Goal: Information Seeking & Learning: Learn about a topic

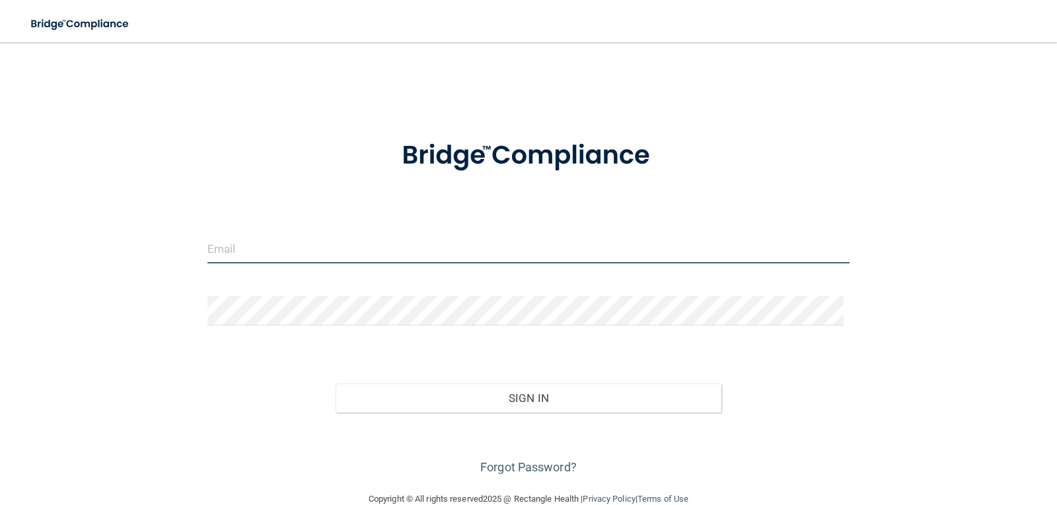
click at [317, 255] on input "email" at bounding box center [528, 249] width 643 height 30
type input "[EMAIL_ADDRESS][DOMAIN_NAME]"
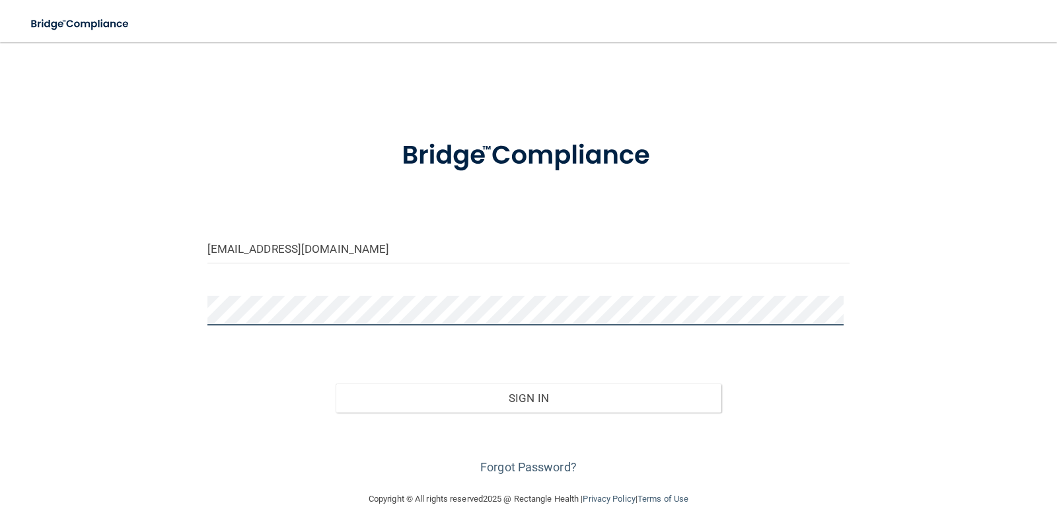
click at [336, 384] on button "Sign In" at bounding box center [529, 398] width 386 height 29
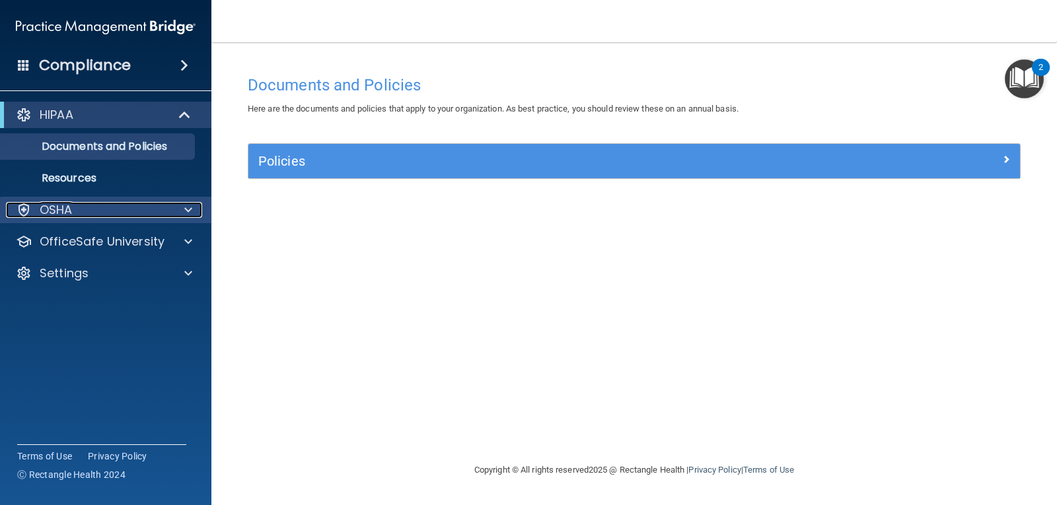
click at [85, 207] on div "OSHA" at bounding box center [88, 210] width 164 height 16
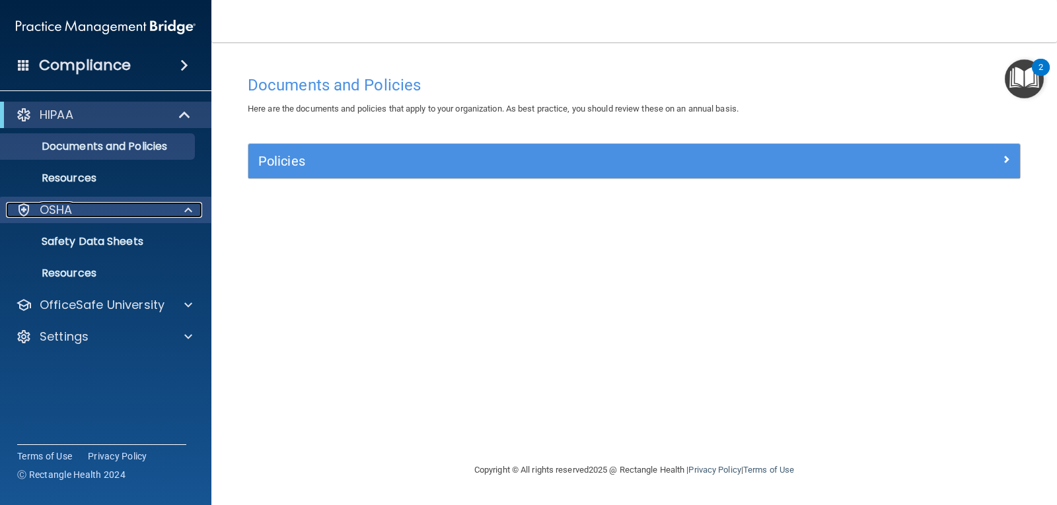
click at [67, 213] on p "OSHA" at bounding box center [56, 210] width 33 height 16
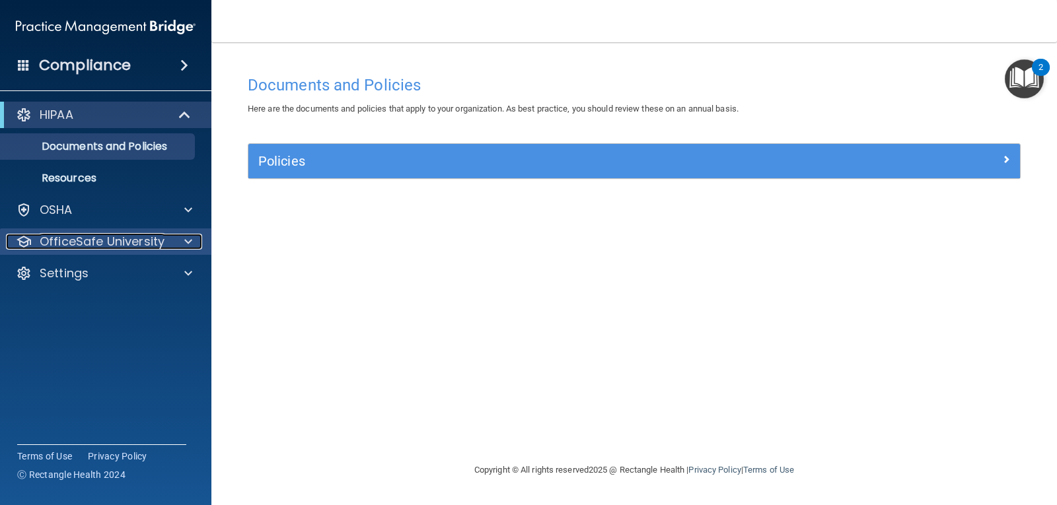
click at [78, 239] on p "OfficeSafe University" at bounding box center [102, 242] width 125 height 16
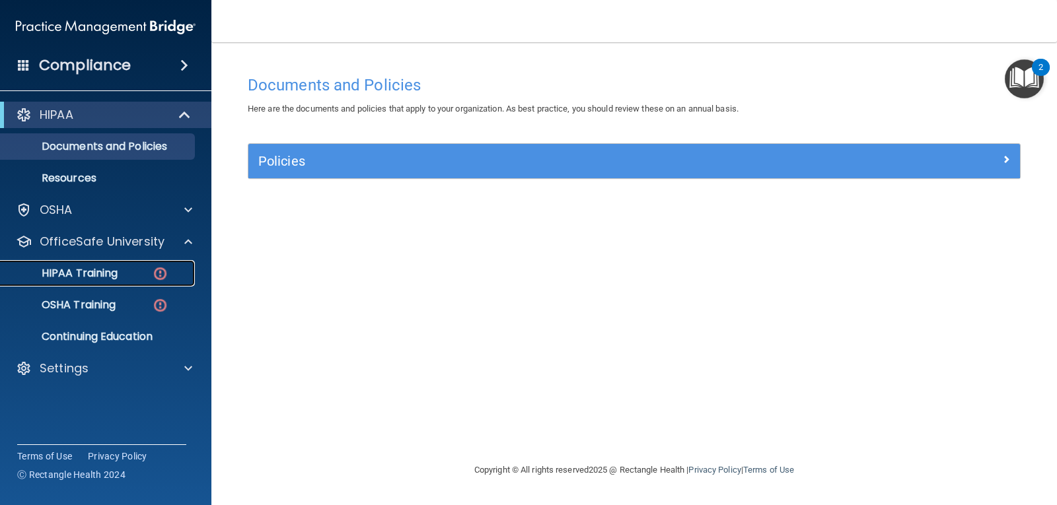
click at [79, 268] on p "HIPAA Training" at bounding box center [63, 273] width 109 height 13
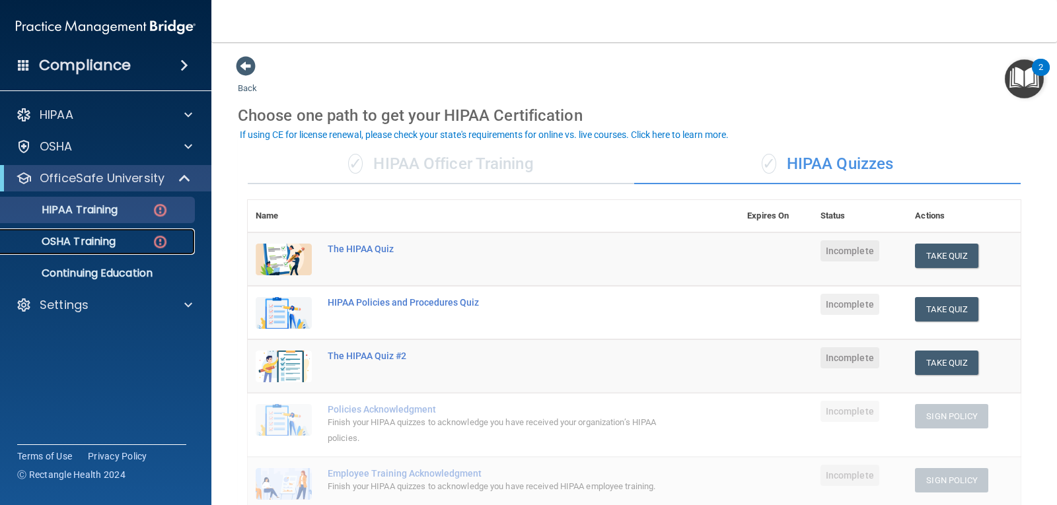
click at [93, 248] on p "OSHA Training" at bounding box center [62, 241] width 107 height 13
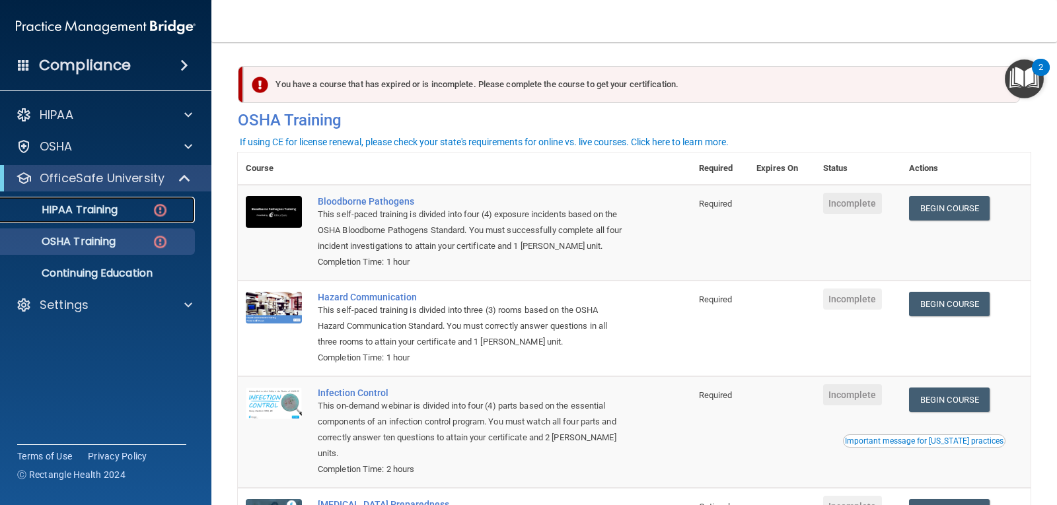
click at [123, 212] on div "HIPAA Training" at bounding box center [99, 210] width 180 height 13
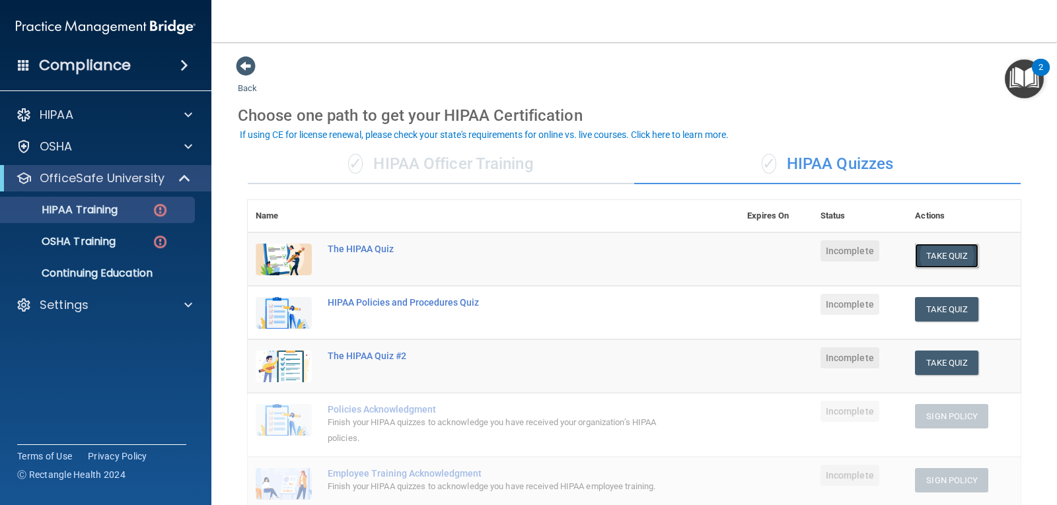
click at [927, 255] on button "Take Quiz" at bounding box center [946, 256] width 63 height 24
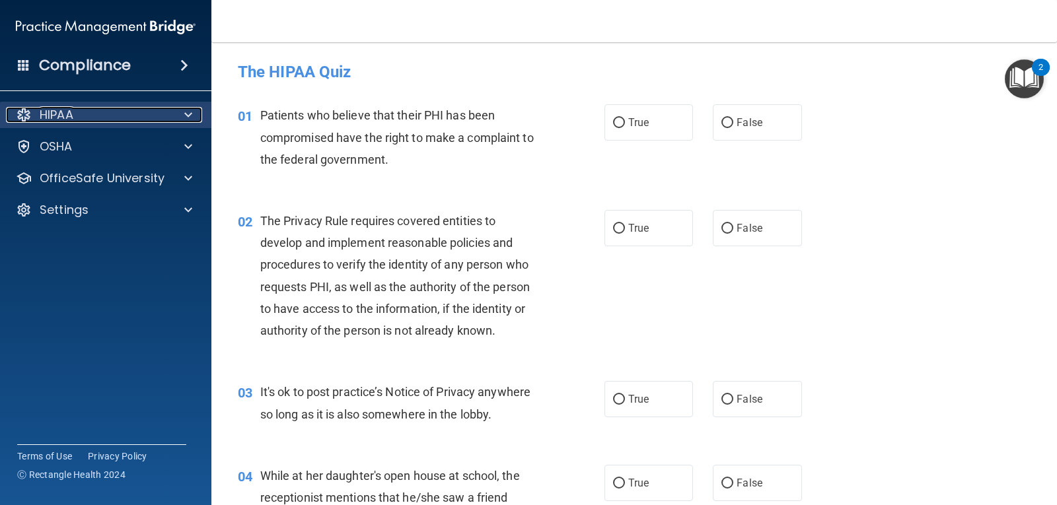
click at [190, 116] on span at bounding box center [188, 115] width 8 height 16
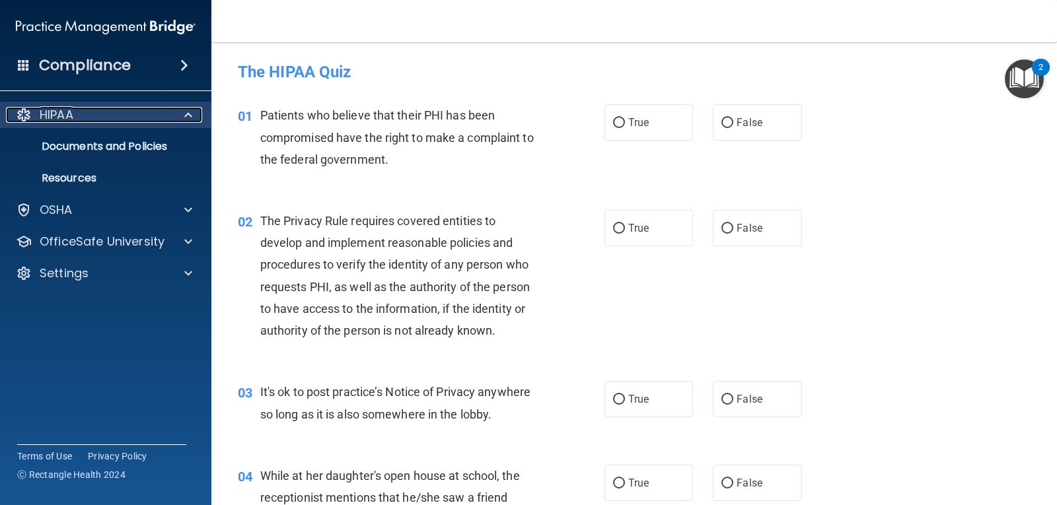
click at [192, 115] on div at bounding box center [186, 115] width 33 height 16
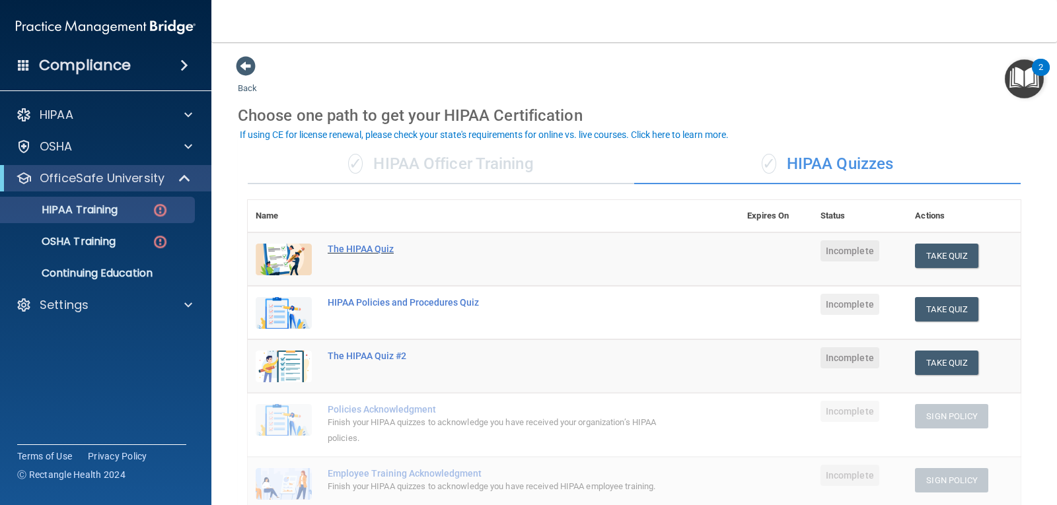
click at [353, 244] on div "The HIPAA Quiz" at bounding box center [501, 249] width 346 height 11
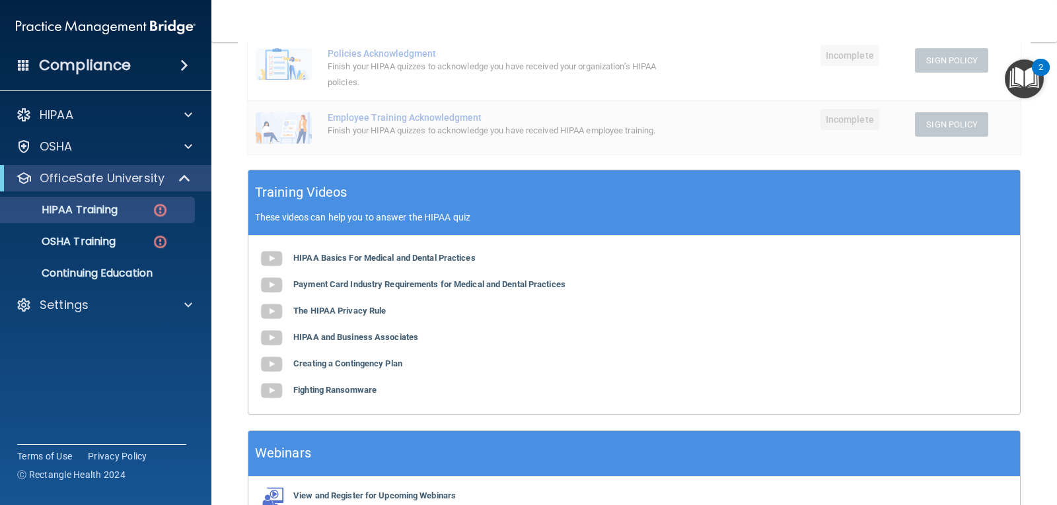
scroll to position [357, 0]
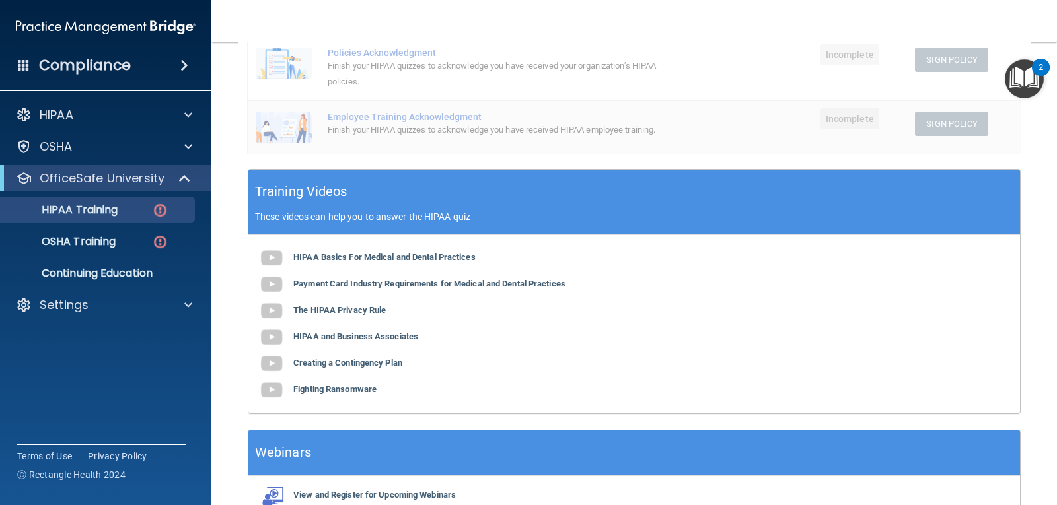
click at [344, 265] on div "HIPAA Basics For Medical and Dental Practices Payment Card Industry Requirement…" at bounding box center [634, 324] width 772 height 178
click at [337, 256] on b "HIPAA Basics For Medical and Dental Practices" at bounding box center [384, 257] width 182 height 10
click at [410, 289] on b "Payment Card Industry Requirements for Medical and Dental Practices" at bounding box center [429, 284] width 272 height 10
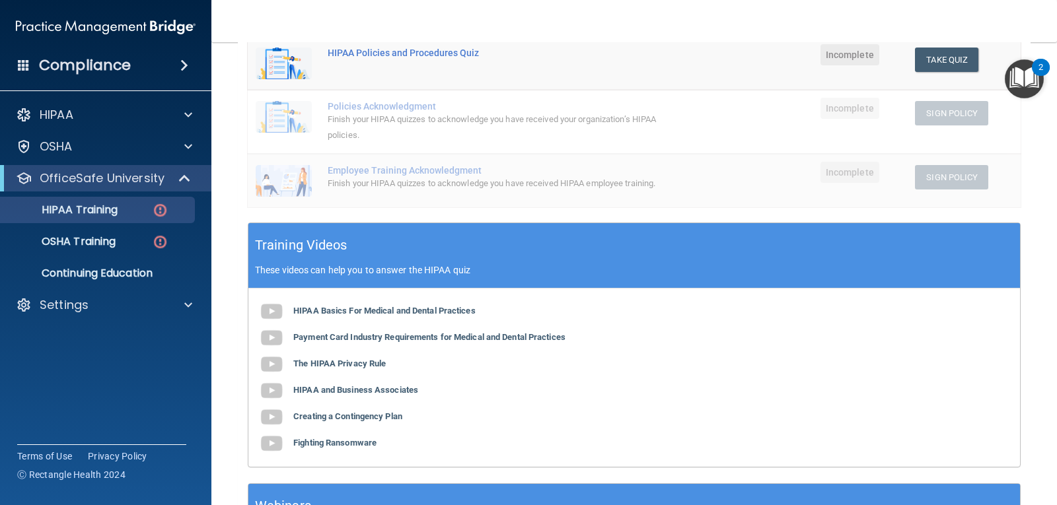
scroll to position [304, 0]
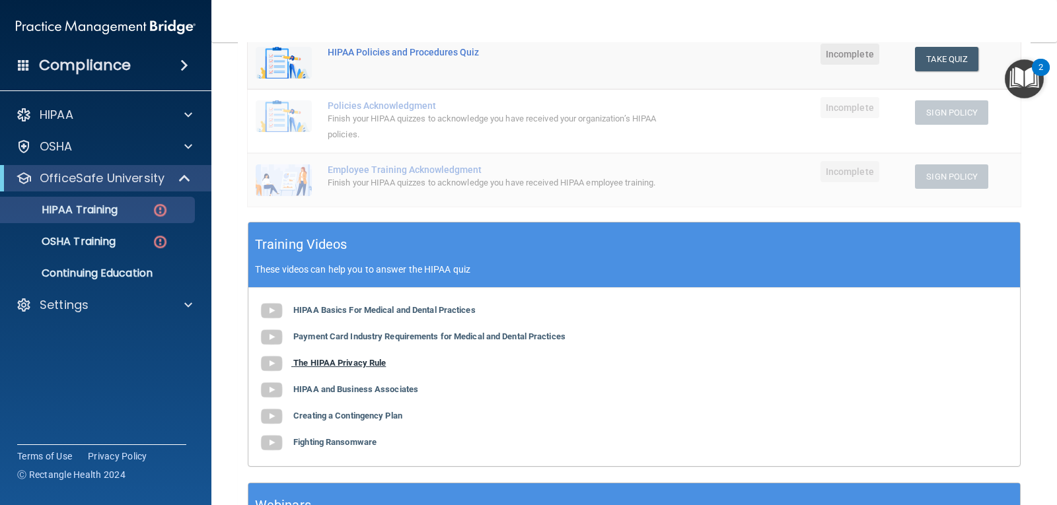
click at [365, 368] on b "The HIPAA Privacy Rule" at bounding box center [339, 363] width 93 height 10
drag, startPoint x: 367, startPoint y: 387, endPoint x: 344, endPoint y: 390, distance: 22.7
click at [344, 390] on b "HIPAA and Business Associates" at bounding box center [355, 390] width 125 height 10
click at [348, 418] on b "Creating a Contingency Plan" at bounding box center [347, 416] width 109 height 10
click at [350, 443] on b "Fighting Ransomware" at bounding box center [334, 442] width 83 height 10
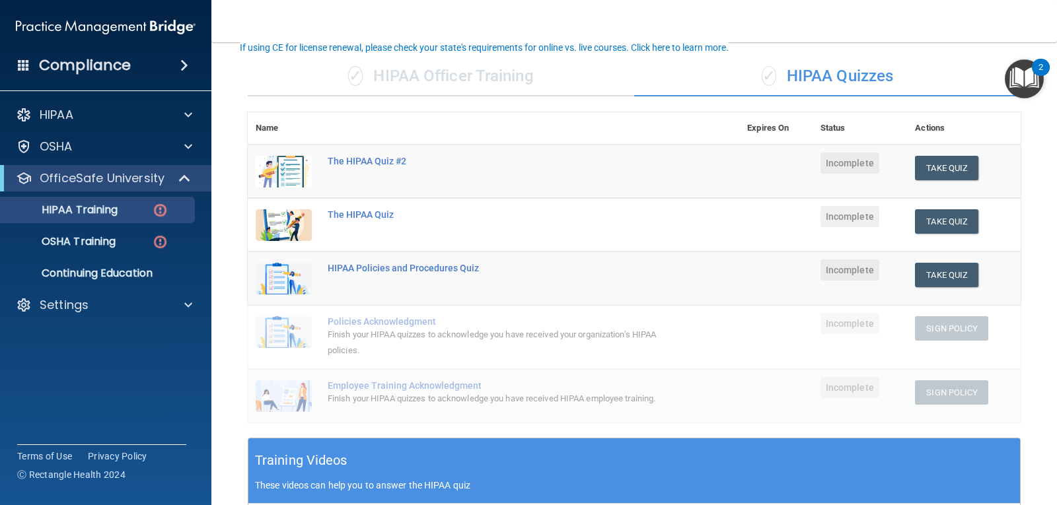
scroll to position [87, 0]
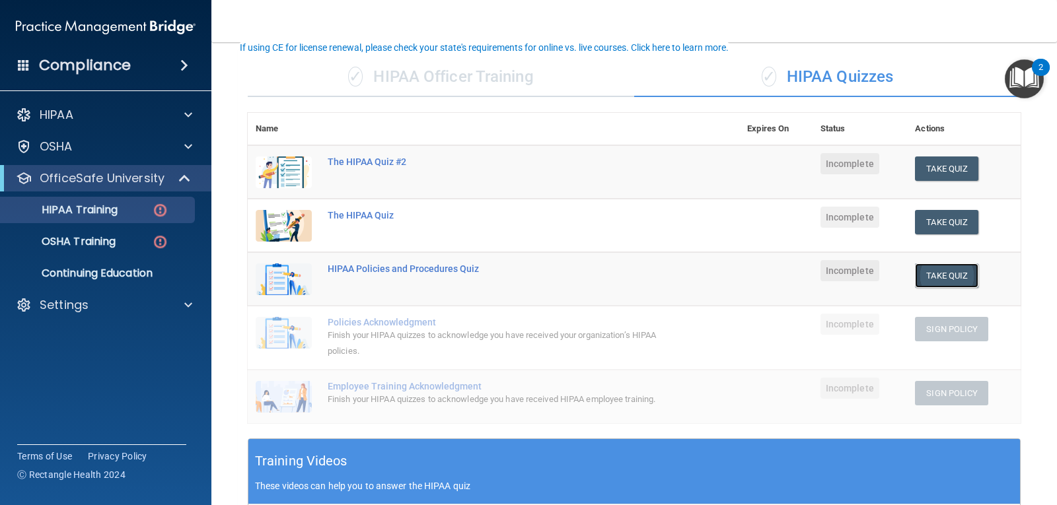
click at [926, 272] on button "Take Quiz" at bounding box center [946, 276] width 63 height 24
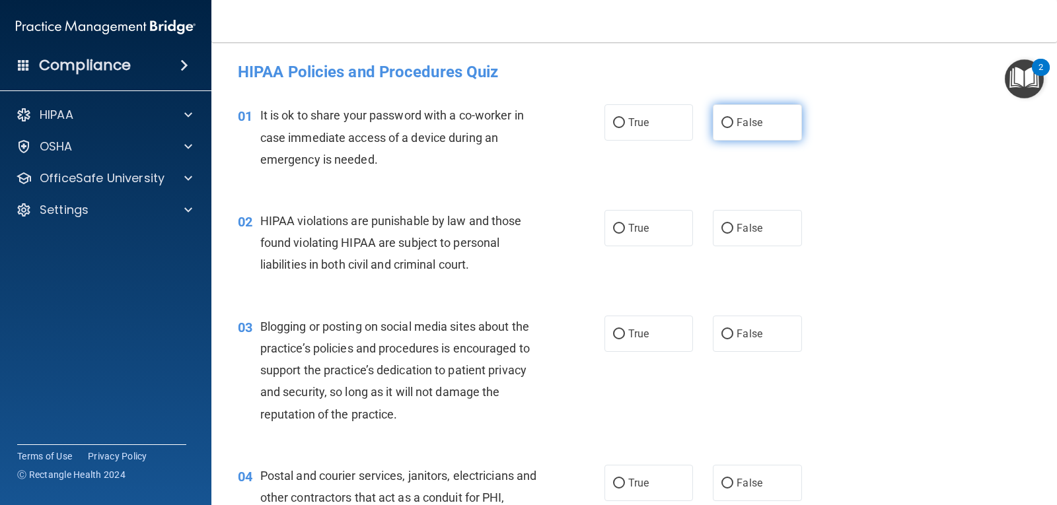
click at [724, 122] on input "False" at bounding box center [728, 123] width 12 height 10
radio input "true"
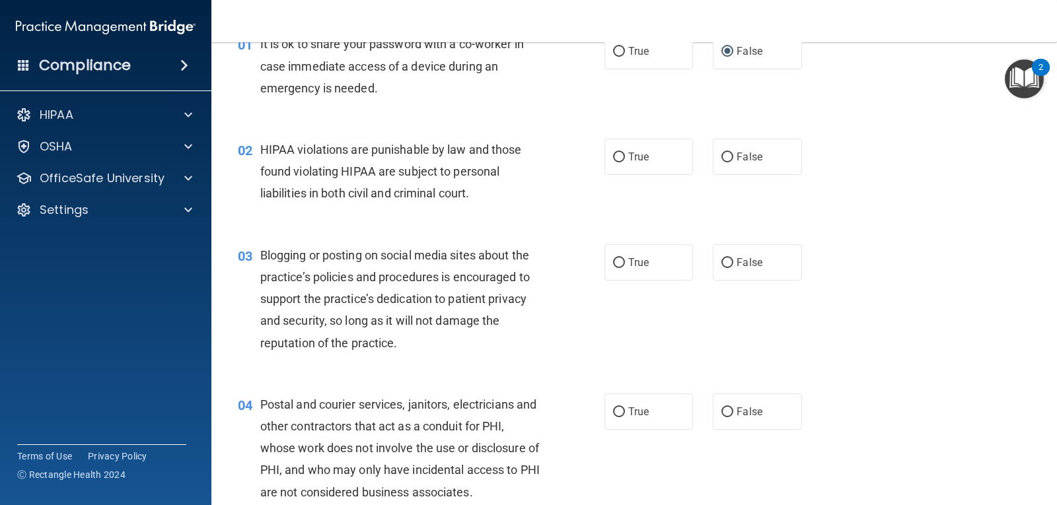
scroll to position [72, 0]
click at [651, 165] on label "True" at bounding box center [649, 156] width 89 height 36
click at [625, 162] on input "True" at bounding box center [619, 157] width 12 height 10
radio input "true"
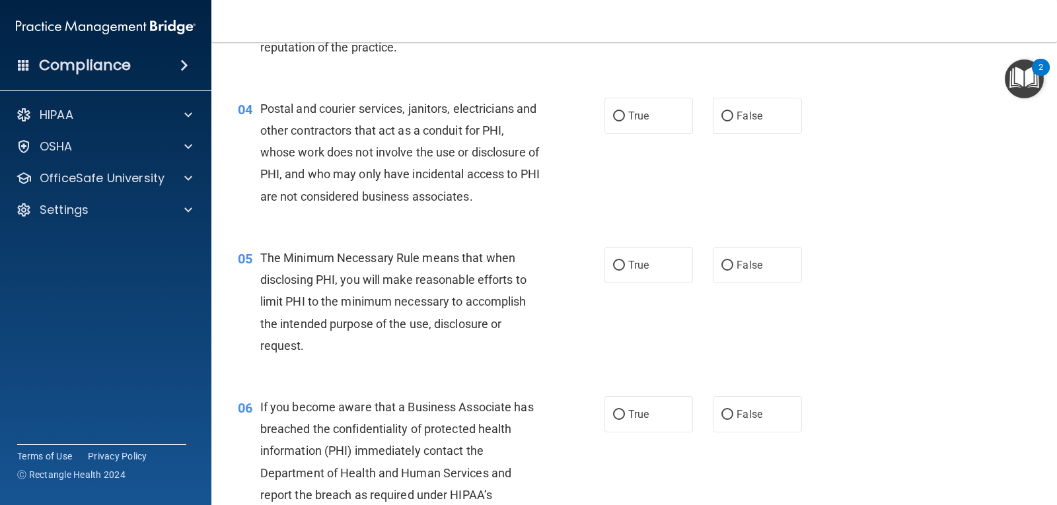
scroll to position [369, 0]
drag, startPoint x: 745, startPoint y: 118, endPoint x: 727, endPoint y: 112, distance: 19.4
click at [727, 112] on input "False" at bounding box center [728, 115] width 12 height 10
radio input "true"
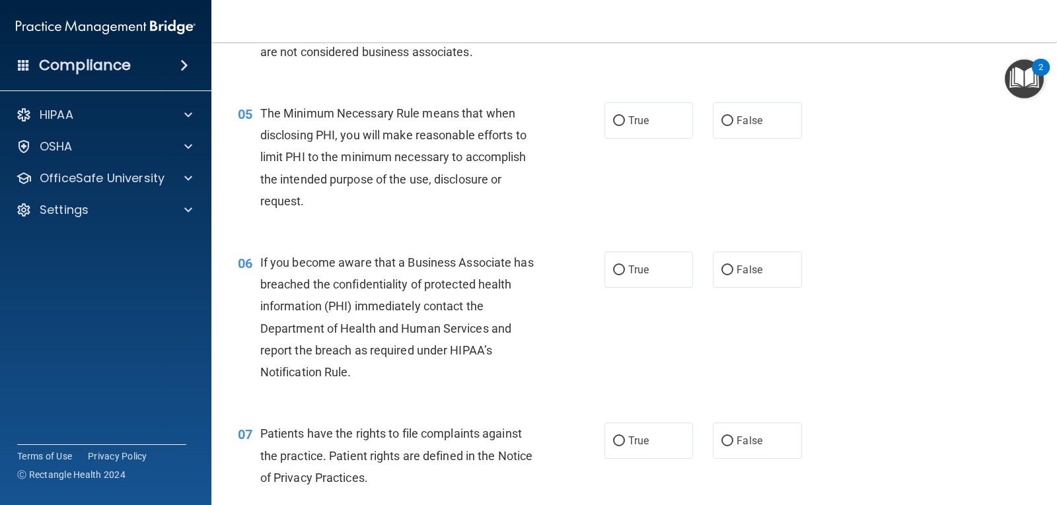
scroll to position [513, 0]
click at [675, 124] on label "True" at bounding box center [649, 119] width 89 height 36
click at [625, 124] on input "True" at bounding box center [619, 120] width 12 height 10
radio input "true"
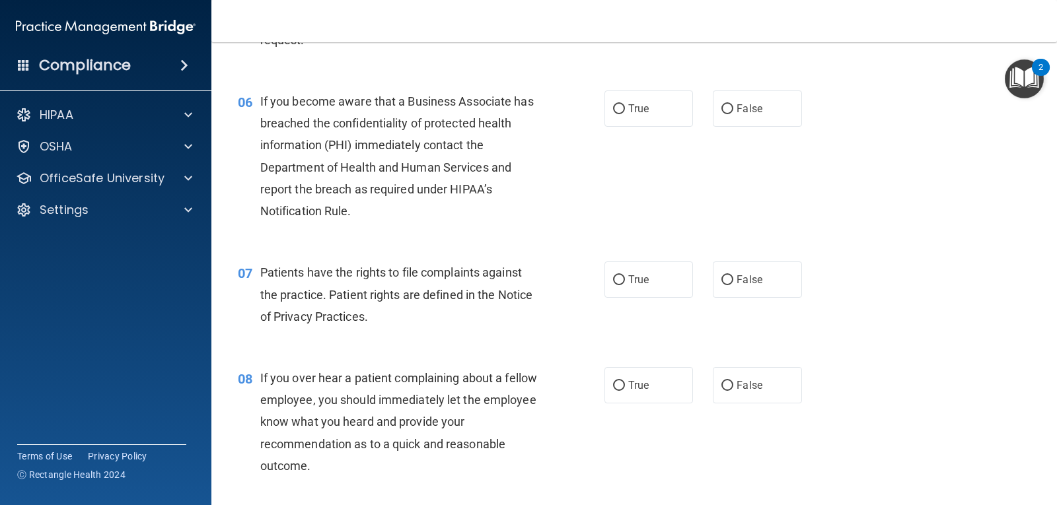
scroll to position [675, 0]
click at [652, 119] on label "True" at bounding box center [649, 107] width 89 height 36
click at [625, 113] on input "True" at bounding box center [619, 108] width 12 height 10
radio input "true"
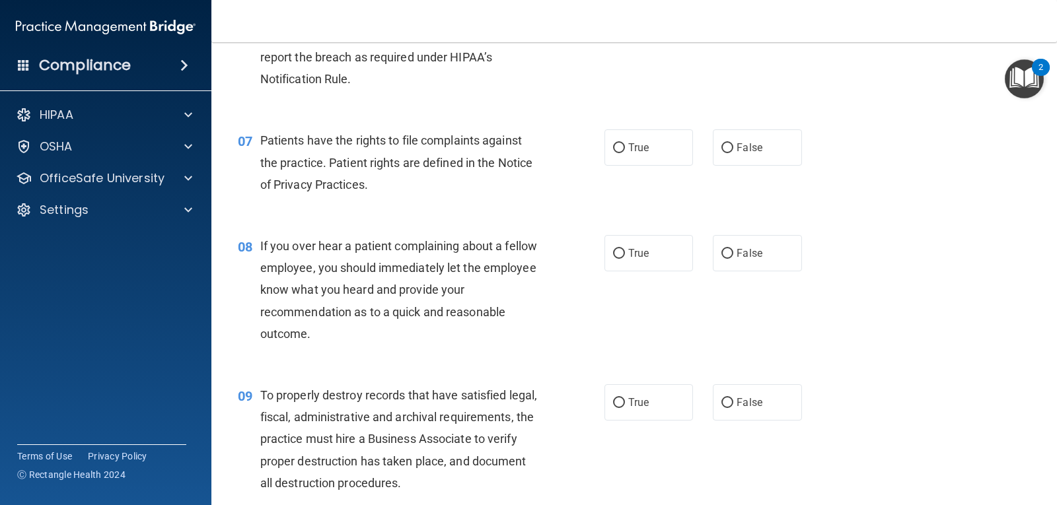
scroll to position [806, 0]
drag, startPoint x: 660, startPoint y: 153, endPoint x: 628, endPoint y: 154, distance: 31.7
click at [628, 154] on label "True" at bounding box center [649, 147] width 89 height 36
click at [625, 153] on input "True" at bounding box center [619, 148] width 12 height 10
radio input "true"
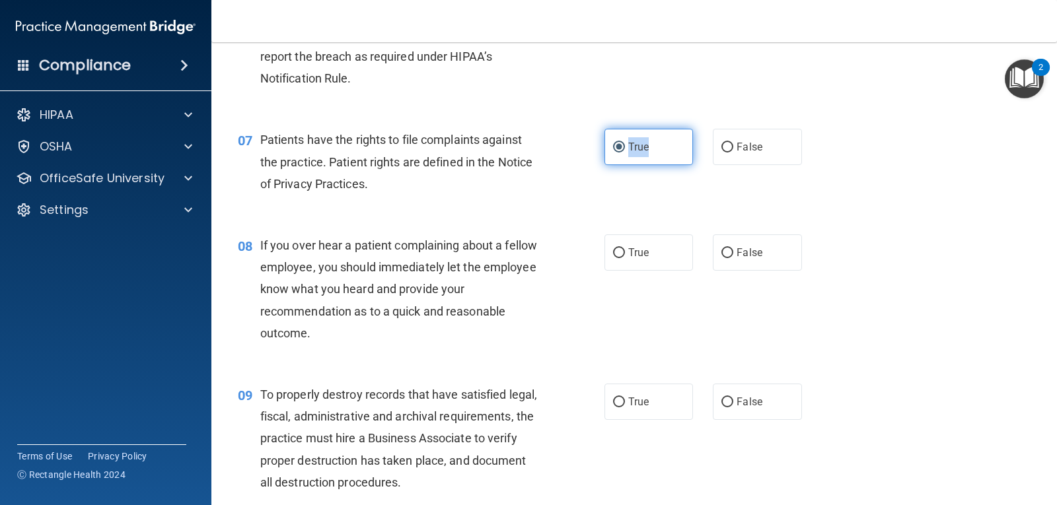
click at [628, 154] on label "True" at bounding box center [649, 147] width 89 height 36
click at [625, 153] on input "True" at bounding box center [619, 148] width 12 height 10
click at [690, 196] on div "07 Patients have the rights to file complaints against the practice. Patient ri…" at bounding box center [634, 165] width 813 height 106
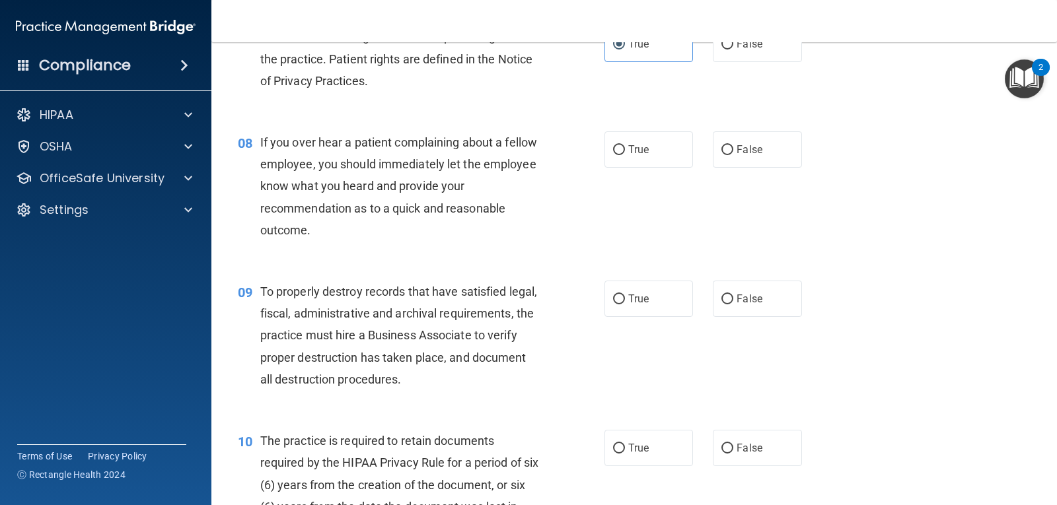
scroll to position [910, 0]
click at [726, 145] on input "False" at bounding box center [728, 150] width 12 height 10
radio input "true"
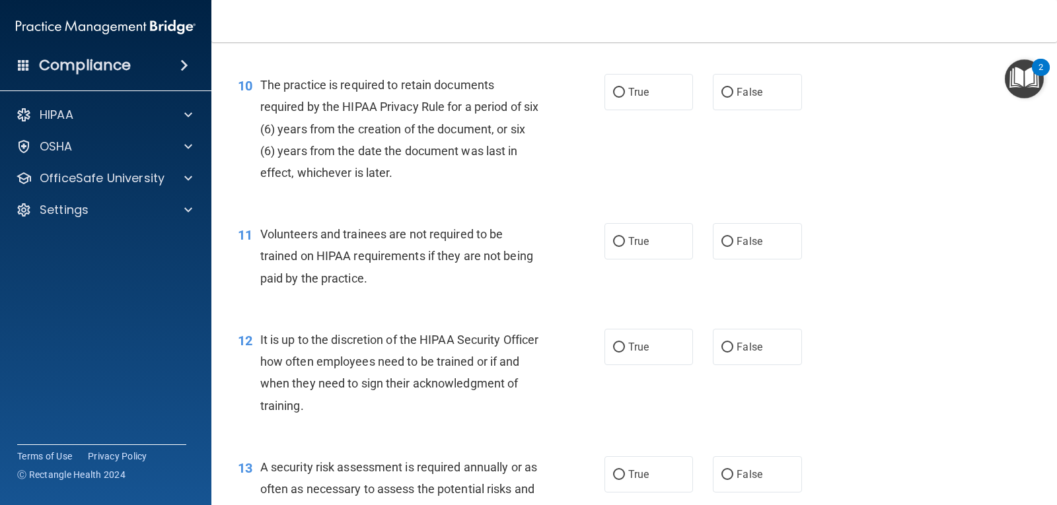
scroll to position [1265, 0]
click at [616, 88] on input "True" at bounding box center [619, 93] width 12 height 10
radio input "true"
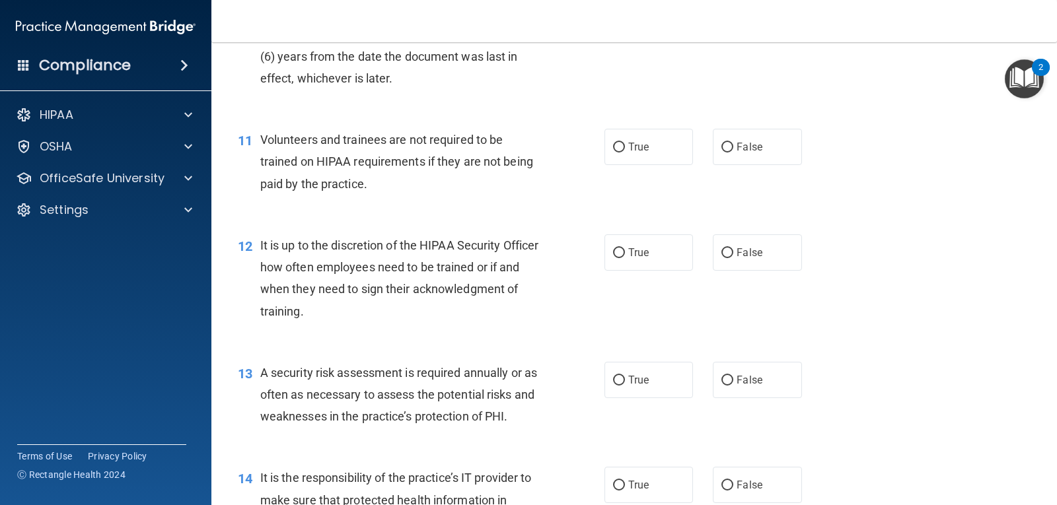
scroll to position [1372, 0]
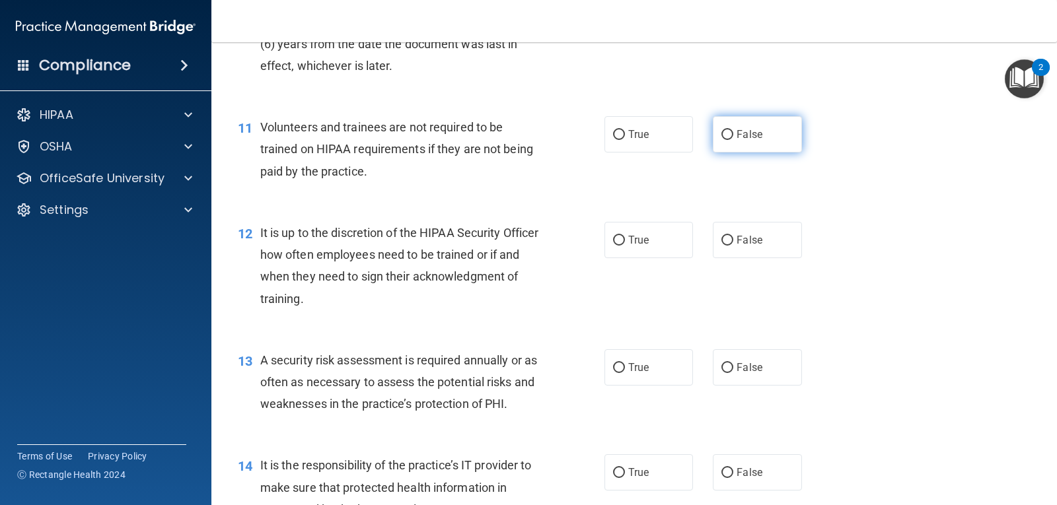
click at [729, 139] on label "False" at bounding box center [757, 134] width 89 height 36
click at [729, 139] on input "False" at bounding box center [728, 135] width 12 height 10
radio input "true"
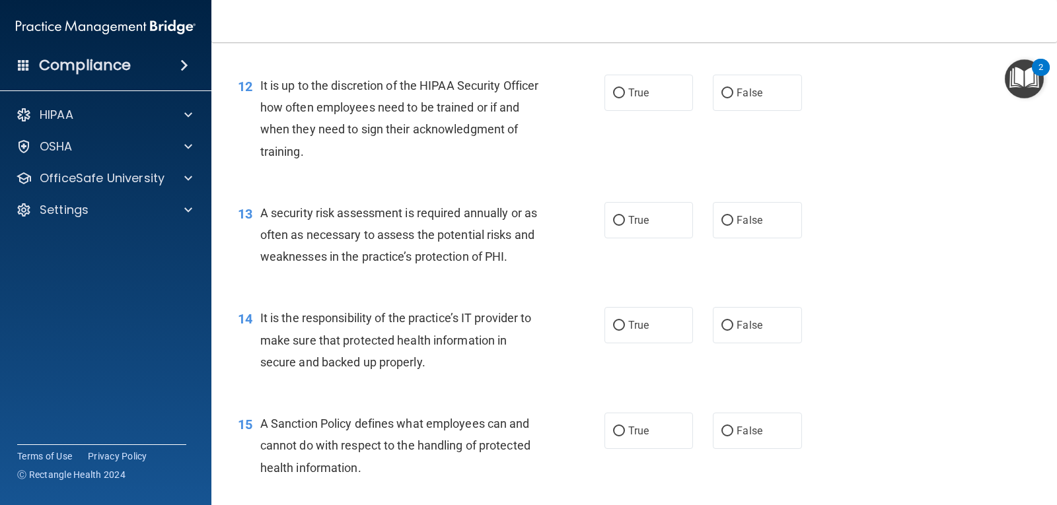
scroll to position [1522, 0]
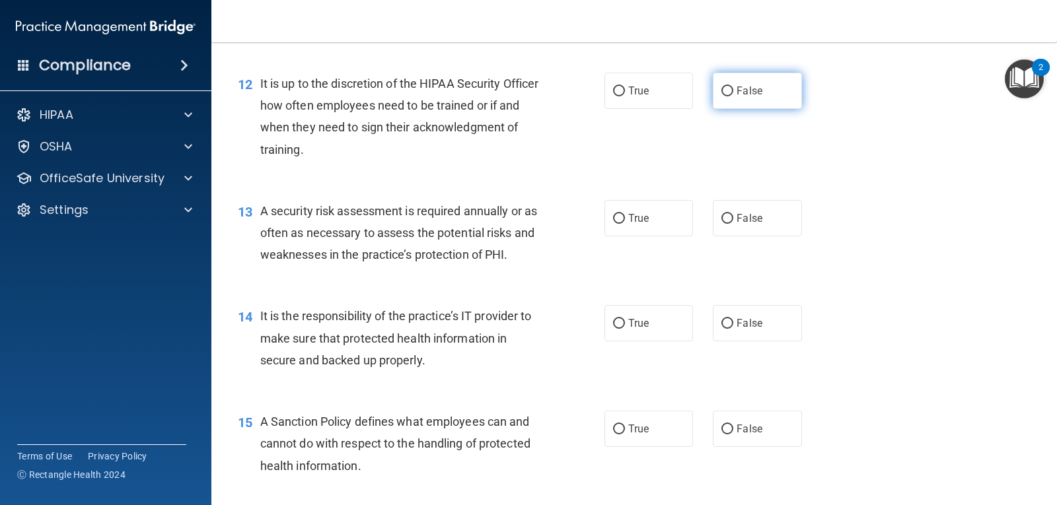
drag, startPoint x: 725, startPoint y: 94, endPoint x: 716, endPoint y: 86, distance: 12.6
click at [722, 87] on input "False" at bounding box center [728, 92] width 12 height 10
radio input "true"
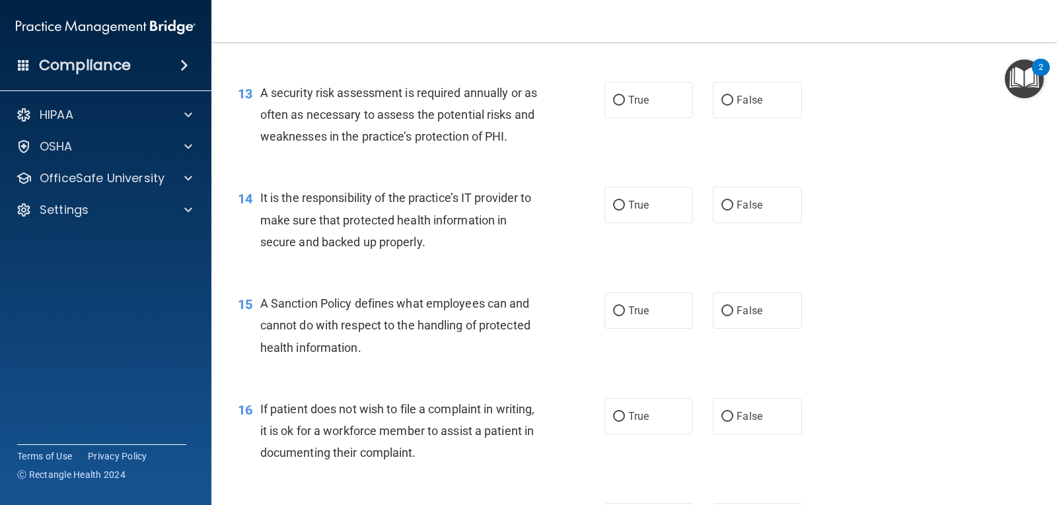
scroll to position [1644, 0]
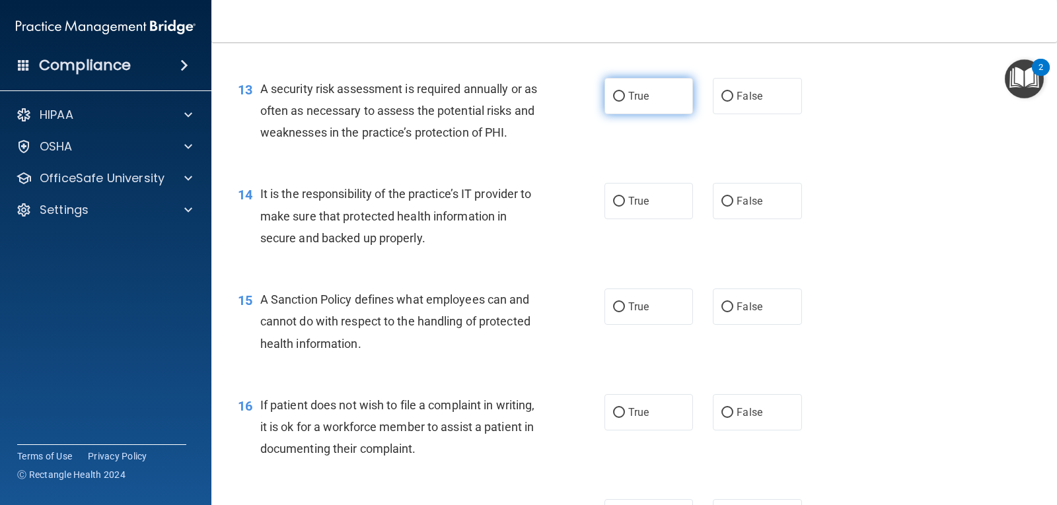
click at [628, 100] on span "True" at bounding box center [638, 96] width 20 height 13
click at [625, 100] on input "True" at bounding box center [619, 97] width 12 height 10
radio input "true"
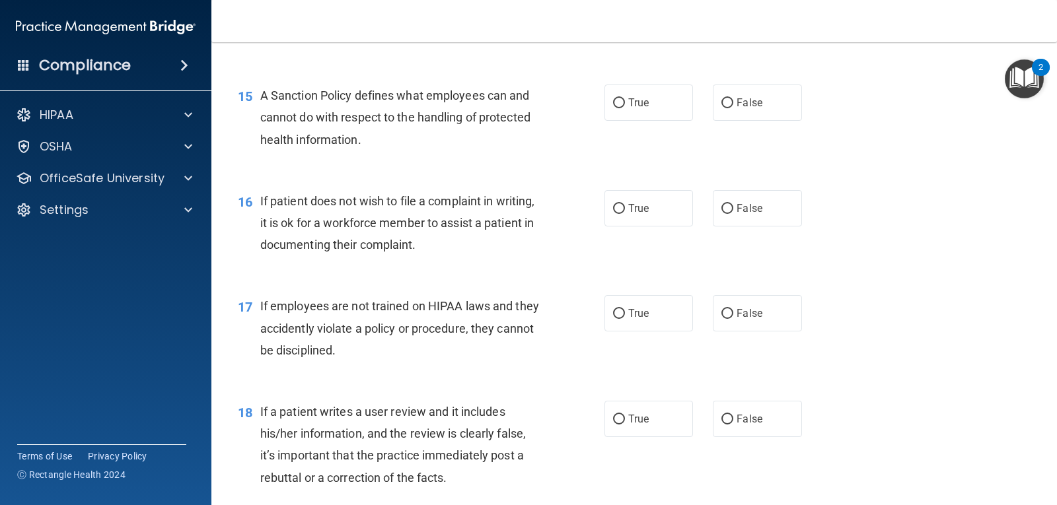
scroll to position [1849, 0]
click at [623, 104] on label "True" at bounding box center [649, 102] width 89 height 36
click at [623, 104] on input "True" at bounding box center [619, 103] width 12 height 10
radio input "true"
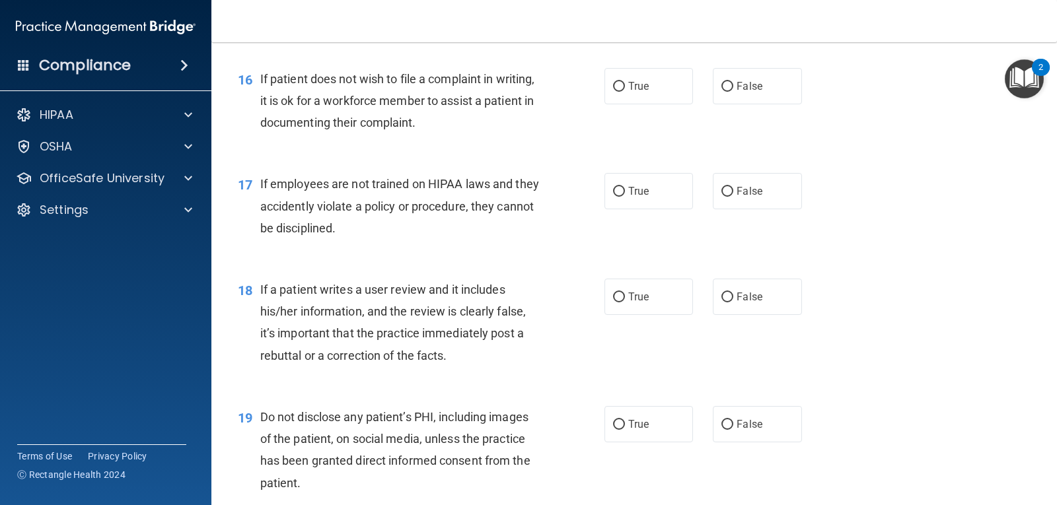
scroll to position [1971, 0]
click at [725, 89] on input "False" at bounding box center [728, 86] width 12 height 10
radio input "true"
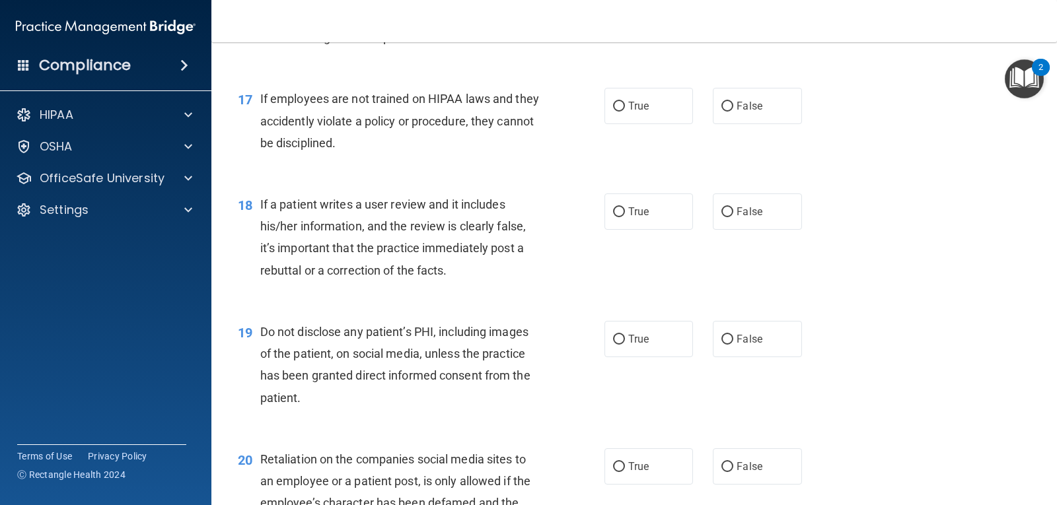
scroll to position [2056, 0]
click at [714, 107] on label "False" at bounding box center [757, 105] width 89 height 36
click at [722, 107] on input "False" at bounding box center [728, 106] width 12 height 10
radio input "true"
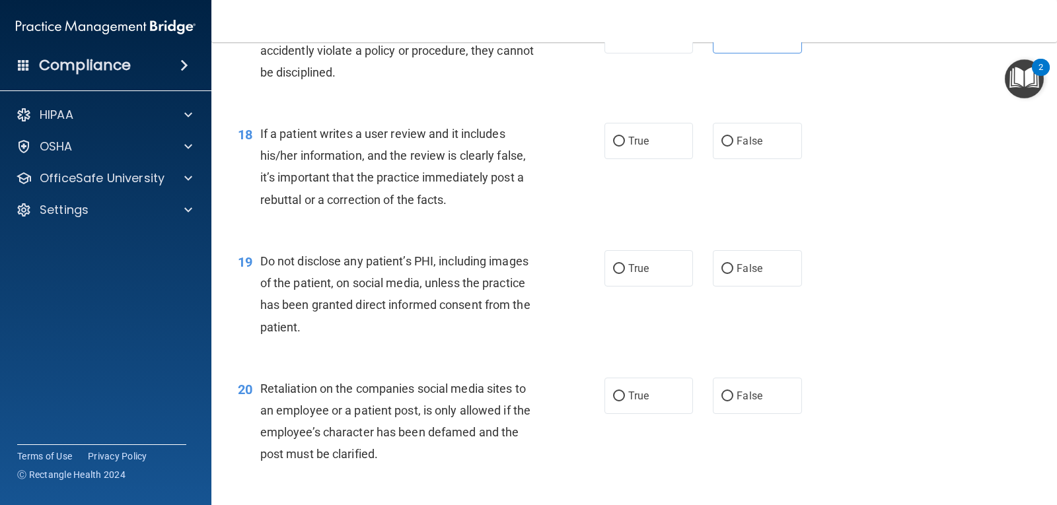
scroll to position [2126, 0]
click at [729, 152] on label "False" at bounding box center [757, 142] width 89 height 36
click at [729, 147] on input "False" at bounding box center [728, 142] width 12 height 10
radio input "true"
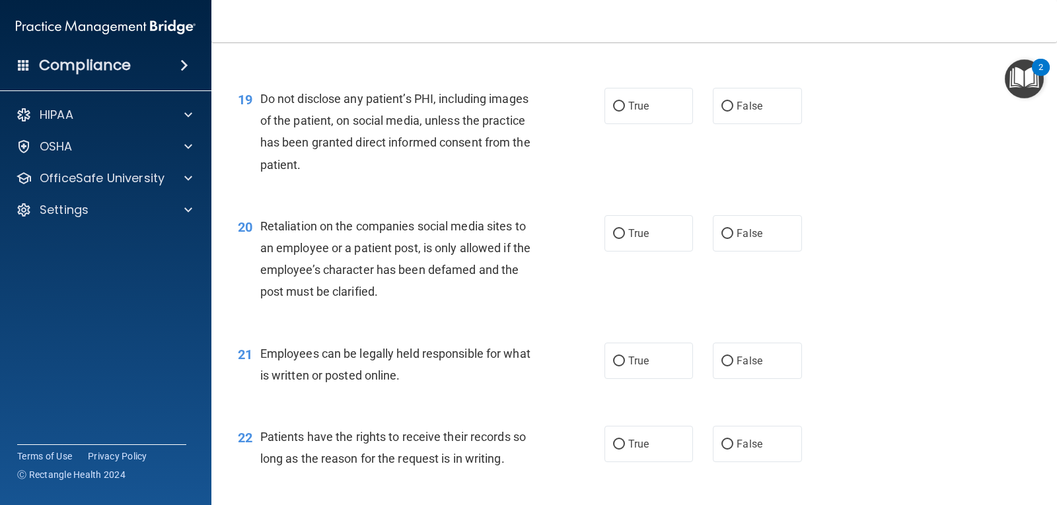
scroll to position [2289, 0]
click at [648, 107] on label "True" at bounding box center [649, 105] width 89 height 36
click at [625, 107] on input "True" at bounding box center [619, 106] width 12 height 10
radio input "true"
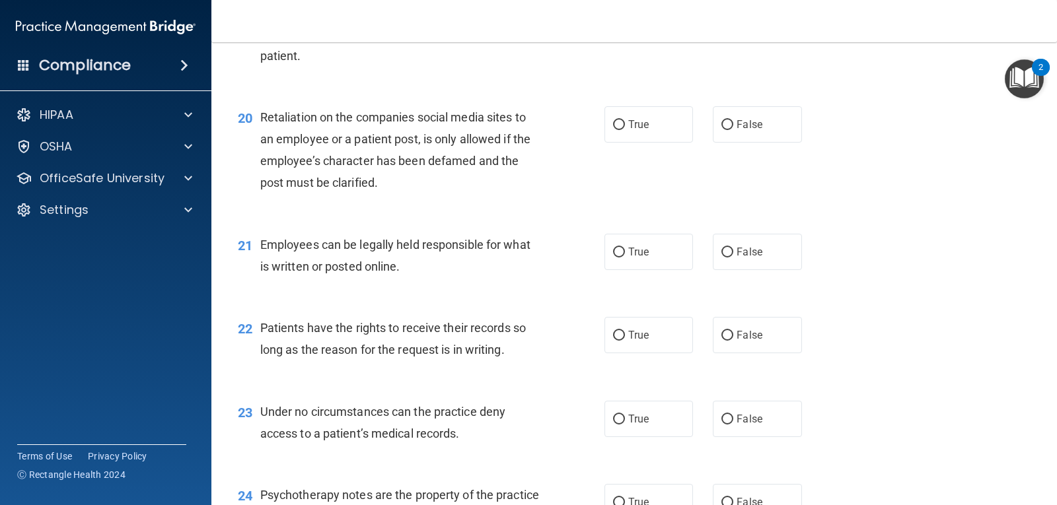
scroll to position [2398, 0]
click at [727, 133] on label "False" at bounding box center [757, 124] width 89 height 36
click at [727, 130] on input "False" at bounding box center [728, 125] width 12 height 10
radio input "true"
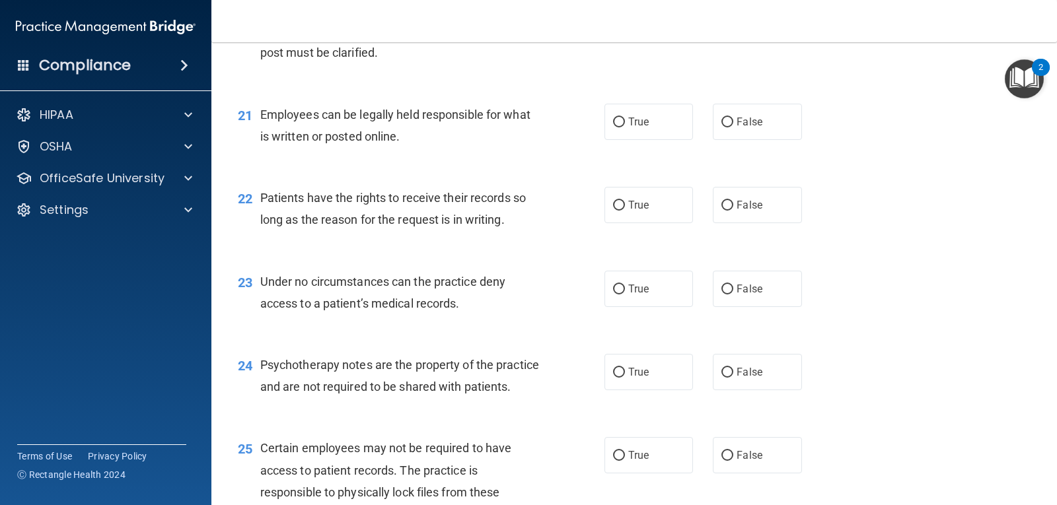
scroll to position [2529, 0]
click at [647, 120] on label "True" at bounding box center [649, 121] width 89 height 36
click at [625, 120] on input "True" at bounding box center [619, 122] width 12 height 10
radio input "true"
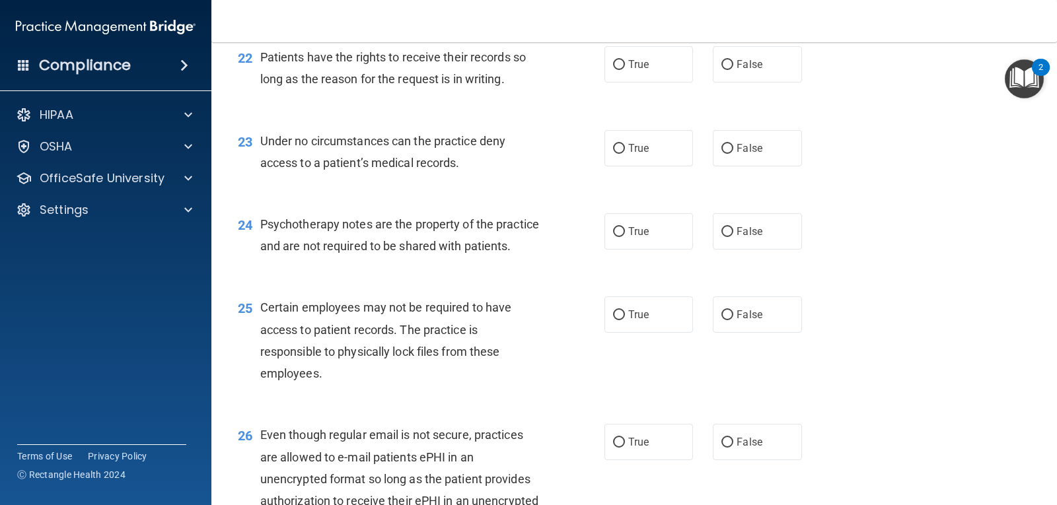
scroll to position [2669, 0]
click at [725, 151] on input "False" at bounding box center [728, 148] width 12 height 10
radio input "true"
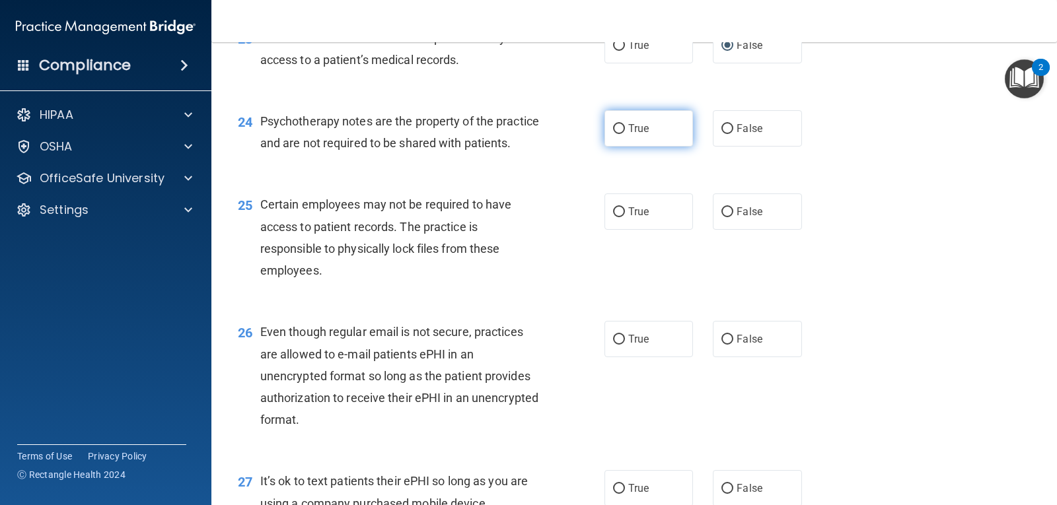
scroll to position [2772, 0]
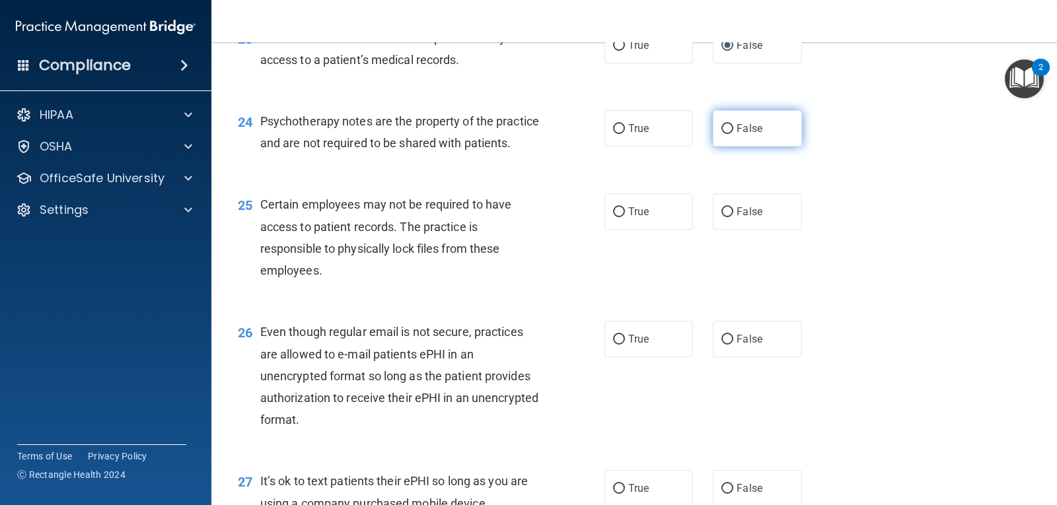
click at [724, 127] on input "False" at bounding box center [728, 129] width 12 height 10
radio input "true"
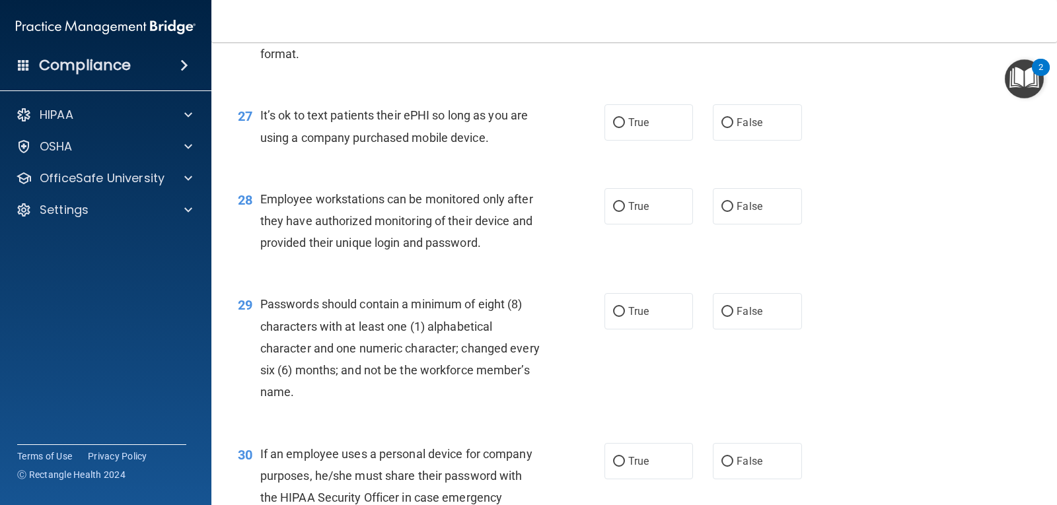
scroll to position [3139, 0]
click at [722, 127] on input "False" at bounding box center [728, 122] width 12 height 10
radio input "true"
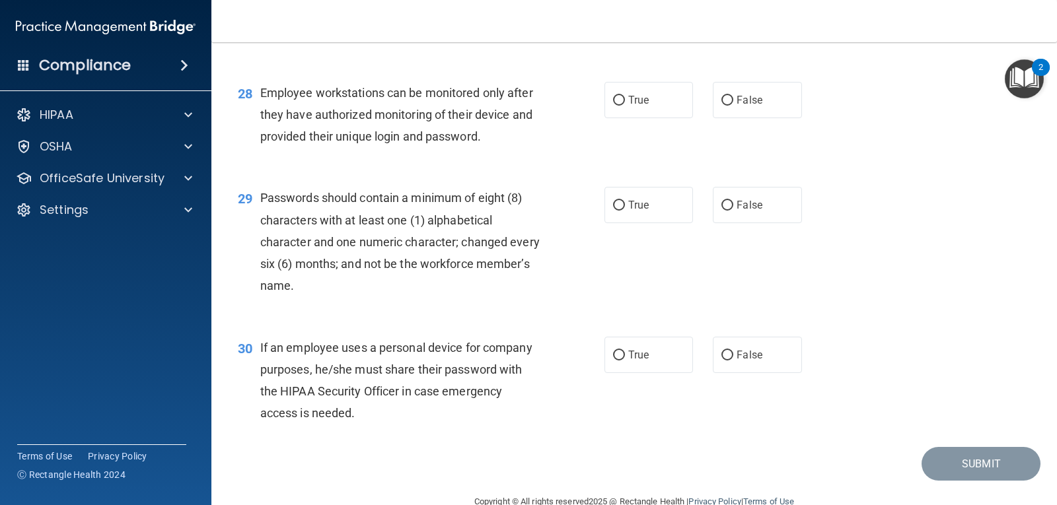
scroll to position [3245, 0]
click at [665, 118] on label "True" at bounding box center [649, 99] width 89 height 36
click at [625, 105] on input "True" at bounding box center [619, 100] width 12 height 10
radio input "true"
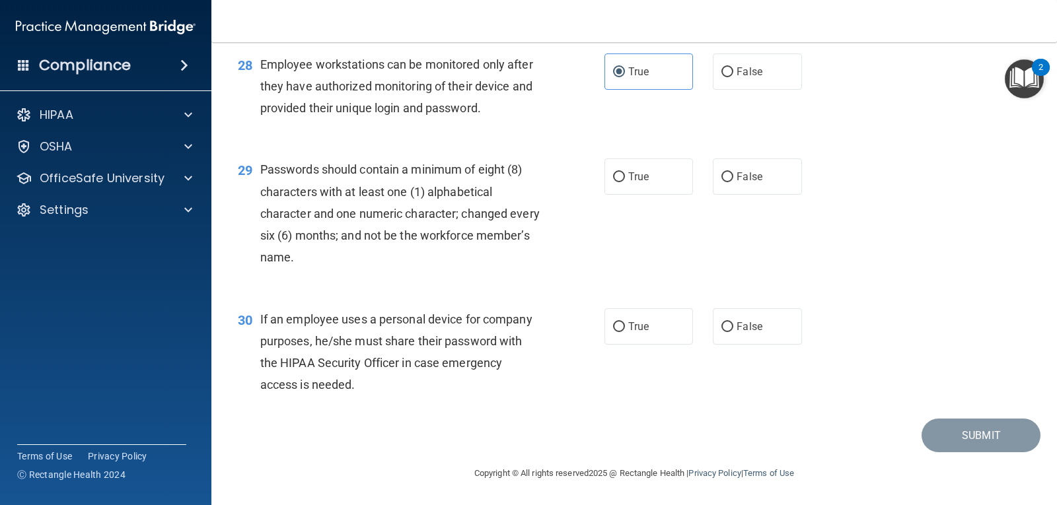
scroll to position [3294, 0]
click at [648, 182] on label "True" at bounding box center [649, 177] width 89 height 36
click at [625, 182] on input "True" at bounding box center [619, 177] width 12 height 10
radio input "true"
click at [747, 342] on label "False" at bounding box center [757, 327] width 89 height 36
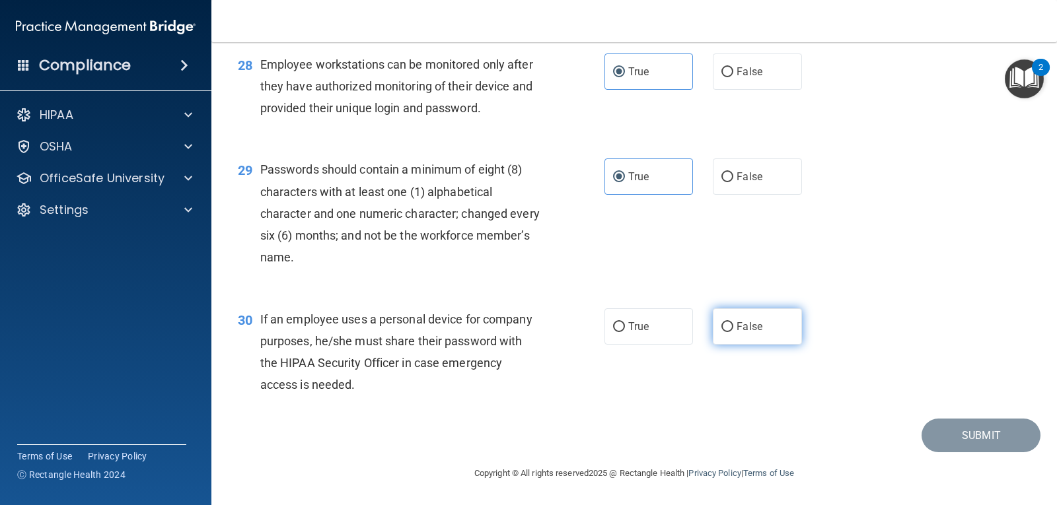
click at [733, 332] on input "False" at bounding box center [728, 327] width 12 height 10
radio input "true"
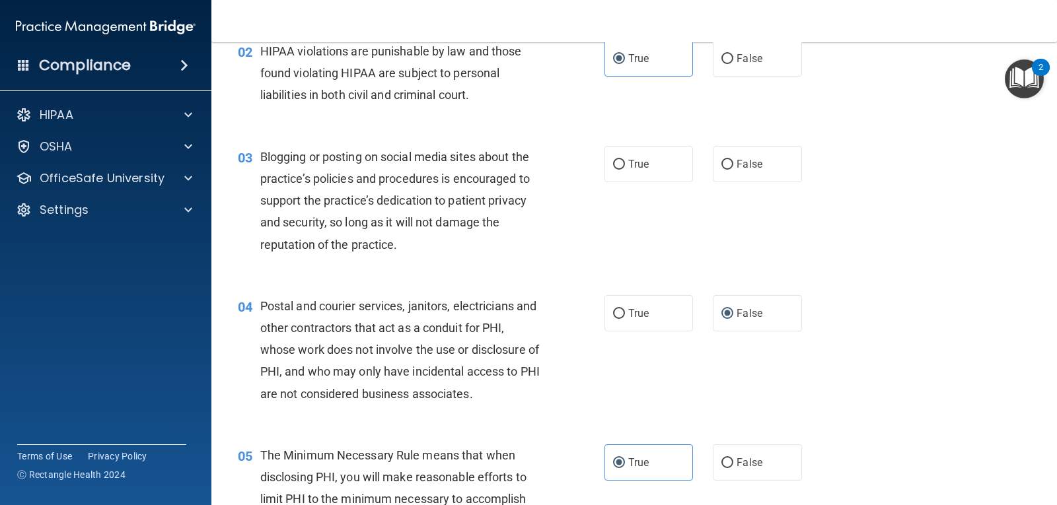
scroll to position [170, 0]
click at [653, 172] on label "True" at bounding box center [649, 163] width 89 height 36
click at [625, 169] on input "True" at bounding box center [619, 164] width 12 height 10
radio input "true"
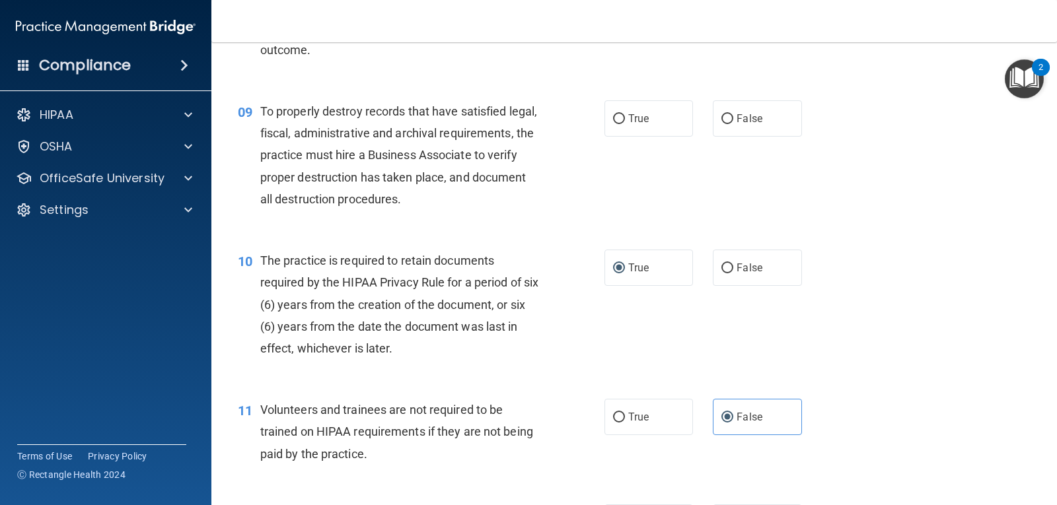
scroll to position [1090, 0]
click at [663, 126] on label "True" at bounding box center [649, 118] width 89 height 36
click at [625, 124] on input "True" at bounding box center [619, 119] width 12 height 10
radio input "true"
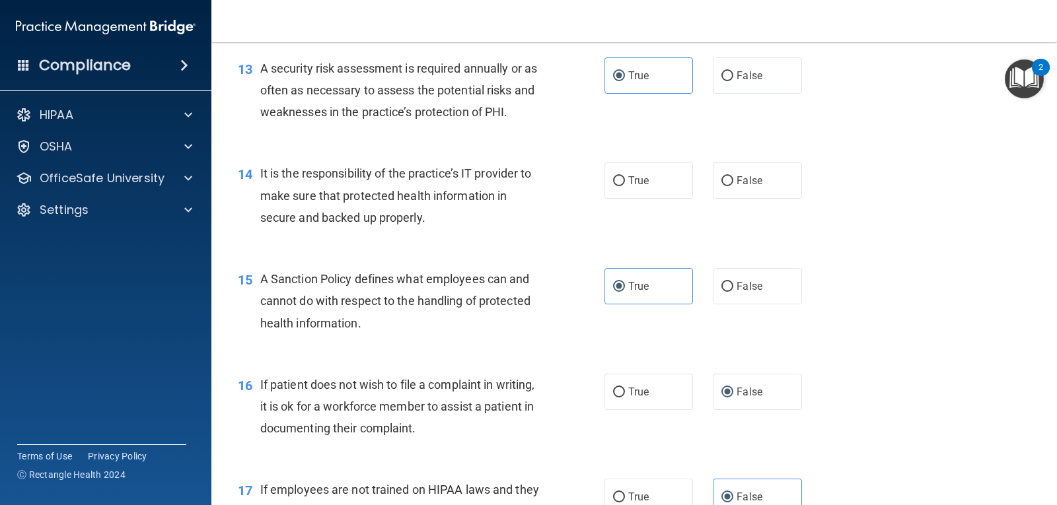
scroll to position [1665, 0]
drag, startPoint x: 621, startPoint y: 190, endPoint x: 616, endPoint y: 183, distance: 8.1
click at [616, 183] on input "True" at bounding box center [619, 181] width 12 height 10
radio input "true"
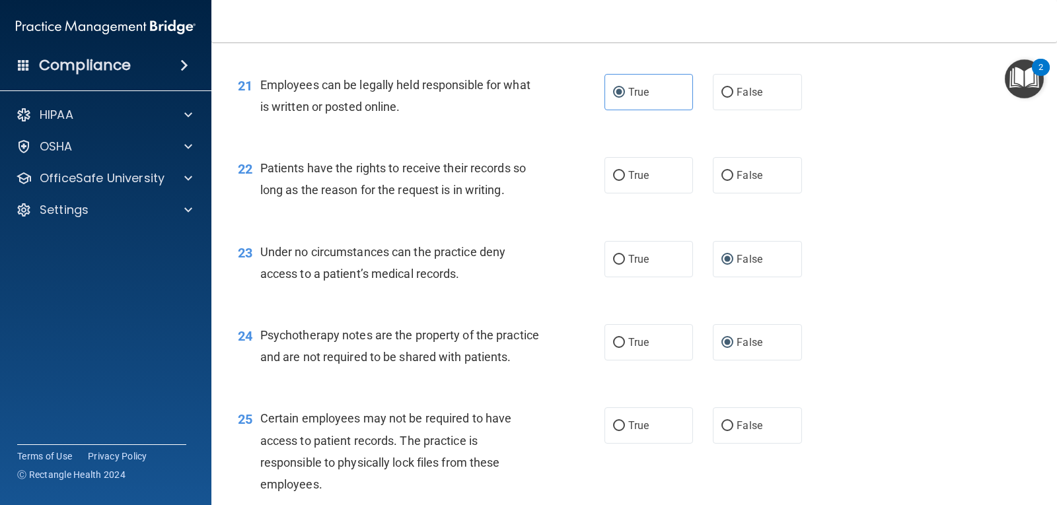
scroll to position [2561, 0]
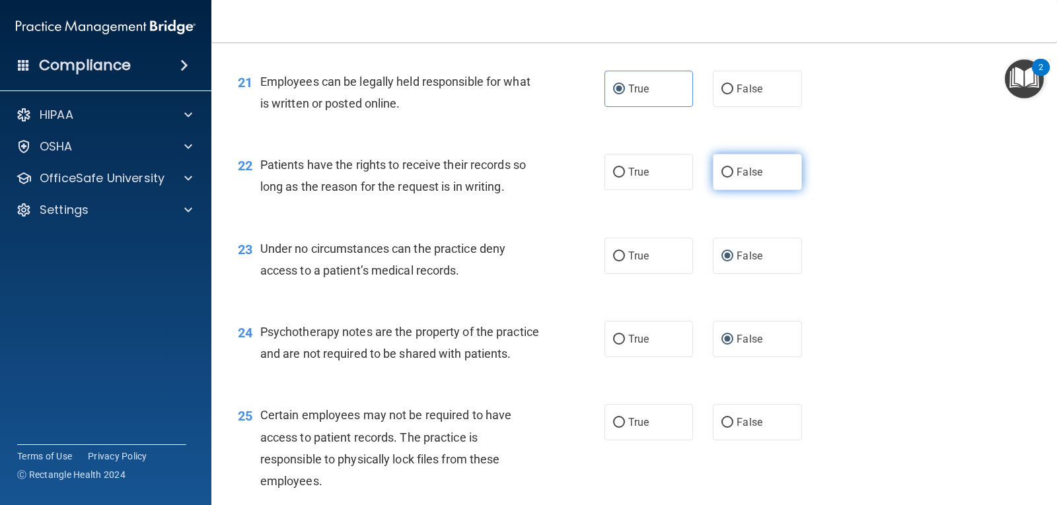
click at [722, 170] on input "False" at bounding box center [728, 173] width 12 height 10
radio input "true"
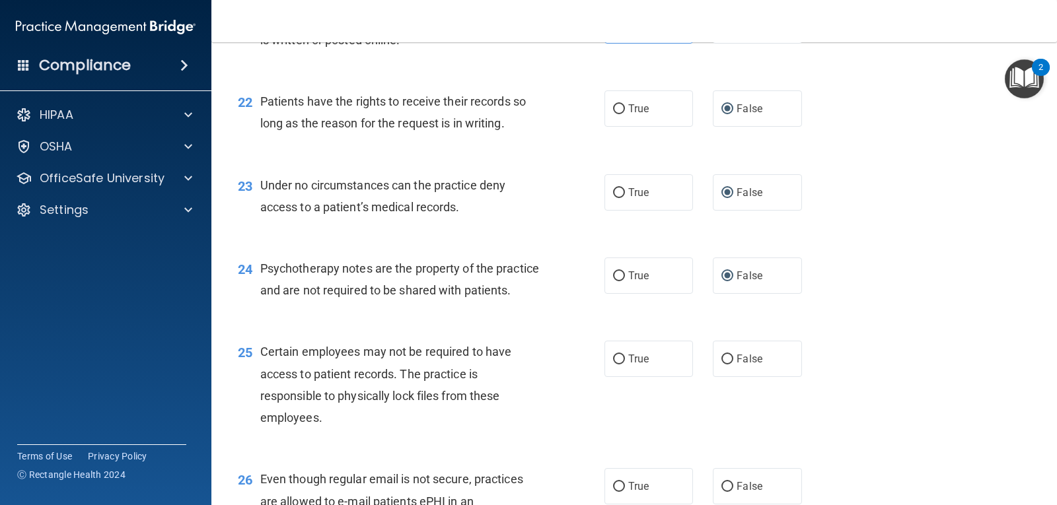
scroll to position [2625, 0]
click at [657, 103] on label "True" at bounding box center [649, 108] width 89 height 36
click at [625, 104] on input "True" at bounding box center [619, 109] width 12 height 10
radio input "true"
radio input "false"
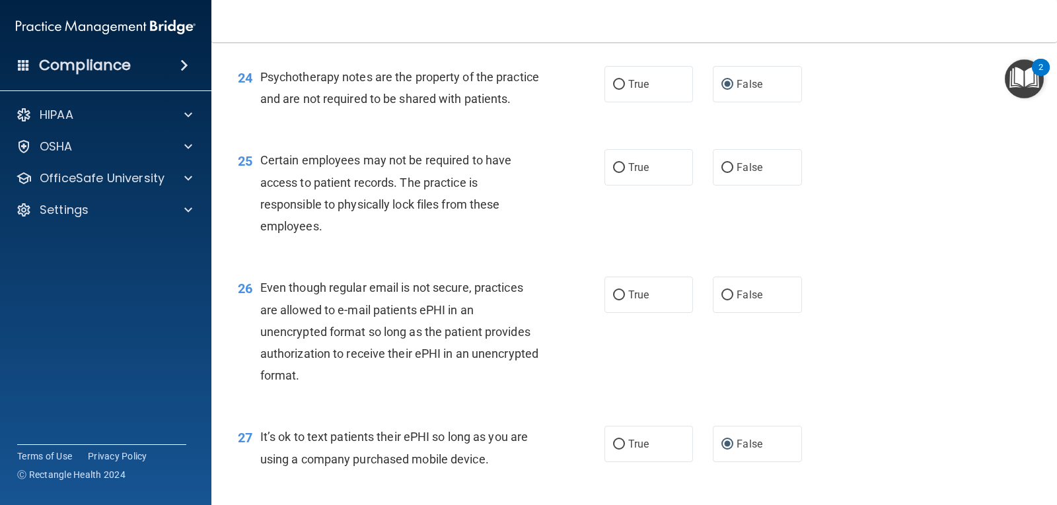
scroll to position [2817, 0]
click at [749, 173] on span "False" at bounding box center [750, 167] width 26 height 13
click at [733, 172] on input "False" at bounding box center [728, 168] width 12 height 10
radio input "true"
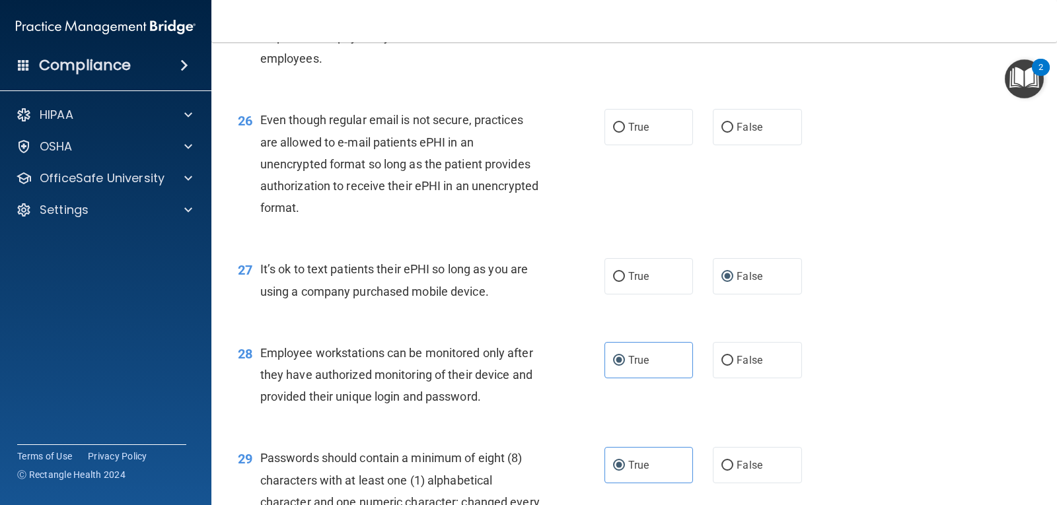
scroll to position [2984, 0]
click at [716, 145] on label "False" at bounding box center [757, 126] width 89 height 36
click at [722, 132] on input "False" at bounding box center [728, 127] width 12 height 10
radio input "true"
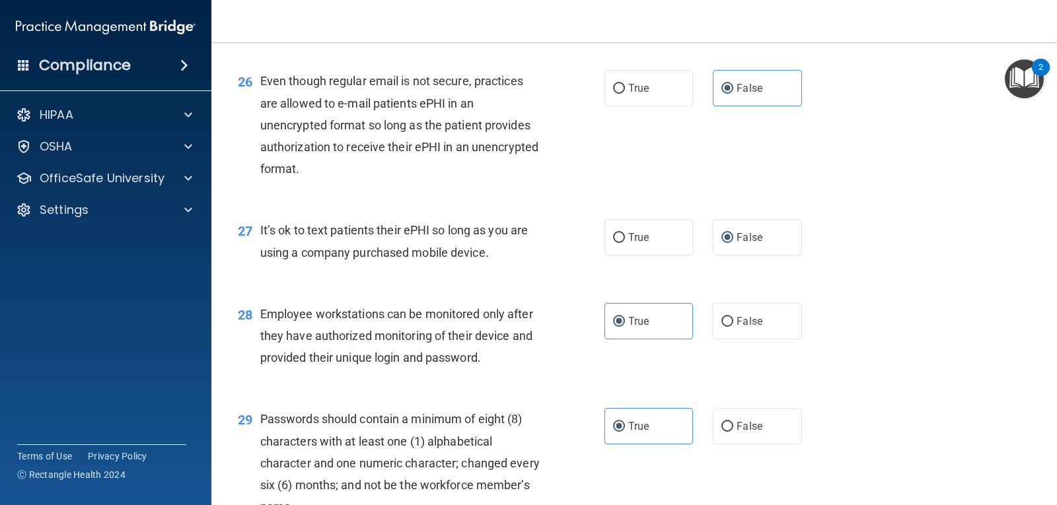
scroll to position [3023, 0]
click at [659, 97] on label "True" at bounding box center [649, 87] width 89 height 36
click at [625, 93] on input "True" at bounding box center [619, 88] width 12 height 10
radio input "true"
radio input "false"
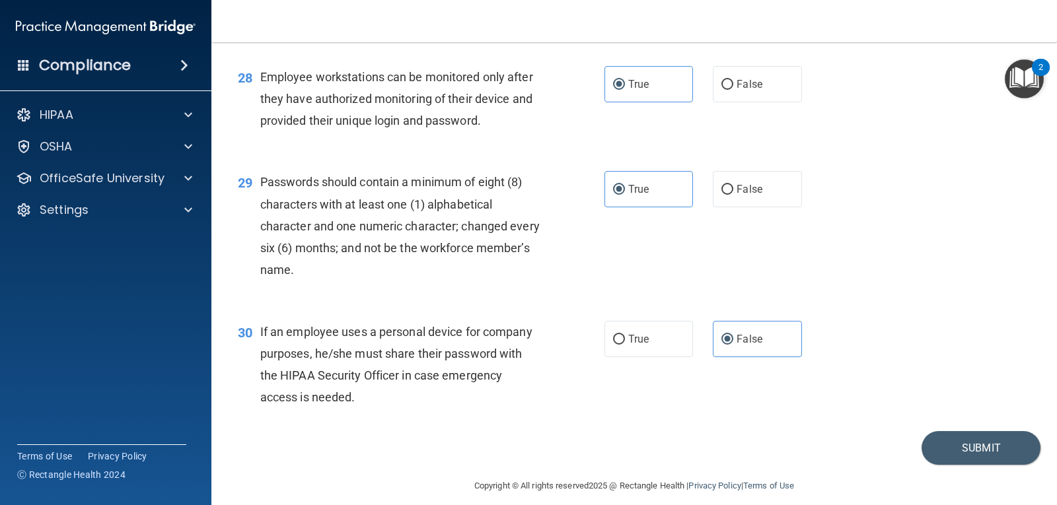
scroll to position [3294, 0]
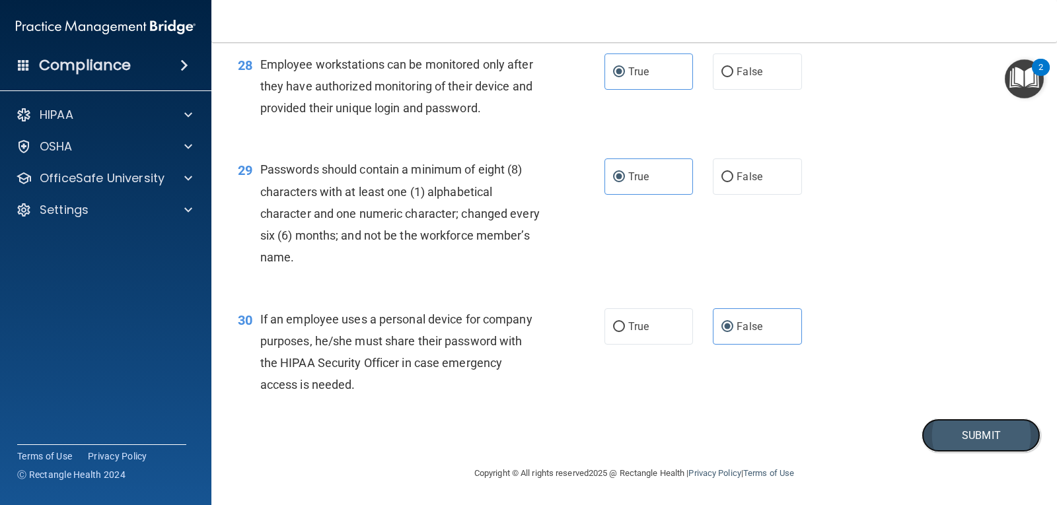
click at [946, 425] on button "Submit" at bounding box center [981, 436] width 119 height 34
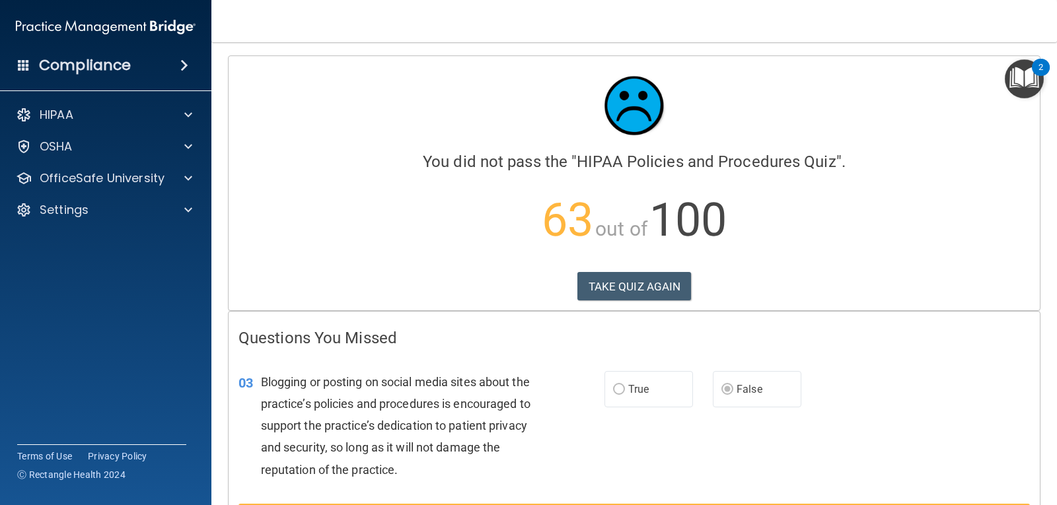
drag, startPoint x: 672, startPoint y: 283, endPoint x: 682, endPoint y: 314, distance: 32.0
click at [653, 289] on button "TAKE QUIZ AGAIN" at bounding box center [634, 286] width 114 height 29
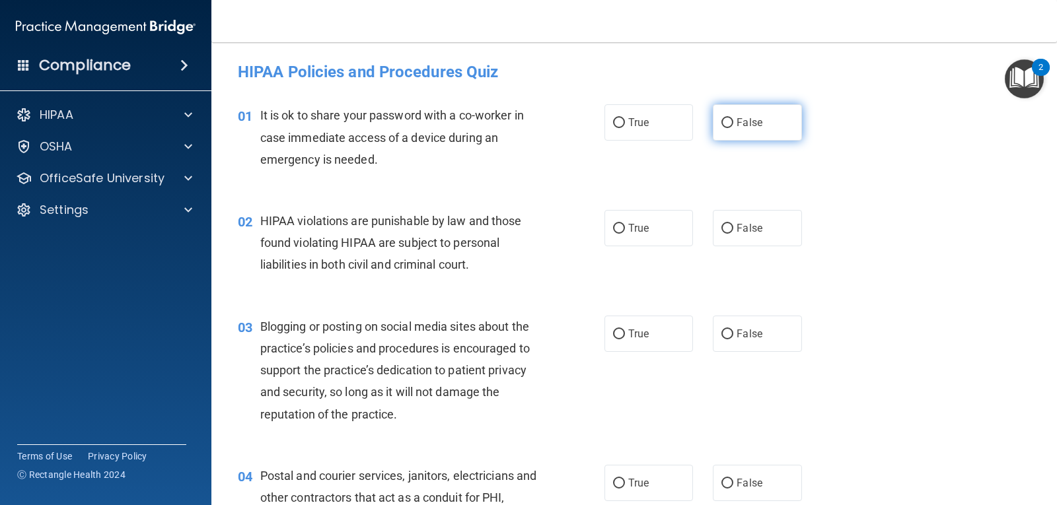
drag, startPoint x: 747, startPoint y: 122, endPoint x: 719, endPoint y: 121, distance: 27.8
click at [722, 118] on input "False" at bounding box center [728, 123] width 12 height 10
radio input "true"
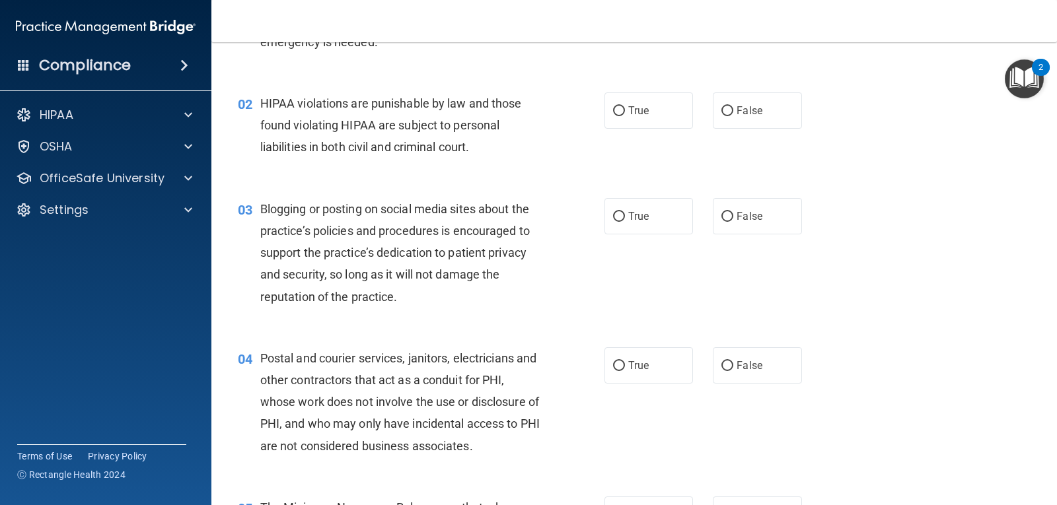
scroll to position [120, 0]
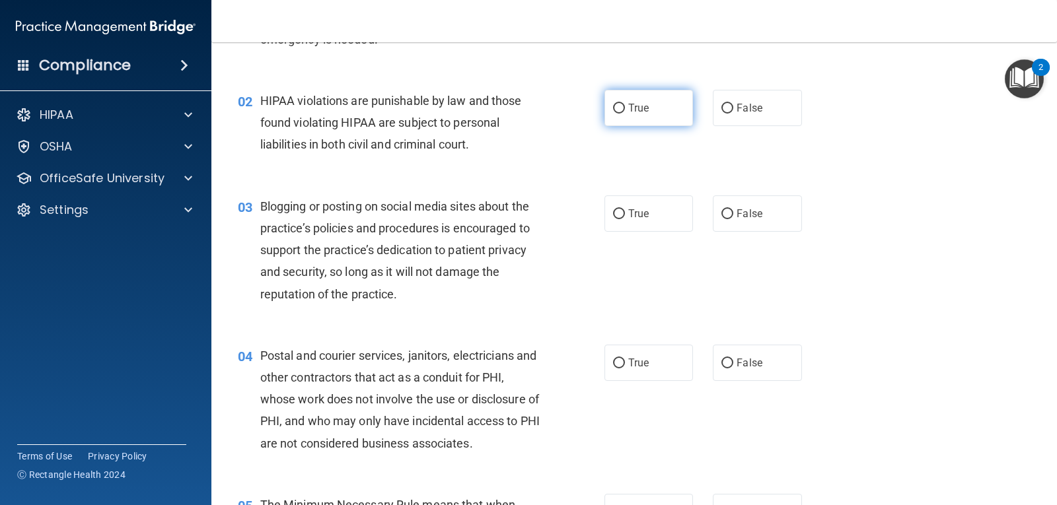
click at [646, 106] on label "True" at bounding box center [649, 108] width 89 height 36
click at [625, 106] on input "True" at bounding box center [619, 109] width 12 height 10
radio input "true"
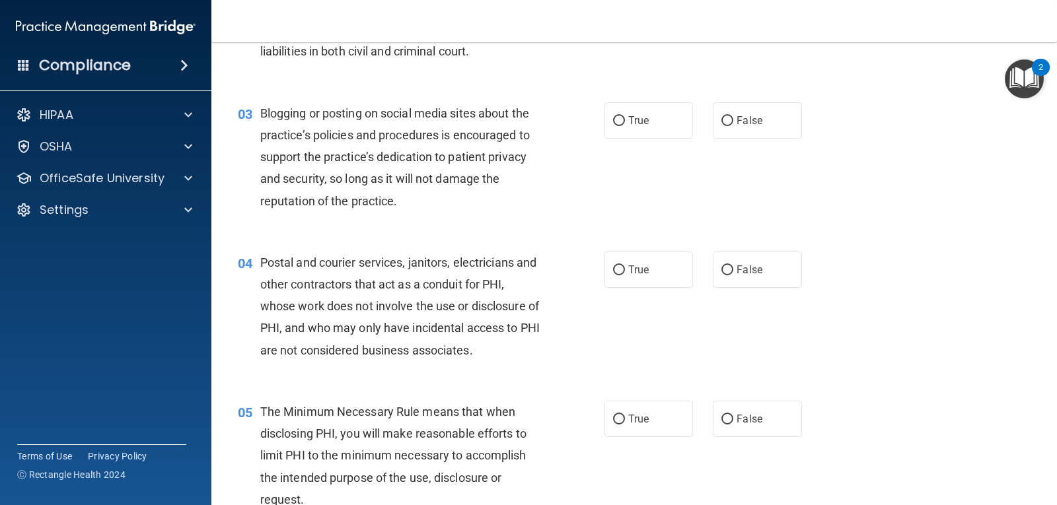
scroll to position [214, 0]
click at [747, 132] on label "False" at bounding box center [757, 120] width 89 height 36
click at [733, 126] on input "False" at bounding box center [728, 121] width 12 height 10
radio input "true"
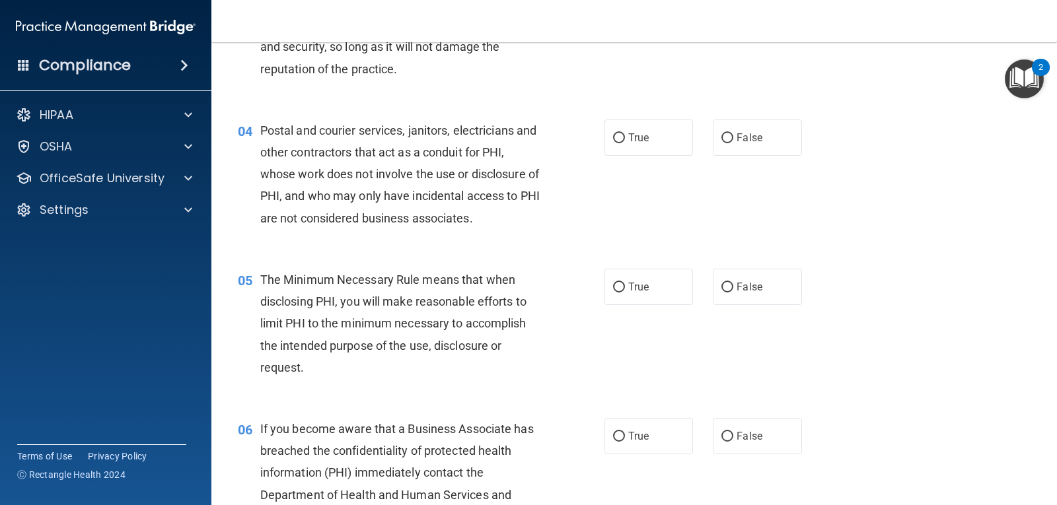
scroll to position [346, 0]
drag, startPoint x: 657, startPoint y: 141, endPoint x: 620, endPoint y: 140, distance: 37.7
click at [620, 140] on input "True" at bounding box center [619, 138] width 12 height 10
radio input "true"
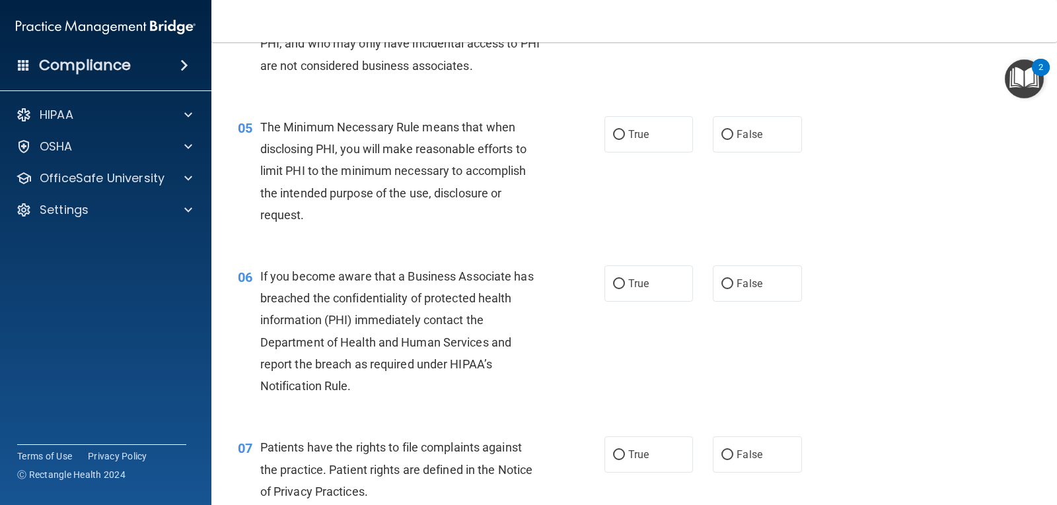
scroll to position [499, 0]
click at [626, 143] on label "True" at bounding box center [649, 134] width 89 height 36
click at [625, 139] on input "True" at bounding box center [619, 135] width 12 height 10
radio input "true"
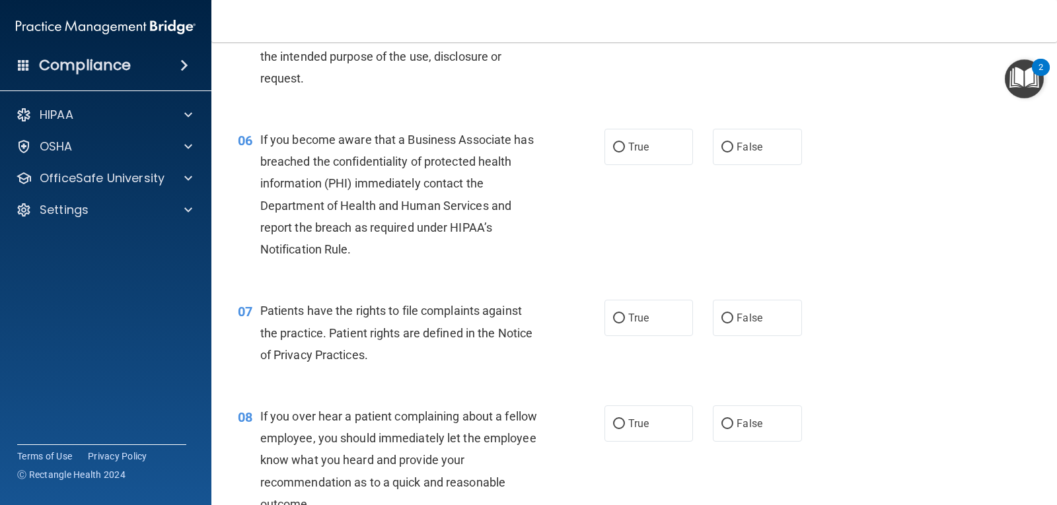
scroll to position [642, 0]
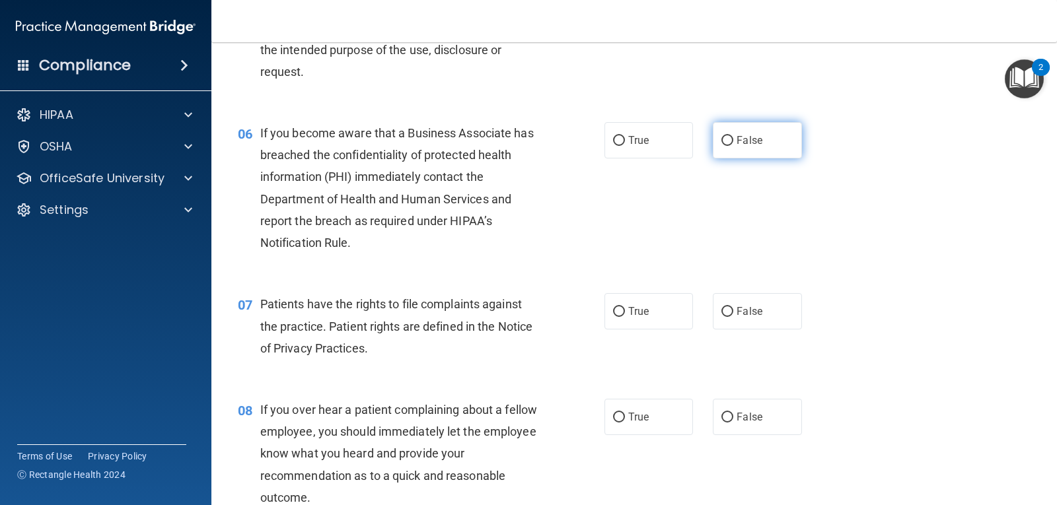
click at [730, 146] on label "False" at bounding box center [757, 140] width 89 height 36
click at [730, 146] on input "False" at bounding box center [728, 141] width 12 height 10
radio input "true"
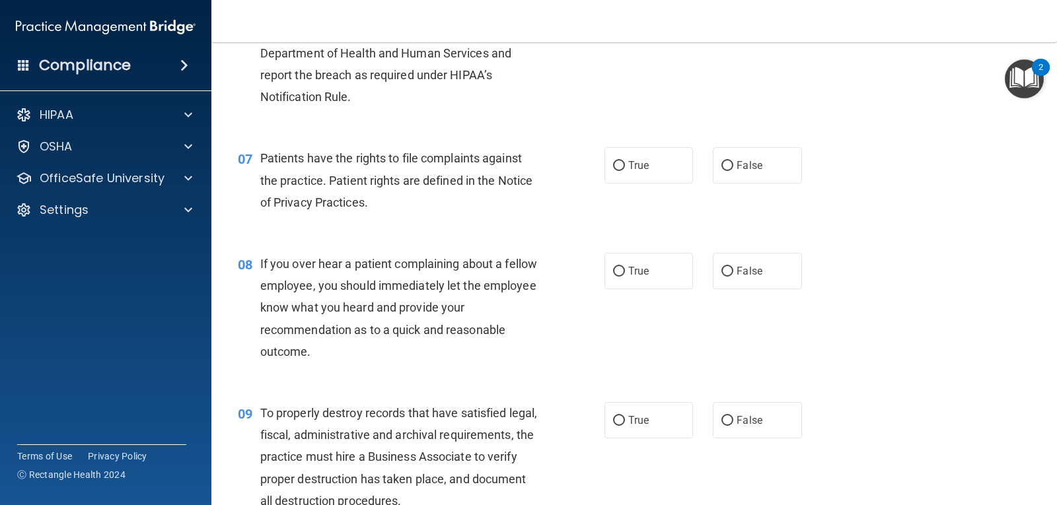
scroll to position [790, 0]
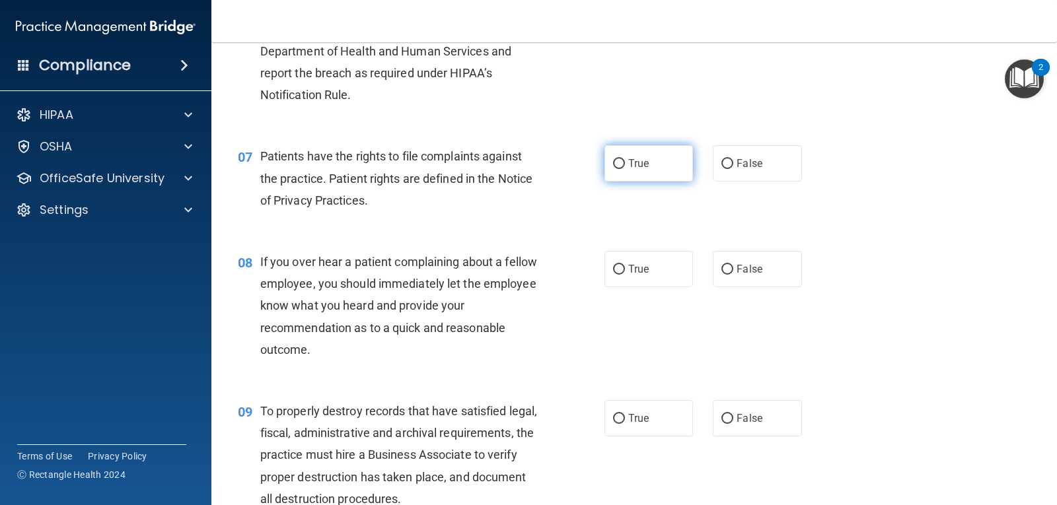
click at [640, 172] on label "True" at bounding box center [649, 163] width 89 height 36
click at [625, 169] on input "True" at bounding box center [619, 164] width 12 height 10
radio input "true"
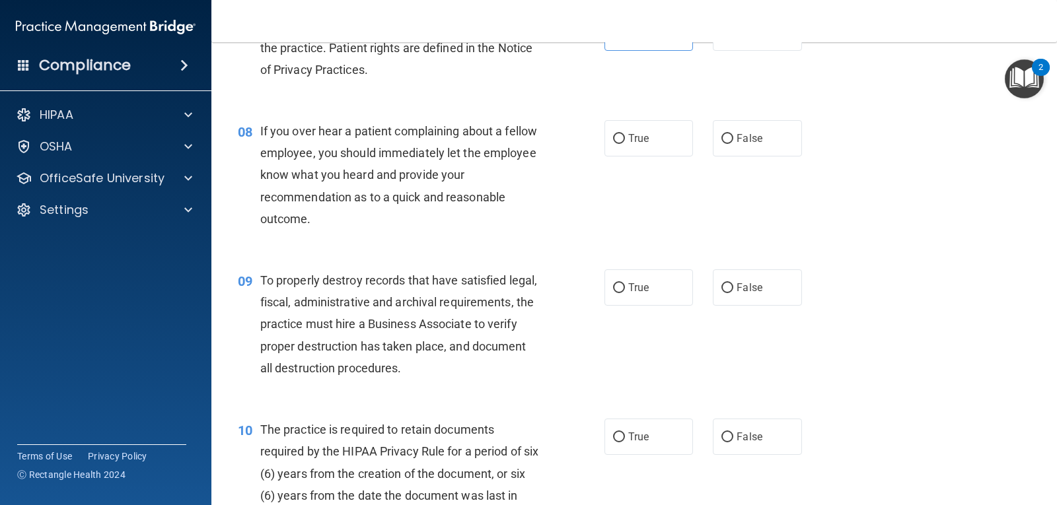
scroll to position [921, 0]
click at [739, 143] on span "False" at bounding box center [750, 137] width 26 height 13
click at [733, 143] on input "False" at bounding box center [728, 138] width 12 height 10
radio input "true"
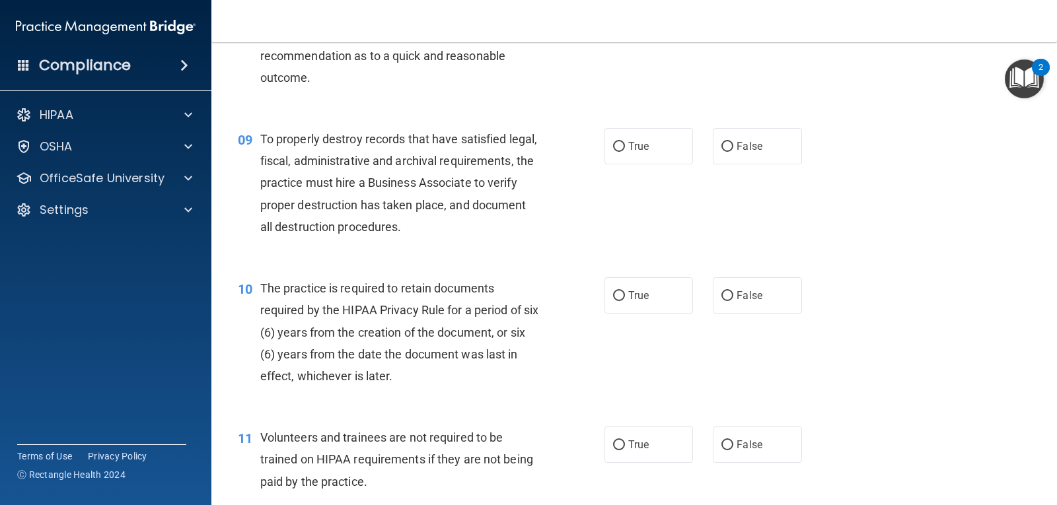
scroll to position [1073, 0]
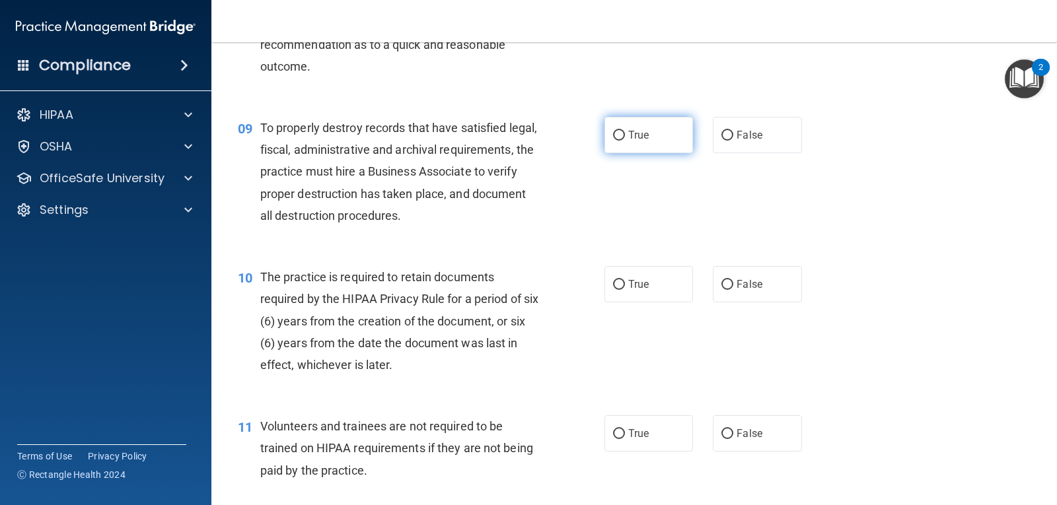
click at [630, 129] on span "True" at bounding box center [638, 135] width 20 height 13
click at [625, 131] on input "True" at bounding box center [619, 136] width 12 height 10
radio input "true"
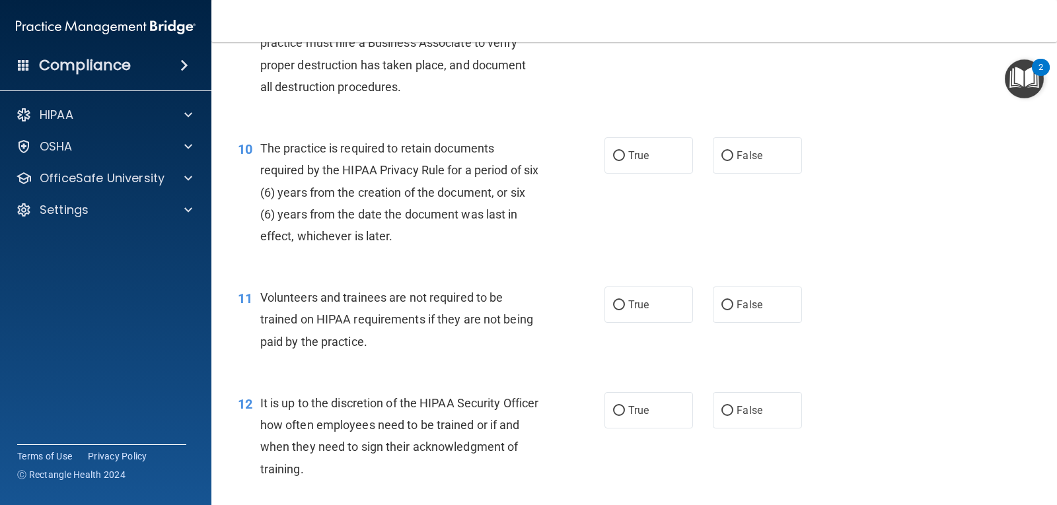
scroll to position [1203, 0]
click at [628, 153] on span "True" at bounding box center [638, 155] width 20 height 13
click at [625, 153] on input "True" at bounding box center [619, 156] width 12 height 10
radio input "true"
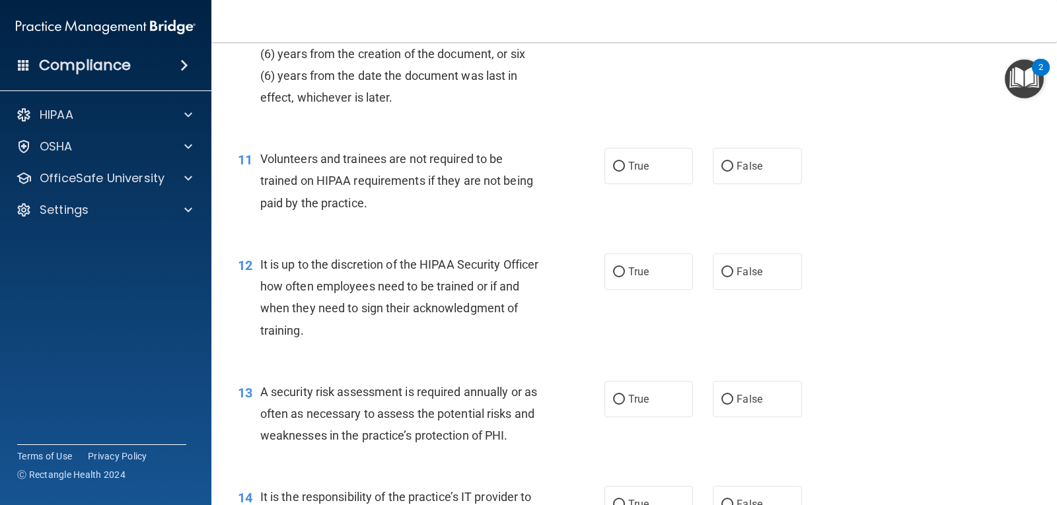
scroll to position [1341, 0]
click at [633, 270] on span "True" at bounding box center [638, 271] width 20 height 13
click at [625, 270] on input "True" at bounding box center [619, 272] width 12 height 10
radio input "true"
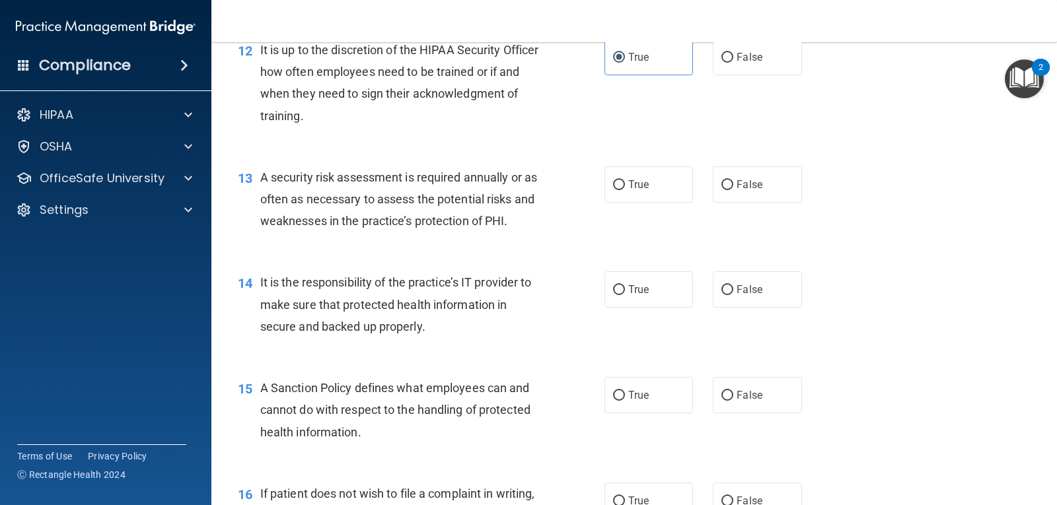
scroll to position [1556, 0]
click at [633, 189] on span "True" at bounding box center [638, 184] width 20 height 13
click at [625, 189] on input "True" at bounding box center [619, 185] width 12 height 10
radio input "true"
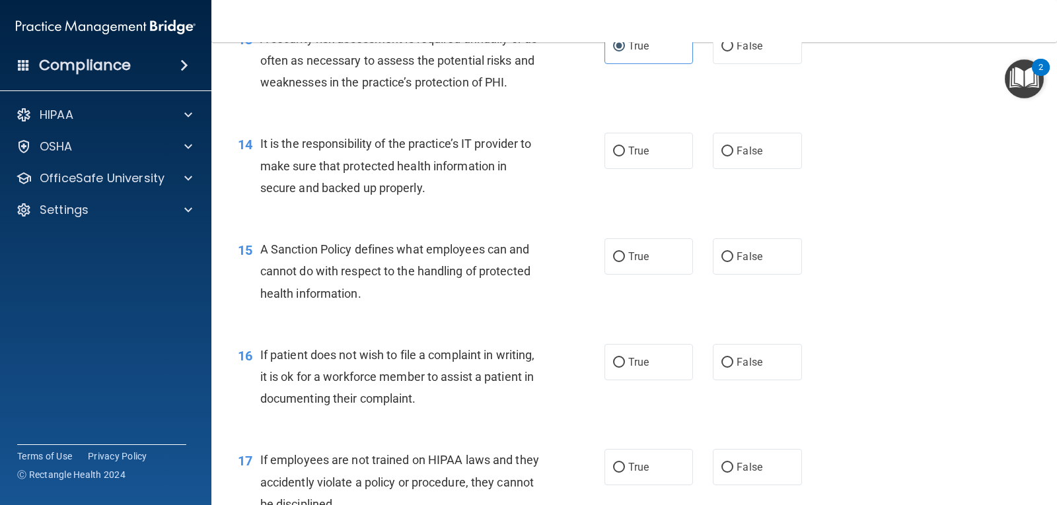
scroll to position [1695, 0]
click at [638, 148] on span "True" at bounding box center [638, 150] width 20 height 13
click at [625, 148] on input "True" at bounding box center [619, 151] width 12 height 10
radio input "true"
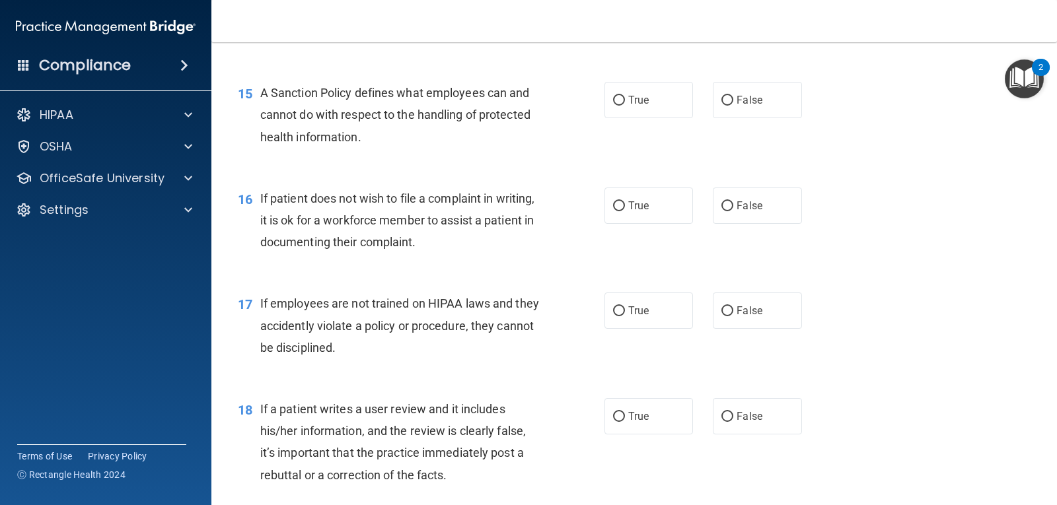
scroll to position [1851, 0]
click at [619, 100] on input "True" at bounding box center [619, 100] width 12 height 10
radio input "true"
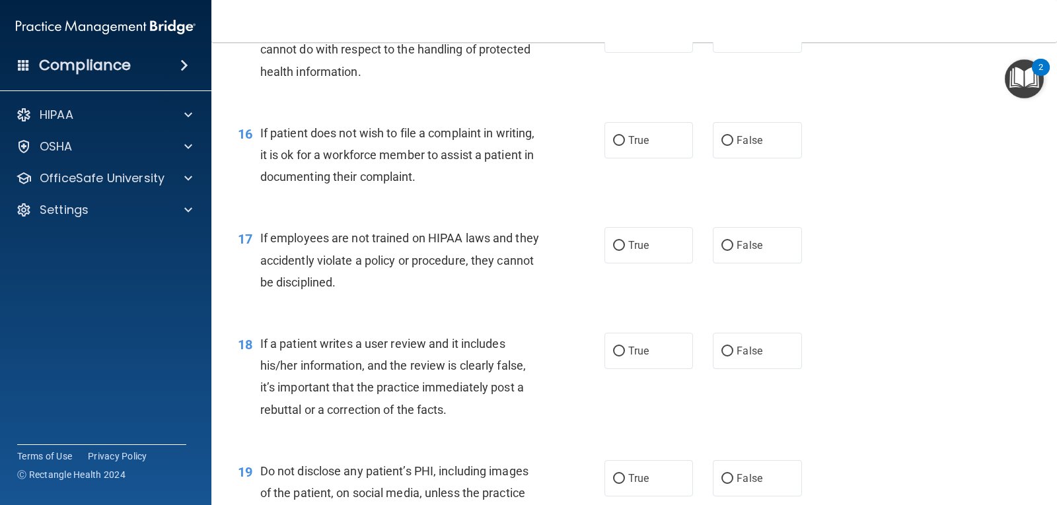
scroll to position [1917, 0]
click at [718, 147] on label "False" at bounding box center [757, 140] width 89 height 36
click at [722, 145] on input "False" at bounding box center [728, 140] width 12 height 10
radio input "true"
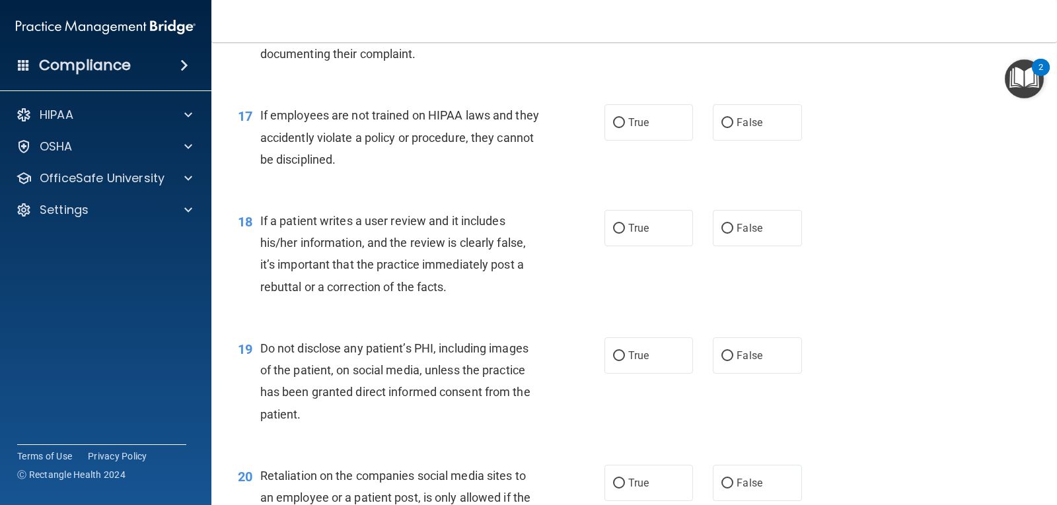
scroll to position [2042, 0]
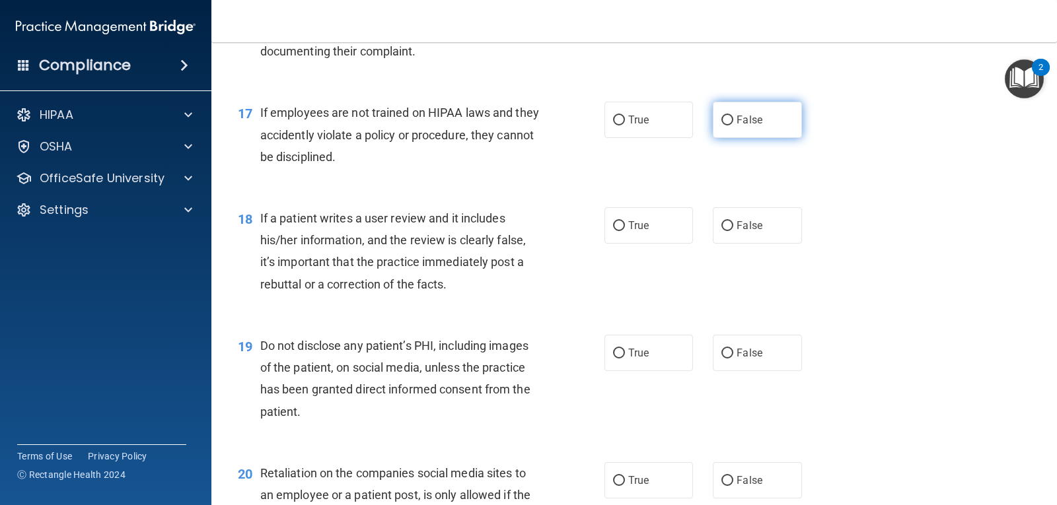
click at [722, 135] on label "False" at bounding box center [757, 120] width 89 height 36
click at [722, 126] on input "False" at bounding box center [728, 121] width 12 height 10
radio input "true"
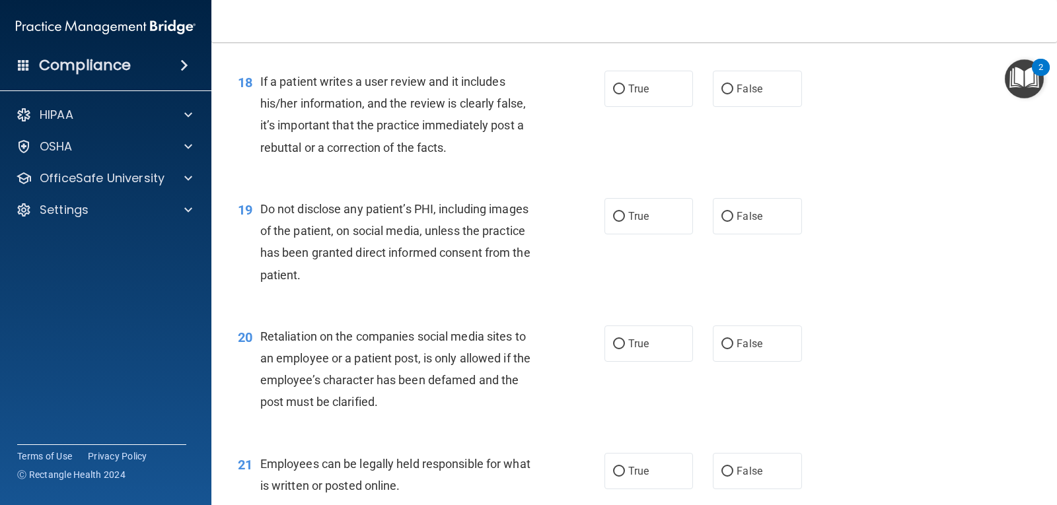
scroll to position [2179, 0]
click at [745, 96] on label "False" at bounding box center [757, 88] width 89 height 36
click at [733, 94] on input "False" at bounding box center [728, 89] width 12 height 10
radio input "true"
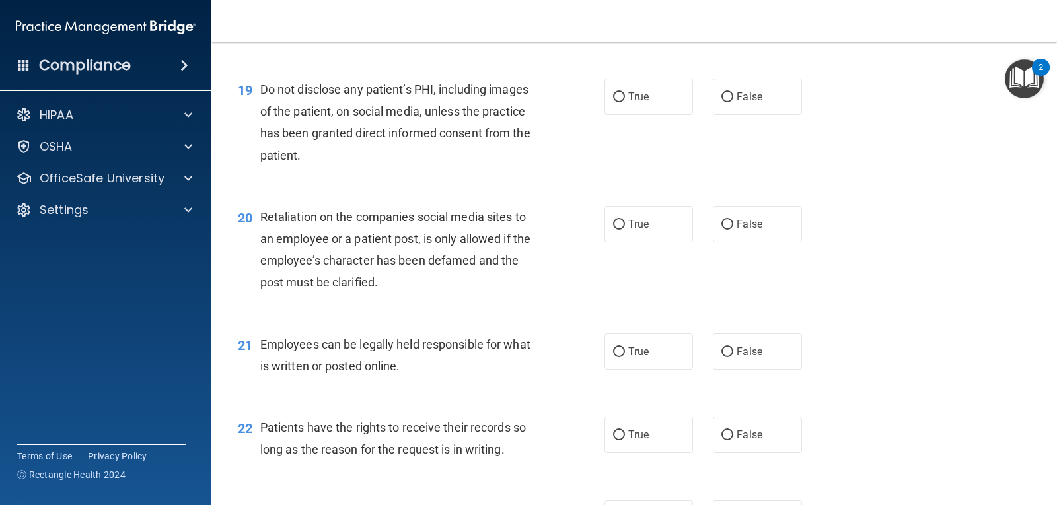
scroll to position [2299, 0]
click at [656, 87] on label "True" at bounding box center [649, 96] width 89 height 36
click at [625, 92] on input "True" at bounding box center [619, 97] width 12 height 10
radio input "true"
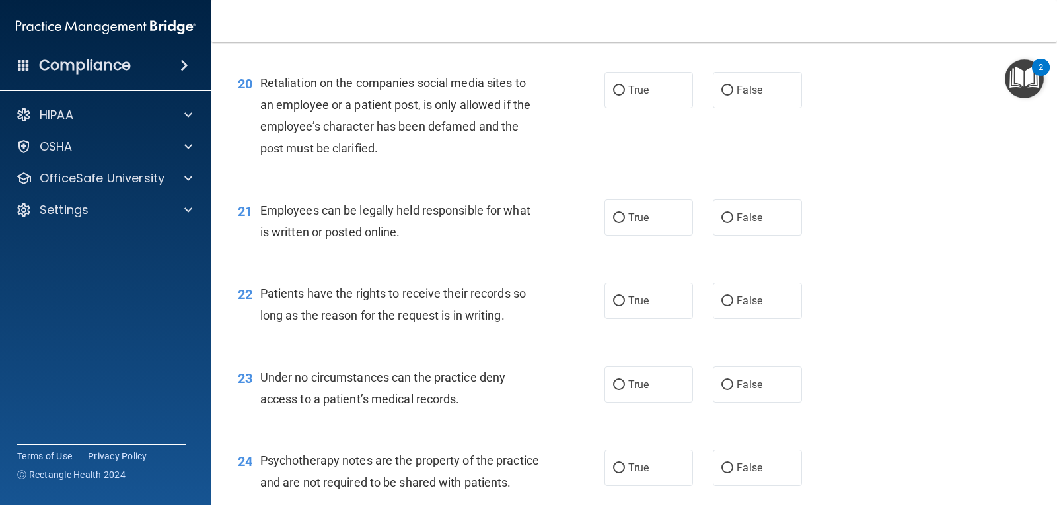
scroll to position [2433, 0]
click at [722, 102] on label "False" at bounding box center [757, 89] width 89 height 36
click at [722, 95] on input "False" at bounding box center [728, 90] width 12 height 10
radio input "true"
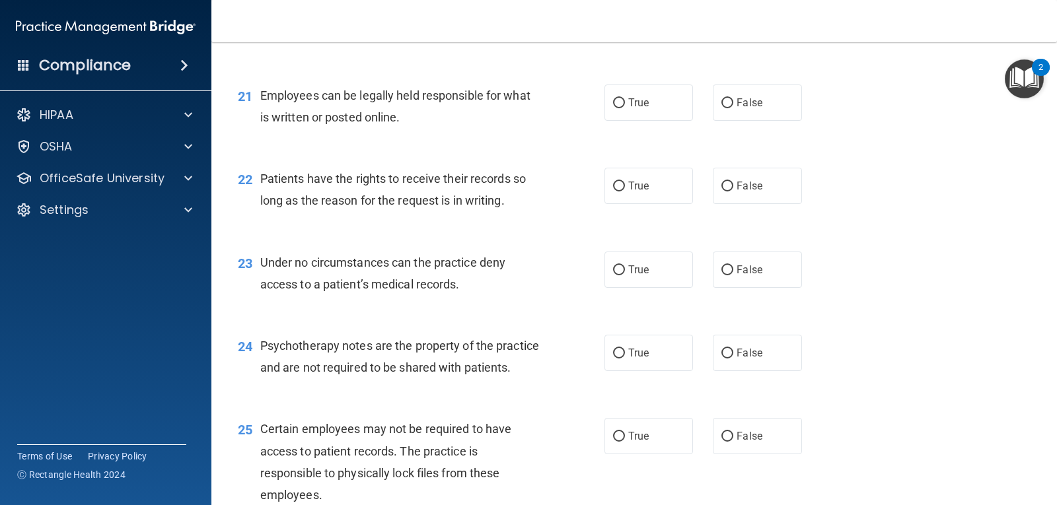
scroll to position [2548, 0]
click at [634, 114] on label "True" at bounding box center [649, 102] width 89 height 36
click at [625, 108] on input "True" at bounding box center [619, 103] width 12 height 10
radio input "true"
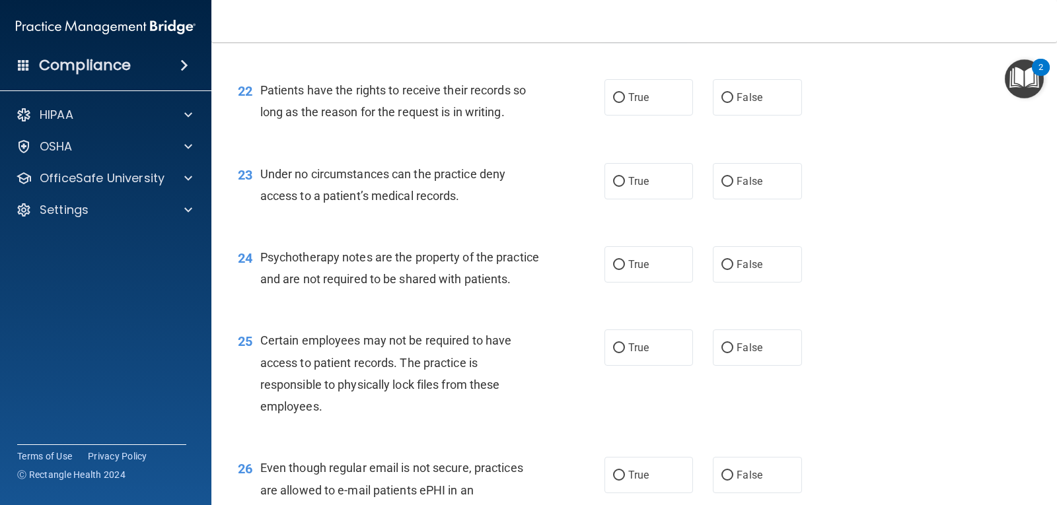
scroll to position [2640, 0]
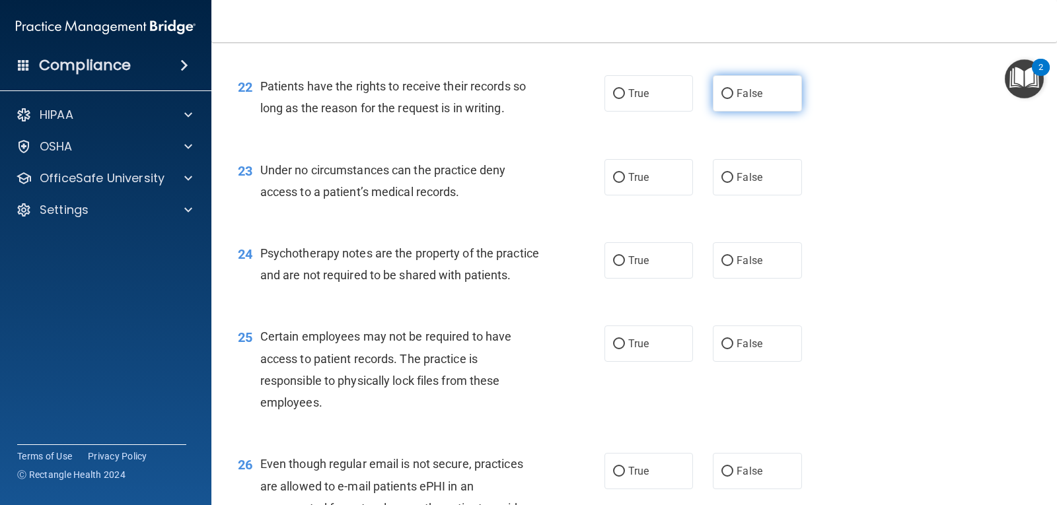
click at [721, 100] on label "False" at bounding box center [757, 93] width 89 height 36
click at [722, 99] on input "False" at bounding box center [728, 94] width 12 height 10
radio input "true"
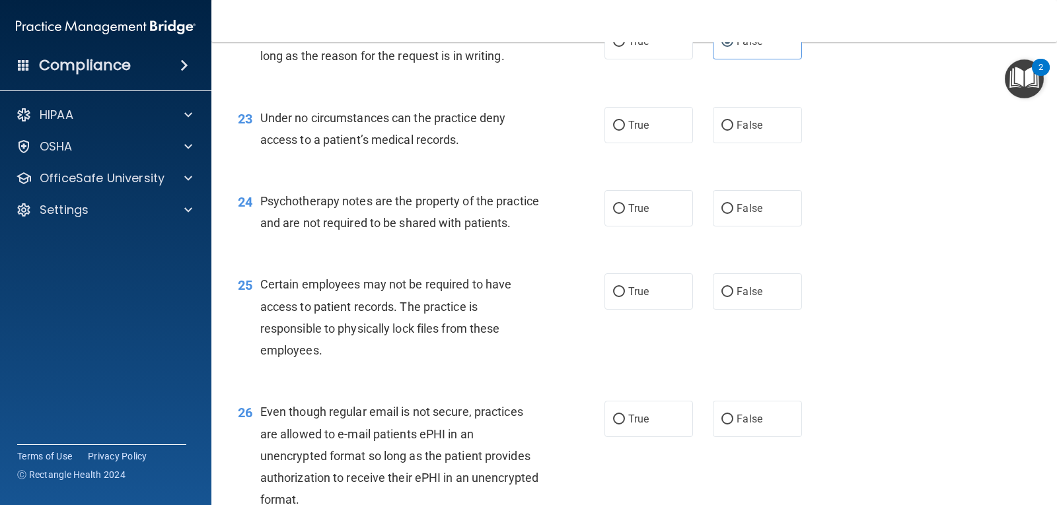
scroll to position [2692, 0]
click at [714, 116] on label "False" at bounding box center [757, 124] width 89 height 36
click at [722, 120] on input "False" at bounding box center [728, 125] width 12 height 10
radio input "true"
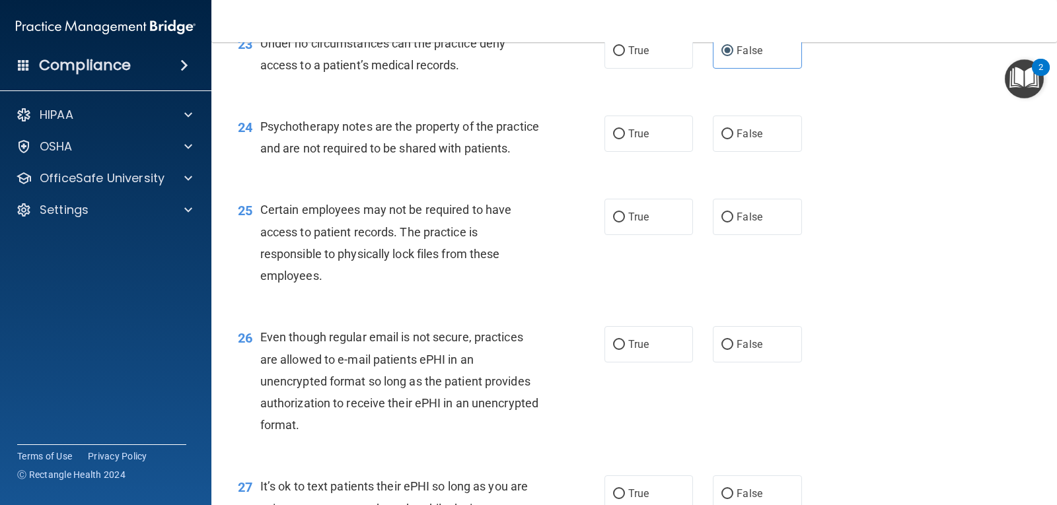
scroll to position [2767, 0]
click at [733, 143] on label "False" at bounding box center [757, 133] width 89 height 36
click at [733, 139] on input "False" at bounding box center [728, 134] width 12 height 10
radio input "true"
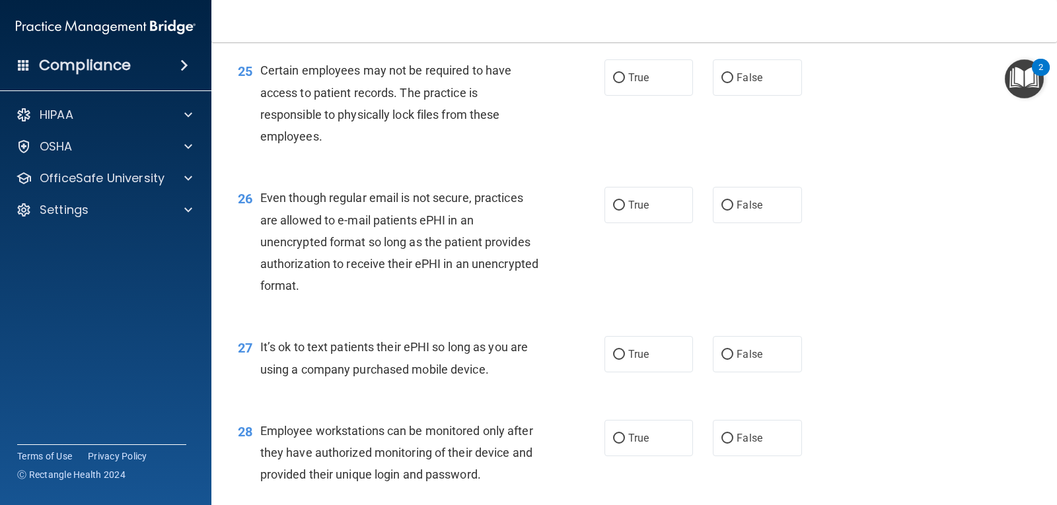
scroll to position [2907, 0]
click at [642, 95] on label "True" at bounding box center [649, 77] width 89 height 36
click at [625, 83] on input "True" at bounding box center [619, 78] width 12 height 10
radio input "true"
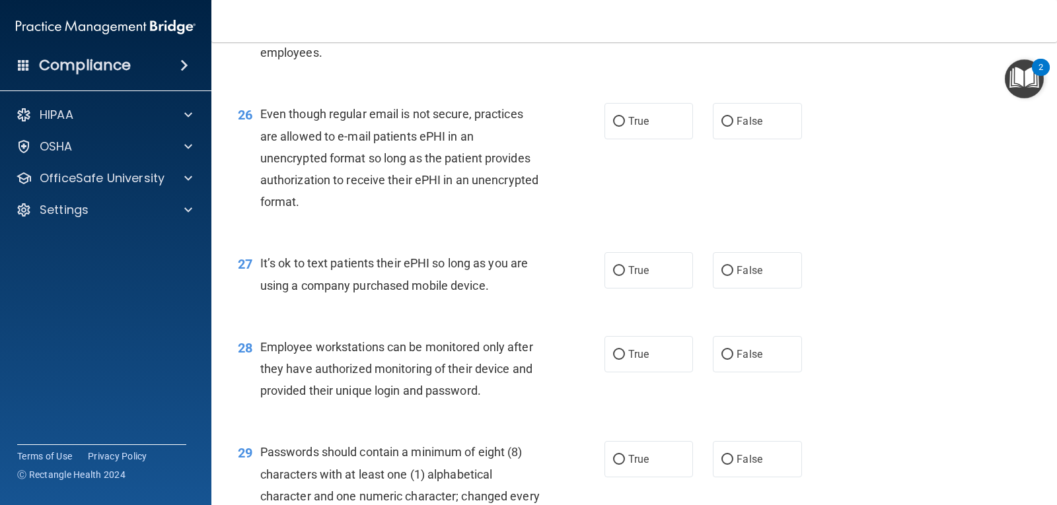
scroll to position [2991, 0]
click at [616, 126] on input "True" at bounding box center [619, 121] width 12 height 10
radio input "true"
click at [716, 138] on label "False" at bounding box center [757, 120] width 89 height 36
click at [722, 126] on input "False" at bounding box center [728, 121] width 12 height 10
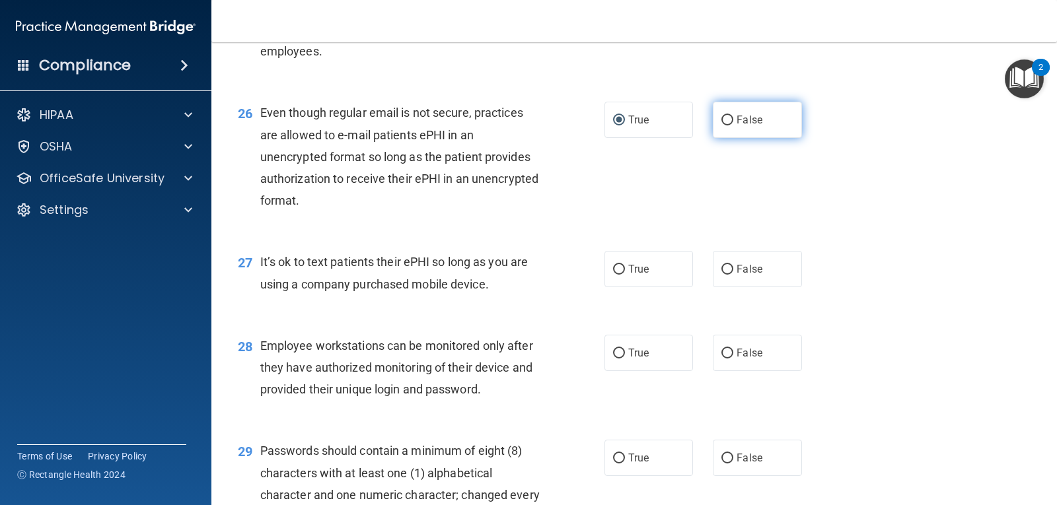
radio input "true"
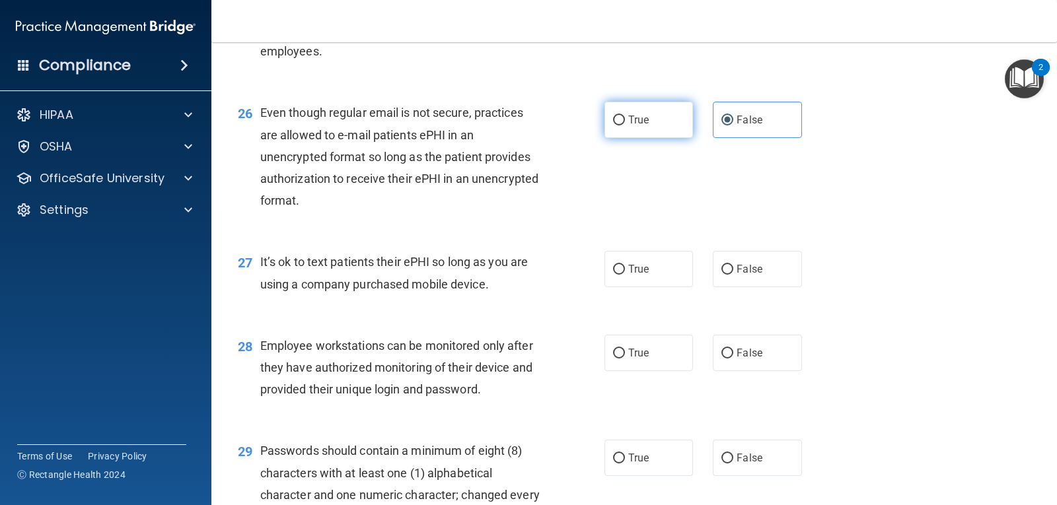
click at [655, 138] on label "True" at bounding box center [649, 120] width 89 height 36
click at [625, 126] on input "True" at bounding box center [619, 121] width 12 height 10
radio input "true"
radio input "false"
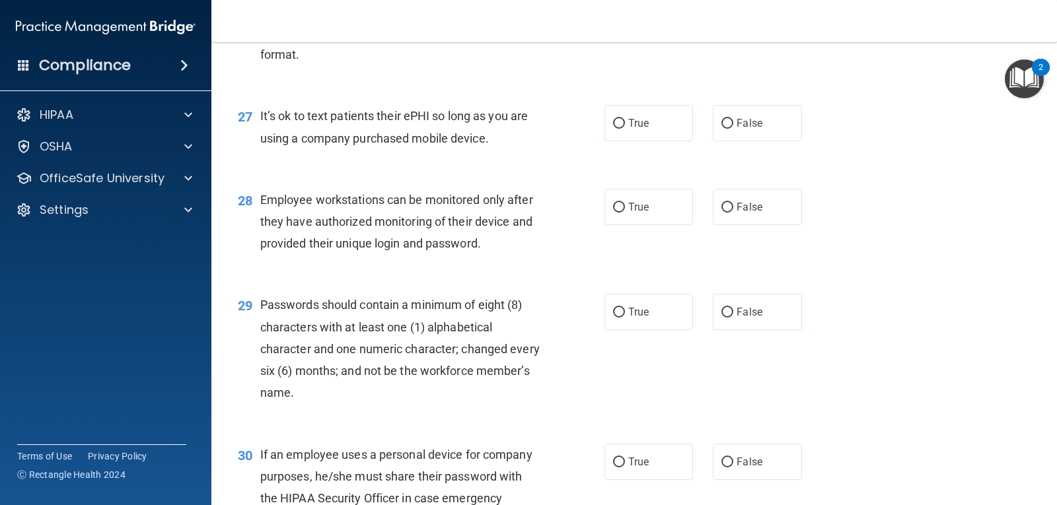
scroll to position [3138, 0]
click at [735, 168] on div "27 It’s ok to text patients their ePHI so long as you are using a company purch…" at bounding box center [634, 129] width 813 height 83
click at [734, 141] on label "False" at bounding box center [757, 122] width 89 height 36
click at [733, 128] on input "False" at bounding box center [728, 123] width 12 height 10
radio input "true"
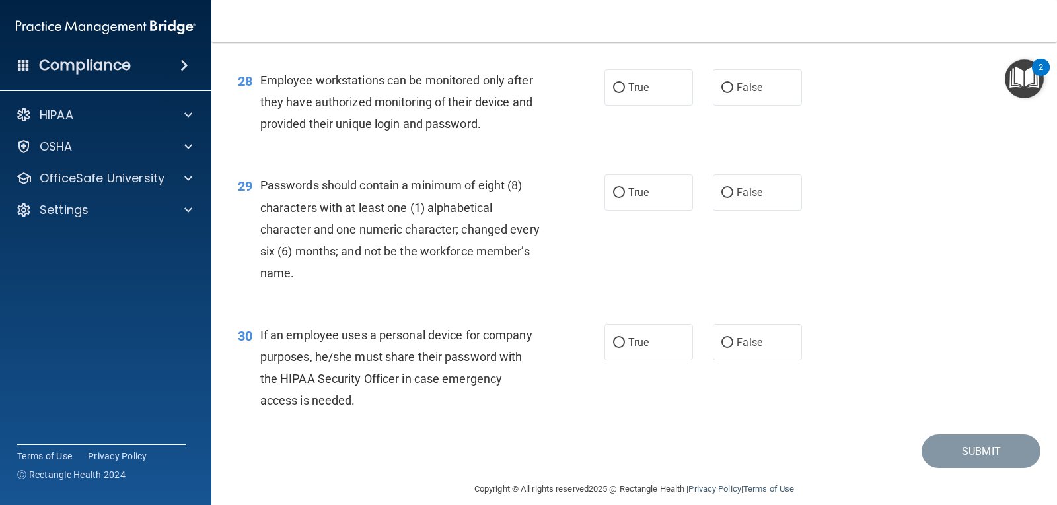
scroll to position [3257, 0]
click at [649, 106] on label "True" at bounding box center [649, 87] width 89 height 36
click at [625, 93] on input "True" at bounding box center [619, 88] width 12 height 10
radio input "true"
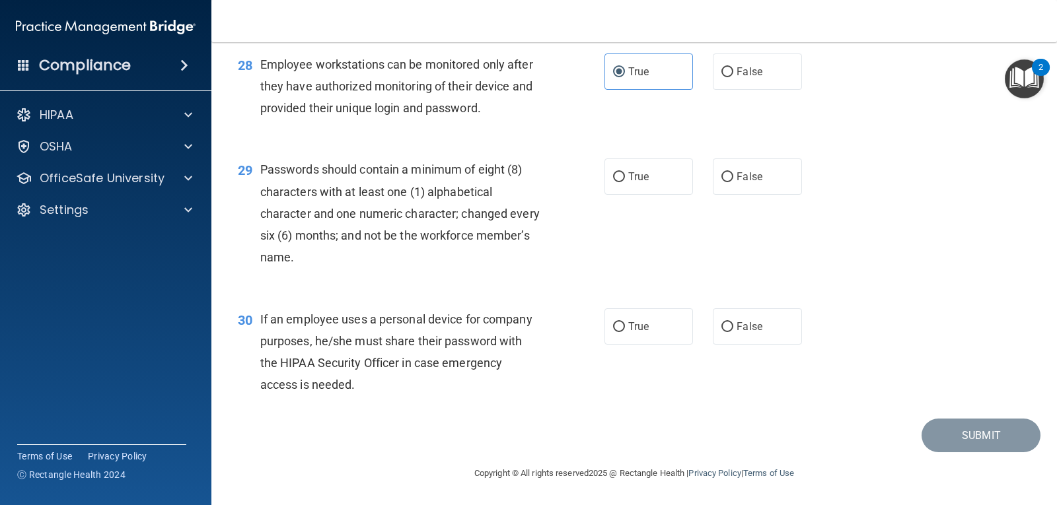
scroll to position [3294, 0]
click at [641, 170] on label "True" at bounding box center [649, 177] width 89 height 36
click at [625, 172] on input "True" at bounding box center [619, 177] width 12 height 10
radio input "true"
click at [743, 331] on span "False" at bounding box center [750, 326] width 26 height 13
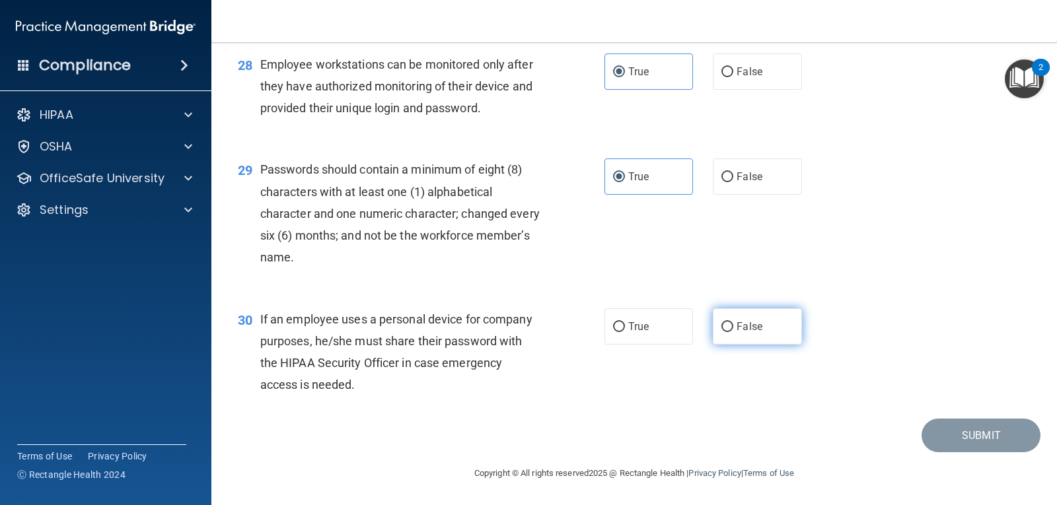
click at [733, 331] on input "False" at bounding box center [728, 327] width 12 height 10
radio input "true"
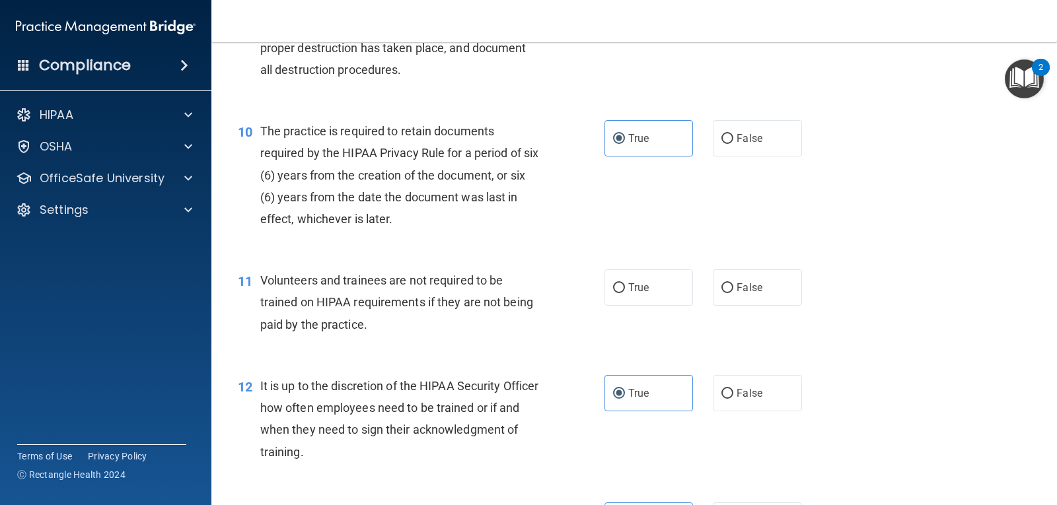
scroll to position [1221, 0]
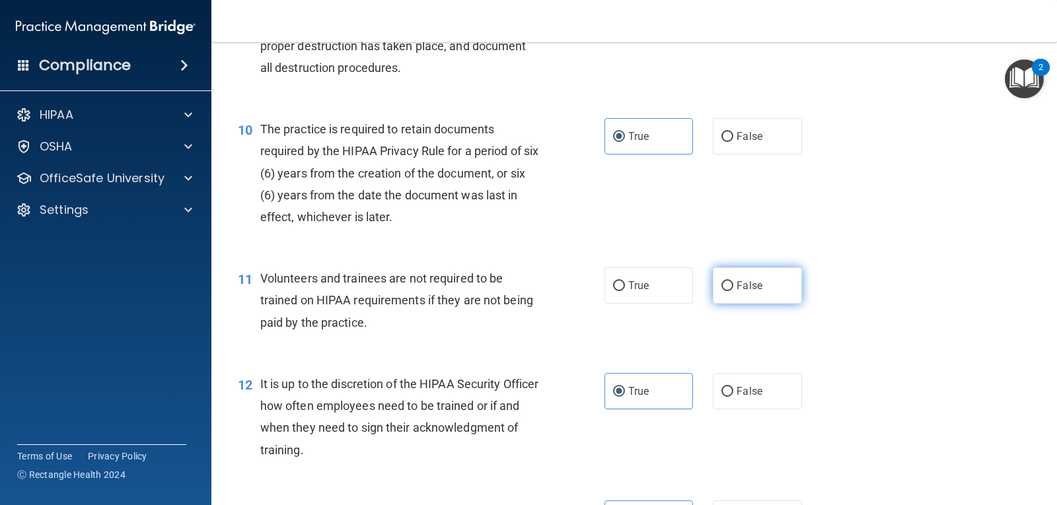
drag, startPoint x: 727, startPoint y: 288, endPoint x: 719, endPoint y: 286, distance: 8.8
drag, startPoint x: 719, startPoint y: 286, endPoint x: 837, endPoint y: 319, distance: 122.8
click at [837, 319] on div "11 Volunteers and trainees are not required to be trained on HIPAA requirements…" at bounding box center [634, 304] width 813 height 106
click at [745, 301] on label "False" at bounding box center [757, 286] width 89 height 36
click at [733, 291] on input "False" at bounding box center [728, 286] width 12 height 10
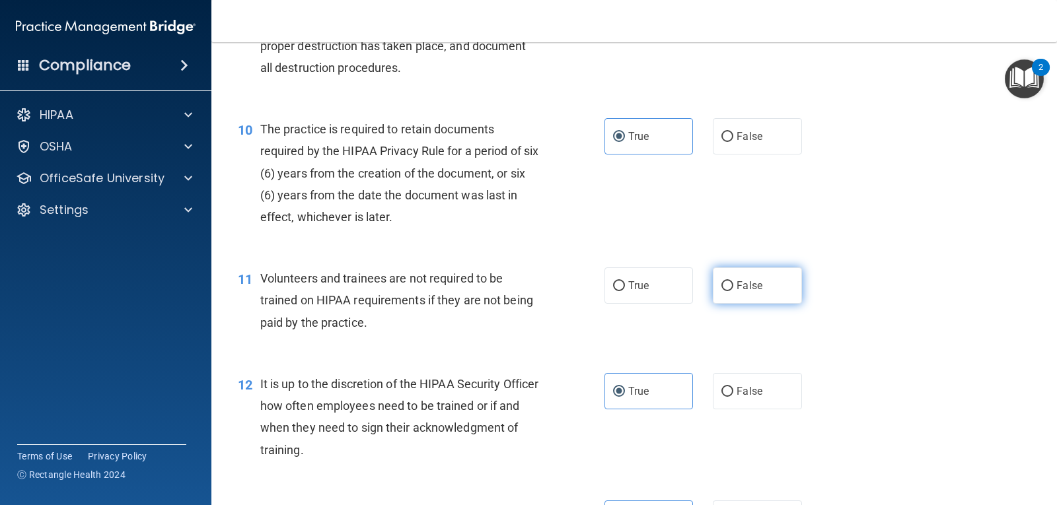
radio input "true"
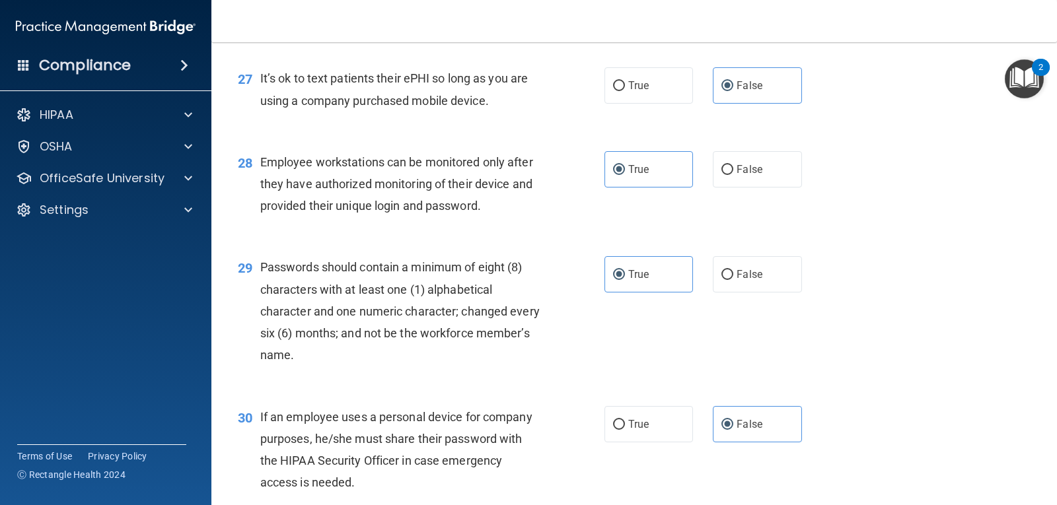
scroll to position [3294, 0]
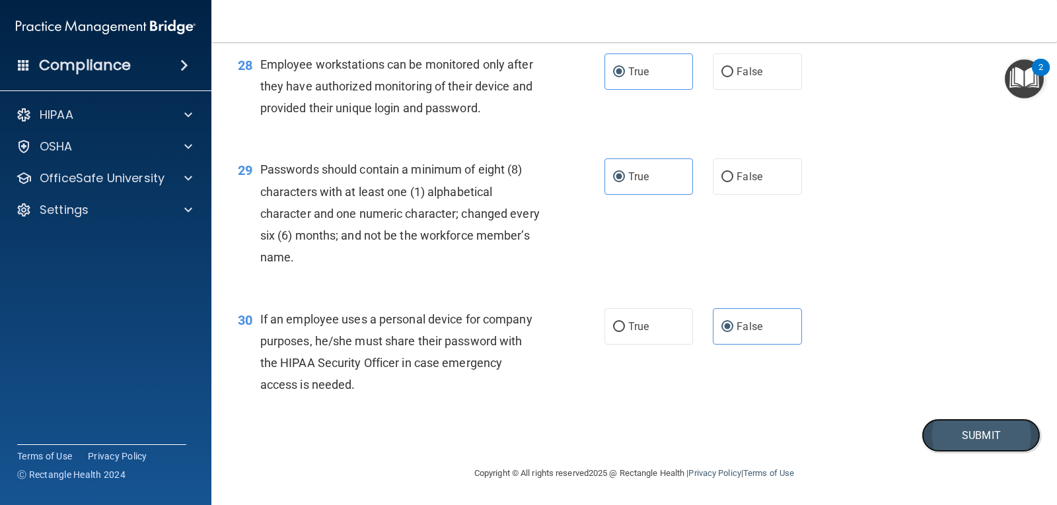
click at [949, 439] on button "Submit" at bounding box center [981, 436] width 119 height 34
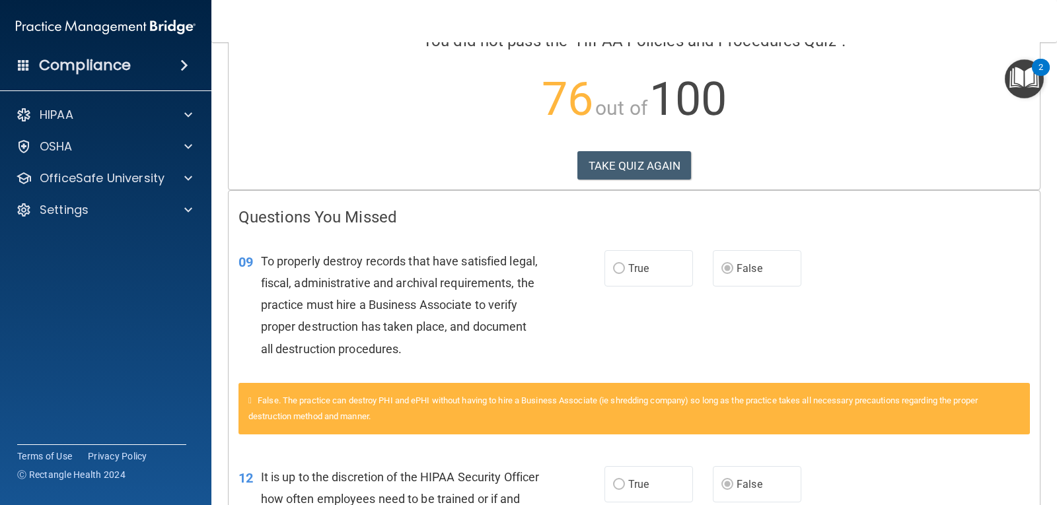
scroll to position [118, 0]
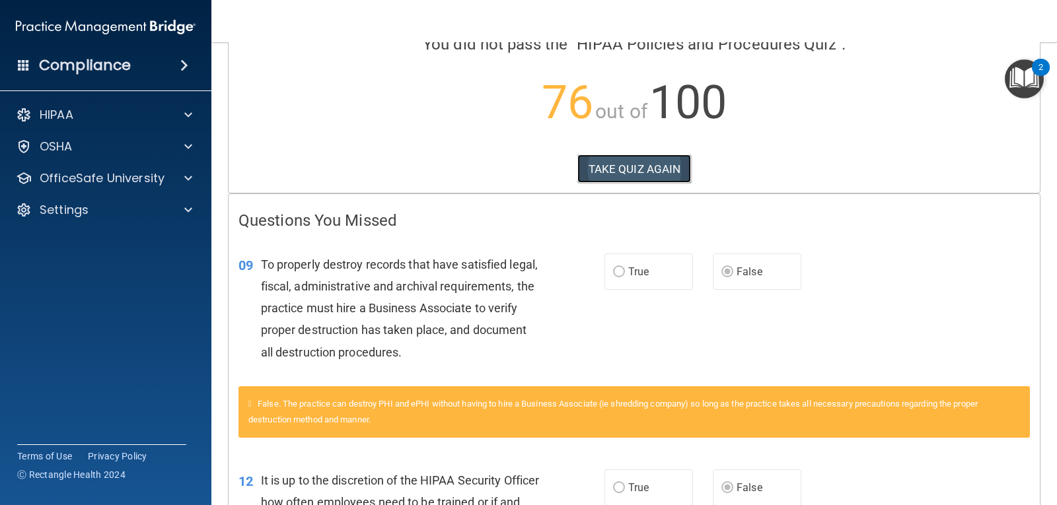
drag, startPoint x: 625, startPoint y: 172, endPoint x: 616, endPoint y: 167, distance: 10.7
click at [616, 167] on button "TAKE QUIZ AGAIN" at bounding box center [634, 169] width 114 height 29
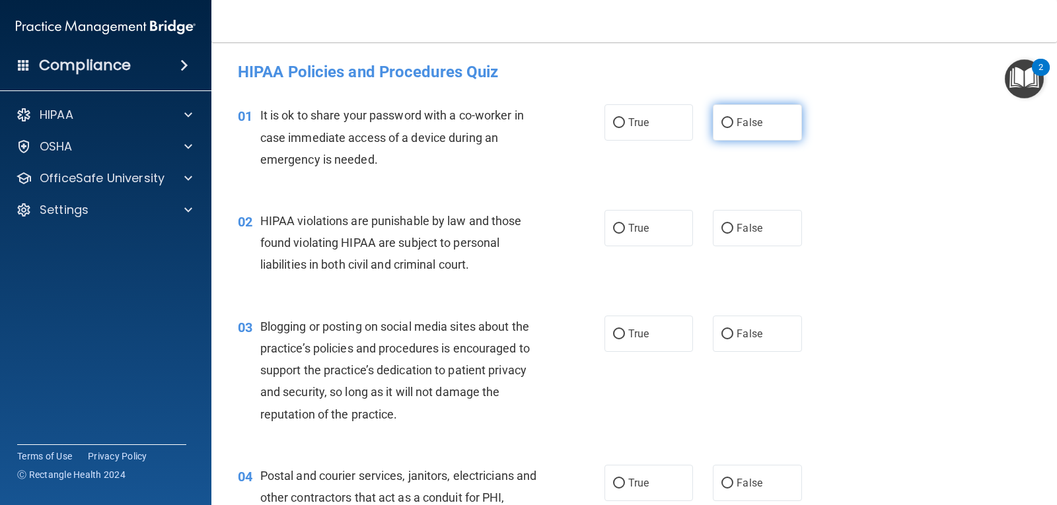
click at [721, 139] on label "False" at bounding box center [757, 122] width 89 height 36
click at [722, 128] on input "False" at bounding box center [728, 123] width 12 height 10
radio input "true"
click at [639, 223] on span "True" at bounding box center [638, 228] width 20 height 13
click at [625, 224] on input "True" at bounding box center [619, 229] width 12 height 10
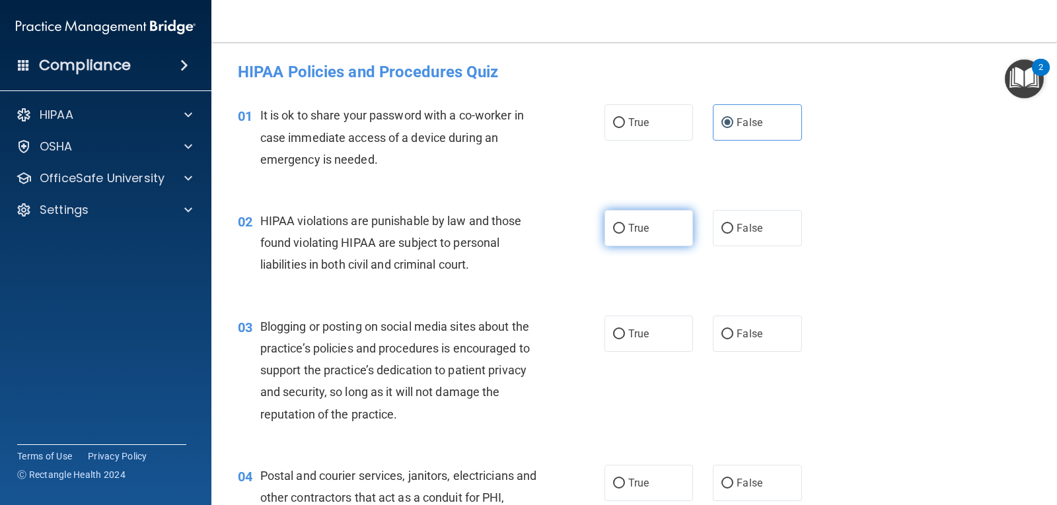
radio input "true"
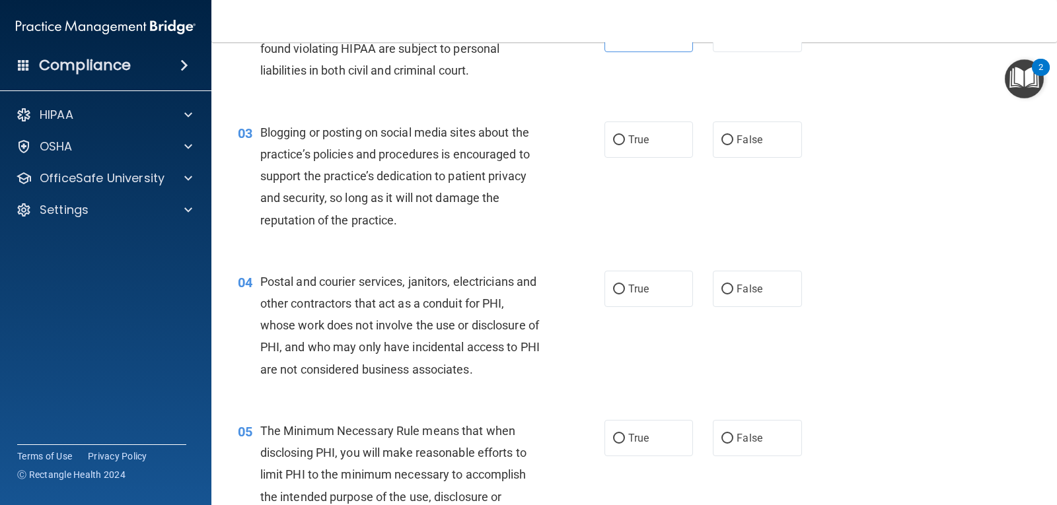
scroll to position [196, 0]
click at [729, 136] on label "False" at bounding box center [757, 138] width 89 height 36
click at [729, 136] on input "False" at bounding box center [728, 139] width 12 height 10
radio input "true"
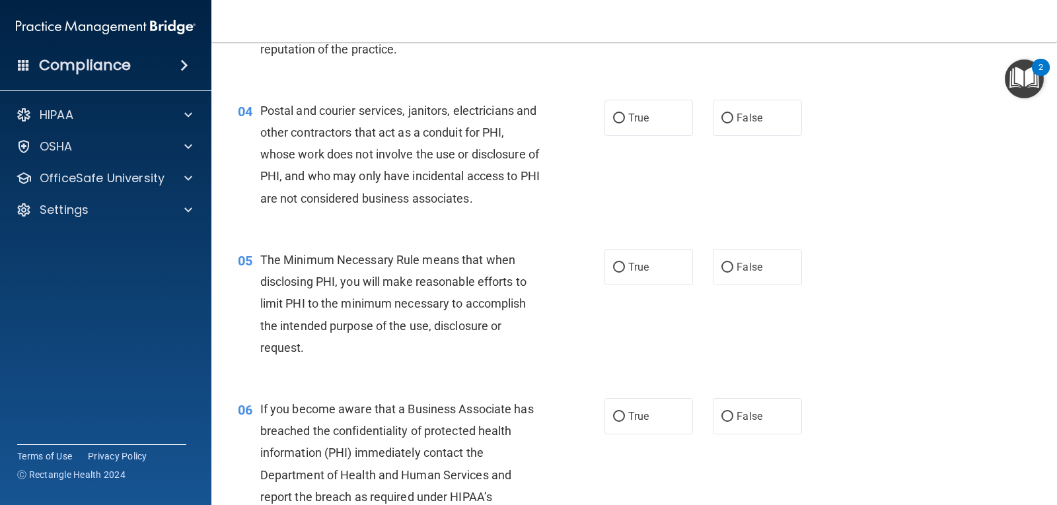
scroll to position [368, 0]
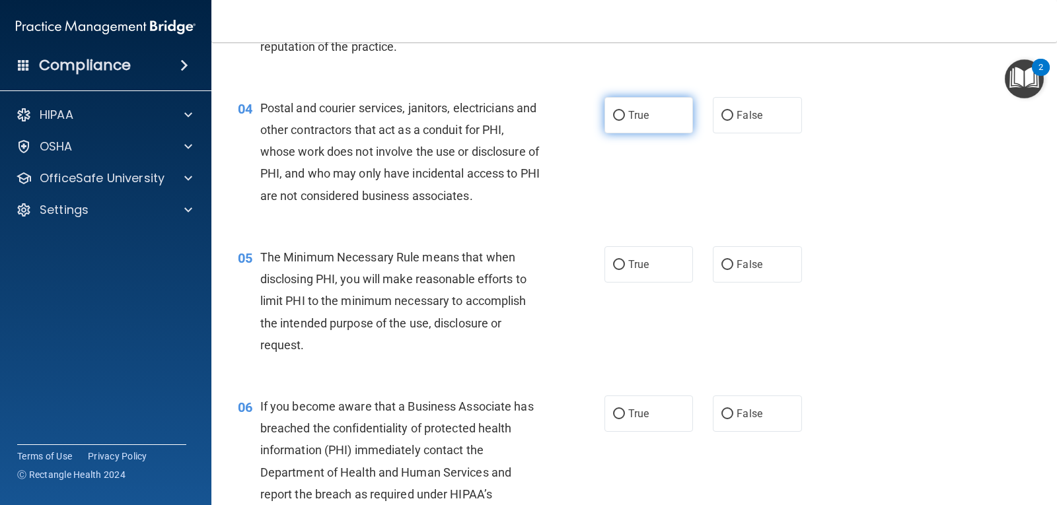
click at [659, 107] on label "True" at bounding box center [649, 115] width 89 height 36
click at [625, 111] on input "True" at bounding box center [619, 116] width 12 height 10
radio input "true"
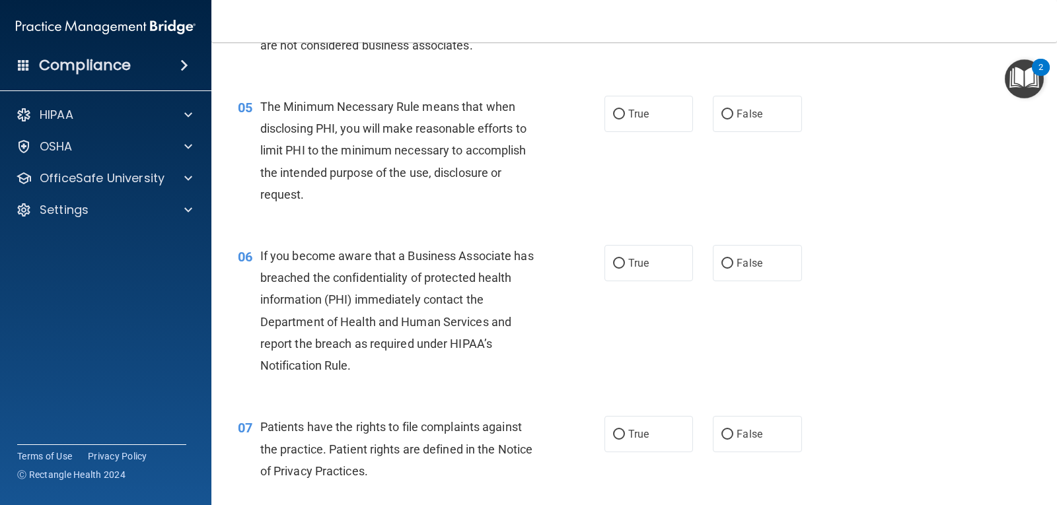
scroll to position [519, 0]
drag, startPoint x: 653, startPoint y: 116, endPoint x: 620, endPoint y: 118, distance: 33.8
click at [620, 118] on input "True" at bounding box center [619, 114] width 12 height 10
radio input "true"
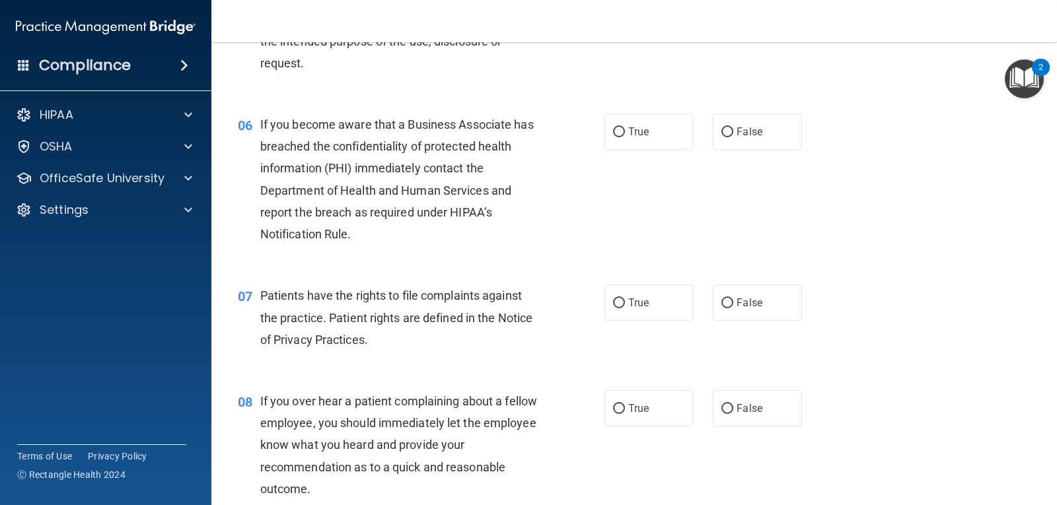
scroll to position [651, 0]
click at [735, 145] on label "False" at bounding box center [757, 131] width 89 height 36
click at [733, 137] on input "False" at bounding box center [728, 132] width 12 height 10
radio input "true"
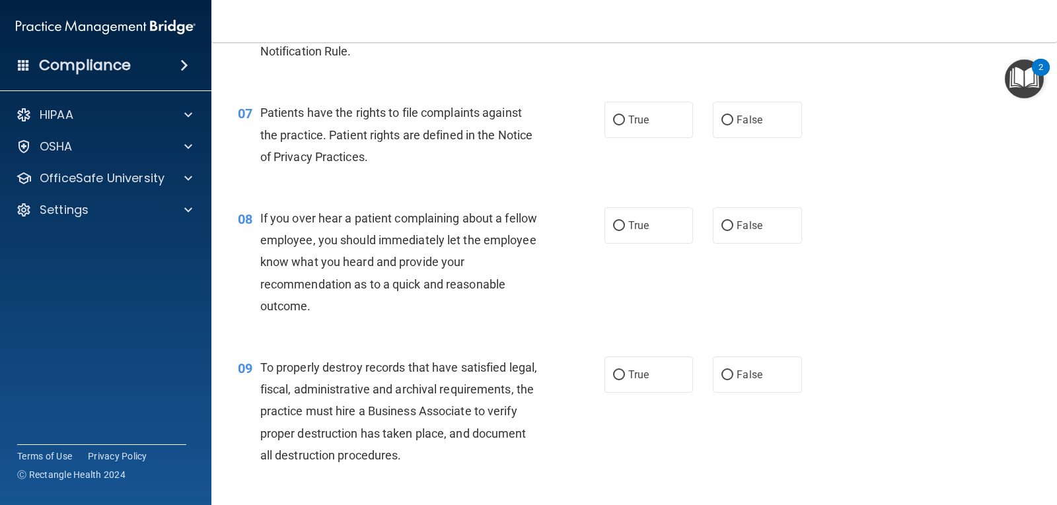
scroll to position [834, 0]
click at [638, 110] on label "True" at bounding box center [649, 119] width 89 height 36
click at [625, 115] on input "True" at bounding box center [619, 120] width 12 height 10
radio input "true"
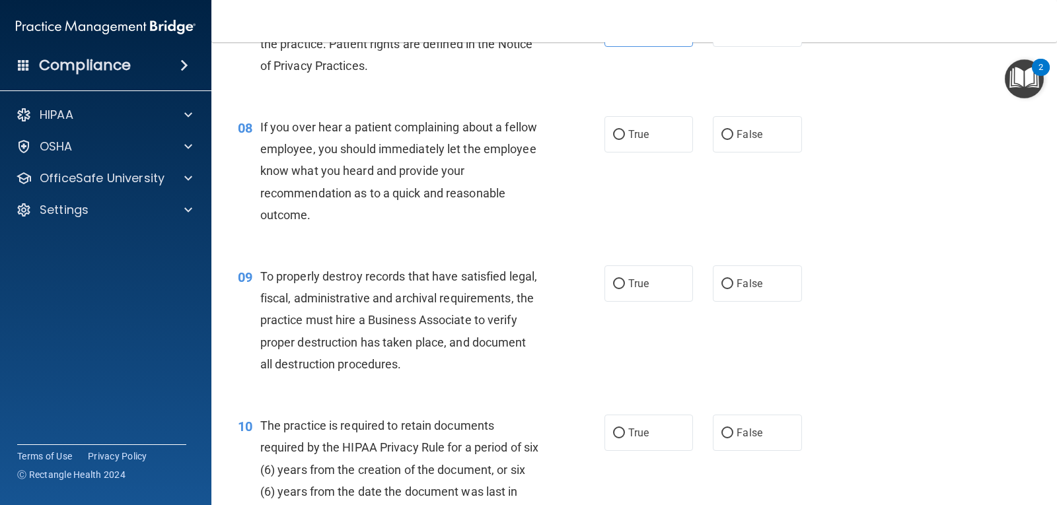
scroll to position [925, 0]
click at [764, 139] on label "False" at bounding box center [757, 134] width 89 height 36
click at [733, 139] on input "False" at bounding box center [728, 135] width 12 height 10
radio input "true"
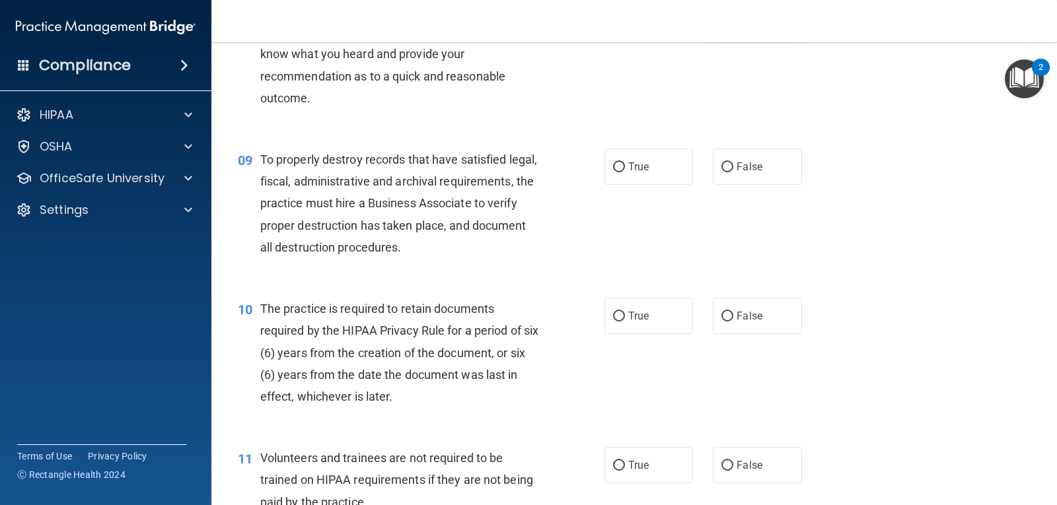
scroll to position [1042, 0]
click at [742, 166] on span "False" at bounding box center [750, 166] width 26 height 13
click at [733, 166] on input "False" at bounding box center [728, 167] width 12 height 10
radio input "true"
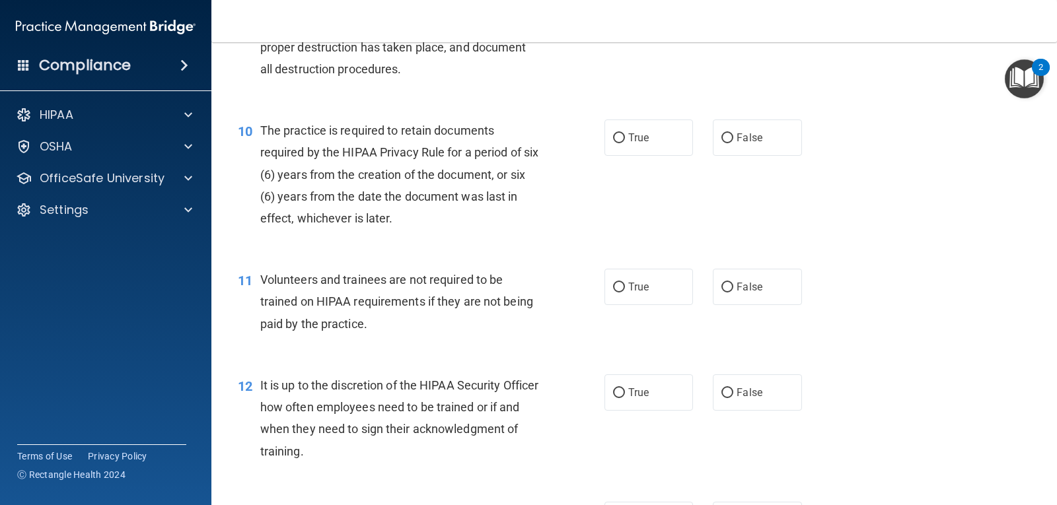
scroll to position [1220, 0]
click at [648, 141] on label "True" at bounding box center [649, 137] width 89 height 36
click at [625, 141] on input "True" at bounding box center [619, 138] width 12 height 10
radio input "true"
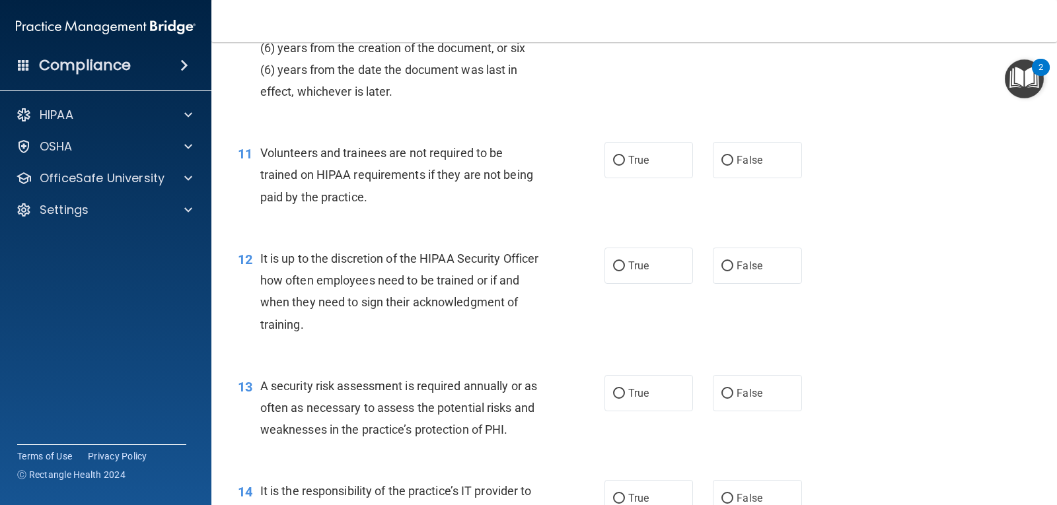
scroll to position [1347, 0]
click at [723, 168] on label "False" at bounding box center [757, 159] width 89 height 36
click at [723, 165] on input "False" at bounding box center [728, 160] width 12 height 10
radio input "true"
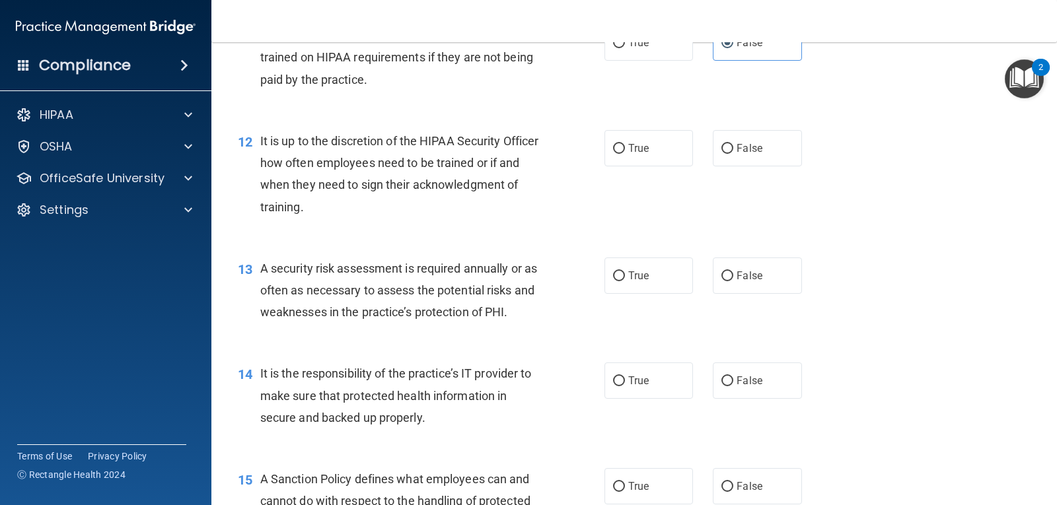
scroll to position [1465, 0]
click at [737, 145] on span "False" at bounding box center [750, 147] width 26 height 13
click at [731, 145] on input "False" at bounding box center [728, 148] width 12 height 10
radio input "true"
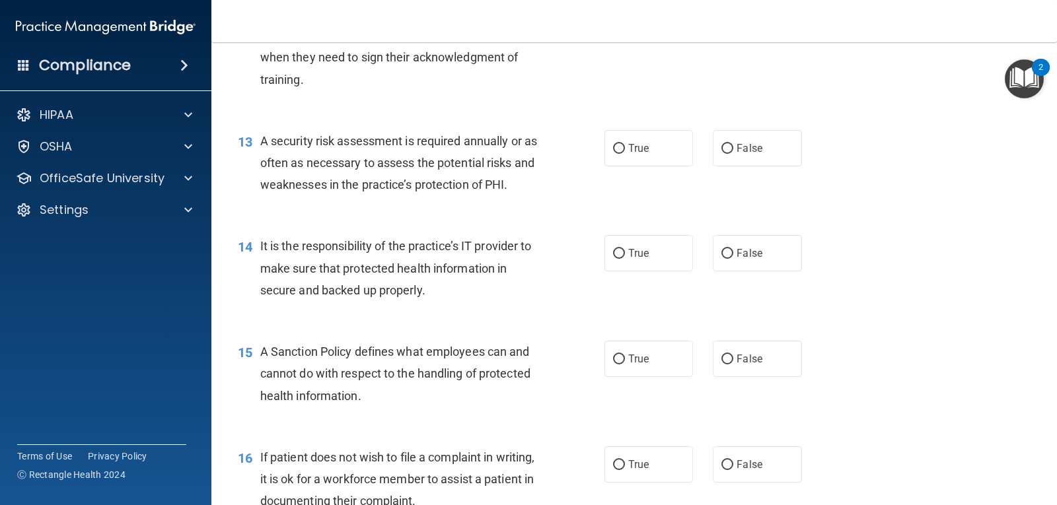
scroll to position [1592, 0]
click at [642, 161] on label "True" at bounding box center [649, 148] width 89 height 36
click at [625, 153] on input "True" at bounding box center [619, 148] width 12 height 10
radio input "true"
click at [737, 256] on span "False" at bounding box center [750, 252] width 26 height 13
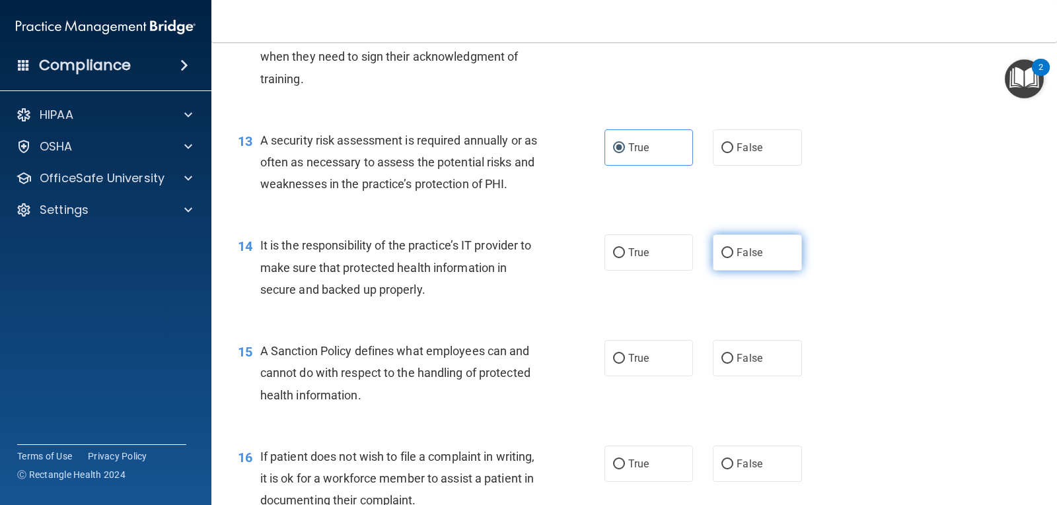
click at [733, 256] on input "False" at bounding box center [728, 253] width 12 height 10
radio input "true"
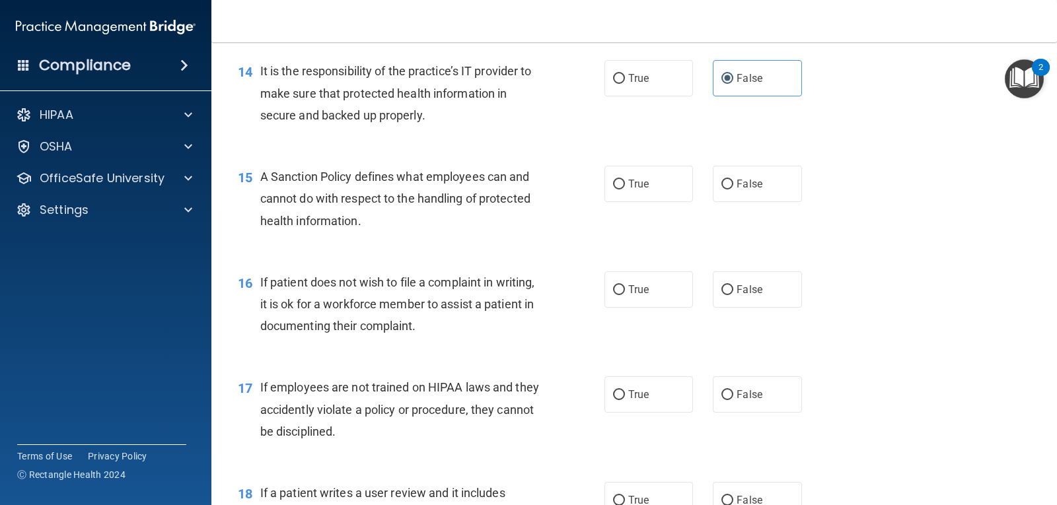
scroll to position [1767, 0]
drag, startPoint x: 768, startPoint y: 189, endPoint x: 729, endPoint y: 190, distance: 39.0
click at [729, 190] on label "False" at bounding box center [757, 183] width 89 height 36
click at [729, 189] on input "False" at bounding box center [728, 184] width 12 height 10
radio input "true"
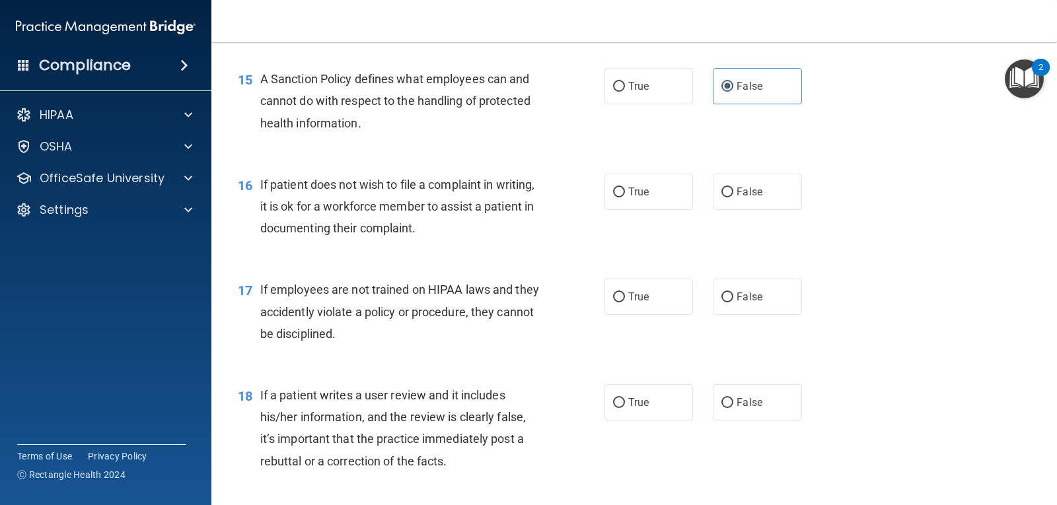
scroll to position [1873, 0]
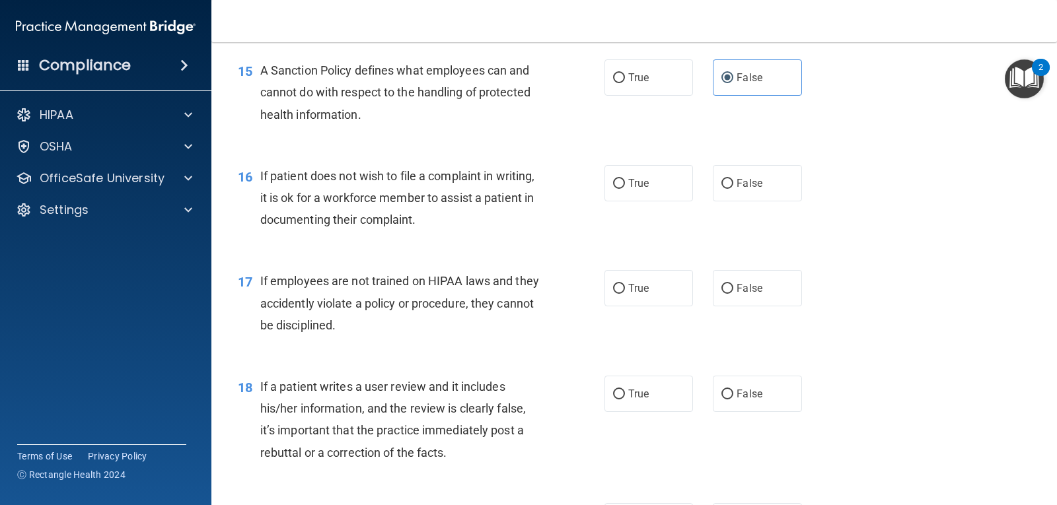
click at [598, 182] on div "16 If patient does not wish to file a complaint in writing, it is ok for a work…" at bounding box center [421, 201] width 406 height 73
click at [628, 180] on span "True" at bounding box center [638, 183] width 20 height 13
click at [625, 180] on input "True" at bounding box center [619, 184] width 12 height 10
radio input "true"
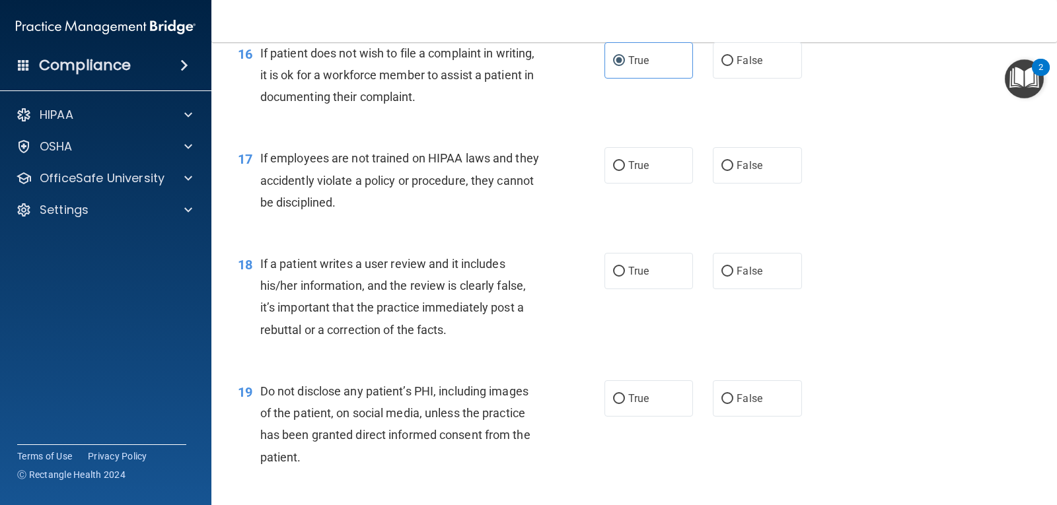
scroll to position [1997, 0]
click at [737, 170] on span "False" at bounding box center [750, 165] width 26 height 13
click at [732, 170] on input "False" at bounding box center [728, 166] width 12 height 10
radio input "true"
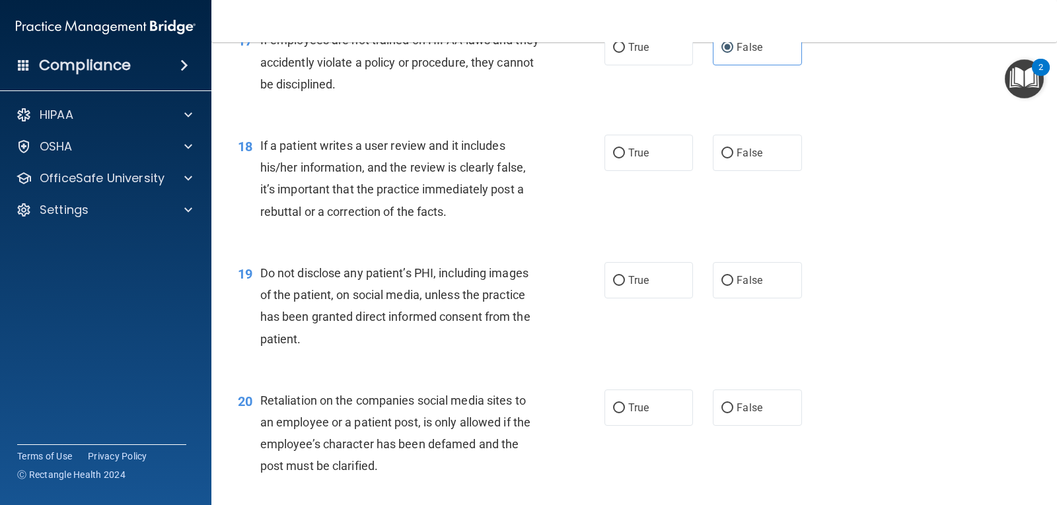
scroll to position [2115, 0]
click at [737, 163] on label "False" at bounding box center [757, 152] width 89 height 36
click at [733, 158] on input "False" at bounding box center [728, 153] width 12 height 10
radio input "true"
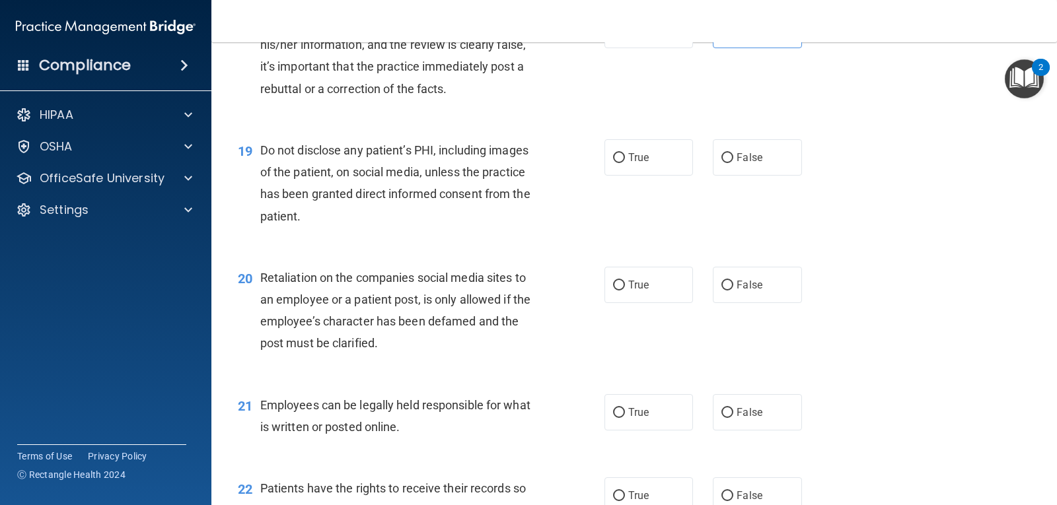
scroll to position [2250, 0]
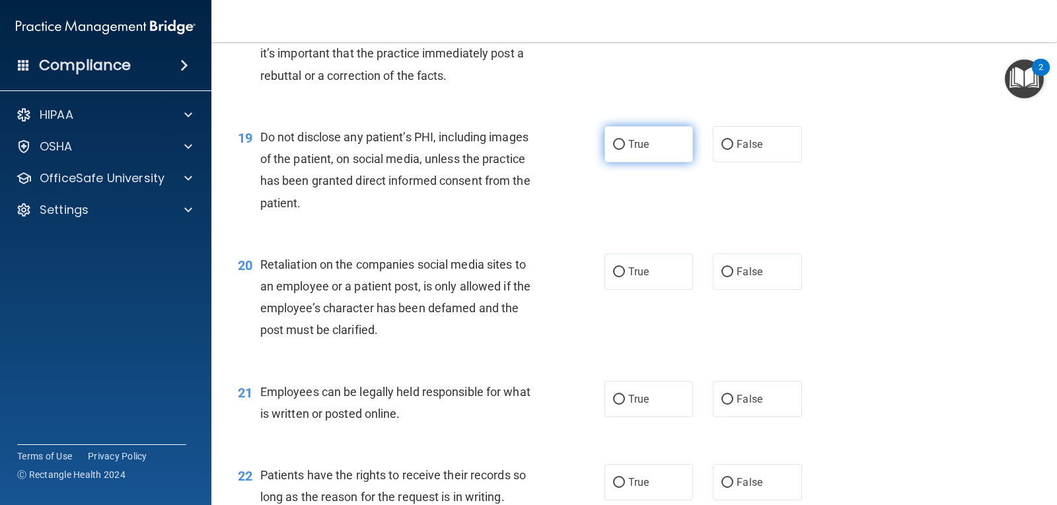
click at [639, 153] on label "True" at bounding box center [649, 144] width 89 height 36
click at [625, 150] on input "True" at bounding box center [619, 145] width 12 height 10
radio input "true"
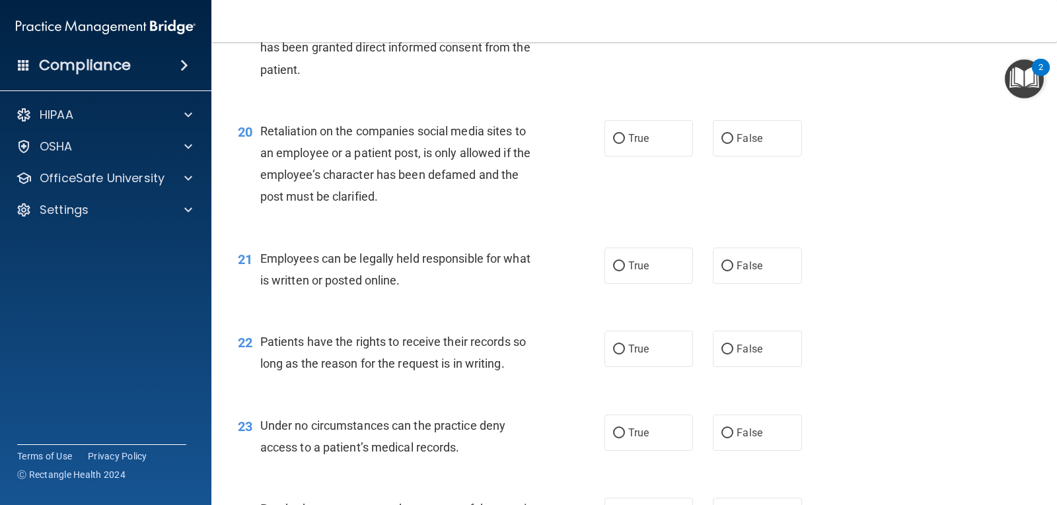
scroll to position [2389, 0]
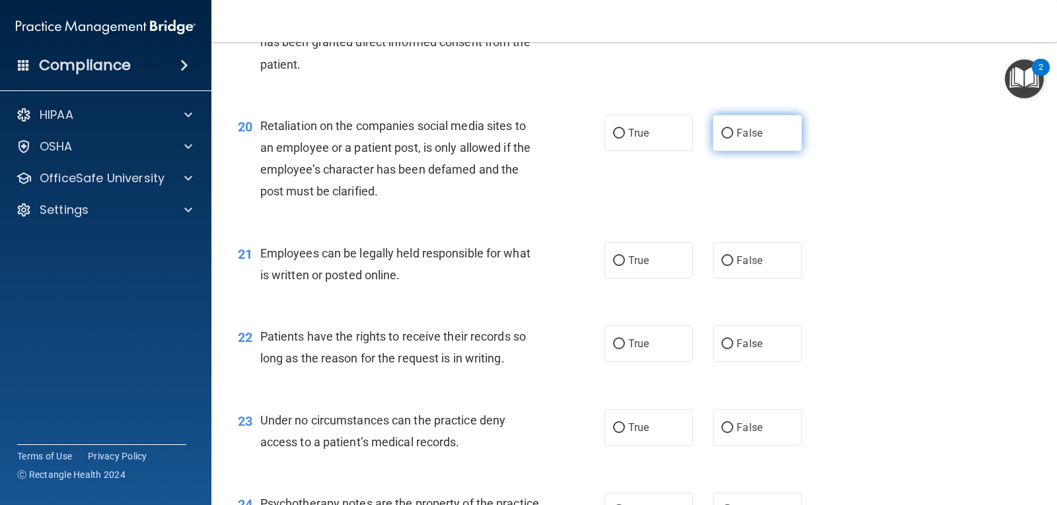
click at [758, 136] on label "False" at bounding box center [757, 133] width 89 height 36
click at [733, 136] on input "False" at bounding box center [728, 134] width 12 height 10
radio input "true"
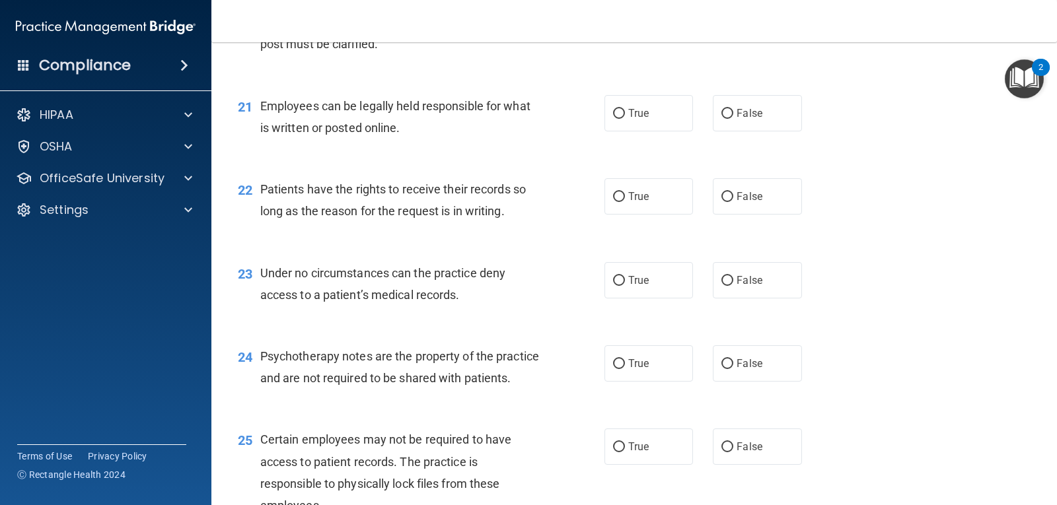
scroll to position [2543, 0]
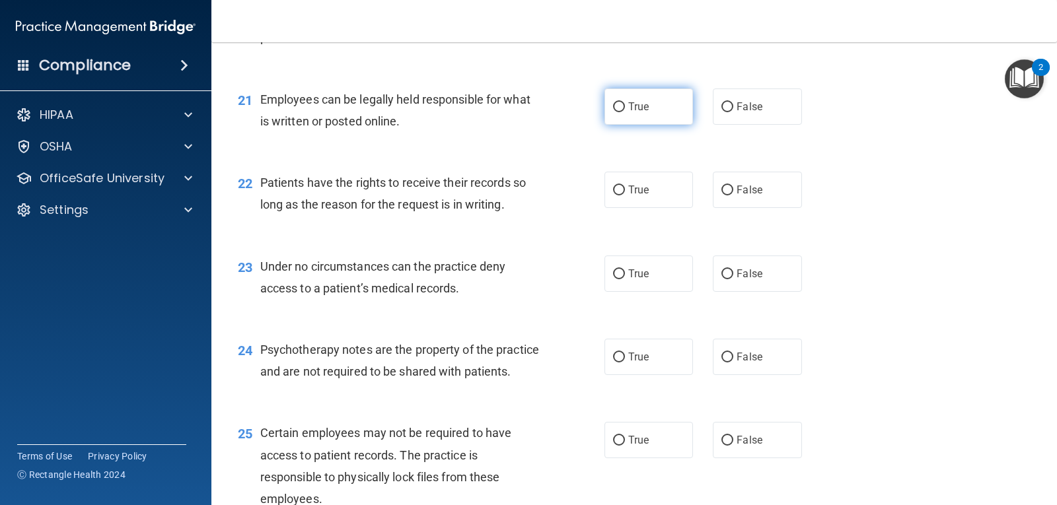
click at [640, 116] on label "True" at bounding box center [649, 107] width 89 height 36
click at [625, 112] on input "True" at bounding box center [619, 107] width 12 height 10
radio input "true"
click at [730, 194] on label "False" at bounding box center [757, 190] width 89 height 36
click at [730, 194] on input "False" at bounding box center [728, 191] width 12 height 10
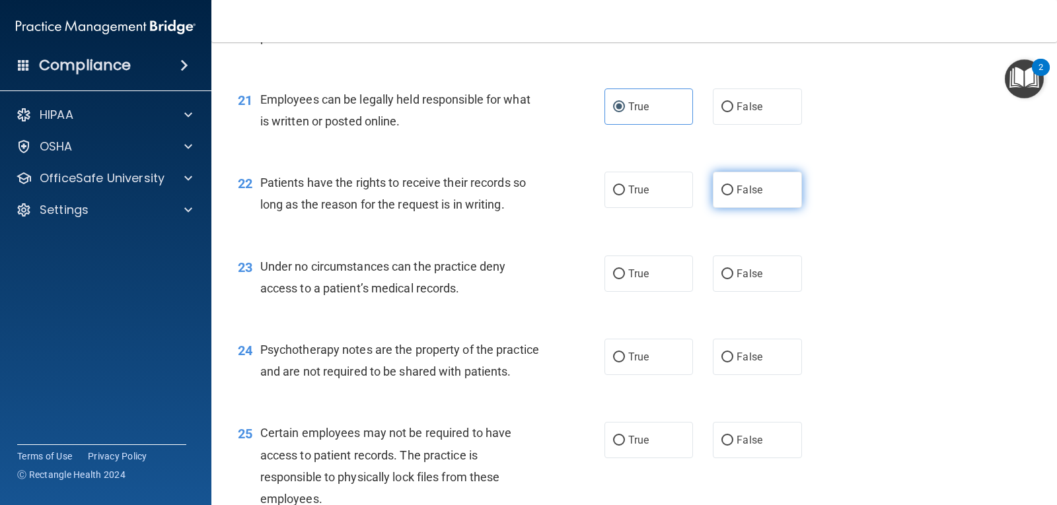
radio input "true"
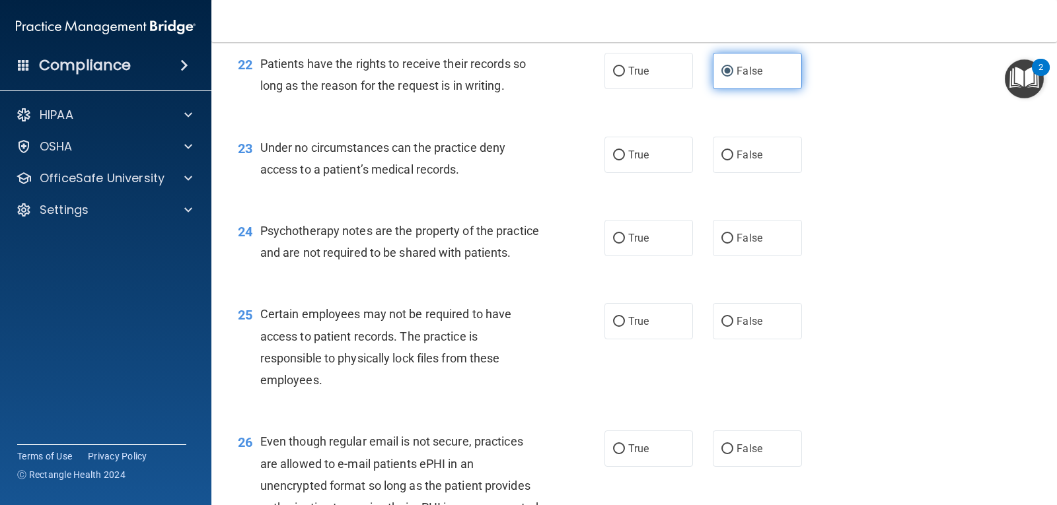
scroll to position [2663, 0]
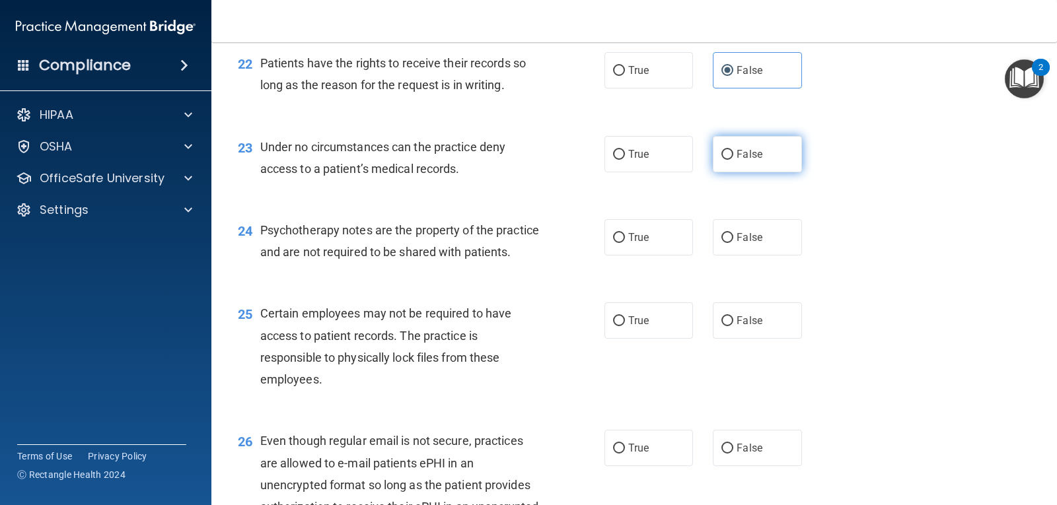
click at [730, 154] on label "False" at bounding box center [757, 154] width 89 height 36
click at [730, 154] on input "False" at bounding box center [728, 155] width 12 height 10
radio input "true"
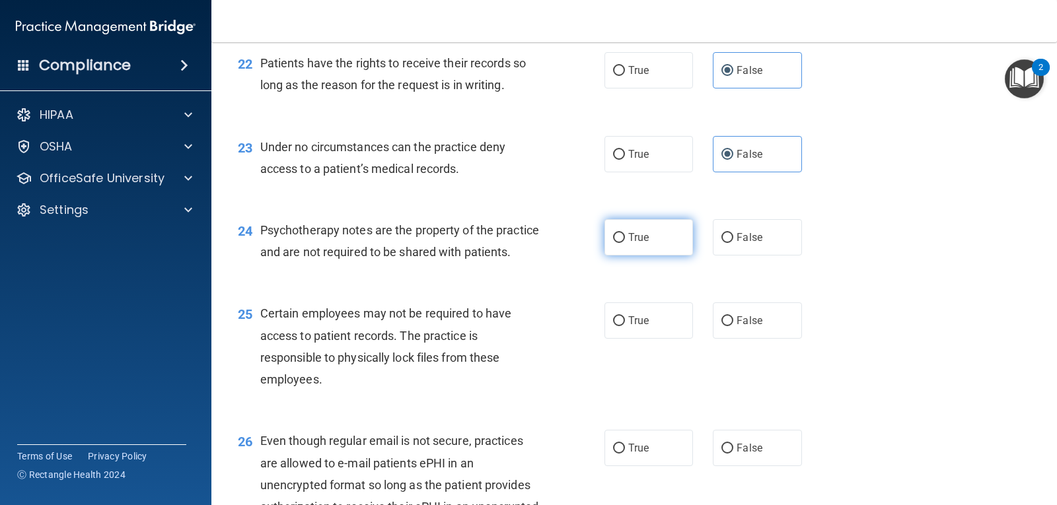
click at [644, 241] on span "True" at bounding box center [638, 237] width 20 height 13
click at [625, 241] on input "True" at bounding box center [619, 238] width 12 height 10
radio input "true"
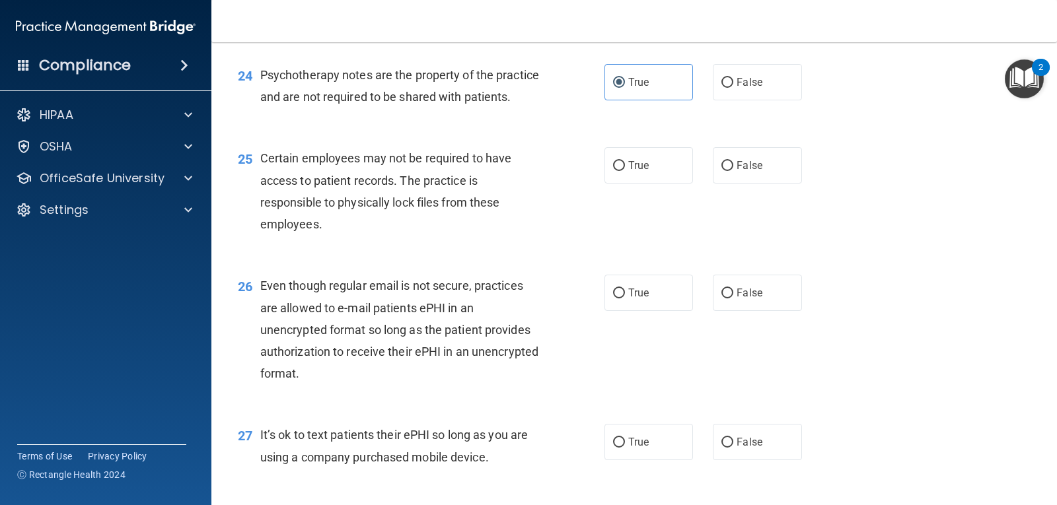
scroll to position [2819, 0]
drag, startPoint x: 633, startPoint y: 194, endPoint x: 613, endPoint y: 190, distance: 20.1
click at [613, 170] on input "True" at bounding box center [619, 166] width 12 height 10
radio input "true"
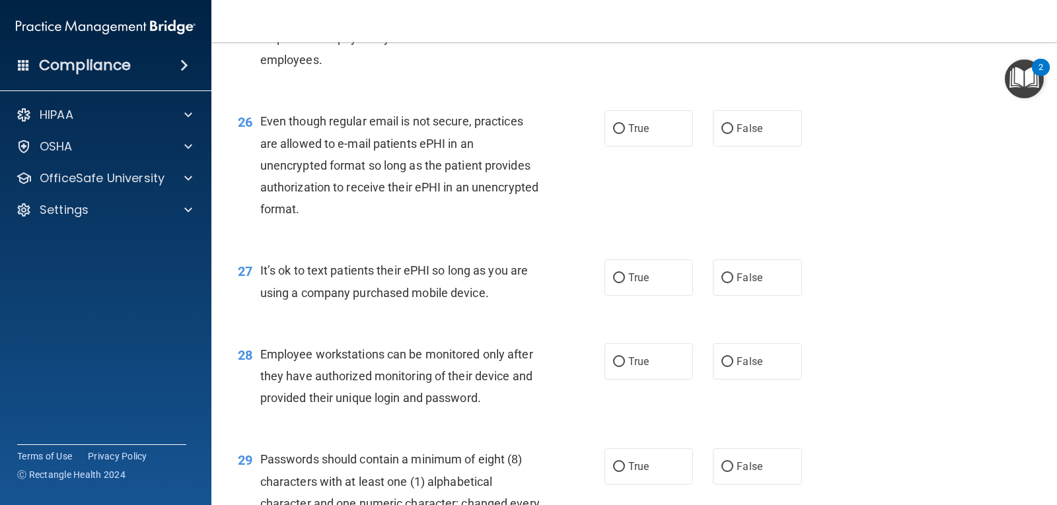
scroll to position [2983, 0]
click at [737, 134] on span "False" at bounding box center [750, 128] width 26 height 13
click at [733, 133] on input "False" at bounding box center [728, 129] width 12 height 10
radio input "true"
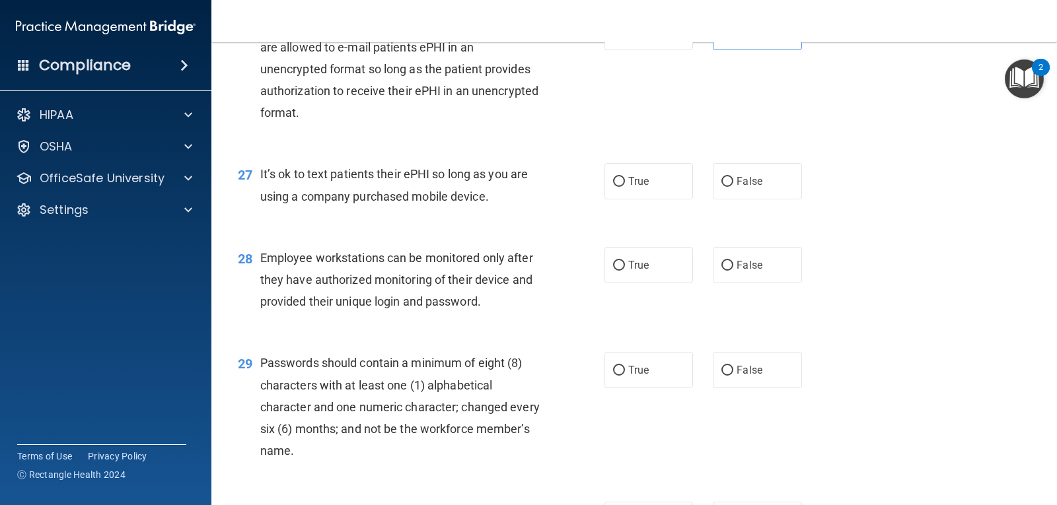
scroll to position [3080, 0]
click at [728, 198] on label "False" at bounding box center [757, 181] width 89 height 36
click at [728, 186] on input "False" at bounding box center [728, 181] width 12 height 10
radio input "true"
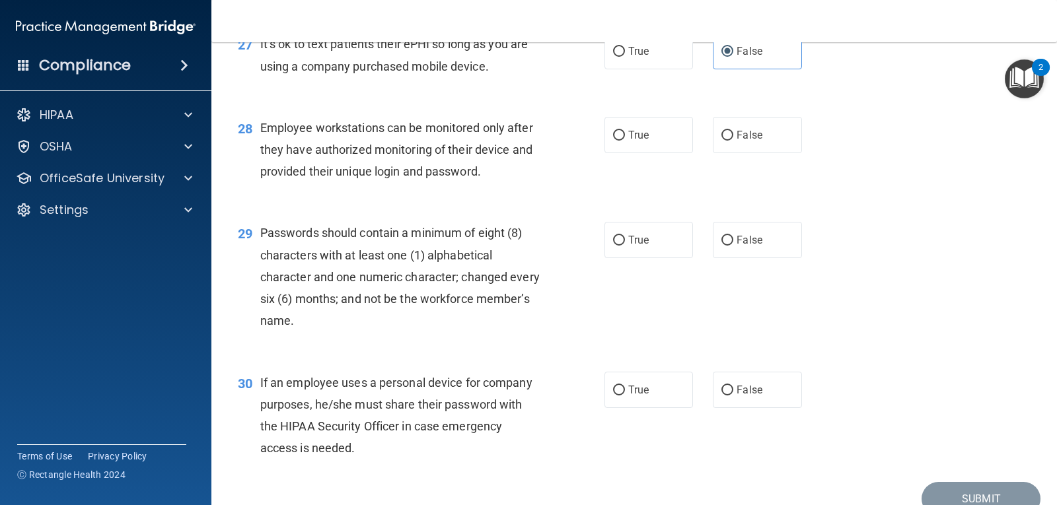
scroll to position [3218, 0]
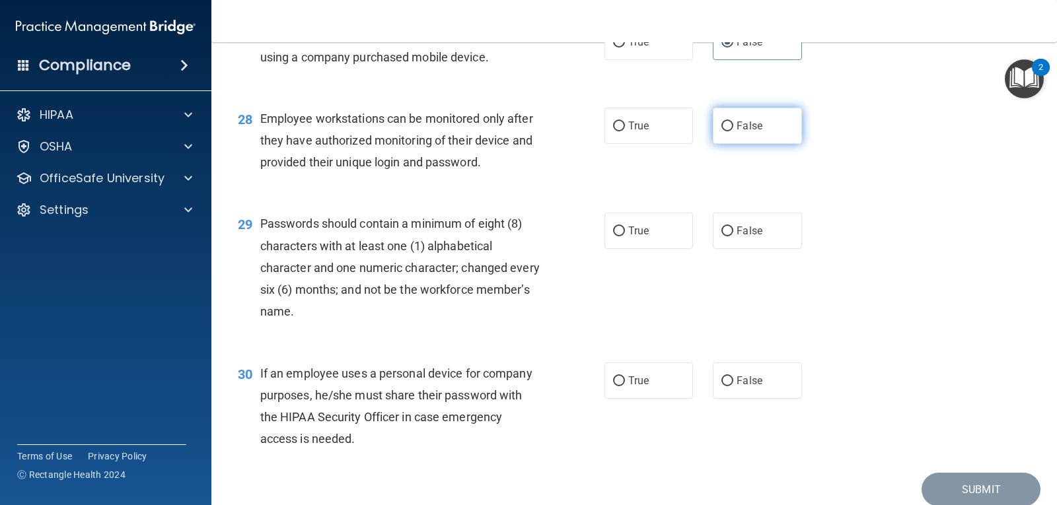
click at [737, 132] on span "False" at bounding box center [750, 126] width 26 height 13
click at [732, 131] on input "False" at bounding box center [728, 127] width 12 height 10
radio input "true"
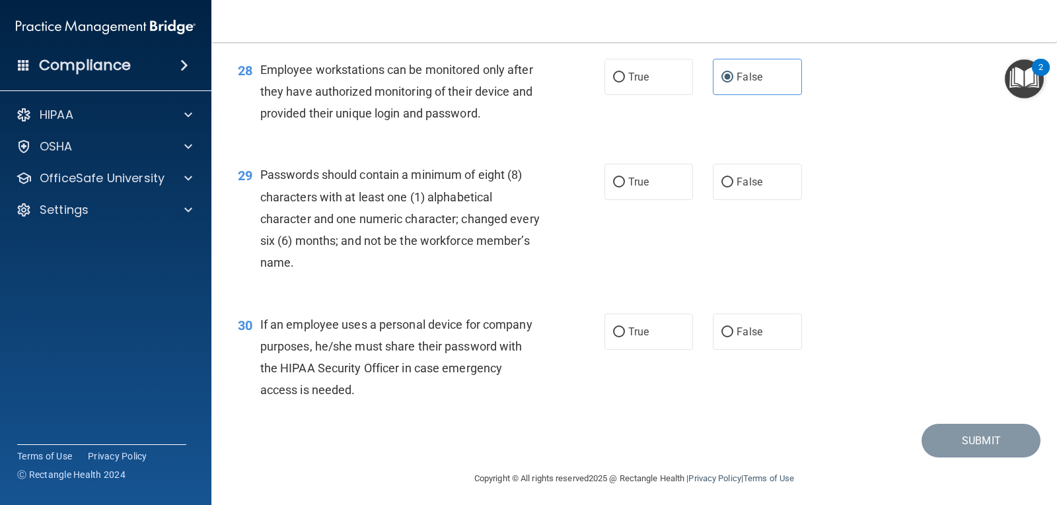
scroll to position [3294, 0]
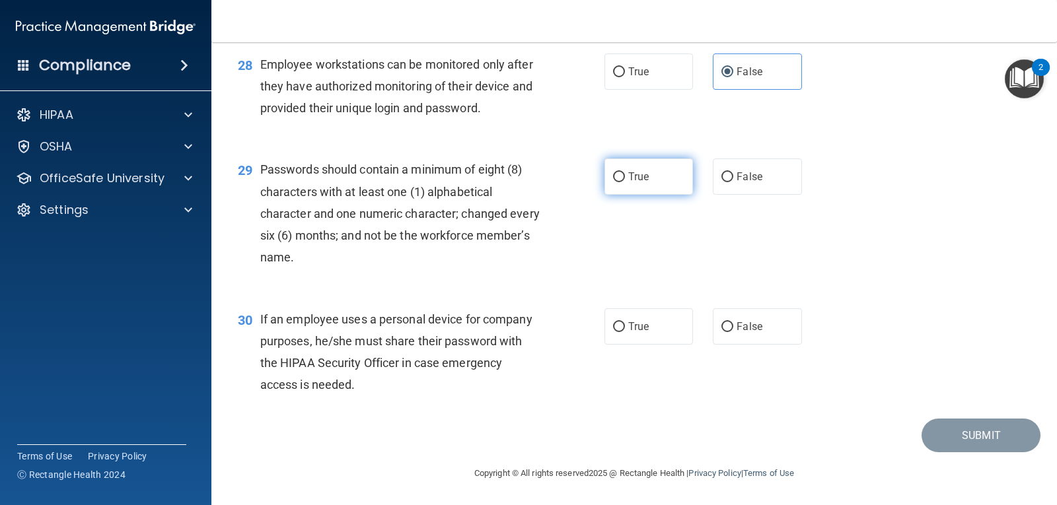
click at [659, 184] on label "True" at bounding box center [649, 177] width 89 height 36
click at [625, 182] on input "True" at bounding box center [619, 177] width 12 height 10
radio input "true"
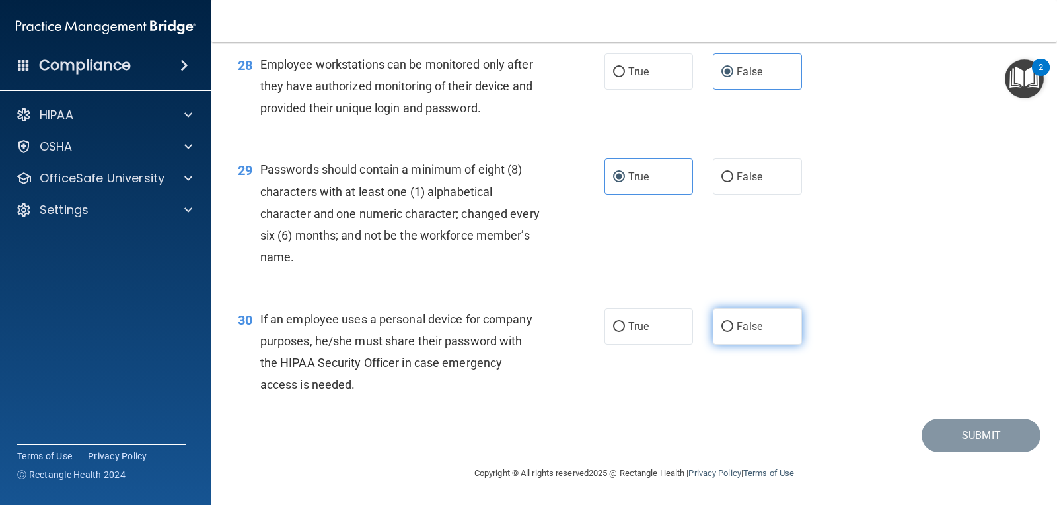
click at [724, 314] on label "False" at bounding box center [757, 327] width 89 height 36
click at [724, 322] on input "False" at bounding box center [728, 327] width 12 height 10
radio input "true"
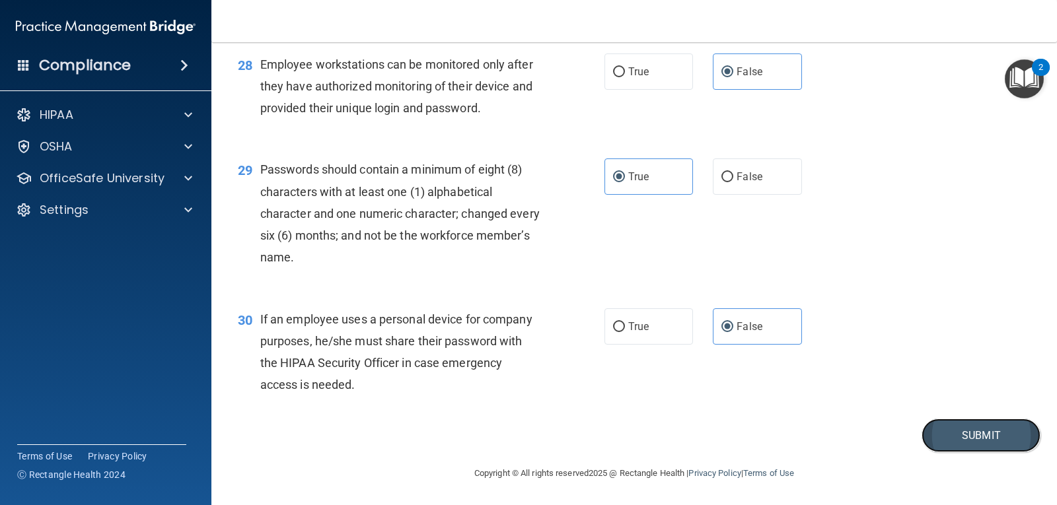
click at [941, 429] on button "Submit" at bounding box center [981, 436] width 119 height 34
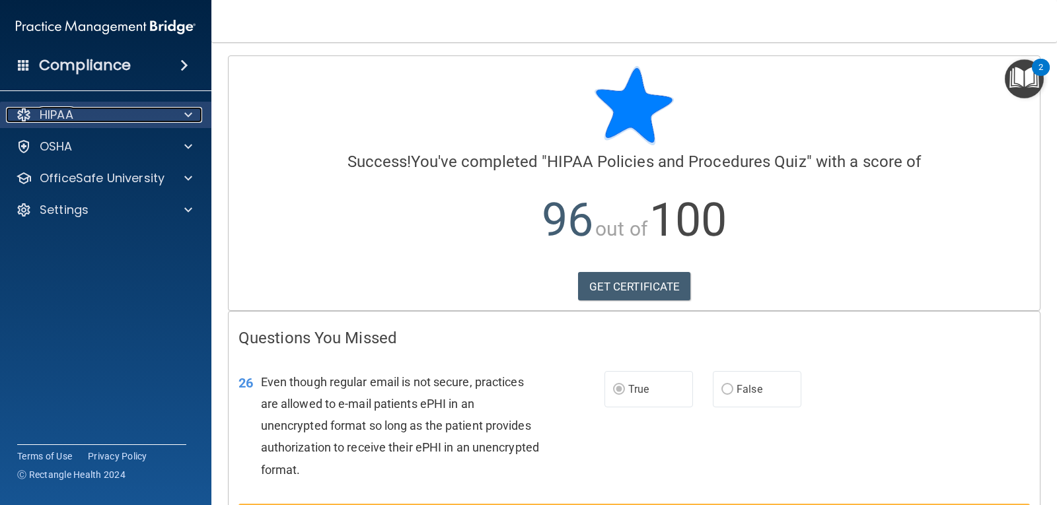
click at [165, 118] on div "HIPAA" at bounding box center [88, 115] width 164 height 16
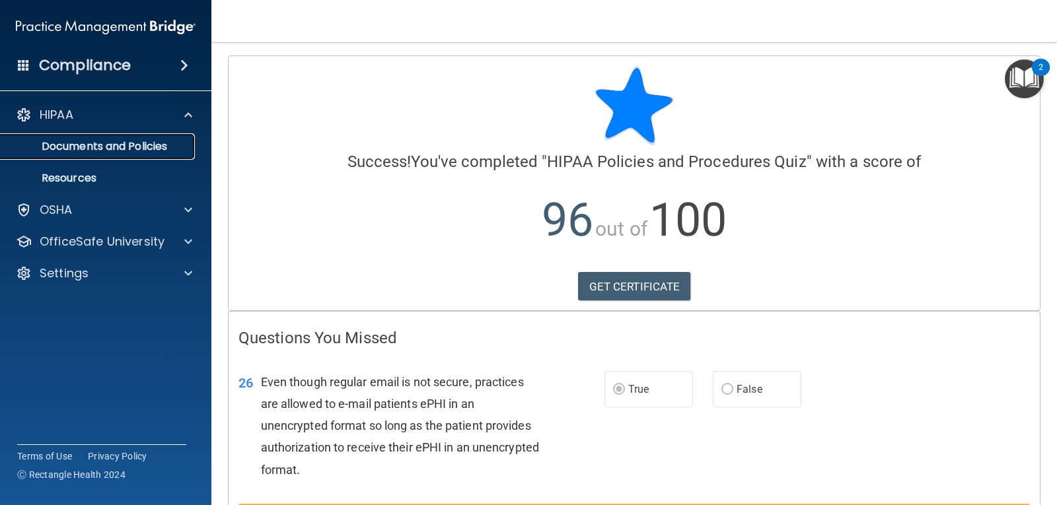
click at [122, 150] on p "Documents and Policies" at bounding box center [99, 146] width 180 height 13
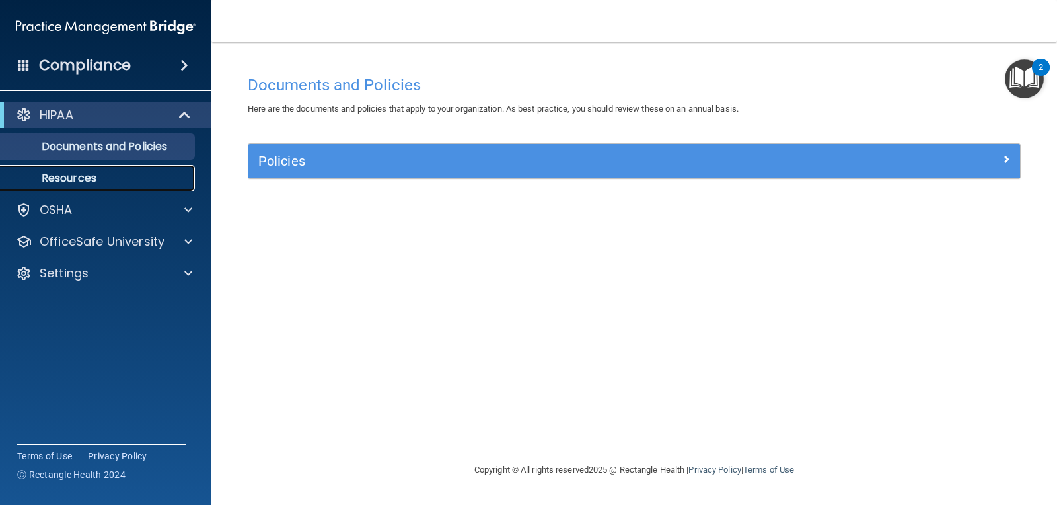
click at [99, 178] on p "Resources" at bounding box center [99, 178] width 180 height 13
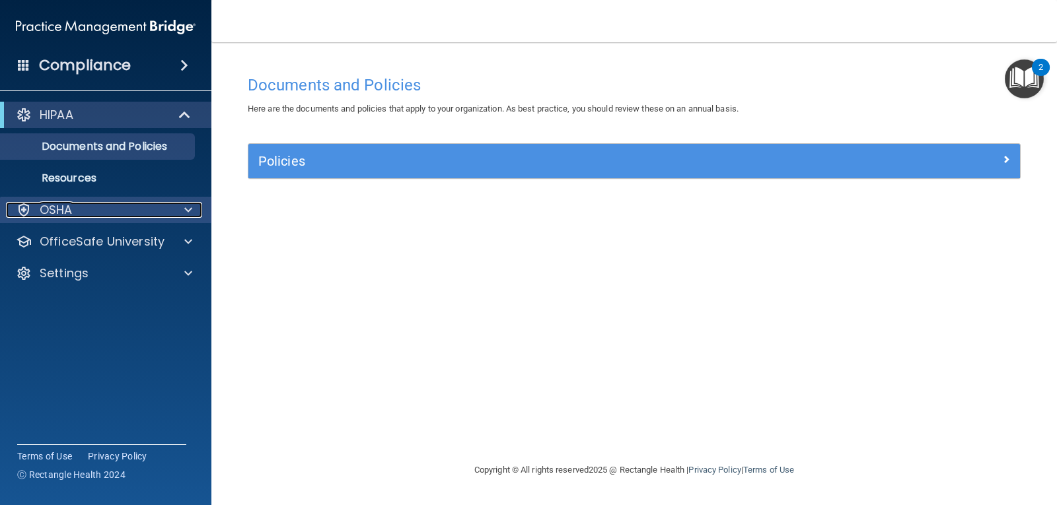
click at [183, 205] on div at bounding box center [186, 210] width 33 height 16
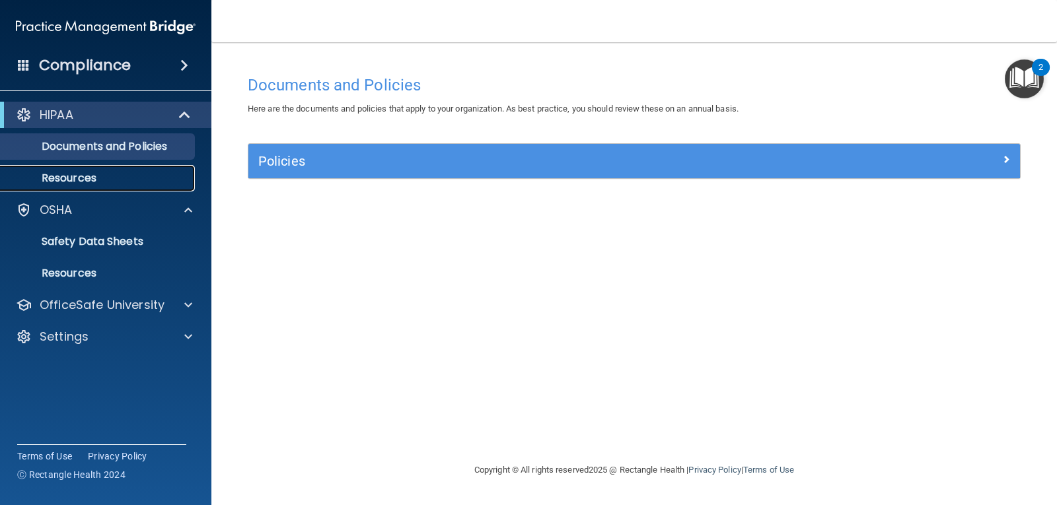
click at [60, 172] on p "Resources" at bounding box center [99, 178] width 180 height 13
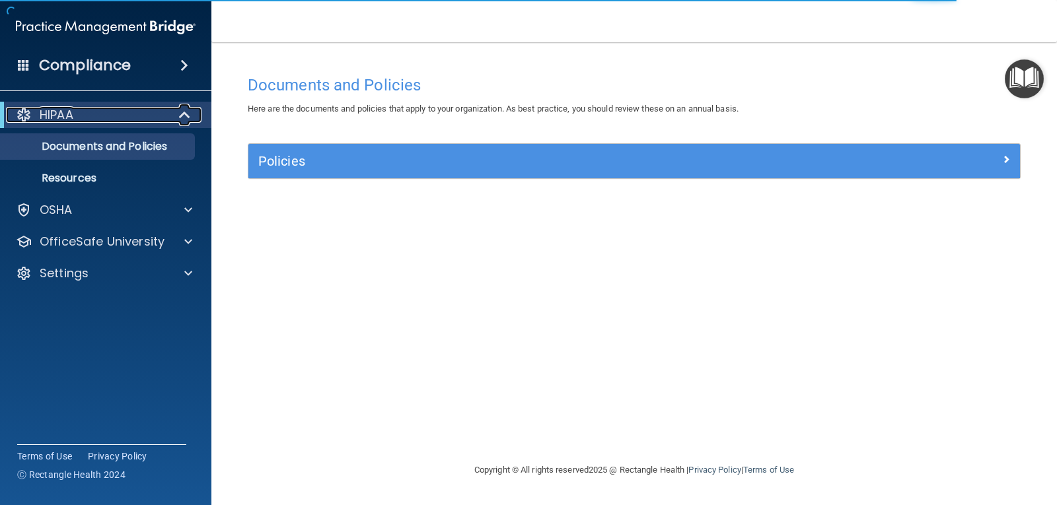
click at [87, 122] on div "HIPAA" at bounding box center [87, 115] width 163 height 16
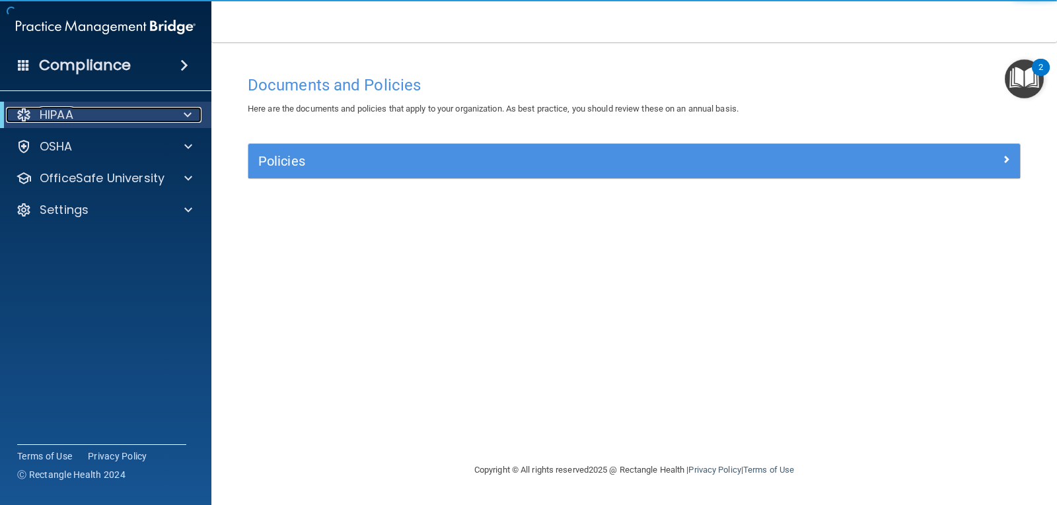
click at [57, 113] on p "HIPAA" at bounding box center [57, 115] width 34 height 16
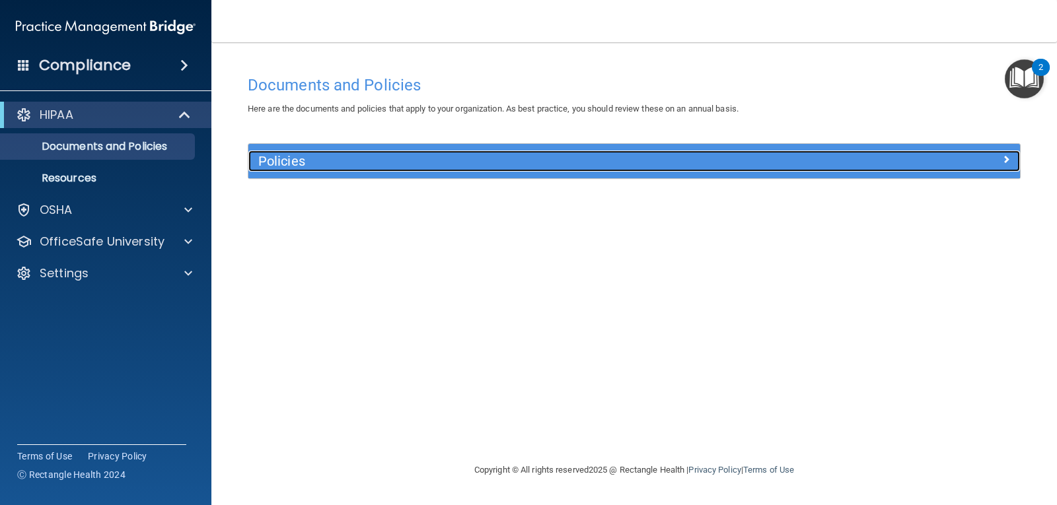
click at [1002, 157] on span at bounding box center [1006, 159] width 8 height 16
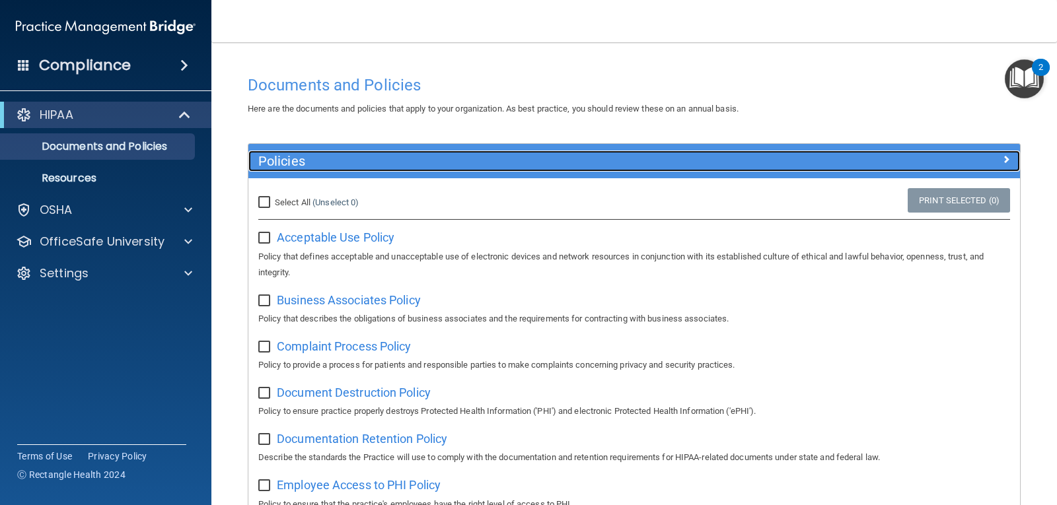
click at [1002, 157] on div at bounding box center [923, 159] width 193 height 16
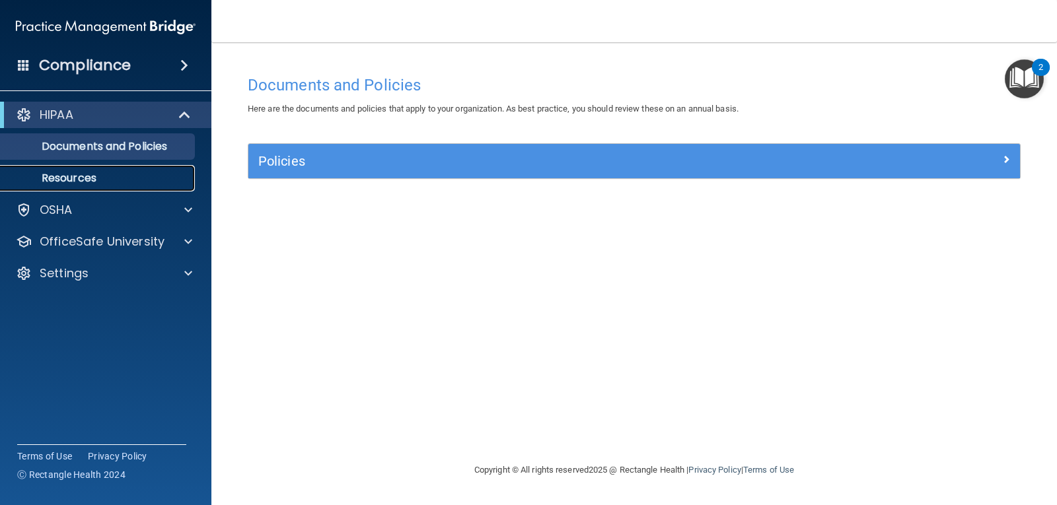
click at [139, 171] on link "Resources" at bounding box center [91, 178] width 208 height 26
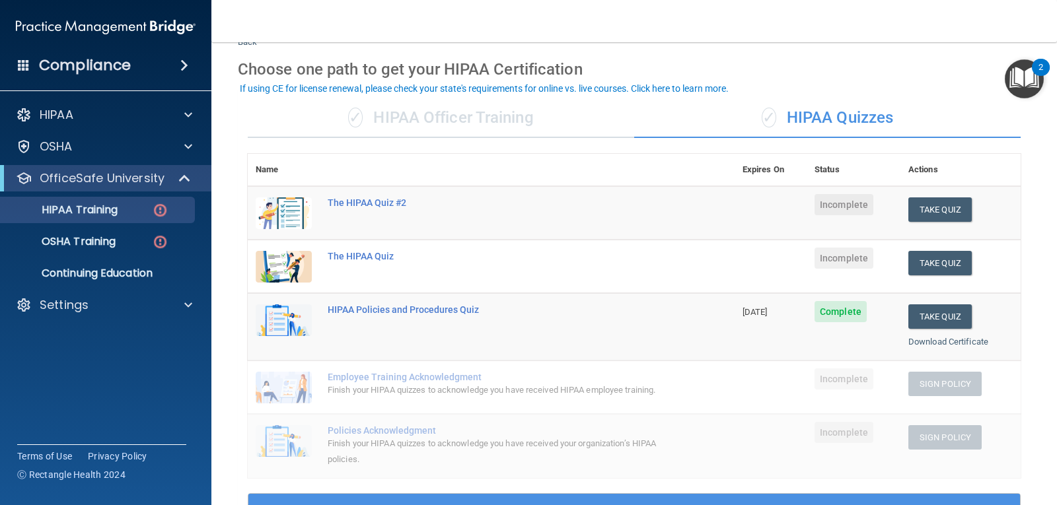
scroll to position [46, 0]
click at [919, 265] on button "Take Quiz" at bounding box center [939, 264] width 63 height 24
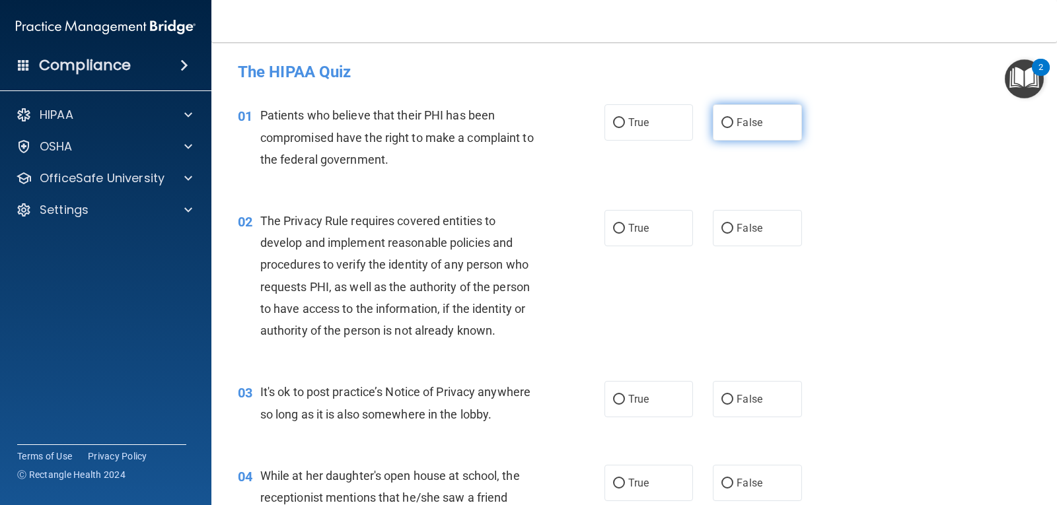
click at [737, 115] on label "False" at bounding box center [757, 122] width 89 height 36
click at [733, 118] on input "False" at bounding box center [728, 123] width 12 height 10
radio input "true"
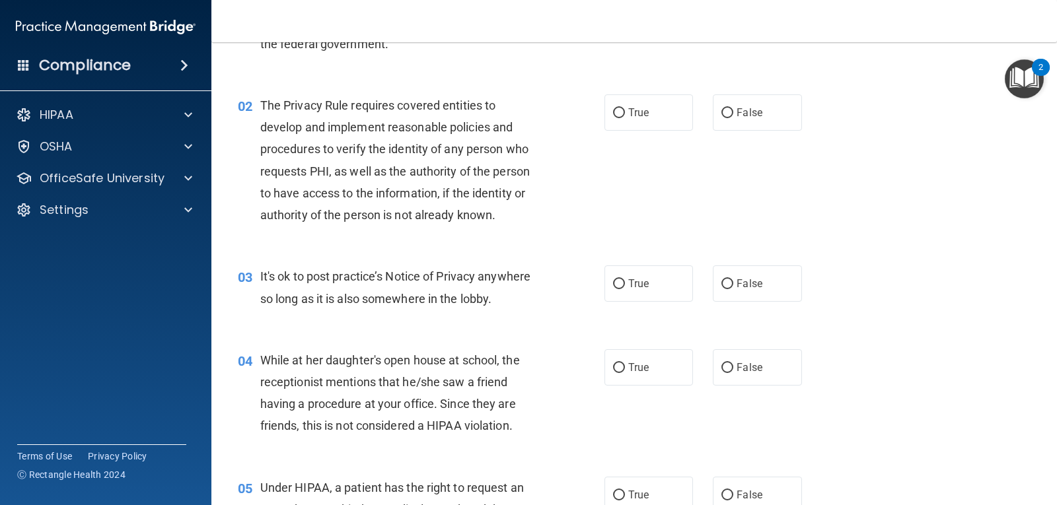
scroll to position [115, 0]
click at [613, 110] on input "True" at bounding box center [619, 114] width 12 height 10
radio input "true"
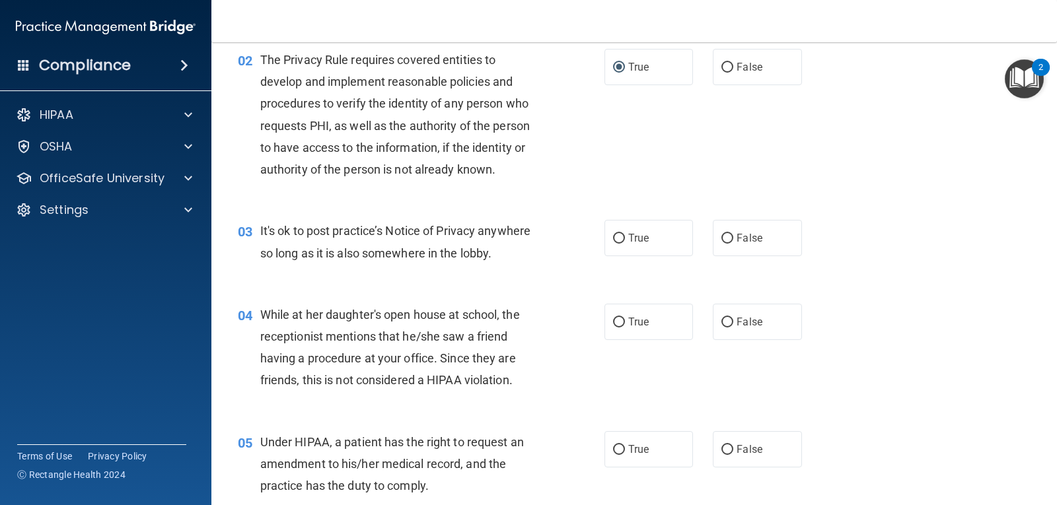
scroll to position [162, 0]
click at [725, 234] on input "False" at bounding box center [728, 238] width 12 height 10
radio input "true"
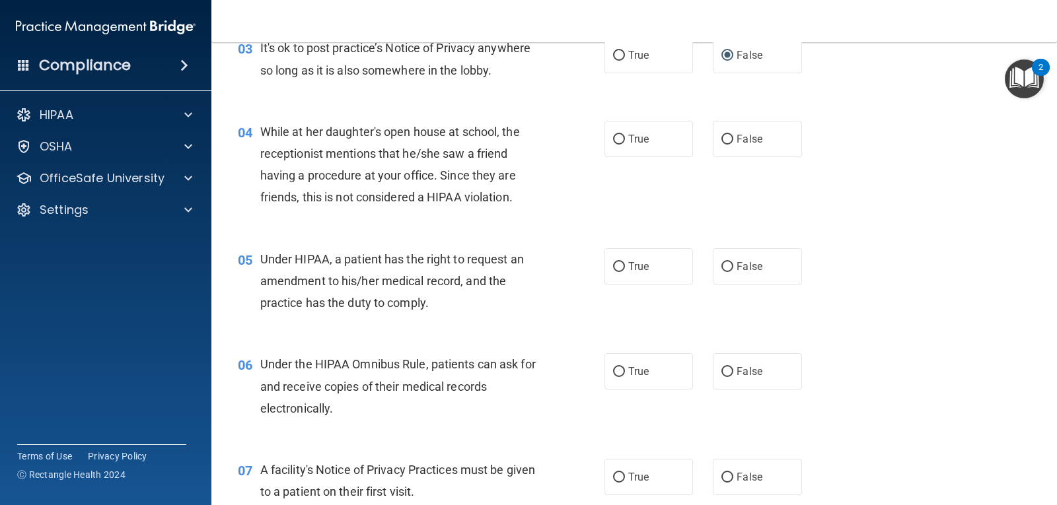
scroll to position [345, 0]
click at [706, 133] on div "True False" at bounding box center [711, 138] width 213 height 36
click at [724, 138] on input "False" at bounding box center [728, 139] width 12 height 10
radio input "true"
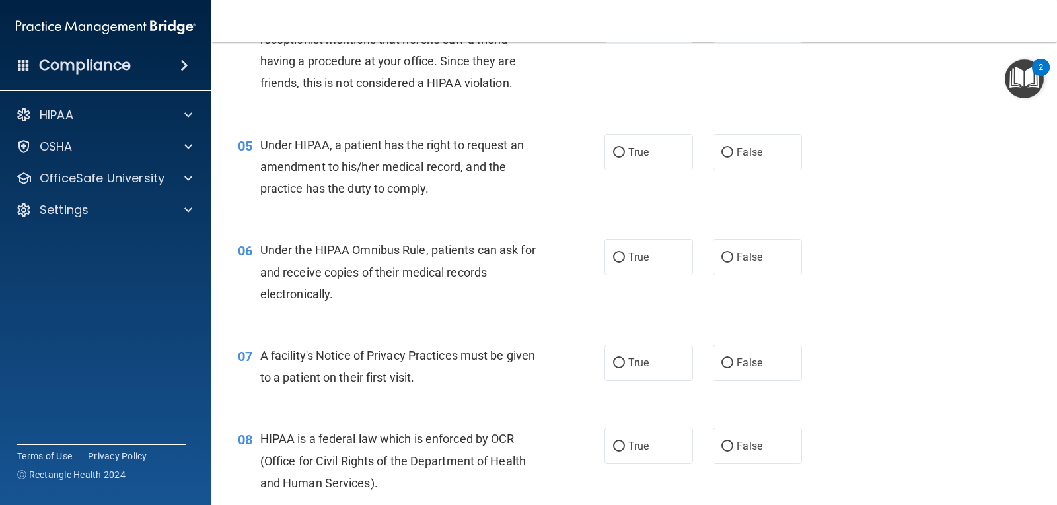
scroll to position [459, 0]
click at [628, 152] on span "True" at bounding box center [638, 151] width 20 height 13
click at [625, 152] on input "True" at bounding box center [619, 152] width 12 height 10
radio input "true"
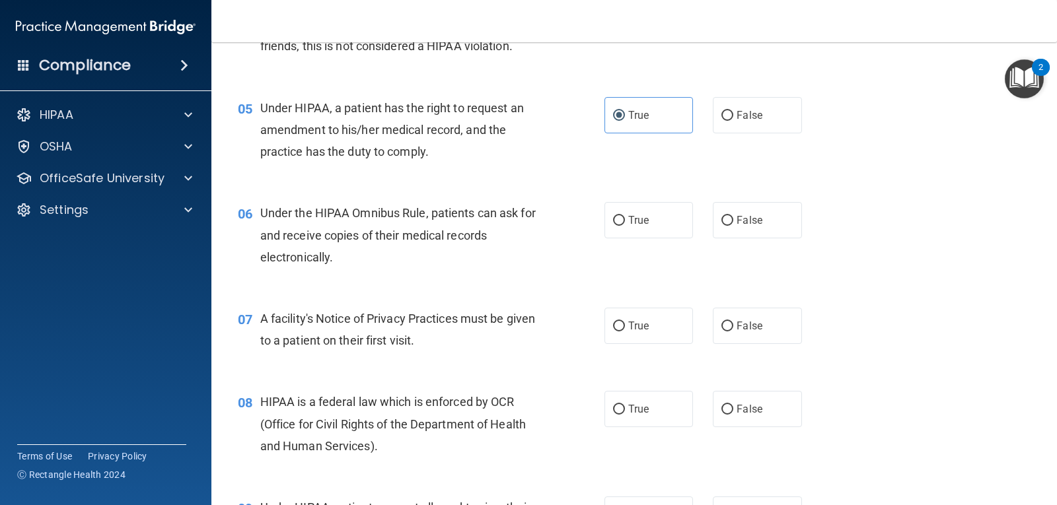
scroll to position [495, 0]
click at [755, 114] on span "False" at bounding box center [750, 116] width 26 height 13
click at [733, 114] on input "False" at bounding box center [728, 117] width 12 height 10
radio input "true"
radio input "false"
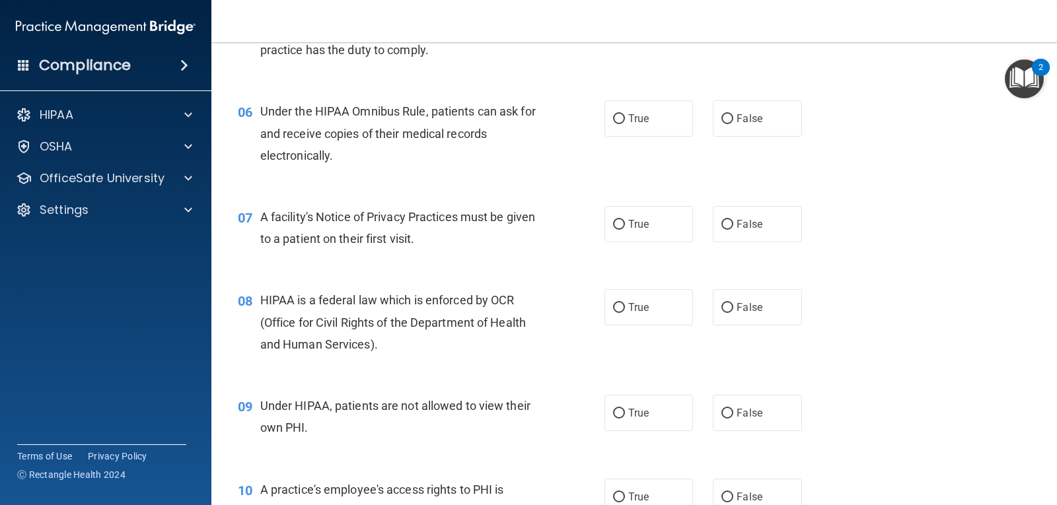
scroll to position [598, 0]
click at [661, 122] on label "True" at bounding box center [649, 118] width 89 height 36
click at [625, 122] on input "True" at bounding box center [619, 119] width 12 height 10
radio input "true"
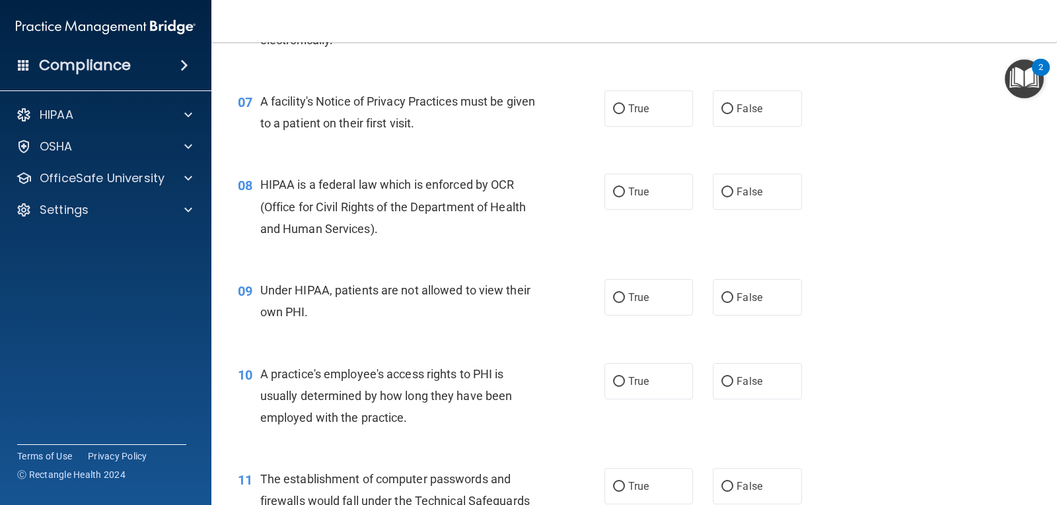
scroll to position [716, 0]
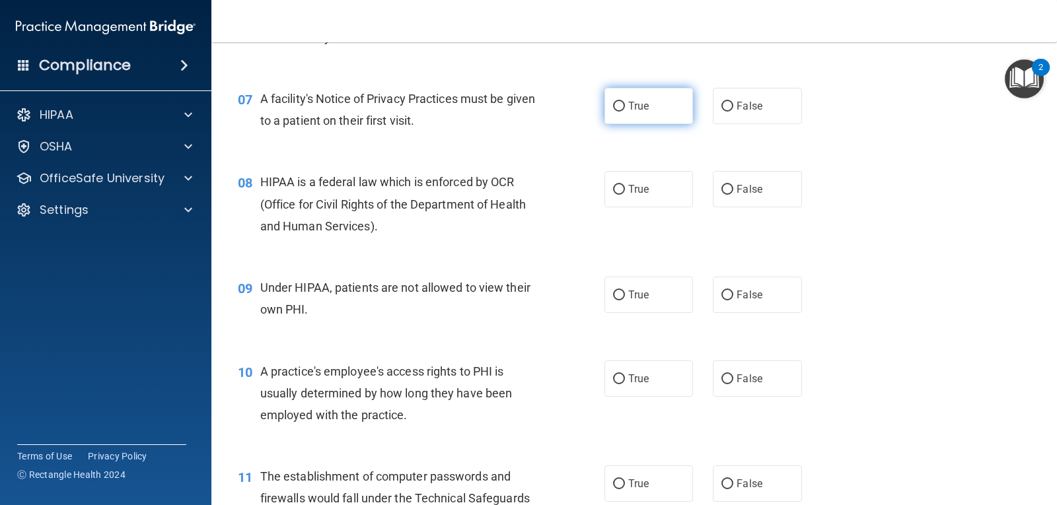
click at [661, 114] on label "True" at bounding box center [649, 106] width 89 height 36
click at [625, 112] on input "True" at bounding box center [619, 107] width 12 height 10
radio input "true"
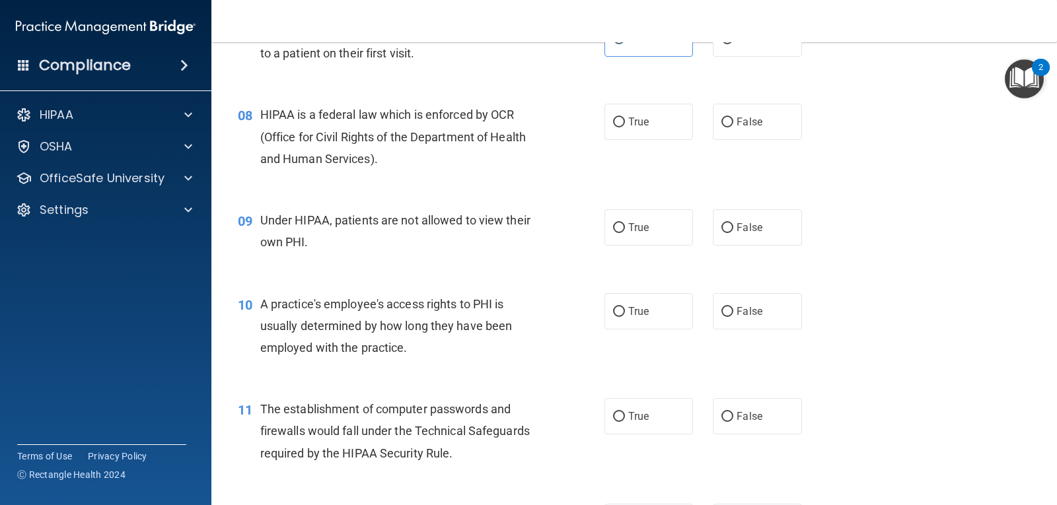
scroll to position [784, 0]
click at [661, 130] on label "True" at bounding box center [649, 121] width 89 height 36
click at [625, 127] on input "True" at bounding box center [619, 122] width 12 height 10
radio input "true"
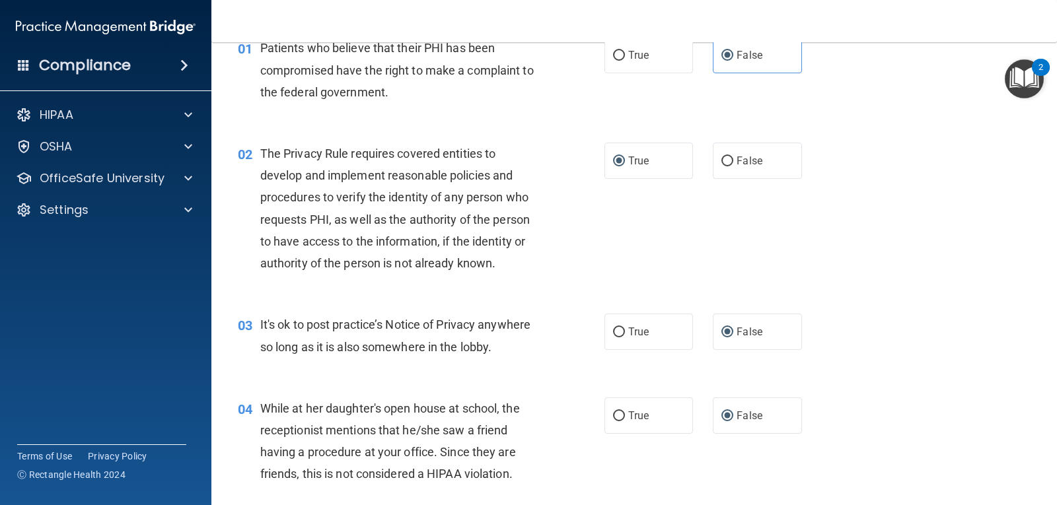
scroll to position [0, 0]
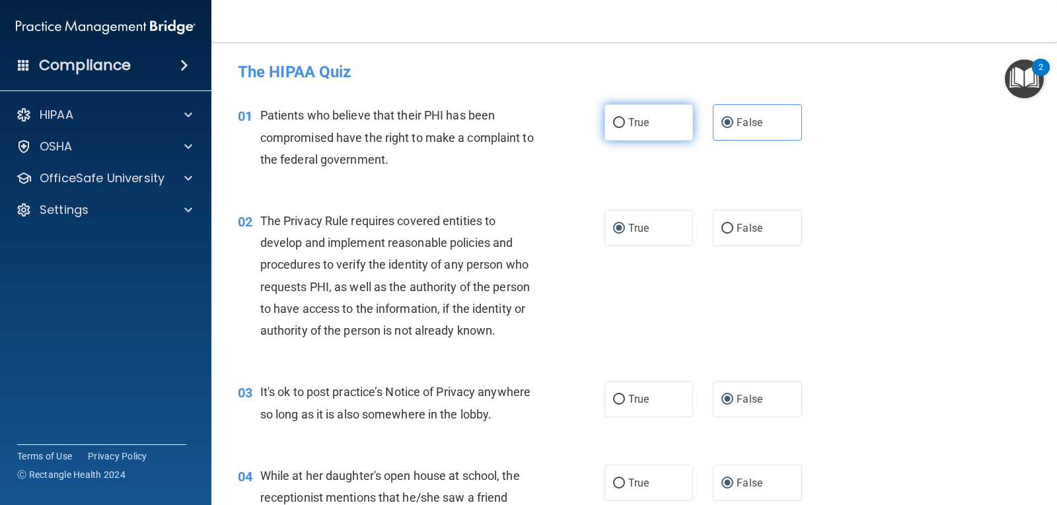
click at [645, 133] on label "True" at bounding box center [649, 122] width 89 height 36
click at [625, 128] on input "True" at bounding box center [619, 123] width 12 height 10
radio input "true"
click at [772, 130] on label "False" at bounding box center [757, 122] width 89 height 36
click at [733, 128] on input "False" at bounding box center [728, 123] width 12 height 10
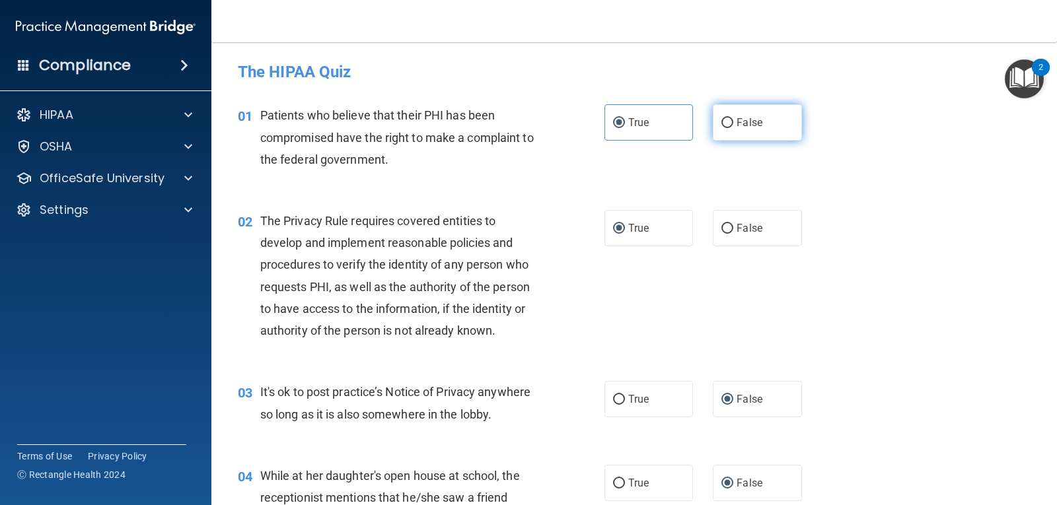
radio input "true"
radio input "false"
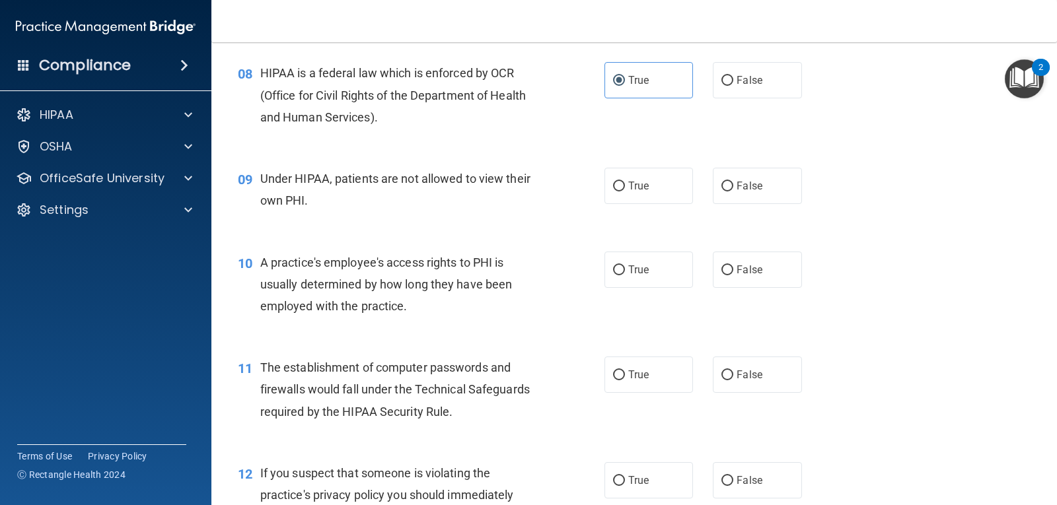
scroll to position [831, 0]
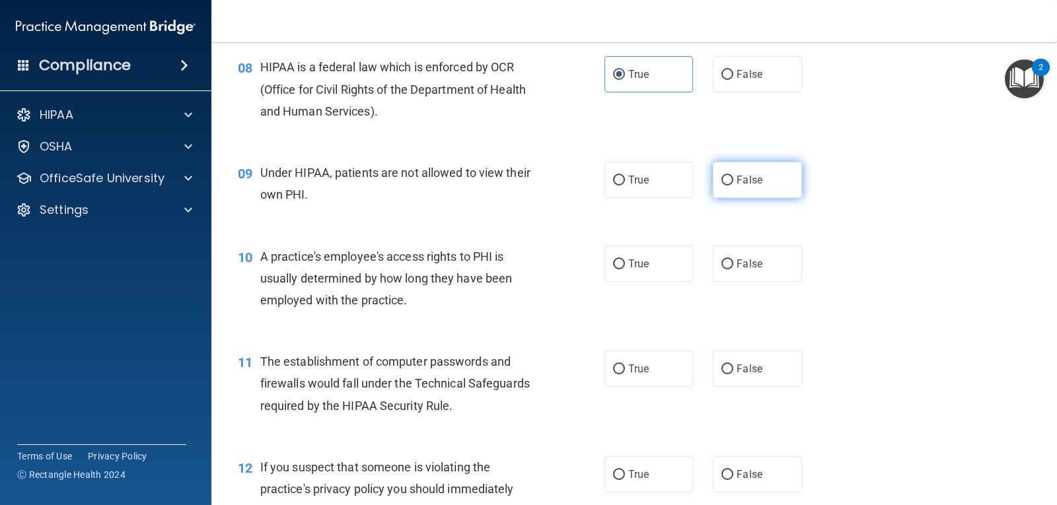
click at [749, 183] on span "False" at bounding box center [750, 180] width 26 height 13
click at [733, 183] on input "False" at bounding box center [728, 181] width 12 height 10
radio input "true"
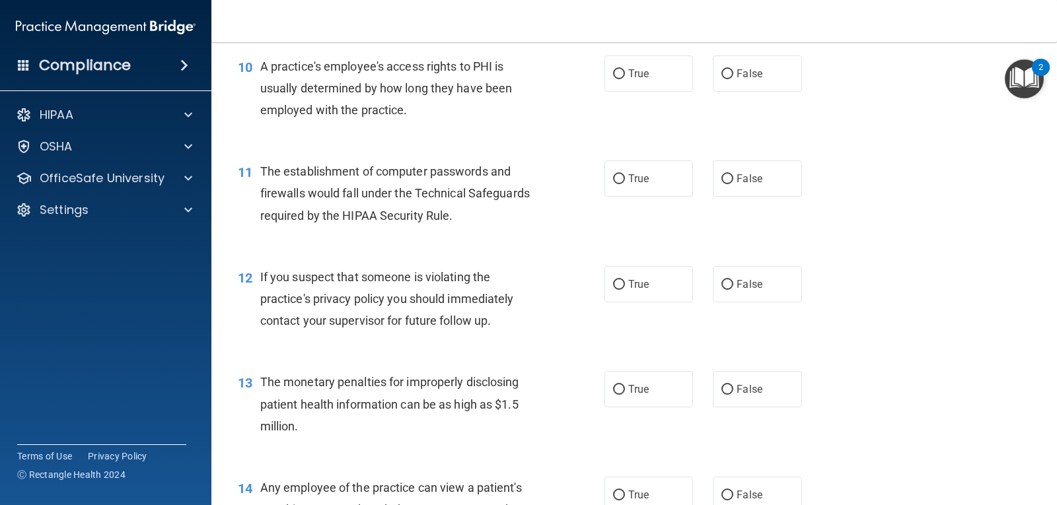
scroll to position [1021, 0]
click at [723, 83] on label "False" at bounding box center [757, 73] width 89 height 36
click at [723, 79] on input "False" at bounding box center [728, 74] width 12 height 10
radio input "true"
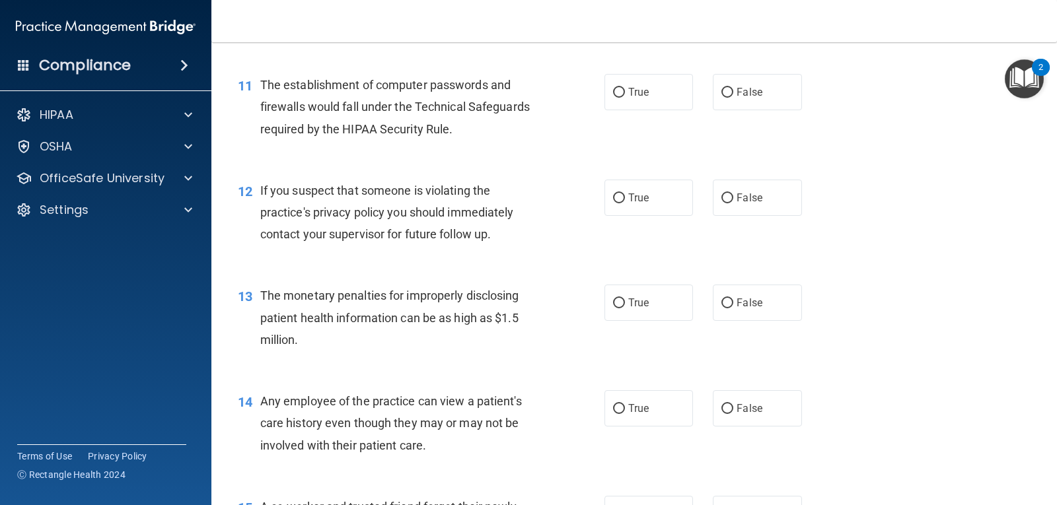
scroll to position [1108, 0]
click at [641, 81] on label "True" at bounding box center [649, 91] width 89 height 36
click at [625, 87] on input "True" at bounding box center [619, 92] width 12 height 10
radio input "true"
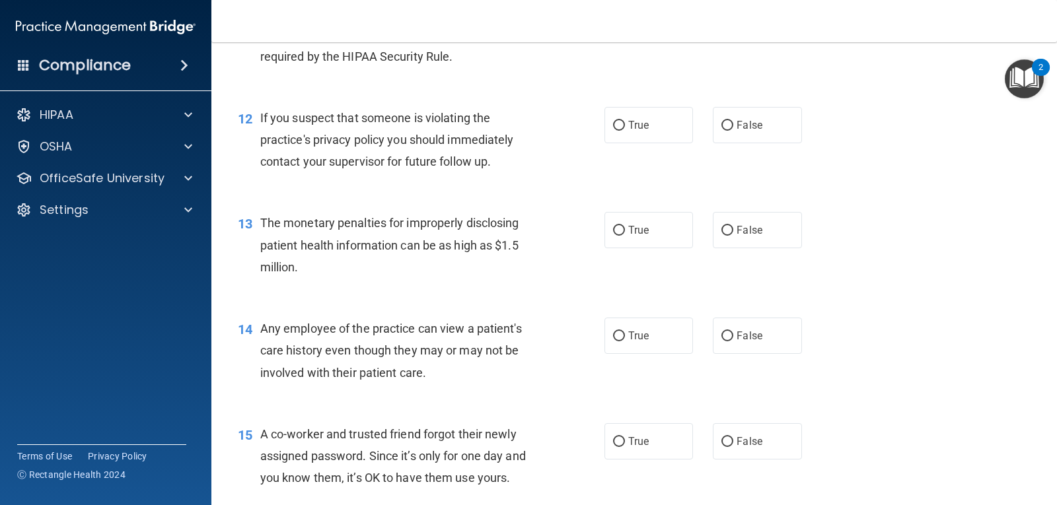
scroll to position [1187, 0]
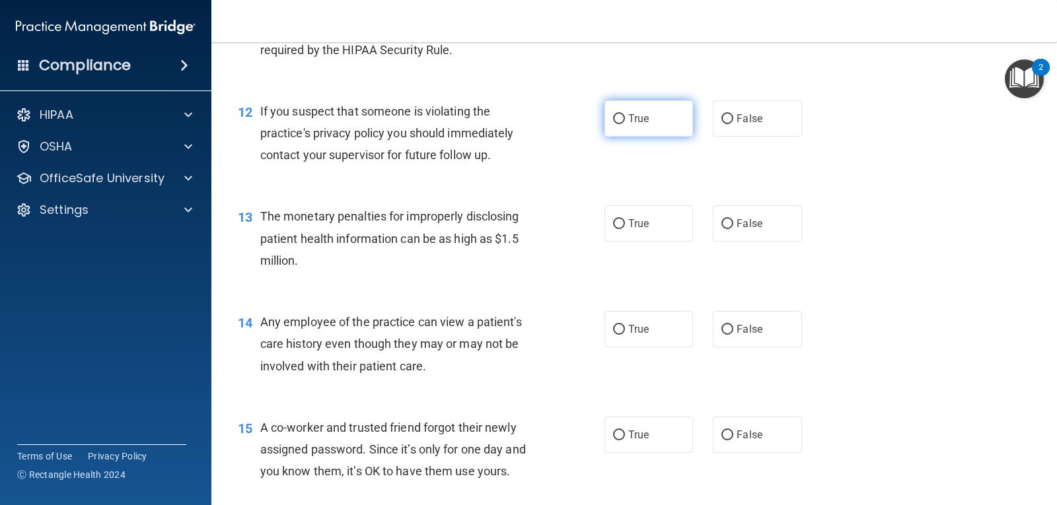
drag, startPoint x: 630, startPoint y: 113, endPoint x: 612, endPoint y: 118, distance: 17.8
click at [613, 118] on input "True" at bounding box center [619, 119] width 12 height 10
radio input "true"
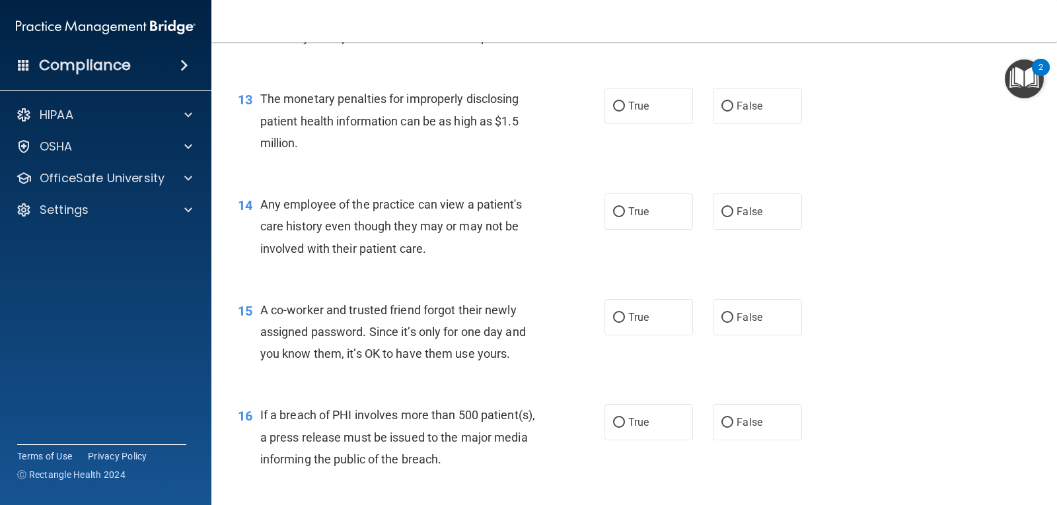
scroll to position [1304, 0]
click at [633, 119] on label "True" at bounding box center [649, 107] width 89 height 36
click at [625, 112] on input "True" at bounding box center [619, 107] width 12 height 10
radio input "true"
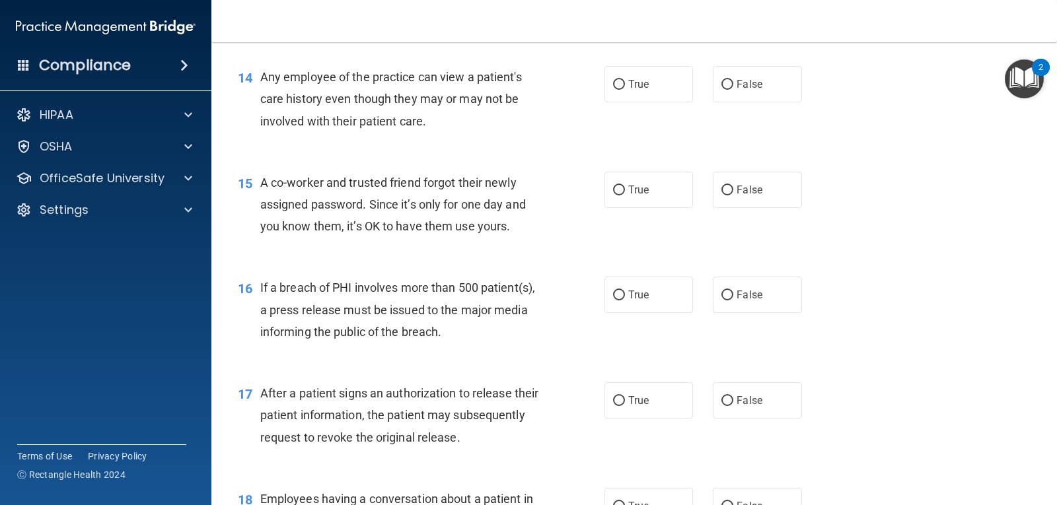
scroll to position [1431, 0]
drag, startPoint x: 655, startPoint y: 98, endPoint x: 620, endPoint y: 86, distance: 37.8
click at [620, 86] on input "True" at bounding box center [619, 86] width 12 height 10
radio input "true"
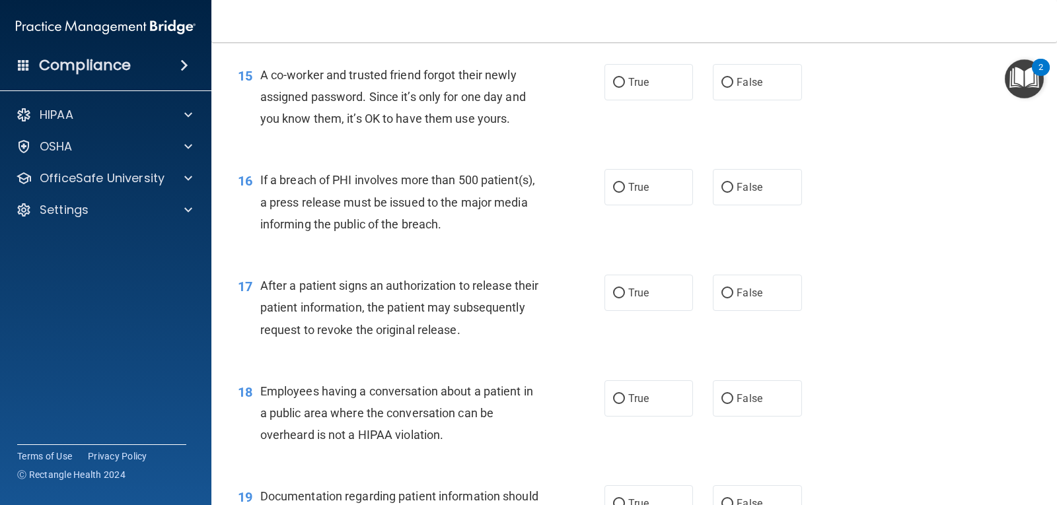
scroll to position [1539, 0]
click at [727, 91] on label "False" at bounding box center [757, 83] width 89 height 36
click at [727, 89] on input "False" at bounding box center [728, 84] width 12 height 10
radio input "true"
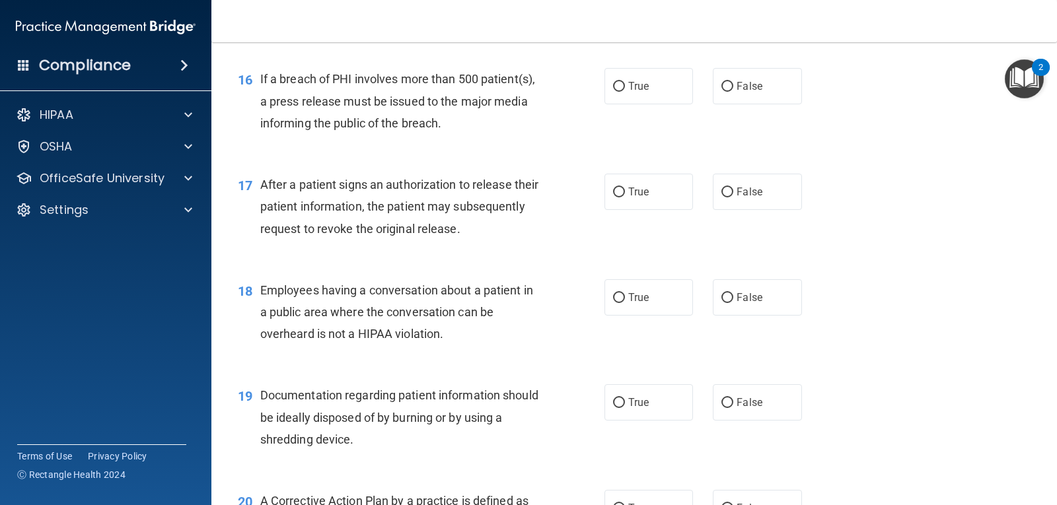
scroll to position [1640, 0]
drag, startPoint x: 638, startPoint y: 92, endPoint x: 611, endPoint y: 83, distance: 27.8
click at [613, 83] on input "True" at bounding box center [619, 88] width 12 height 10
radio input "true"
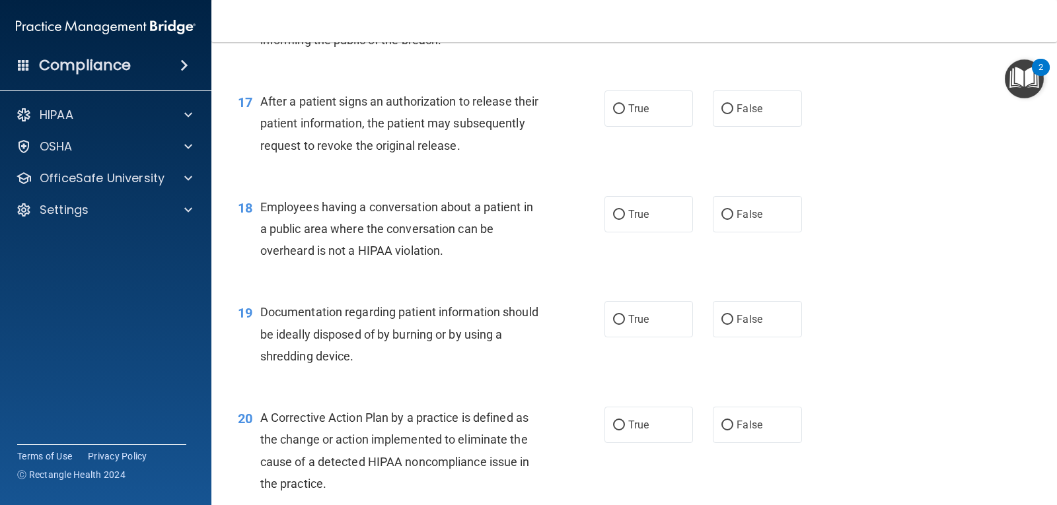
scroll to position [1723, 0]
click at [632, 110] on span "True" at bounding box center [638, 109] width 20 height 13
click at [625, 110] on input "True" at bounding box center [619, 110] width 12 height 10
radio input "true"
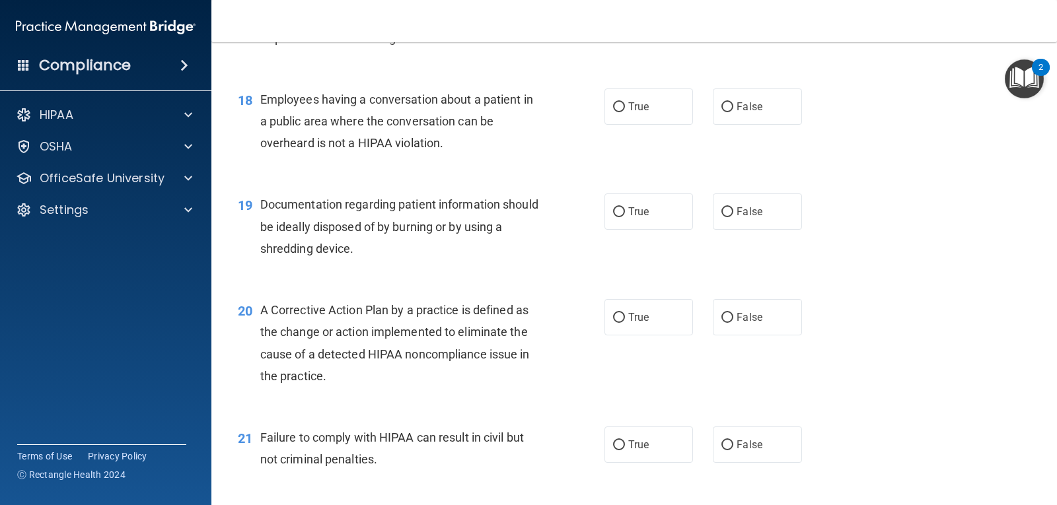
scroll to position [1831, 0]
click at [729, 112] on label "False" at bounding box center [757, 107] width 89 height 36
click at [729, 112] on input "False" at bounding box center [728, 108] width 12 height 10
radio input "true"
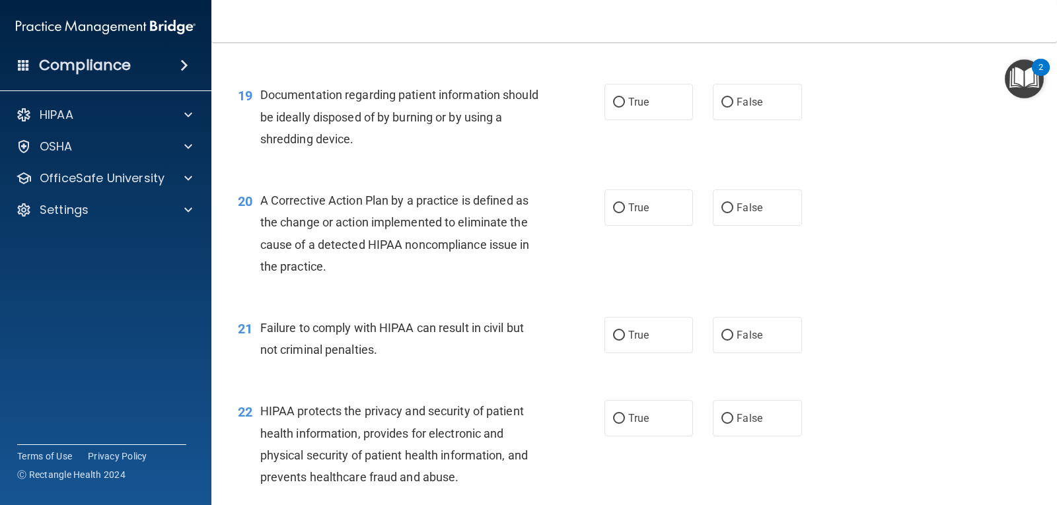
scroll to position [1941, 0]
click at [630, 104] on span "True" at bounding box center [638, 102] width 20 height 13
click at [625, 104] on input "True" at bounding box center [619, 103] width 12 height 10
radio input "true"
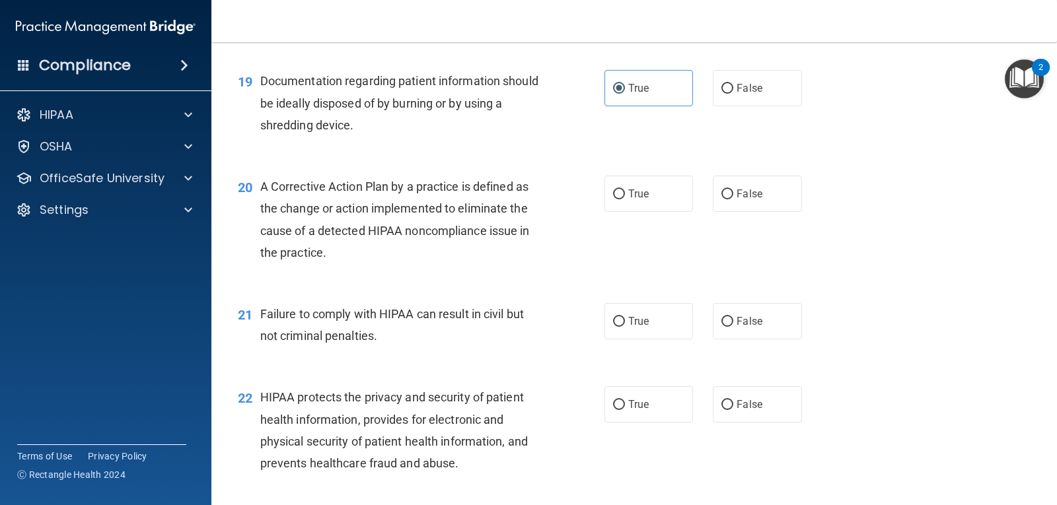
scroll to position [1954, 0]
click at [713, 107] on label "False" at bounding box center [757, 89] width 89 height 36
click at [722, 94] on input "False" at bounding box center [728, 90] width 12 height 10
radio input "true"
drag, startPoint x: 659, startPoint y: 91, endPoint x: 616, endPoint y: 89, distance: 42.3
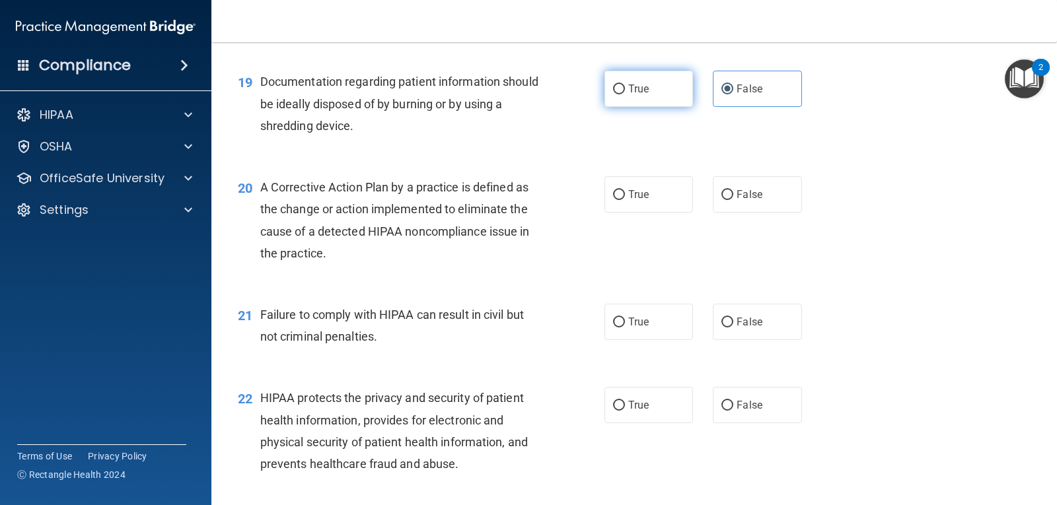
click at [616, 89] on input "True" at bounding box center [619, 90] width 12 height 10
radio input "true"
radio input "false"
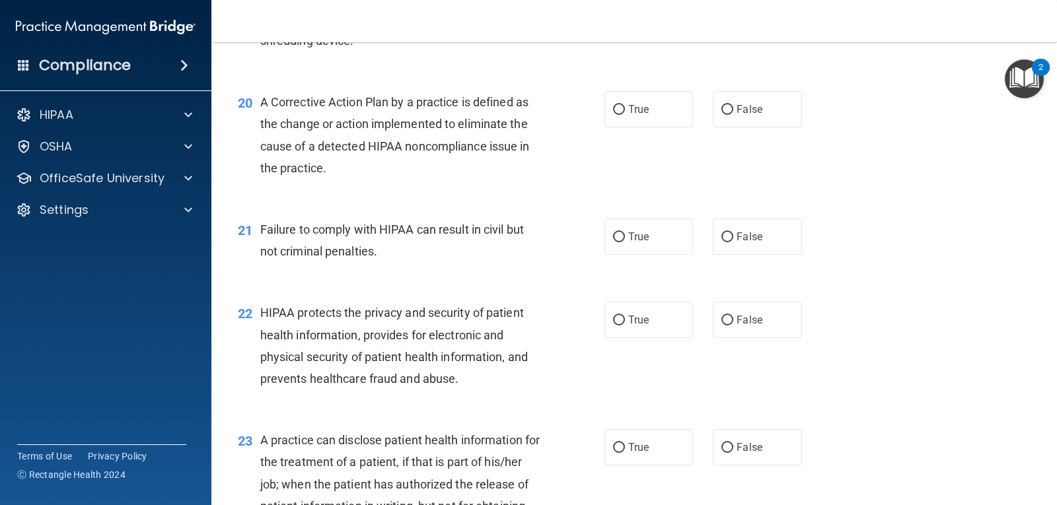
scroll to position [2034, 0]
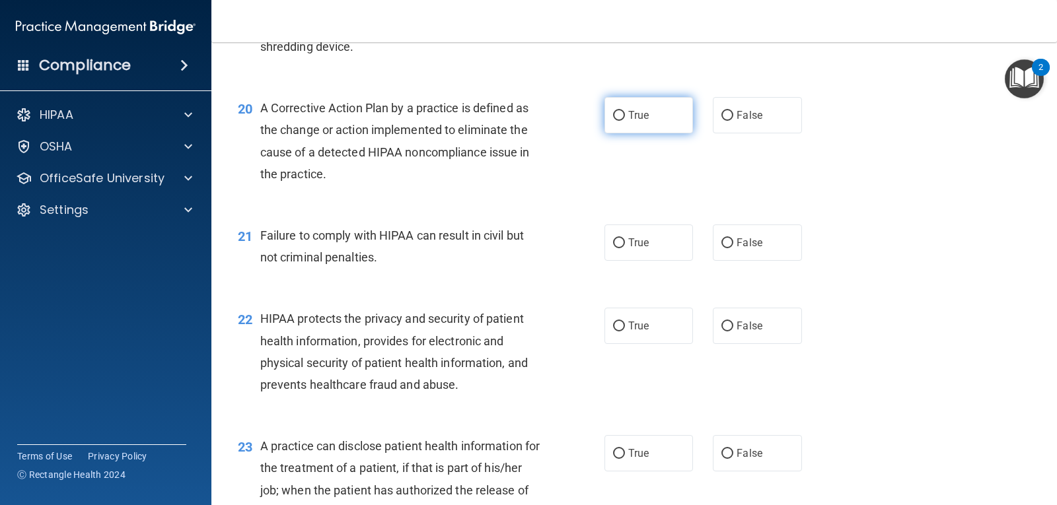
drag, startPoint x: 613, startPoint y: 126, endPoint x: 610, endPoint y: 115, distance: 11.7
click at [613, 115] on input "True" at bounding box center [619, 116] width 12 height 10
radio input "true"
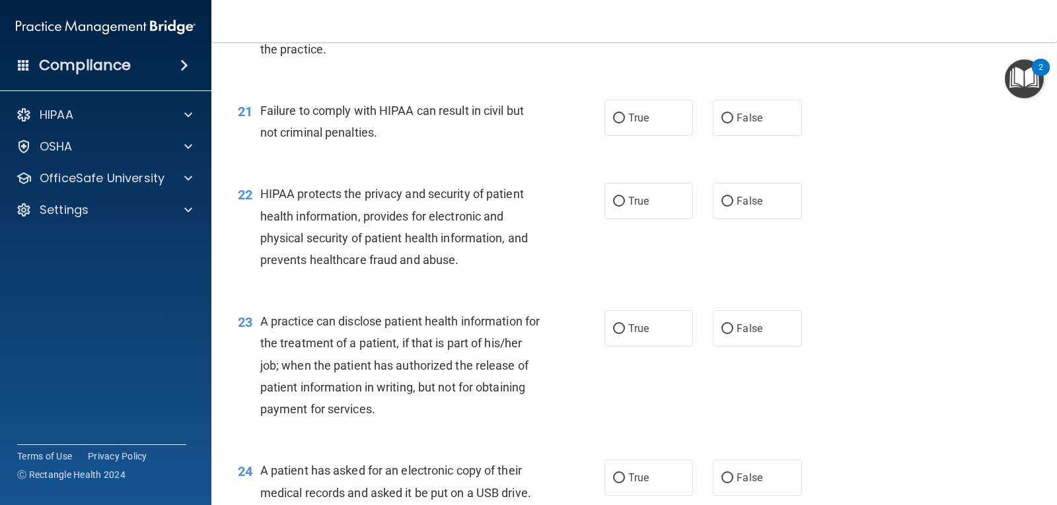
scroll to position [2168, 0]
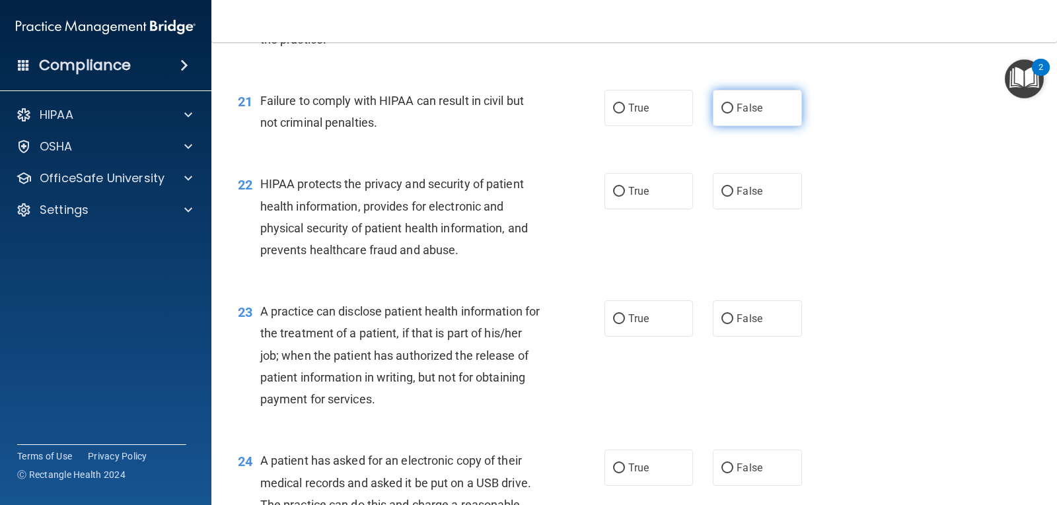
click at [738, 118] on label "False" at bounding box center [757, 108] width 89 height 36
click at [733, 114] on input "False" at bounding box center [728, 109] width 12 height 10
radio input "true"
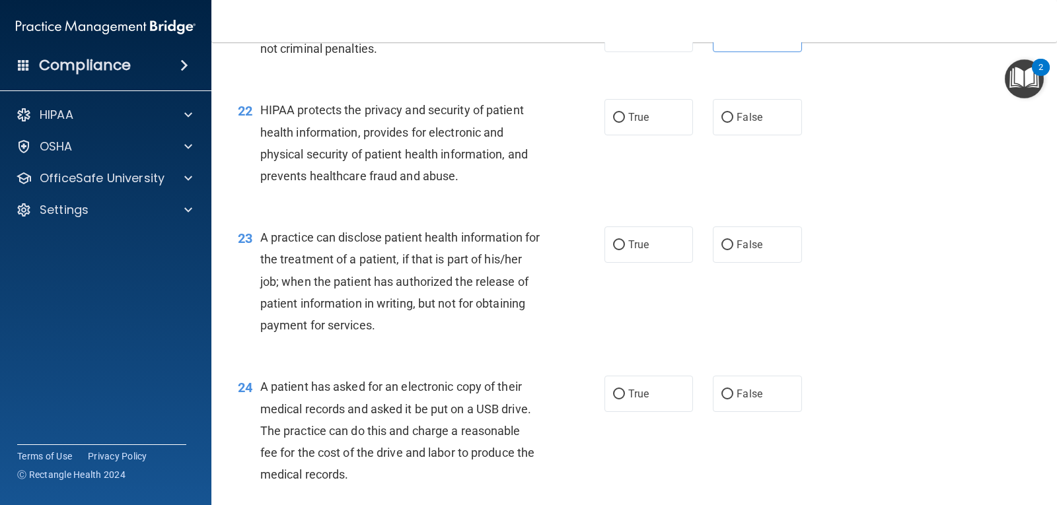
scroll to position [2244, 0]
drag, startPoint x: 634, startPoint y: 120, endPoint x: 610, endPoint y: 119, distance: 23.8
click at [613, 119] on input "True" at bounding box center [619, 116] width 12 height 10
radio input "true"
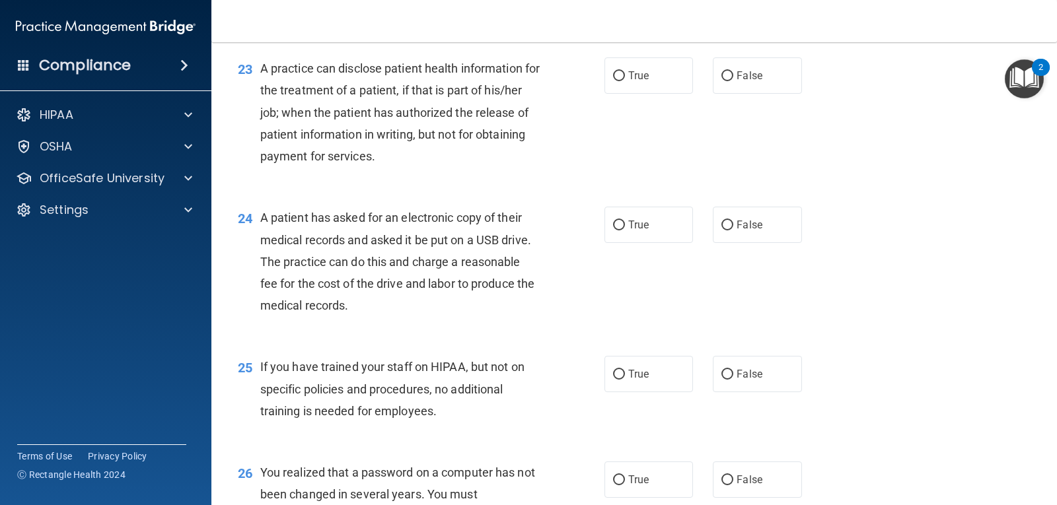
scroll to position [2411, 0]
click at [737, 76] on span "False" at bounding box center [750, 76] width 26 height 13
click at [731, 76] on input "False" at bounding box center [728, 77] width 12 height 10
radio input "true"
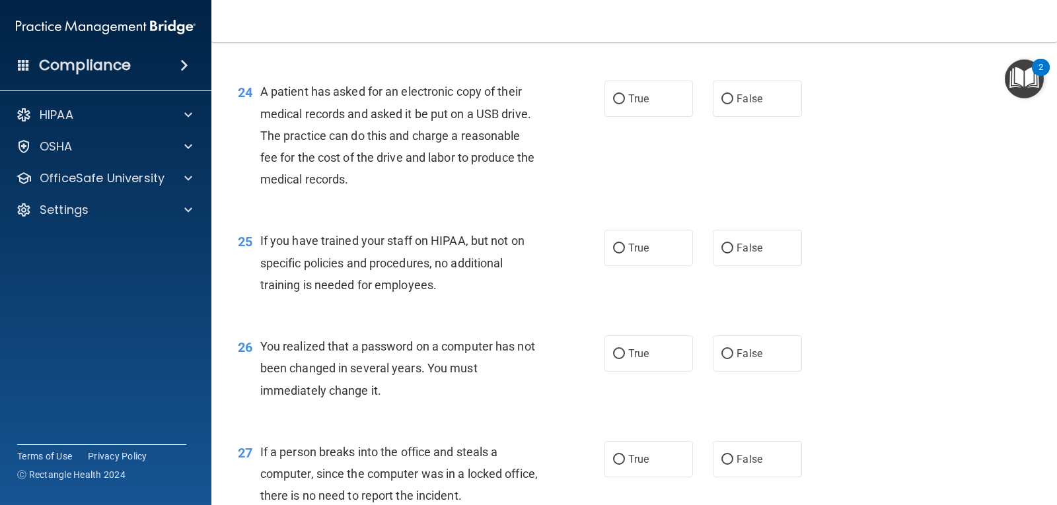
scroll to position [2538, 0]
click at [646, 103] on label "True" at bounding box center [649, 98] width 89 height 36
click at [625, 103] on input "True" at bounding box center [619, 99] width 12 height 10
radio input "true"
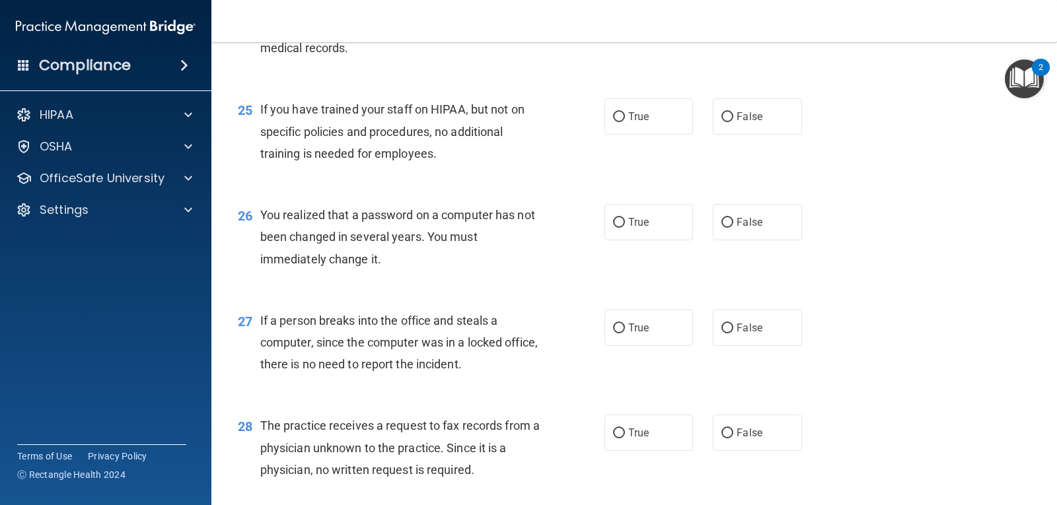
scroll to position [2698, 0]
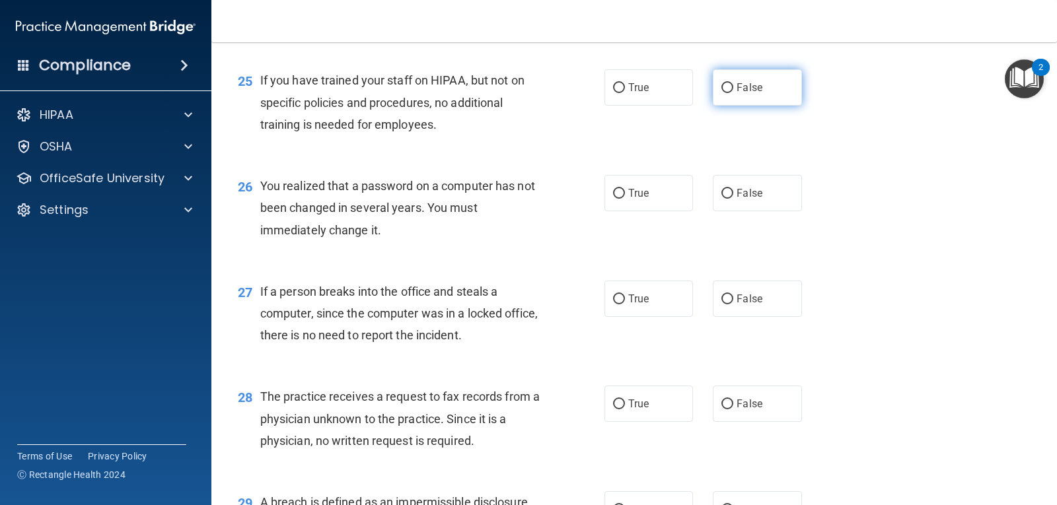
click at [741, 95] on label "False" at bounding box center [757, 87] width 89 height 36
click at [733, 93] on input "False" at bounding box center [728, 88] width 12 height 10
radio input "true"
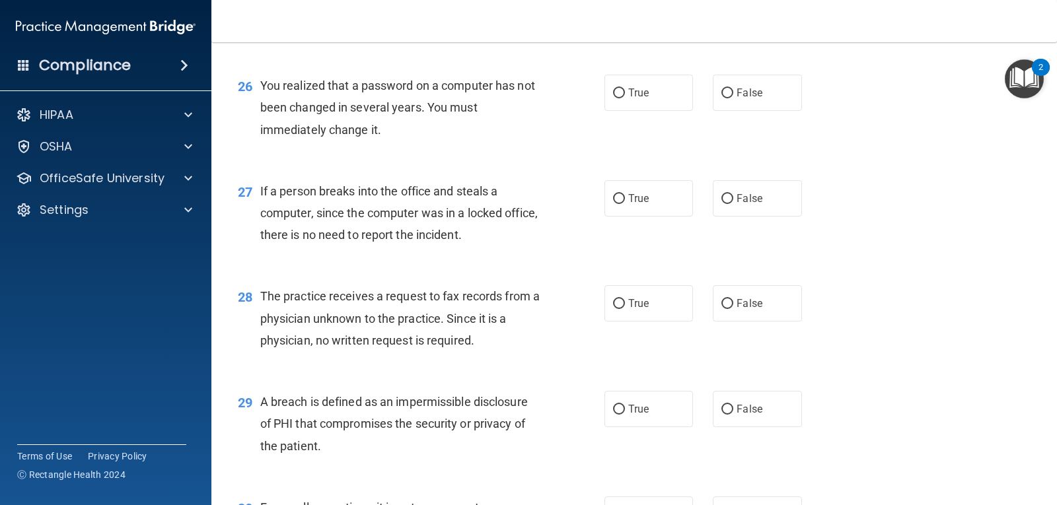
scroll to position [2798, 0]
click at [742, 84] on label "False" at bounding box center [757, 93] width 89 height 36
click at [733, 89] on input "False" at bounding box center [728, 94] width 12 height 10
radio input "true"
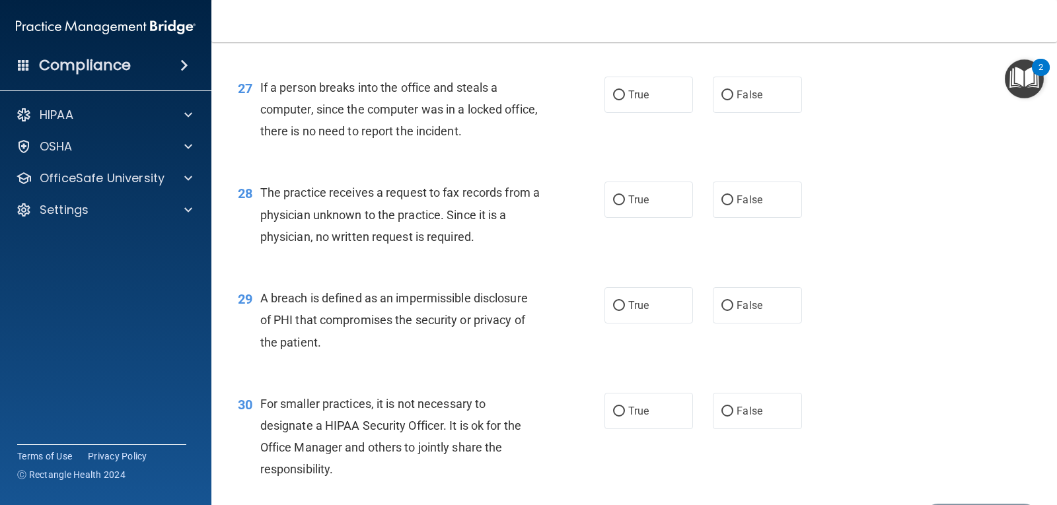
scroll to position [2903, 0]
click at [717, 100] on label "False" at bounding box center [757, 94] width 89 height 36
click at [722, 100] on input "False" at bounding box center [728, 95] width 12 height 10
radio input "true"
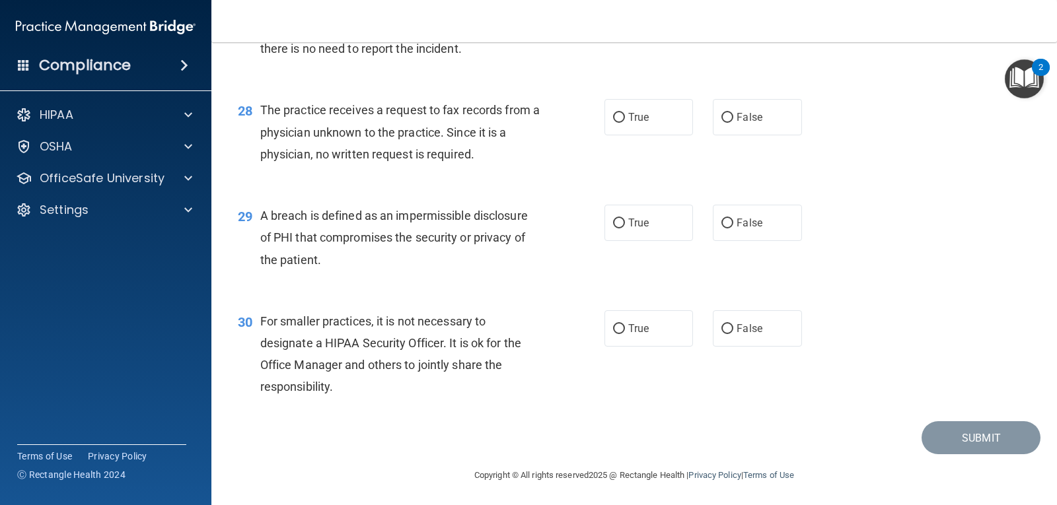
scroll to position [2987, 0]
click at [725, 114] on input "False" at bounding box center [728, 116] width 12 height 10
radio input "true"
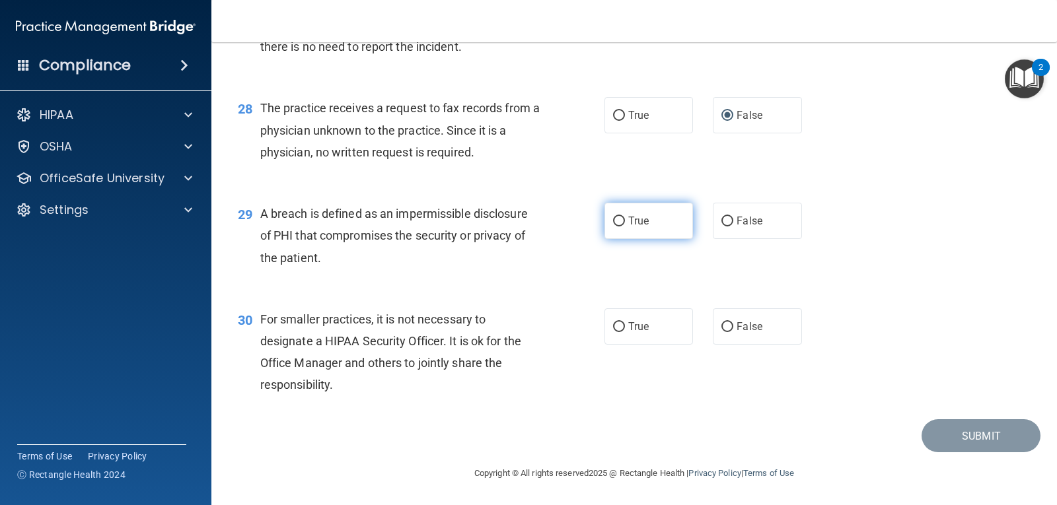
click at [630, 227] on span "True" at bounding box center [638, 221] width 20 height 13
click at [625, 227] on input "True" at bounding box center [619, 222] width 12 height 10
radio input "true"
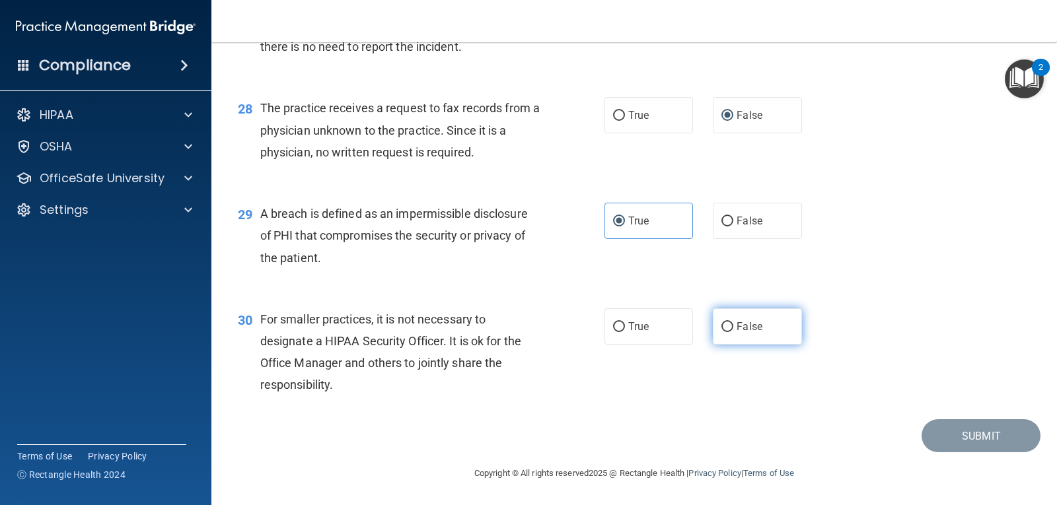
click at [749, 340] on label "False" at bounding box center [757, 327] width 89 height 36
click at [733, 332] on input "False" at bounding box center [728, 327] width 12 height 10
radio input "true"
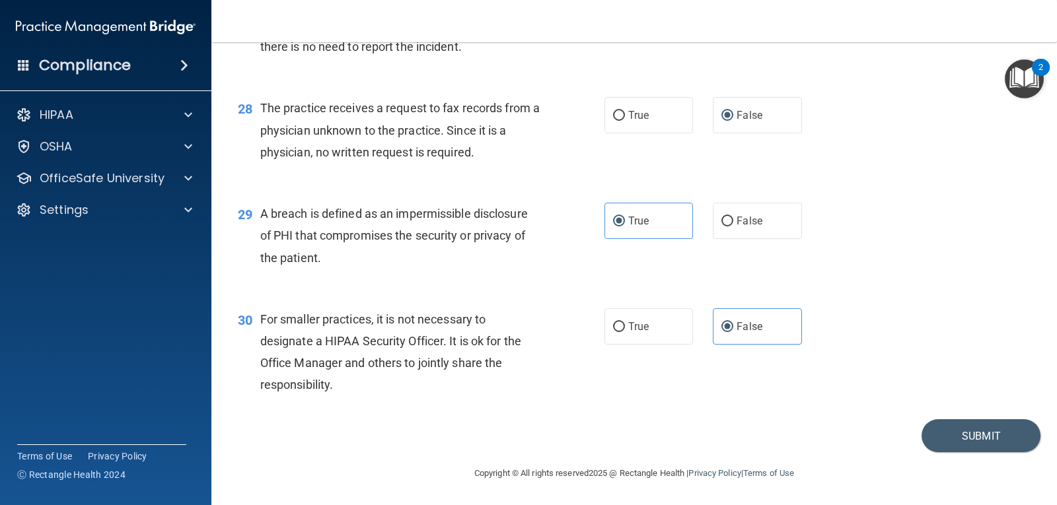
scroll to position [2986, 0]
drag, startPoint x: 924, startPoint y: 431, endPoint x: 978, endPoint y: 437, distance: 53.9
click at [978, 437] on button "Submit" at bounding box center [981, 437] width 119 height 34
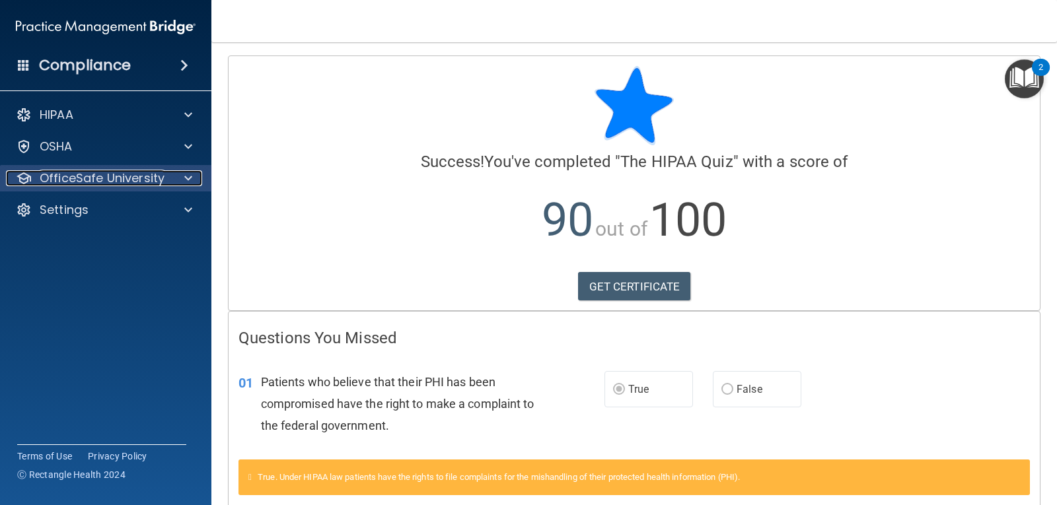
click at [196, 180] on div at bounding box center [186, 178] width 33 height 16
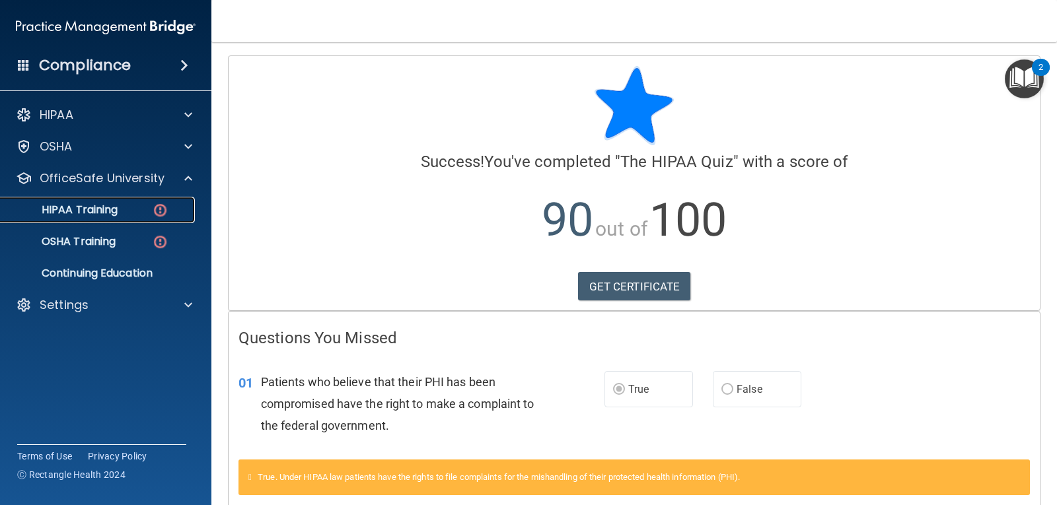
click at [139, 209] on div "HIPAA Training" at bounding box center [99, 210] width 180 height 13
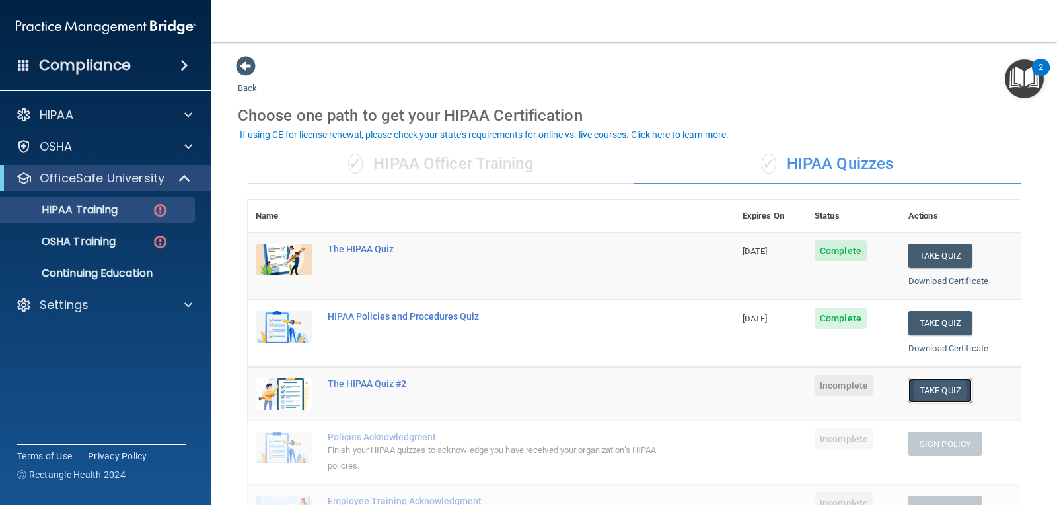
click at [927, 389] on button "Take Quiz" at bounding box center [939, 391] width 63 height 24
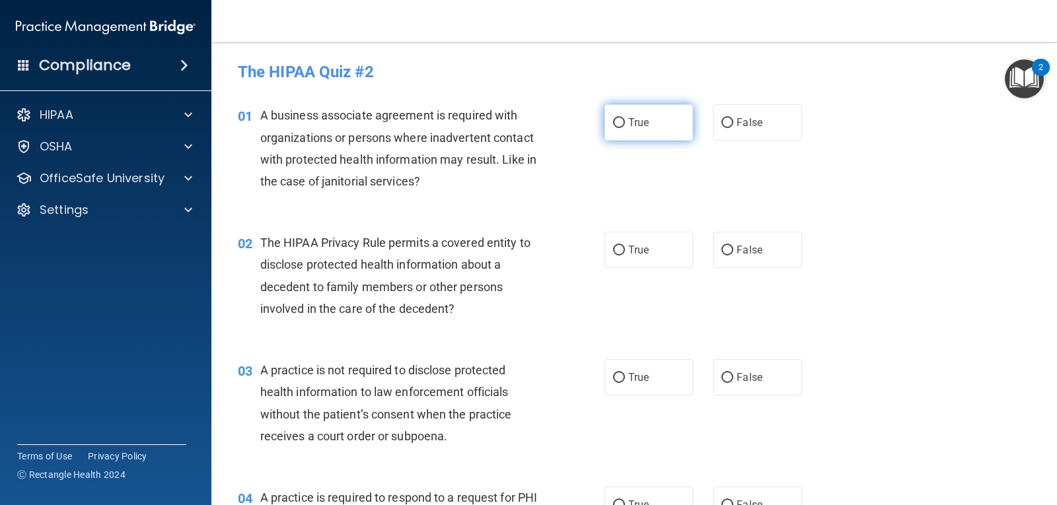
click at [635, 126] on span "True" at bounding box center [638, 122] width 20 height 13
click at [625, 126] on input "True" at bounding box center [619, 123] width 12 height 10
radio input "true"
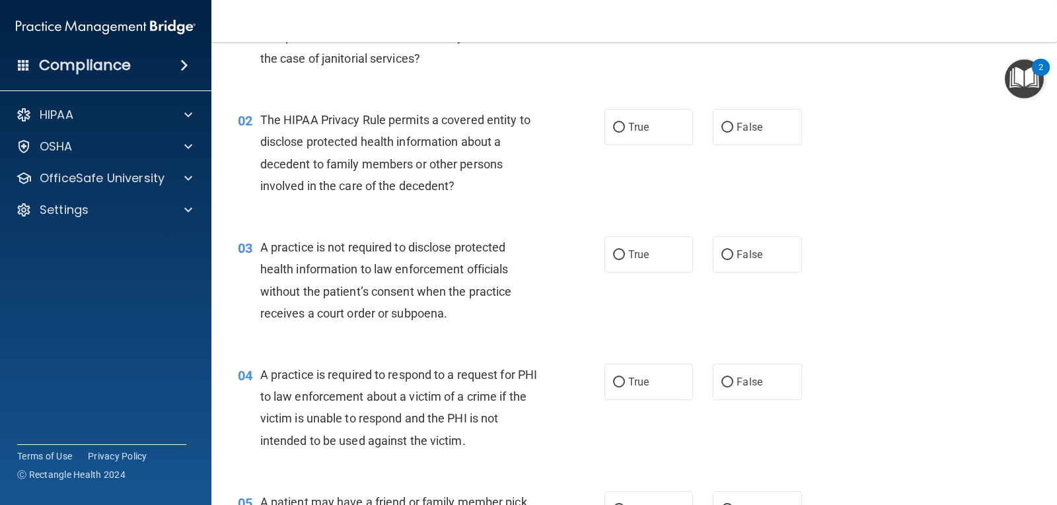
scroll to position [127, 0]
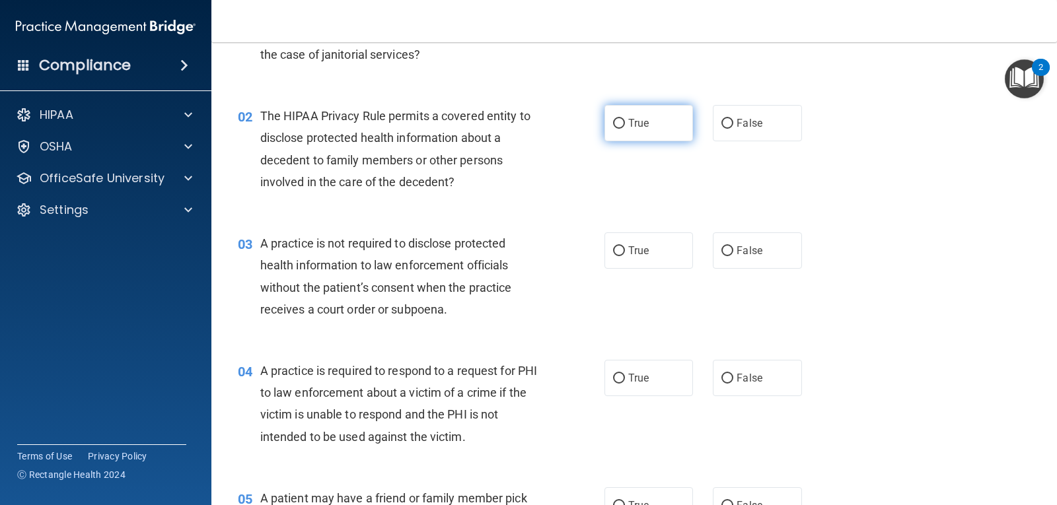
click at [679, 136] on label "True" at bounding box center [649, 123] width 89 height 36
click at [625, 129] on input "True" at bounding box center [619, 124] width 12 height 10
radio input "true"
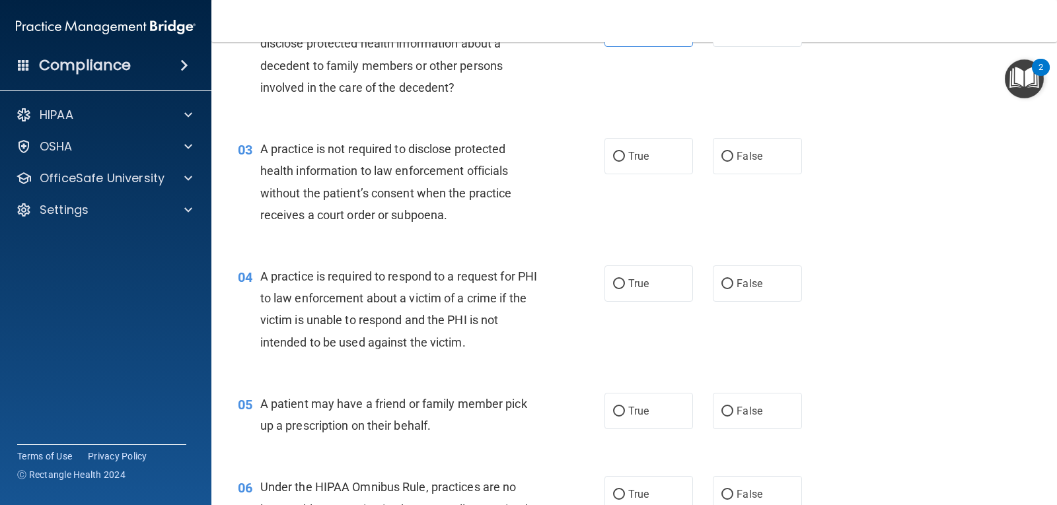
scroll to position [222, 0]
click at [722, 168] on label "False" at bounding box center [757, 155] width 89 height 36
click at [722, 161] on input "False" at bounding box center [728, 156] width 12 height 10
radio input "true"
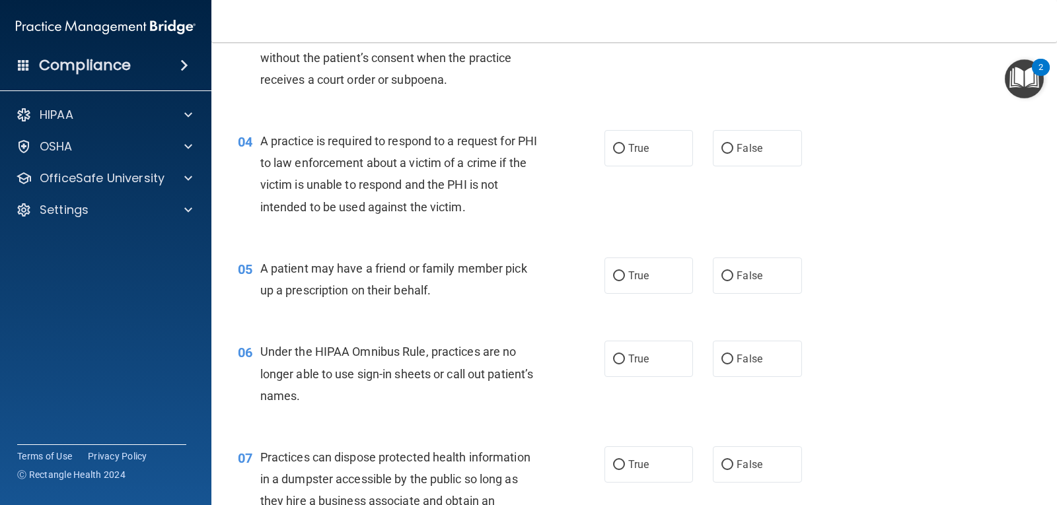
scroll to position [364, 0]
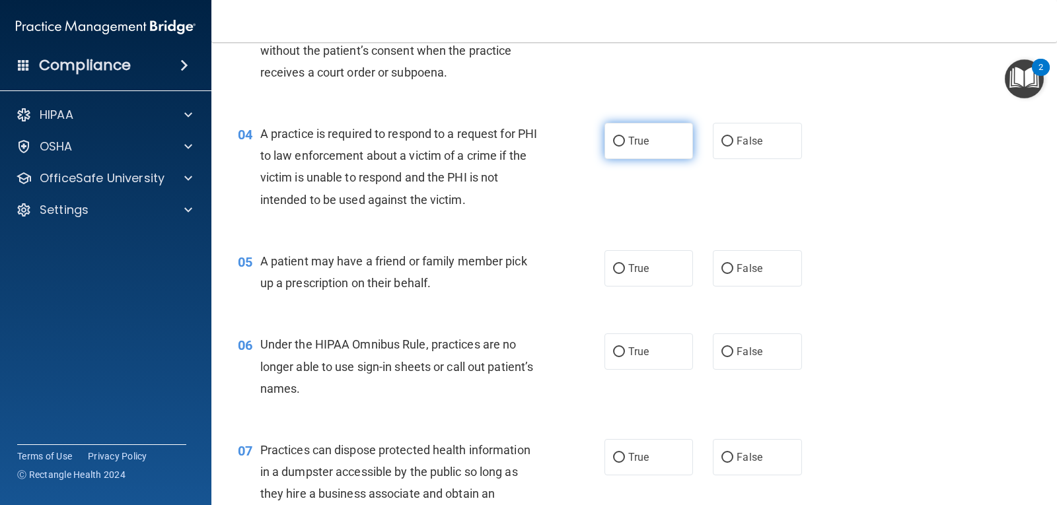
click at [648, 149] on label "True" at bounding box center [649, 141] width 89 height 36
click at [625, 147] on input "True" at bounding box center [619, 142] width 12 height 10
radio input "true"
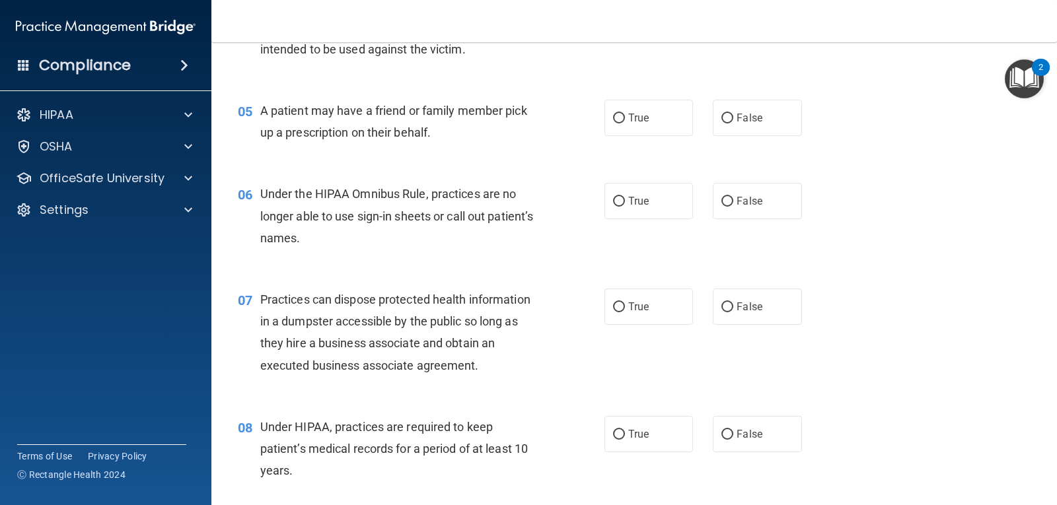
scroll to position [515, 0]
click at [661, 114] on label "True" at bounding box center [649, 117] width 89 height 36
click at [625, 114] on input "True" at bounding box center [619, 118] width 12 height 10
radio input "true"
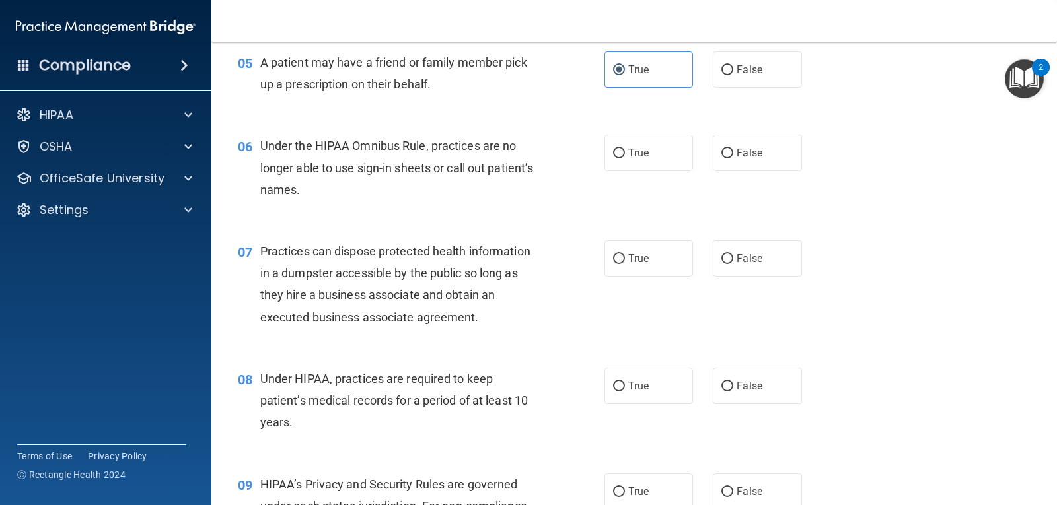
scroll to position [564, 0]
click at [713, 149] on label "False" at bounding box center [757, 152] width 89 height 36
click at [722, 149] on input "False" at bounding box center [728, 153] width 12 height 10
radio input "true"
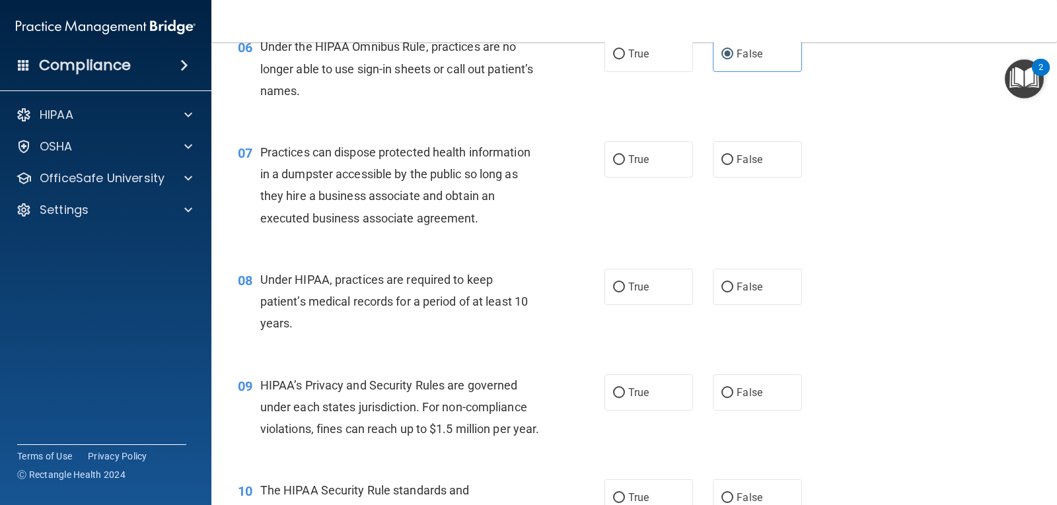
scroll to position [663, 0]
click at [737, 173] on label "False" at bounding box center [757, 159] width 89 height 36
click at [733, 165] on input "False" at bounding box center [728, 160] width 12 height 10
radio input "true"
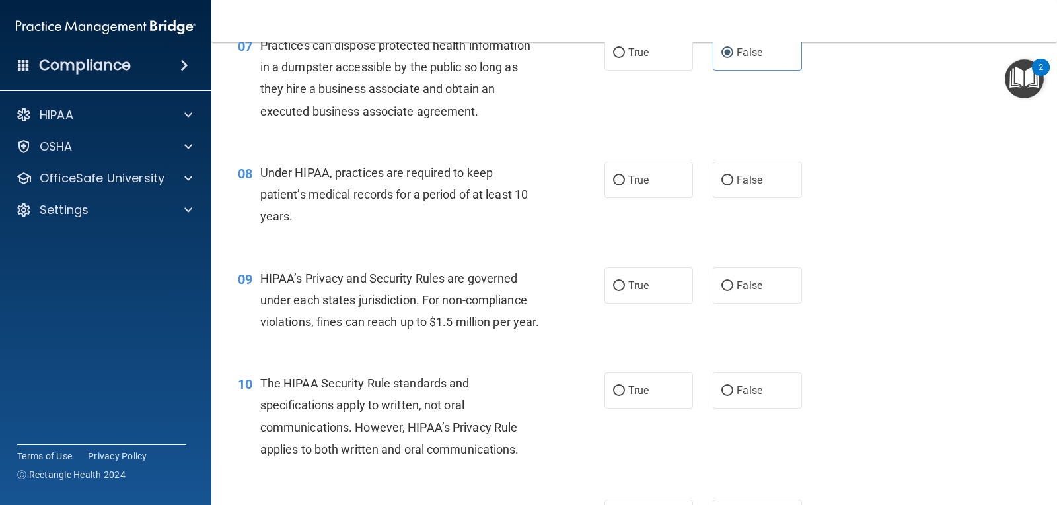
scroll to position [768, 0]
click at [655, 194] on label "True" at bounding box center [649, 181] width 89 height 36
click at [625, 186] on input "True" at bounding box center [619, 181] width 12 height 10
radio input "true"
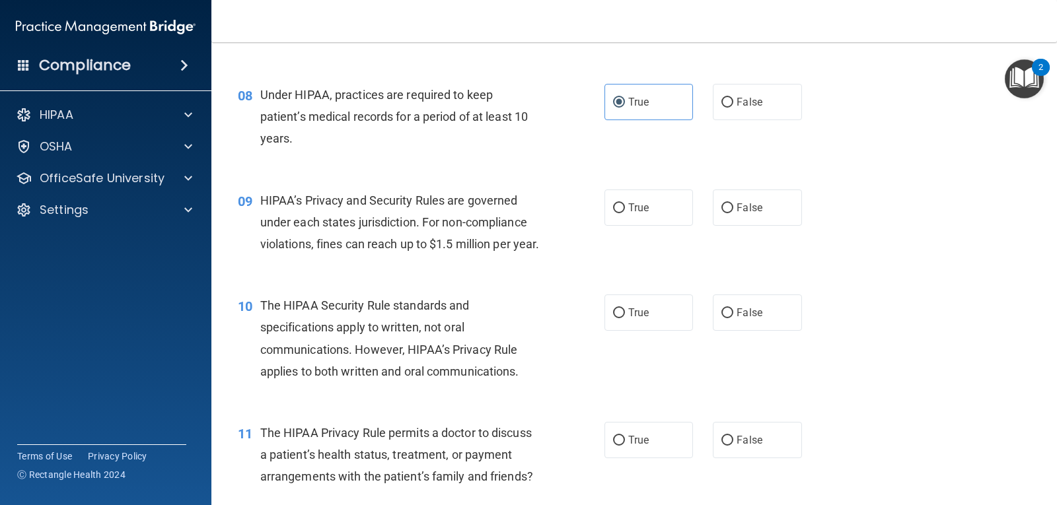
scroll to position [846, 0]
click at [632, 207] on span "True" at bounding box center [638, 208] width 20 height 13
click at [625, 207] on input "True" at bounding box center [619, 209] width 12 height 10
radio input "true"
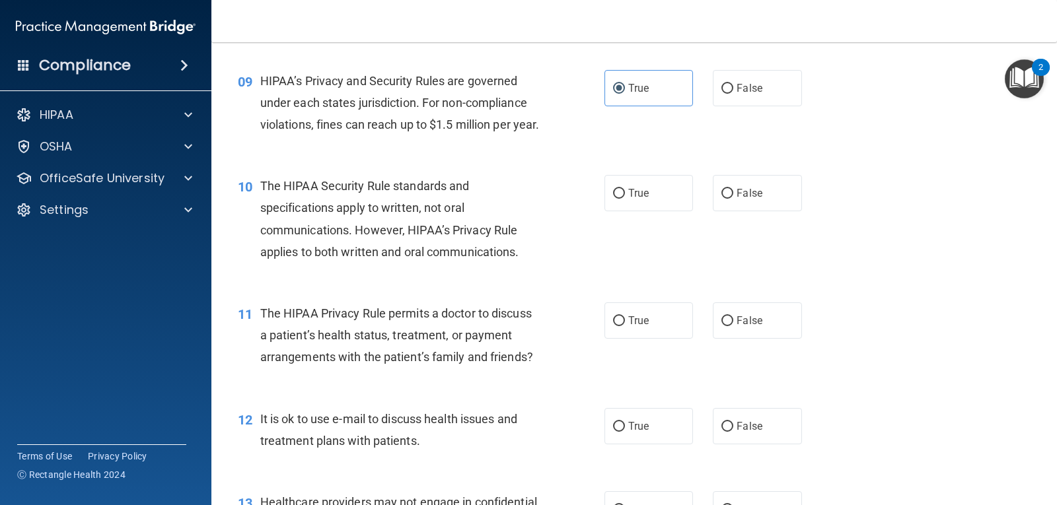
scroll to position [970, 0]
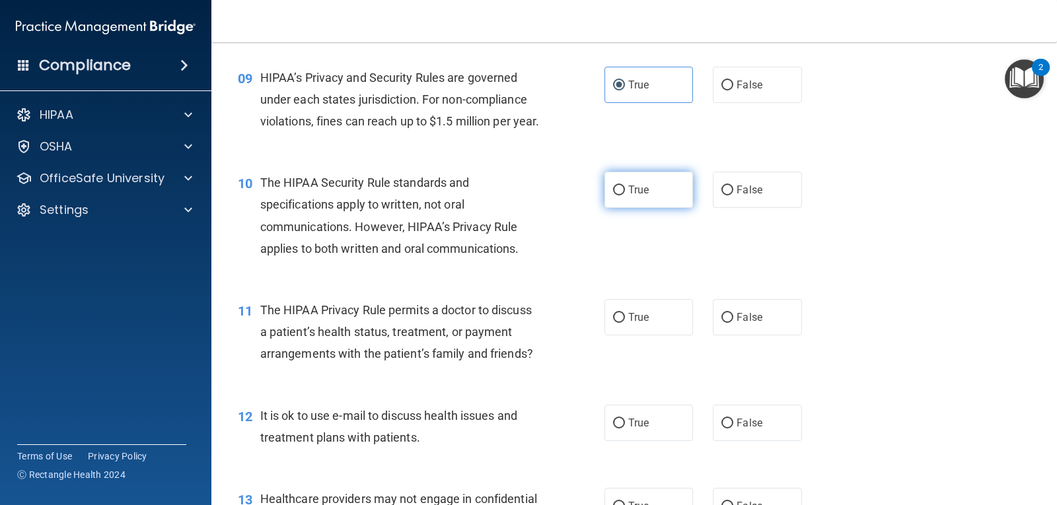
drag, startPoint x: 649, startPoint y: 215, endPoint x: 606, endPoint y: 212, distance: 43.1
click at [606, 208] on label "True" at bounding box center [649, 190] width 89 height 36
click at [613, 196] on input "True" at bounding box center [619, 191] width 12 height 10
radio input "true"
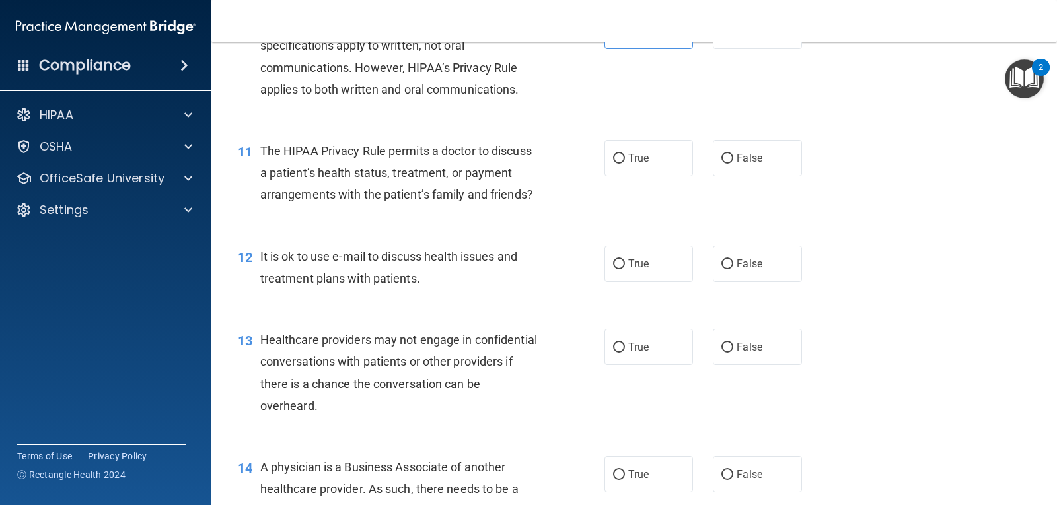
scroll to position [1129, 0]
click at [745, 177] on label "False" at bounding box center [757, 159] width 89 height 36
click at [733, 165] on input "False" at bounding box center [728, 160] width 12 height 10
radio input "true"
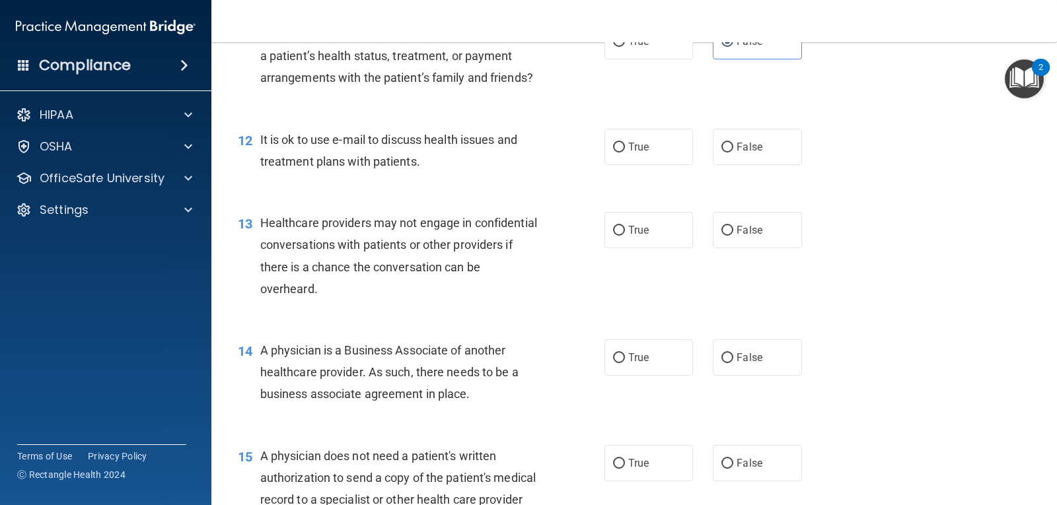
scroll to position [1249, 0]
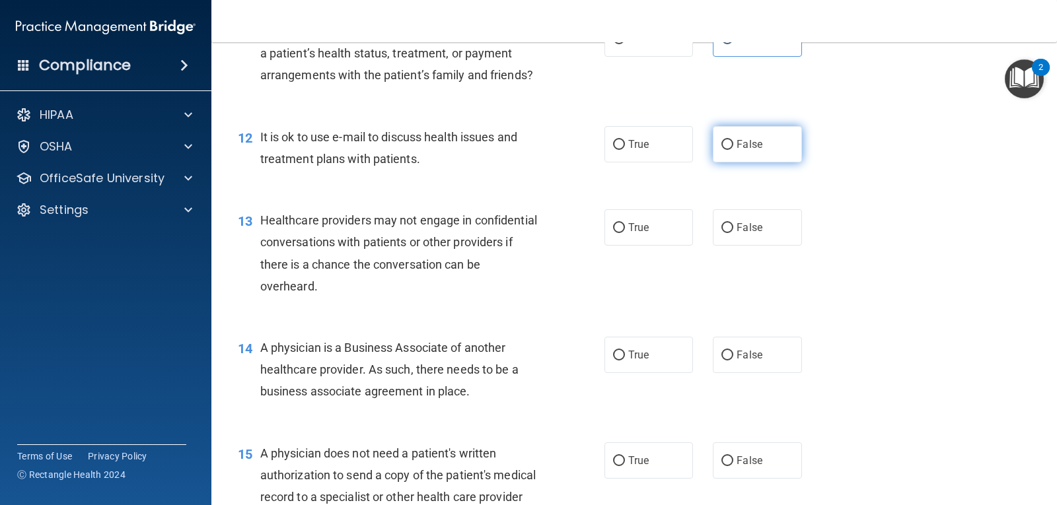
click at [751, 148] on label "False" at bounding box center [757, 144] width 89 height 36
click at [733, 148] on input "False" at bounding box center [728, 145] width 12 height 10
radio input "true"
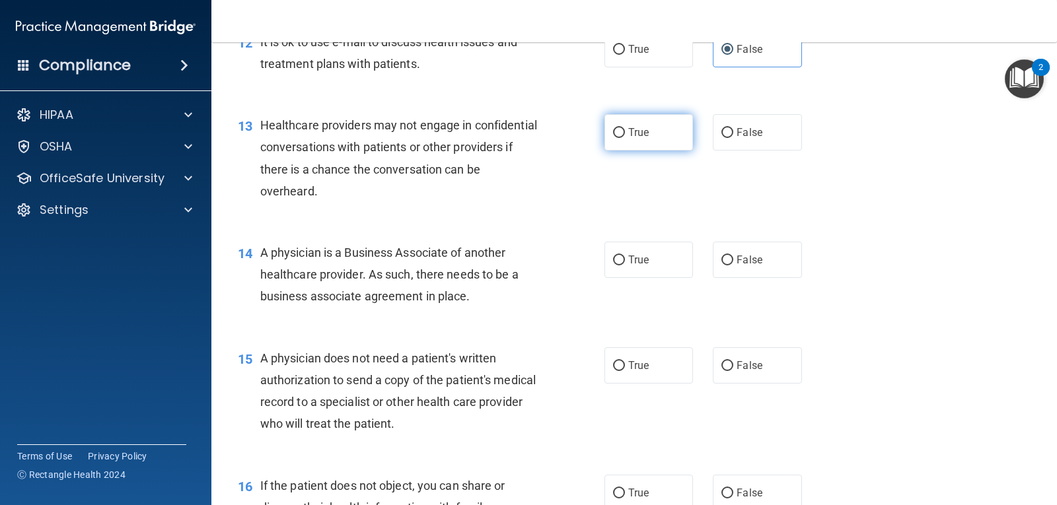
scroll to position [1343, 0]
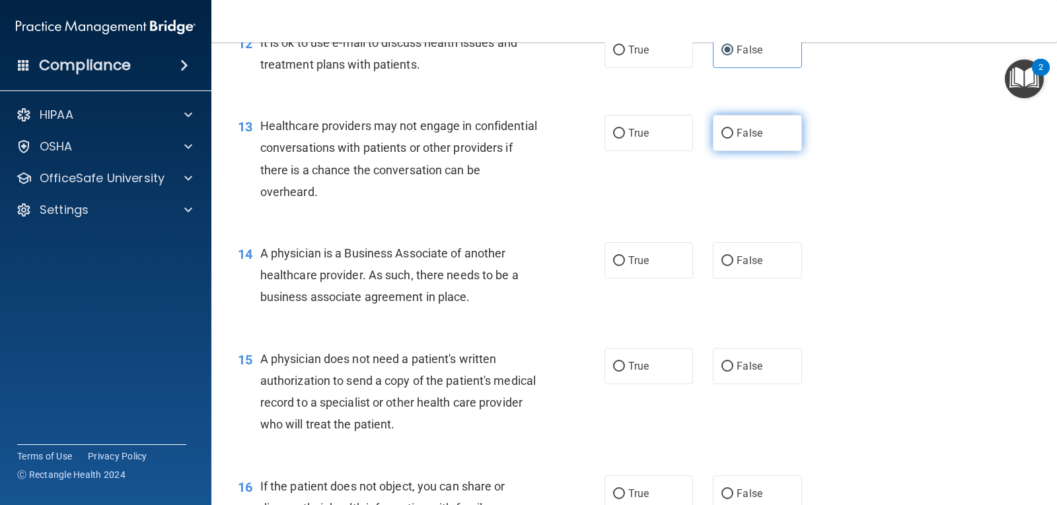
click at [737, 139] on span "False" at bounding box center [750, 133] width 26 height 13
click at [733, 139] on input "False" at bounding box center [728, 134] width 12 height 10
radio input "true"
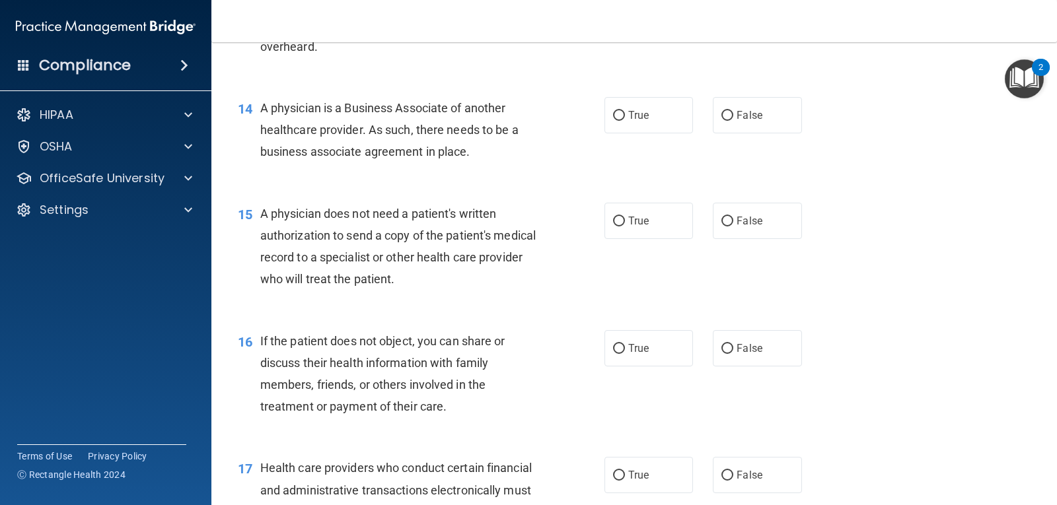
scroll to position [1488, 0]
click at [732, 134] on label "False" at bounding box center [757, 116] width 89 height 36
click at [732, 122] on input "False" at bounding box center [728, 117] width 12 height 10
radio input "true"
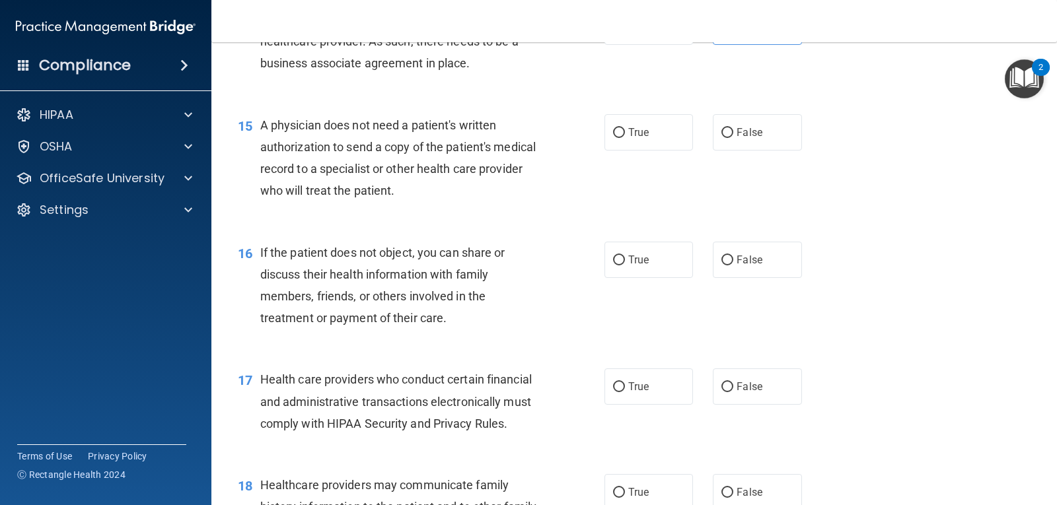
scroll to position [1578, 0]
click at [662, 149] on label "True" at bounding box center [649, 131] width 89 height 36
click at [625, 137] on input "True" at bounding box center [619, 132] width 12 height 10
radio input "true"
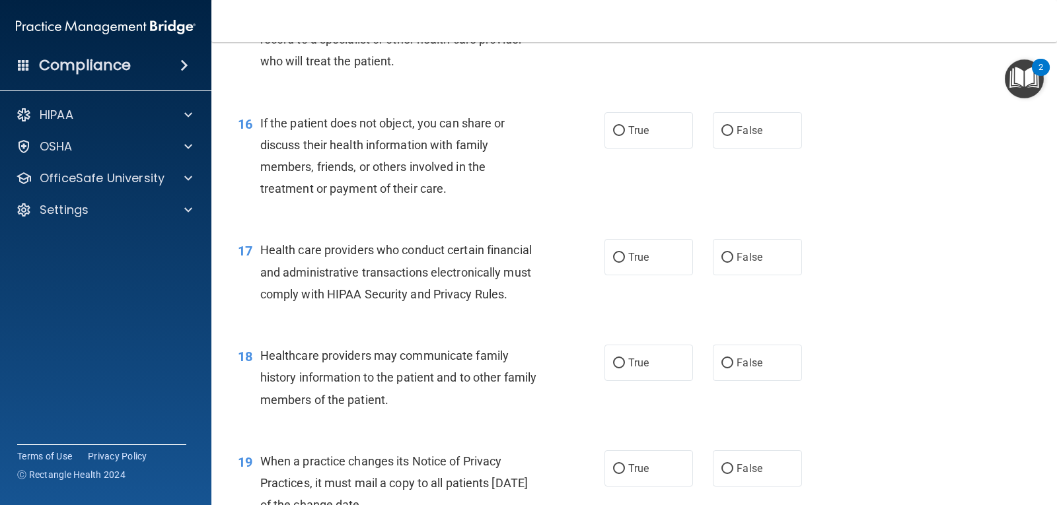
scroll to position [1706, 0]
click at [634, 149] on label "True" at bounding box center [649, 131] width 89 height 36
click at [625, 137] on input "True" at bounding box center [619, 132] width 12 height 10
radio input "true"
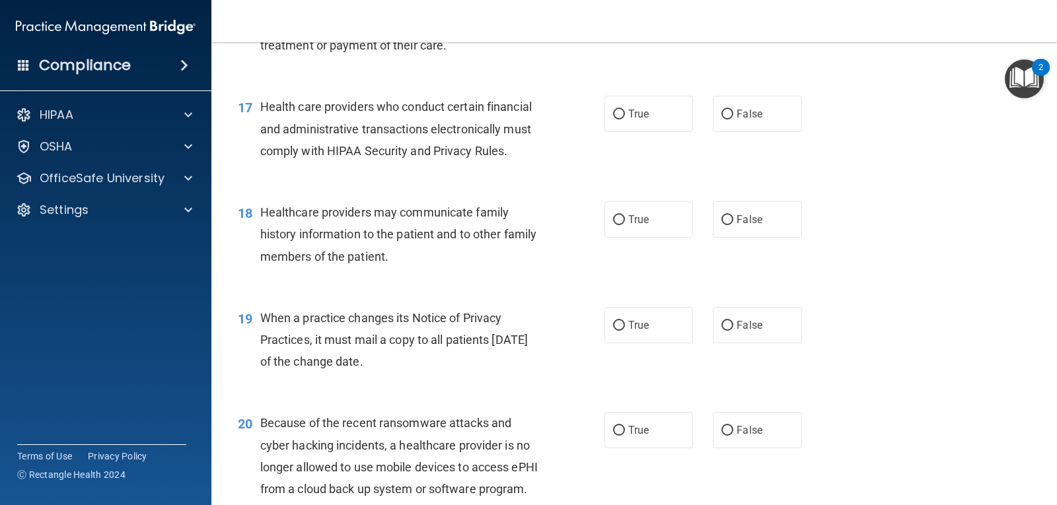
scroll to position [1849, 0]
drag, startPoint x: 636, startPoint y: 137, endPoint x: 614, endPoint y: 136, distance: 22.5
click at [614, 120] on input "True" at bounding box center [619, 115] width 12 height 10
radio input "true"
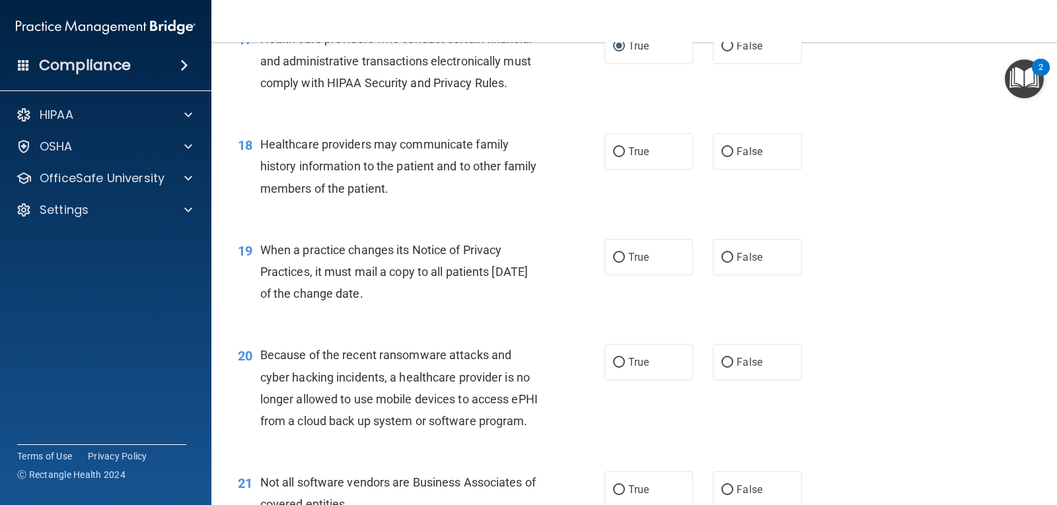
scroll to position [1935, 0]
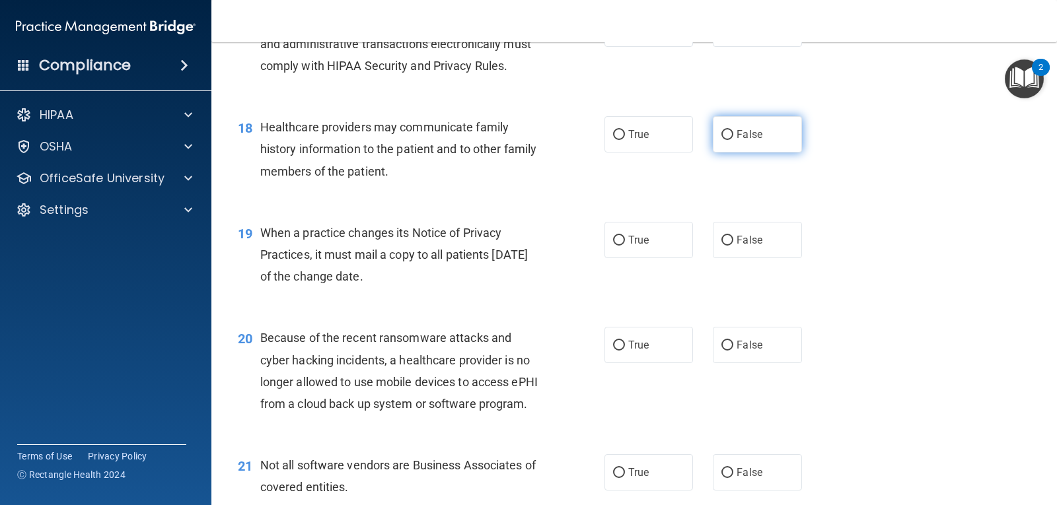
click at [728, 153] on label "False" at bounding box center [757, 134] width 89 height 36
click at [728, 140] on input "False" at bounding box center [728, 135] width 12 height 10
radio input "true"
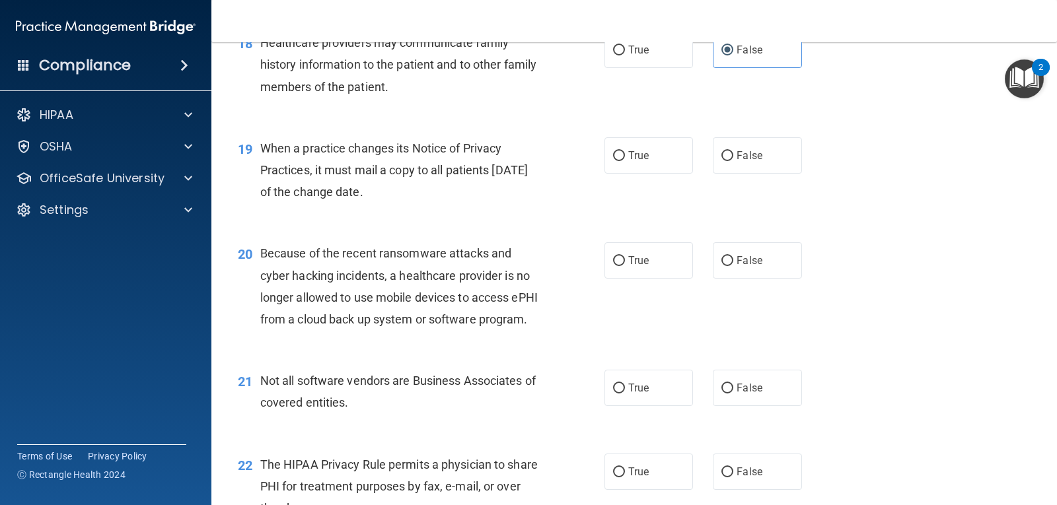
scroll to position [2019, 0]
drag, startPoint x: 659, startPoint y: 193, endPoint x: 630, endPoint y: 188, distance: 29.5
drag, startPoint x: 630, startPoint y: 188, endPoint x: 609, endPoint y: 176, distance: 24.8
click at [613, 162] on input "True" at bounding box center [619, 157] width 12 height 10
radio input "true"
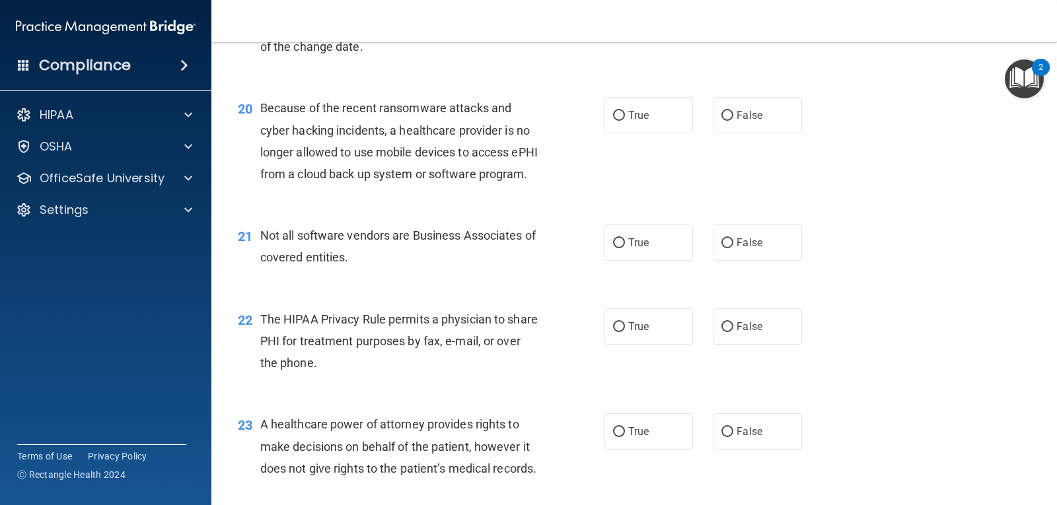
scroll to position [2165, 0]
click at [614, 122] on input "True" at bounding box center [619, 117] width 12 height 10
radio input "true"
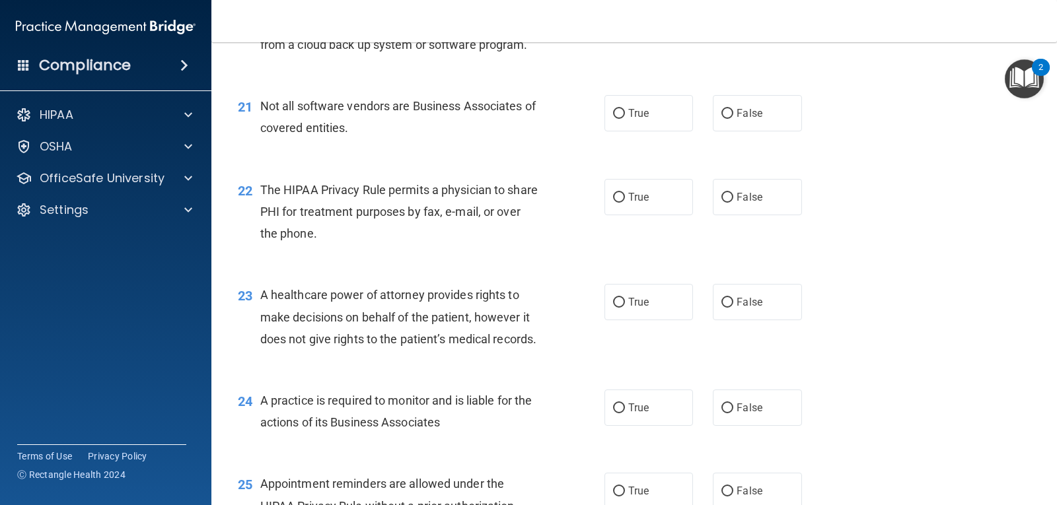
scroll to position [2294, 0]
click at [613, 120] on input "True" at bounding box center [619, 115] width 12 height 10
radio input "true"
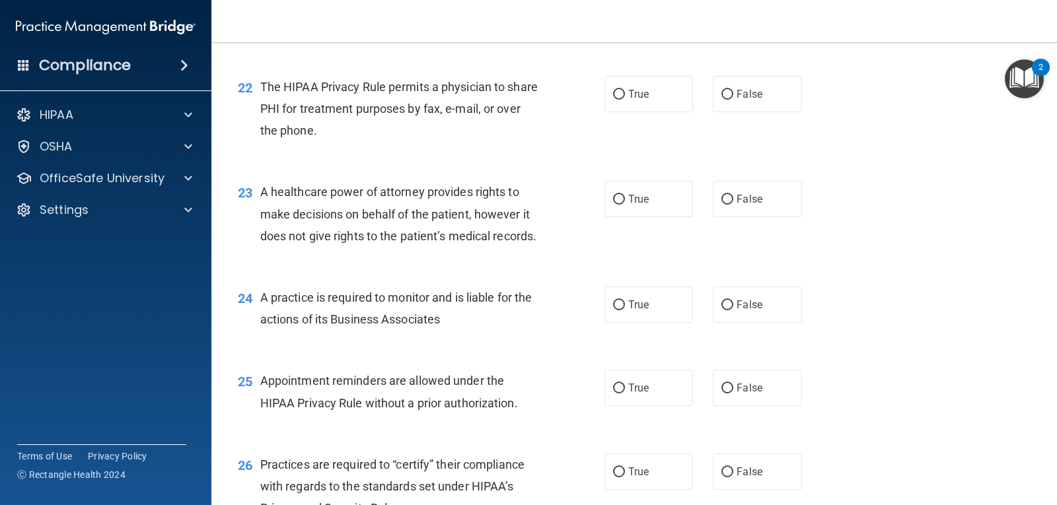
scroll to position [2397, 0]
drag, startPoint x: 626, startPoint y: 146, endPoint x: 613, endPoint y: 135, distance: 16.9
click at [613, 100] on input "True" at bounding box center [619, 96] width 12 height 10
radio input "true"
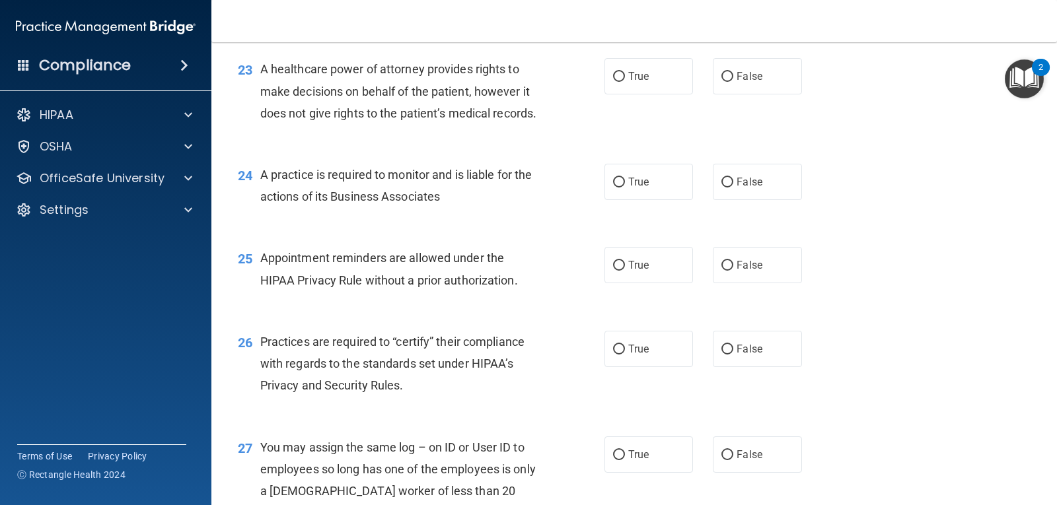
scroll to position [2520, 0]
click at [720, 95] on label "False" at bounding box center [757, 77] width 89 height 36
click at [722, 83] on input "False" at bounding box center [728, 78] width 12 height 10
radio input "true"
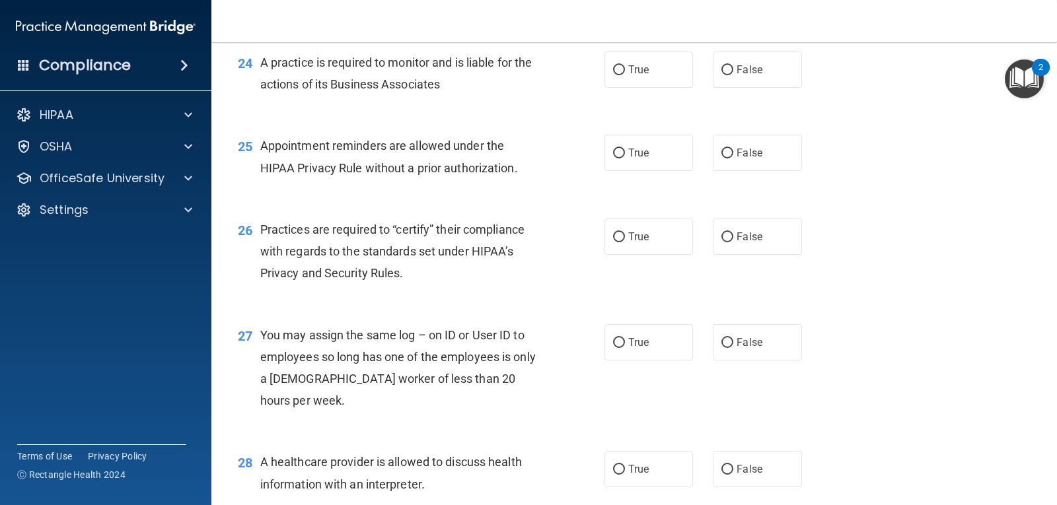
scroll to position [2632, 0]
click at [722, 76] on input "False" at bounding box center [728, 71] width 12 height 10
radio input "true"
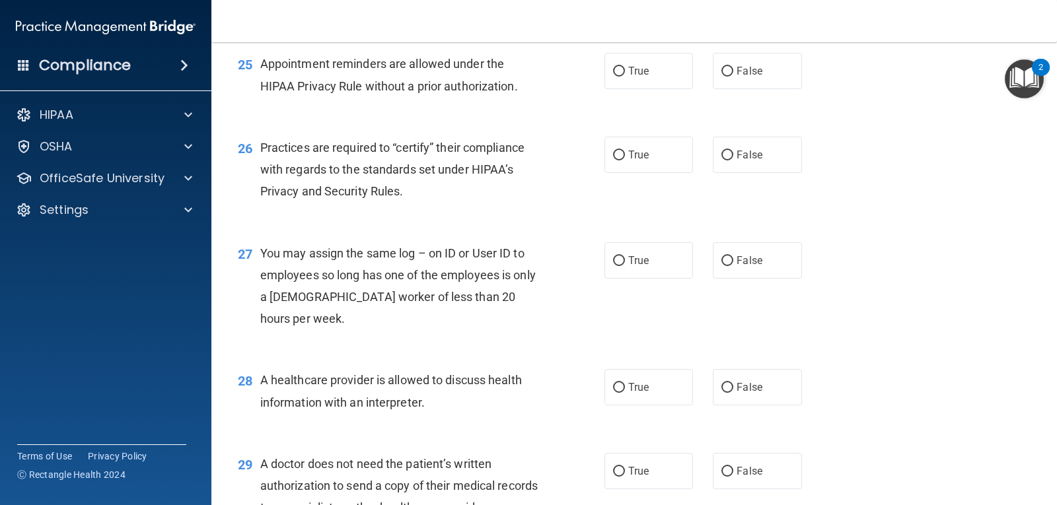
scroll to position [2714, 0]
click at [632, 90] on label "True" at bounding box center [649, 72] width 89 height 36
click at [625, 77] on input "True" at bounding box center [619, 72] width 12 height 10
radio input "true"
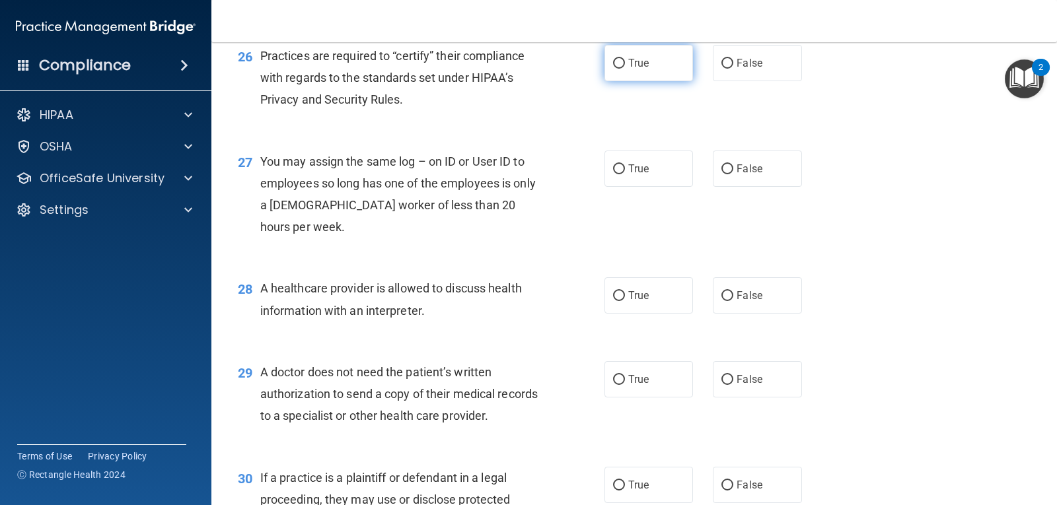
scroll to position [2806, 0]
click at [627, 82] on label "True" at bounding box center [649, 64] width 89 height 36
click at [625, 69] on input "True" at bounding box center [619, 64] width 12 height 10
radio input "true"
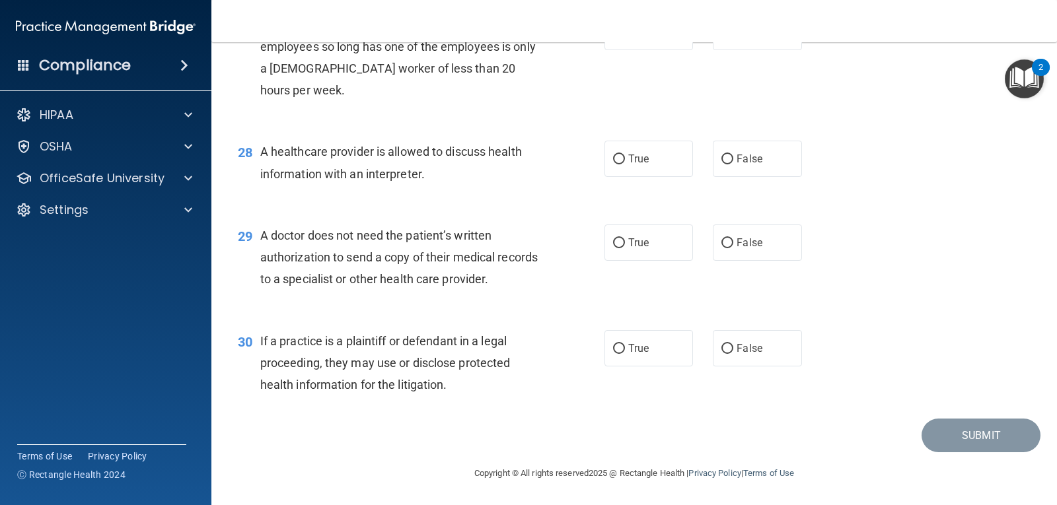
scroll to position [2950, 0]
click at [749, 38] on span "False" at bounding box center [750, 32] width 26 height 13
click at [733, 38] on input "False" at bounding box center [728, 33] width 12 height 10
radio input "true"
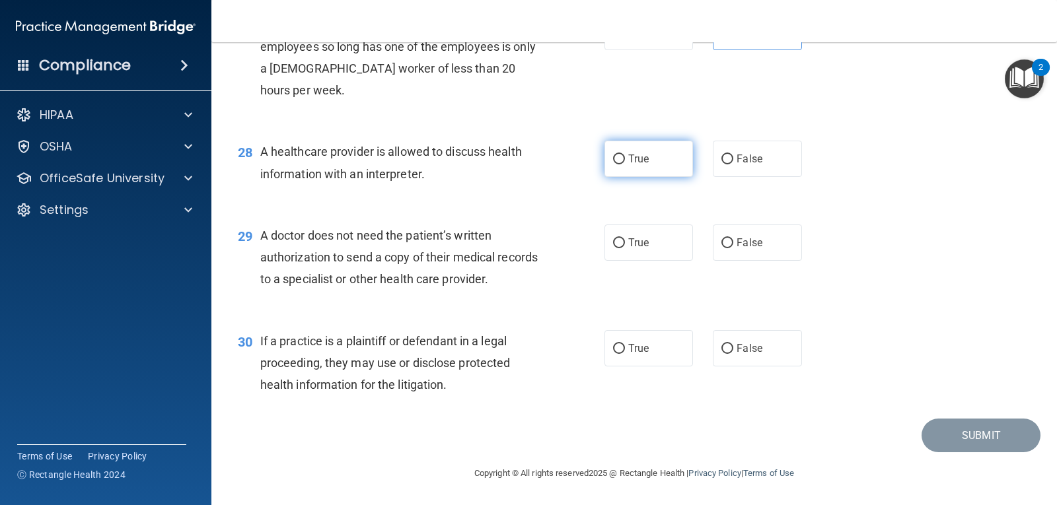
click at [653, 171] on label "True" at bounding box center [649, 159] width 89 height 36
click at [625, 165] on input "True" at bounding box center [619, 160] width 12 height 10
radio input "true"
click at [625, 253] on label "True" at bounding box center [649, 243] width 89 height 36
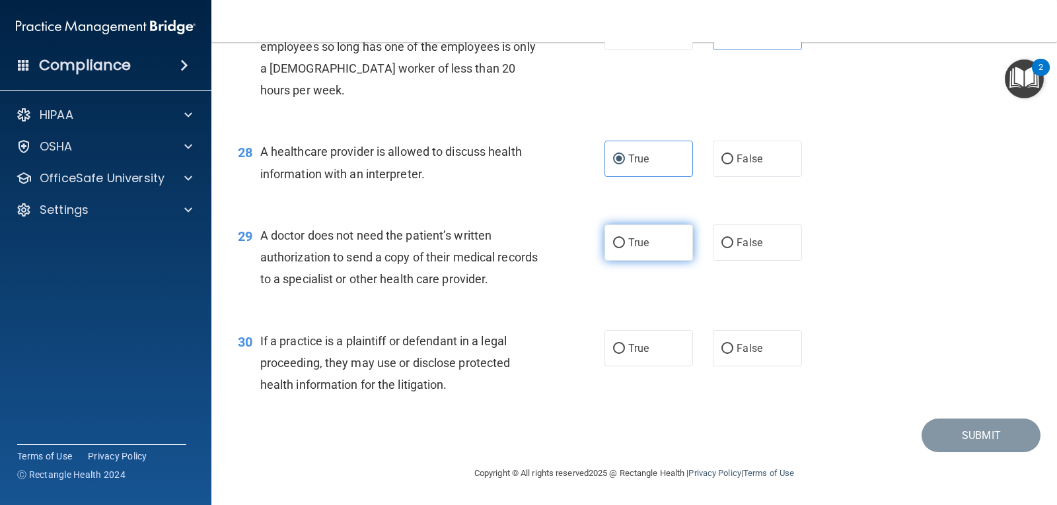
click at [625, 248] on input "True" at bounding box center [619, 244] width 12 height 10
radio input "true"
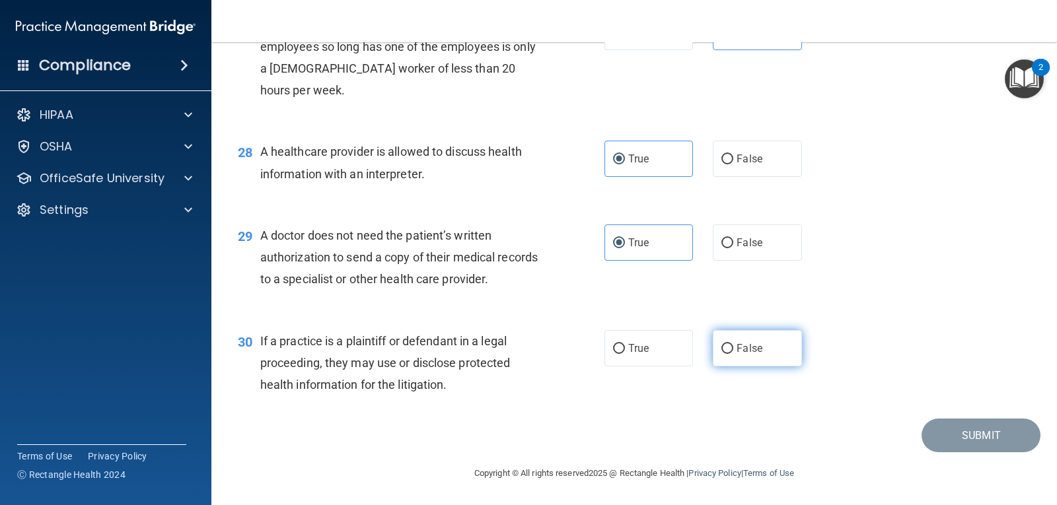
click at [714, 336] on label "False" at bounding box center [757, 348] width 89 height 36
click at [722, 344] on input "False" at bounding box center [728, 349] width 12 height 10
radio input "true"
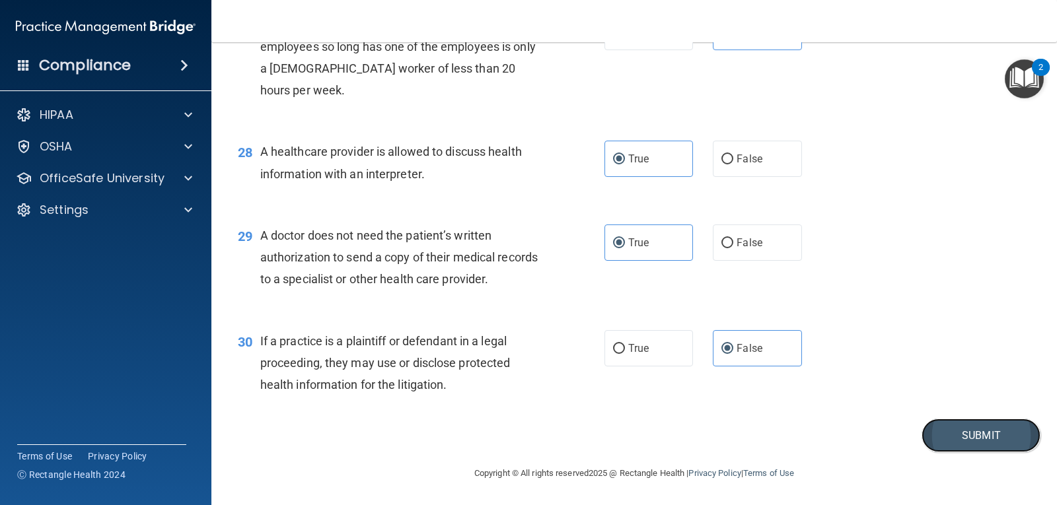
click at [980, 448] on button "Submit" at bounding box center [981, 436] width 119 height 34
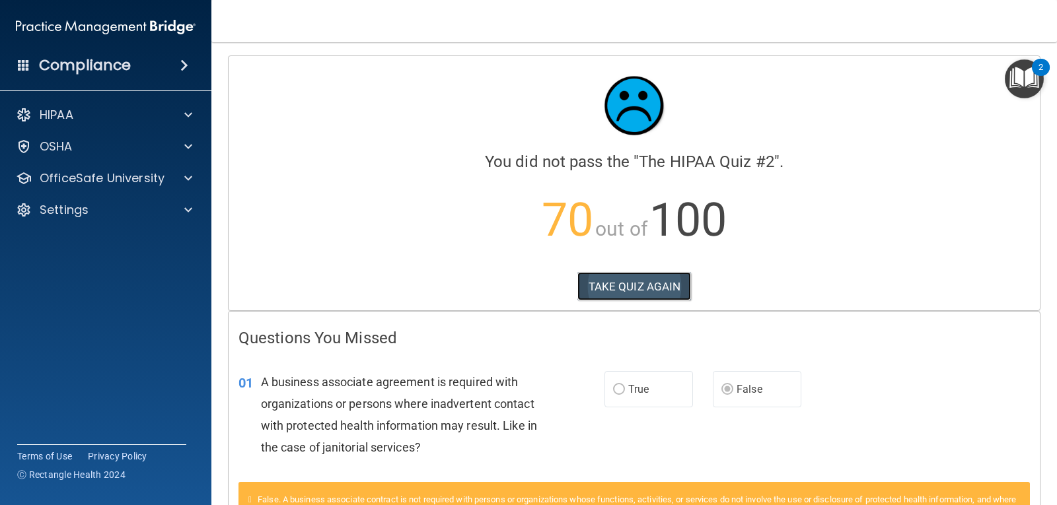
click at [663, 297] on button "TAKE QUIZ AGAIN" at bounding box center [634, 286] width 114 height 29
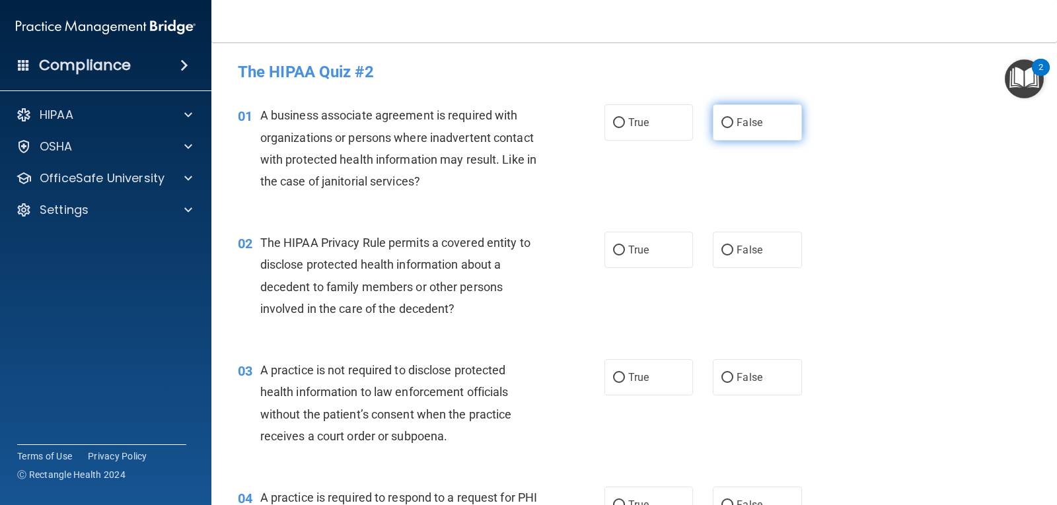
drag, startPoint x: 733, startPoint y: 131, endPoint x: 713, endPoint y: 119, distance: 23.7
click at [713, 119] on label "False" at bounding box center [757, 122] width 89 height 36
click at [722, 119] on input "False" at bounding box center [728, 123] width 12 height 10
radio input "true"
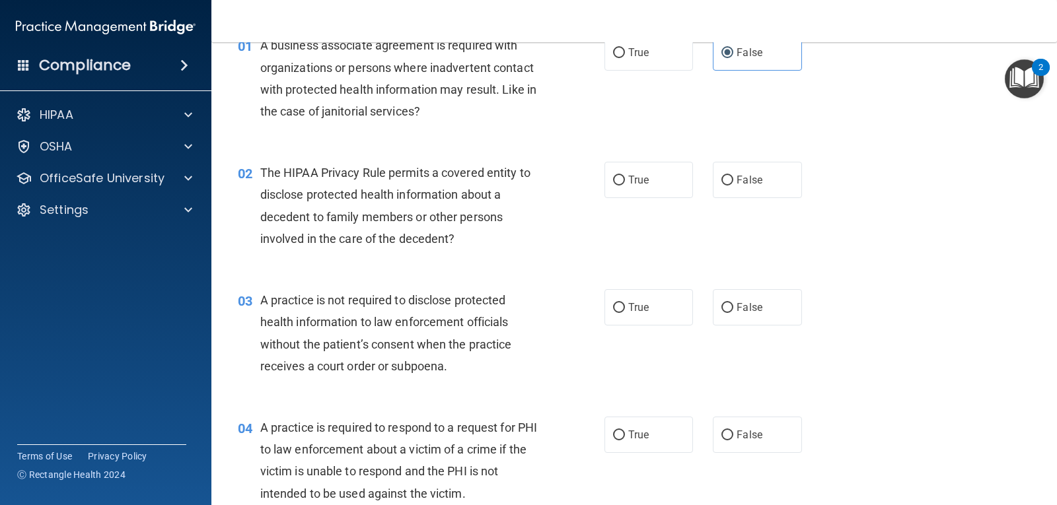
scroll to position [73, 0]
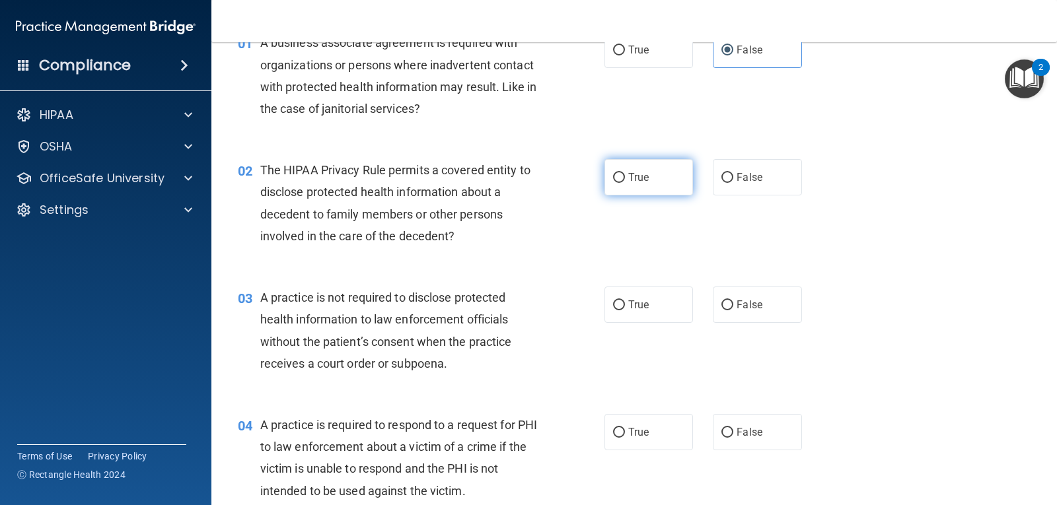
click at [663, 188] on label "True" at bounding box center [649, 177] width 89 height 36
click at [625, 183] on input "True" at bounding box center [619, 178] width 12 height 10
radio input "true"
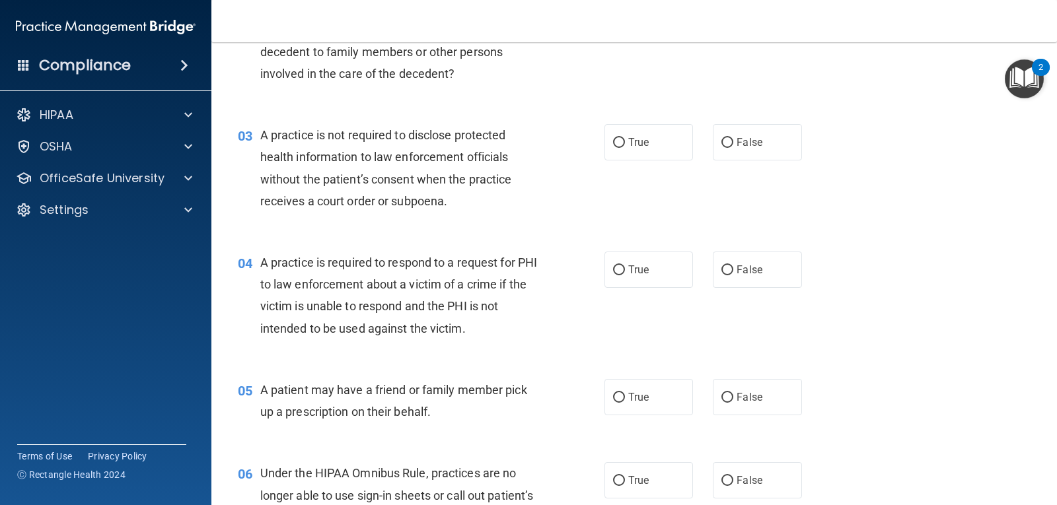
scroll to position [235, 0]
click at [737, 145] on span "False" at bounding box center [750, 143] width 26 height 13
click at [733, 145] on input "False" at bounding box center [728, 144] width 12 height 10
radio input "true"
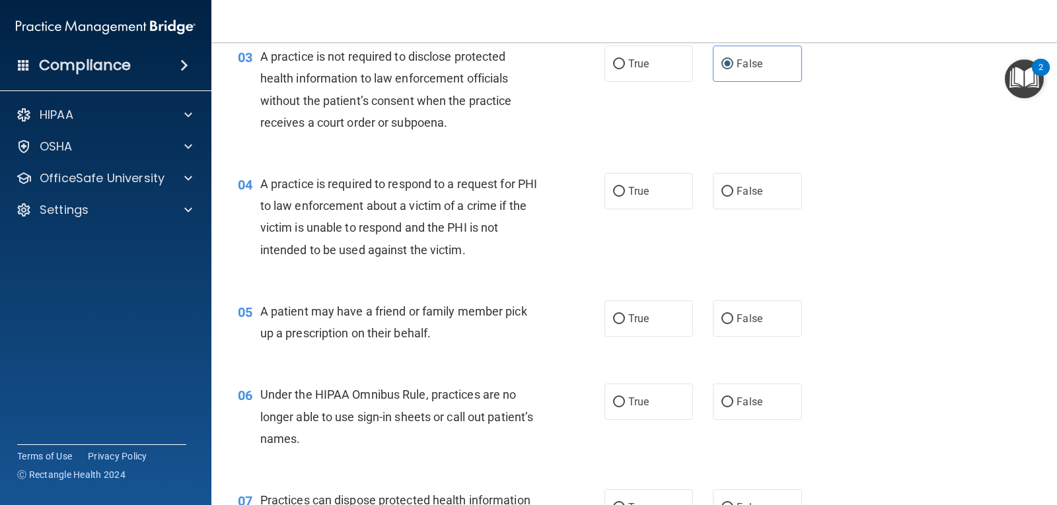
scroll to position [348, 0]
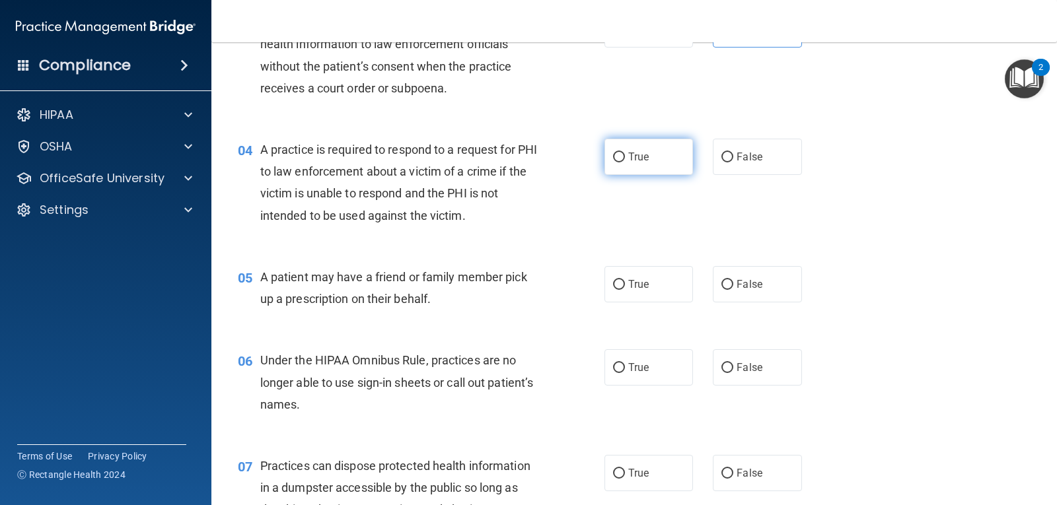
click at [662, 163] on label "True" at bounding box center [649, 157] width 89 height 36
click at [625, 163] on input "True" at bounding box center [619, 158] width 12 height 10
radio input "true"
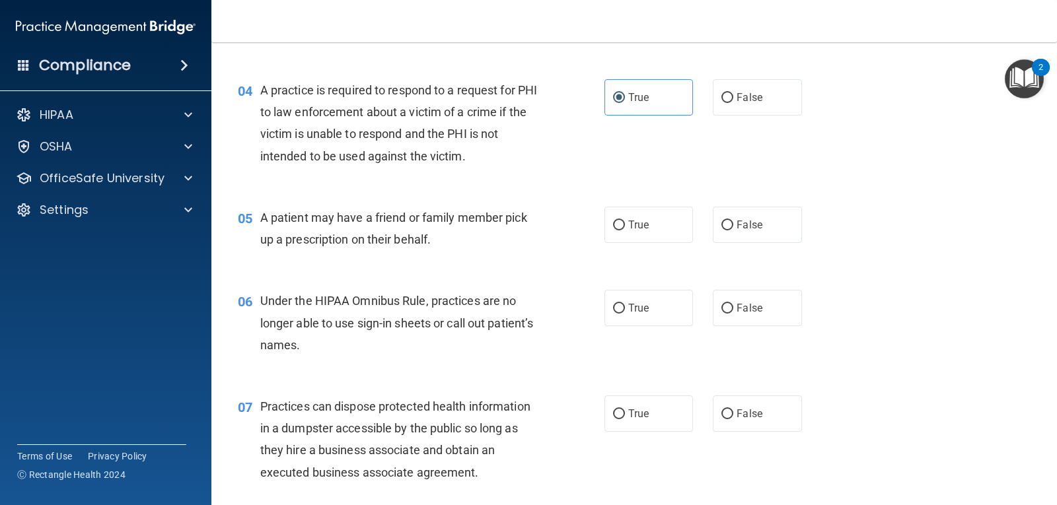
scroll to position [438, 0]
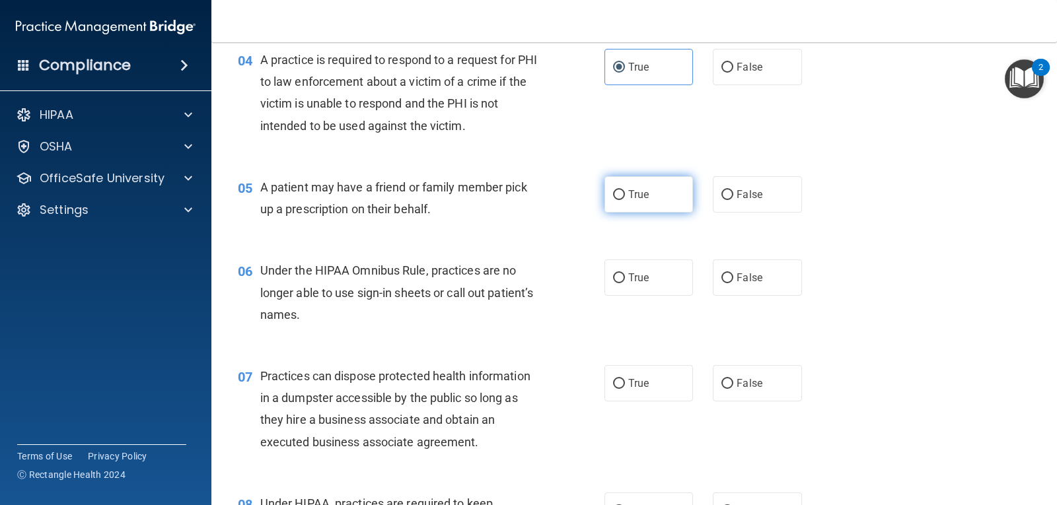
click at [641, 196] on span "True" at bounding box center [638, 194] width 20 height 13
click at [625, 196] on input "True" at bounding box center [619, 195] width 12 height 10
radio input "true"
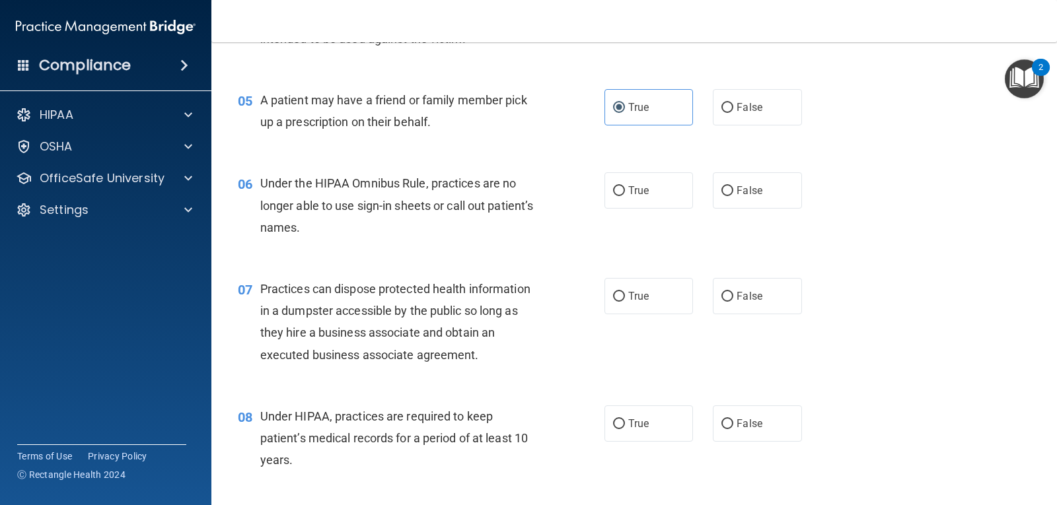
scroll to position [525, 0]
click at [737, 202] on label "False" at bounding box center [757, 191] width 89 height 36
click at [733, 197] on input "False" at bounding box center [728, 192] width 12 height 10
radio input "true"
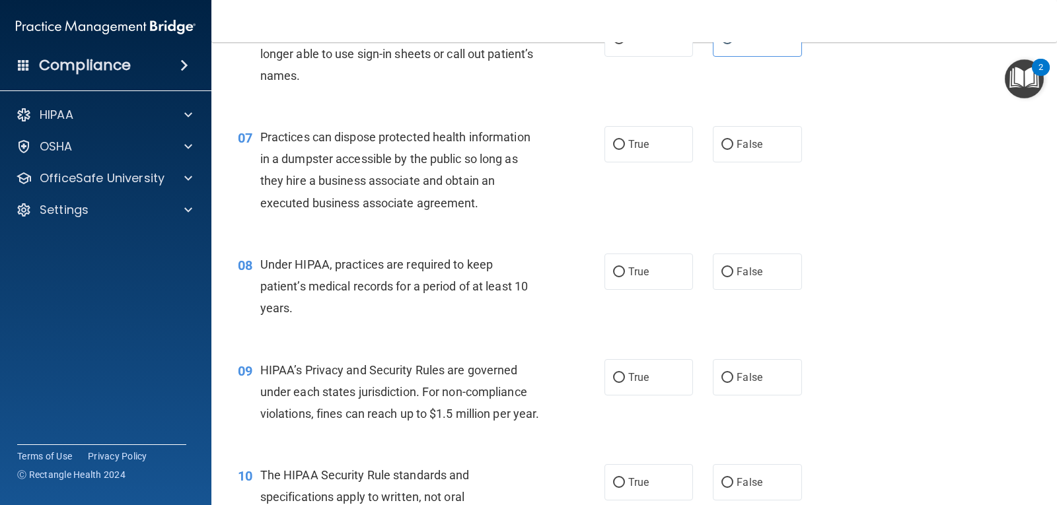
scroll to position [677, 0]
click at [749, 158] on label "False" at bounding box center [757, 144] width 89 height 36
click at [733, 150] on input "False" at bounding box center [728, 145] width 12 height 10
radio input "true"
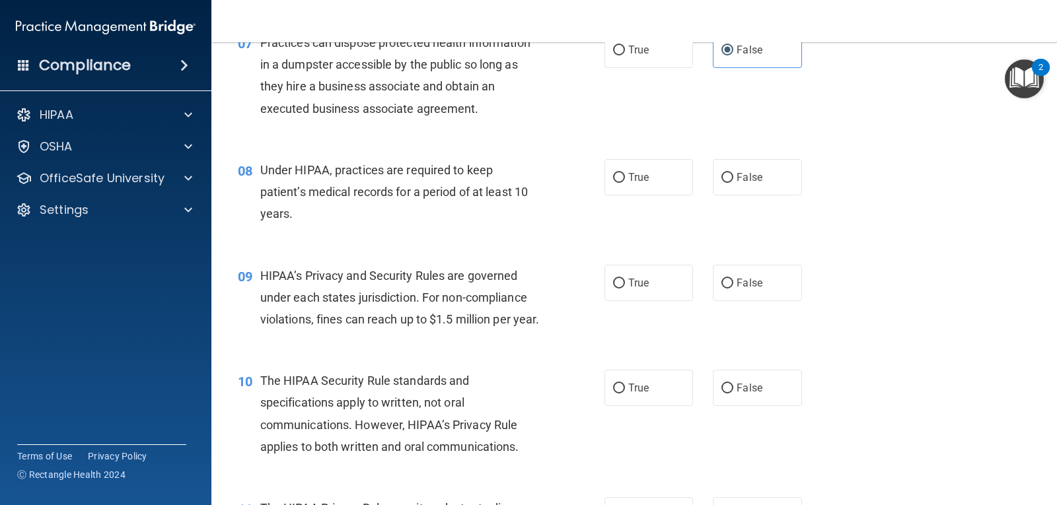
scroll to position [774, 0]
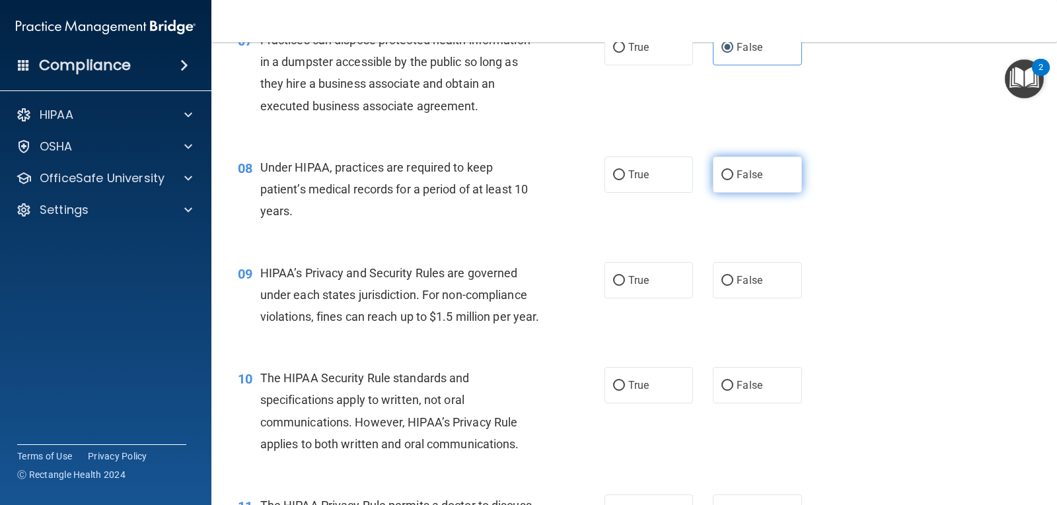
click at [751, 181] on label "False" at bounding box center [757, 175] width 89 height 36
click at [733, 180] on input "False" at bounding box center [728, 175] width 12 height 10
radio input "true"
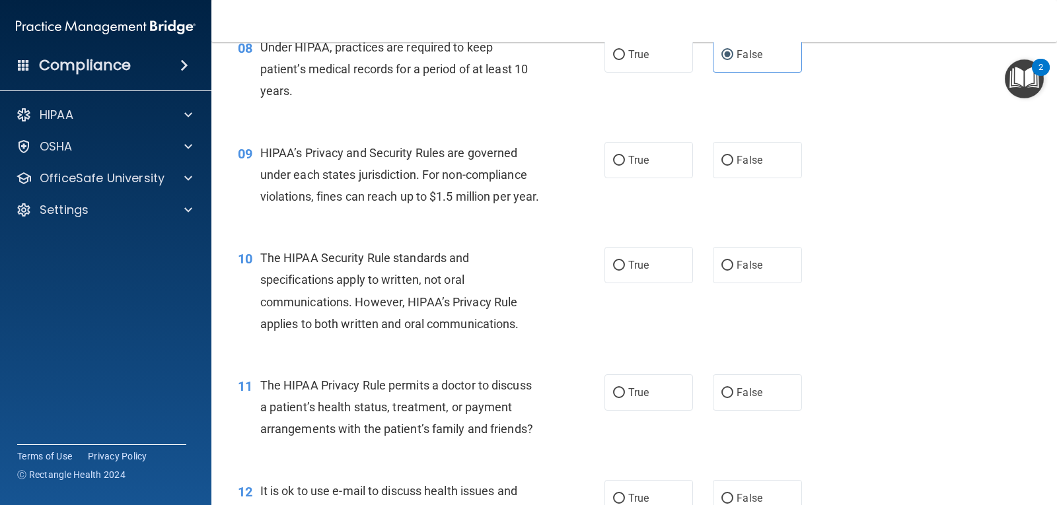
scroll to position [894, 0]
click at [740, 157] on span "False" at bounding box center [750, 161] width 26 height 13
click at [733, 157] on input "False" at bounding box center [728, 162] width 12 height 10
radio input "true"
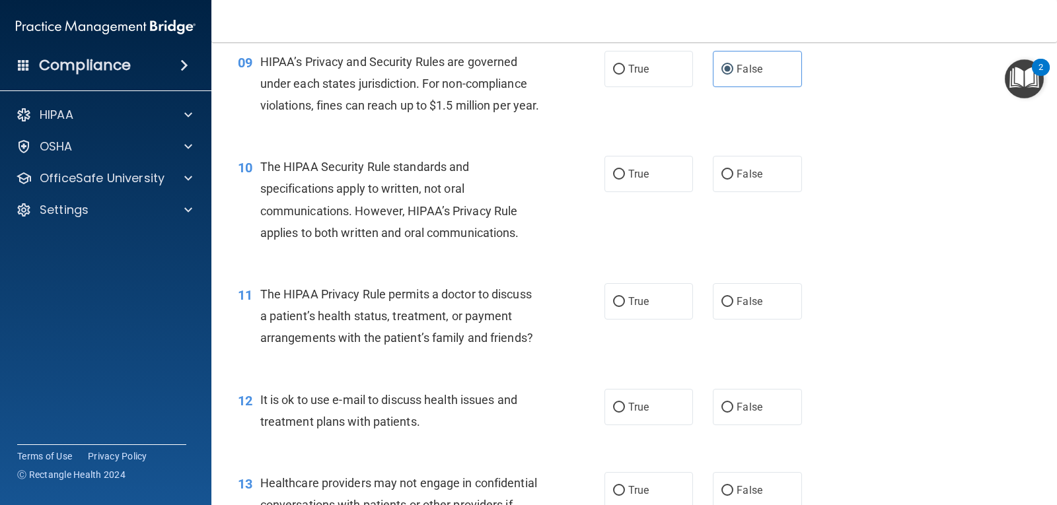
scroll to position [1014, 0]
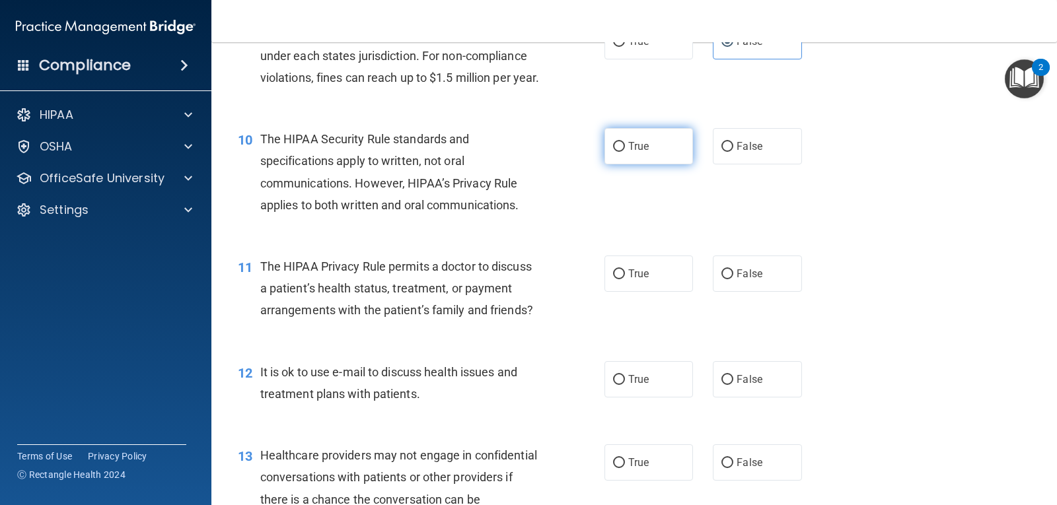
click at [670, 165] on label "True" at bounding box center [649, 146] width 89 height 36
click at [625, 152] on input "True" at bounding box center [619, 147] width 12 height 10
radio input "true"
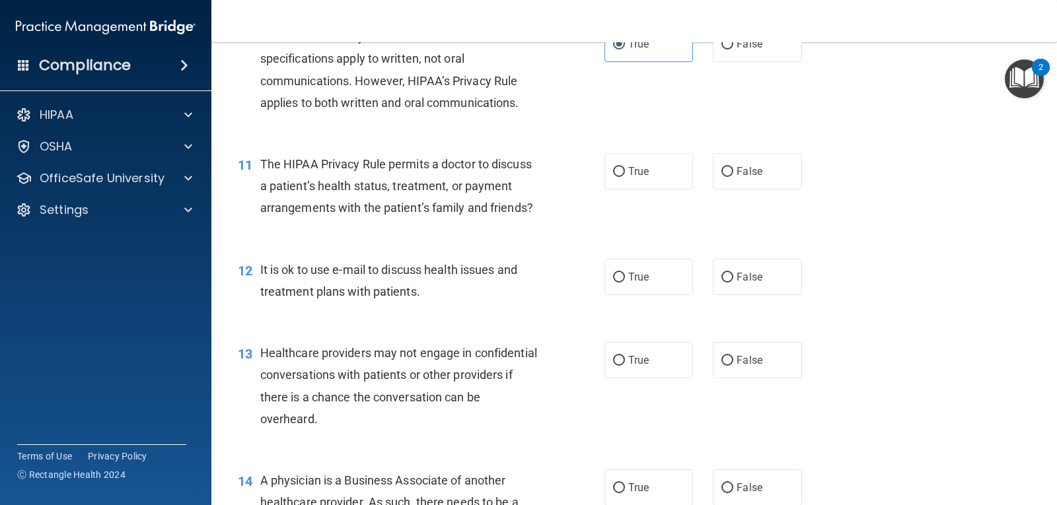
scroll to position [1115, 0]
click at [651, 190] on label "True" at bounding box center [649, 172] width 89 height 36
click at [625, 178] on input "True" at bounding box center [619, 173] width 12 height 10
radio input "true"
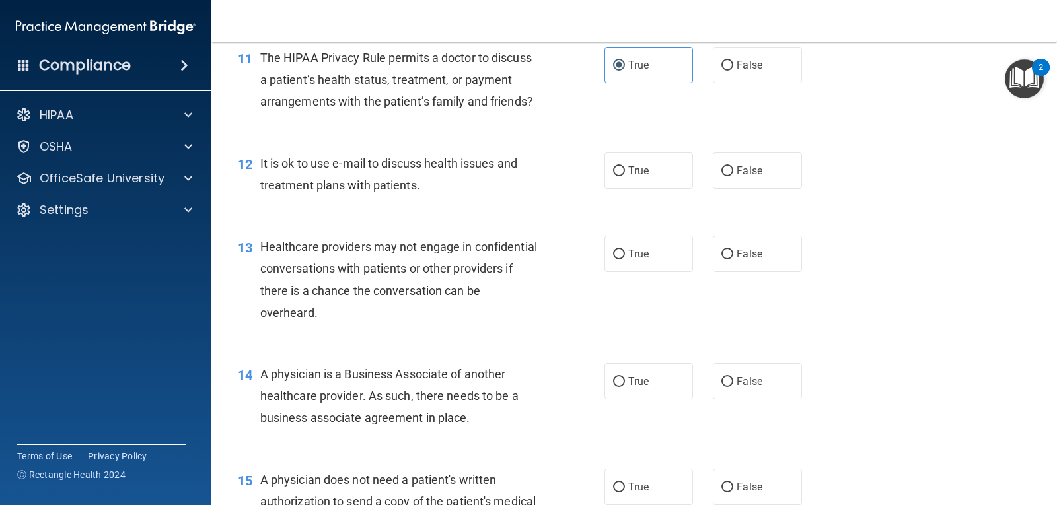
scroll to position [1222, 0]
click at [745, 190] on label "False" at bounding box center [757, 171] width 89 height 36
click at [733, 177] on input "False" at bounding box center [728, 172] width 12 height 10
radio input "true"
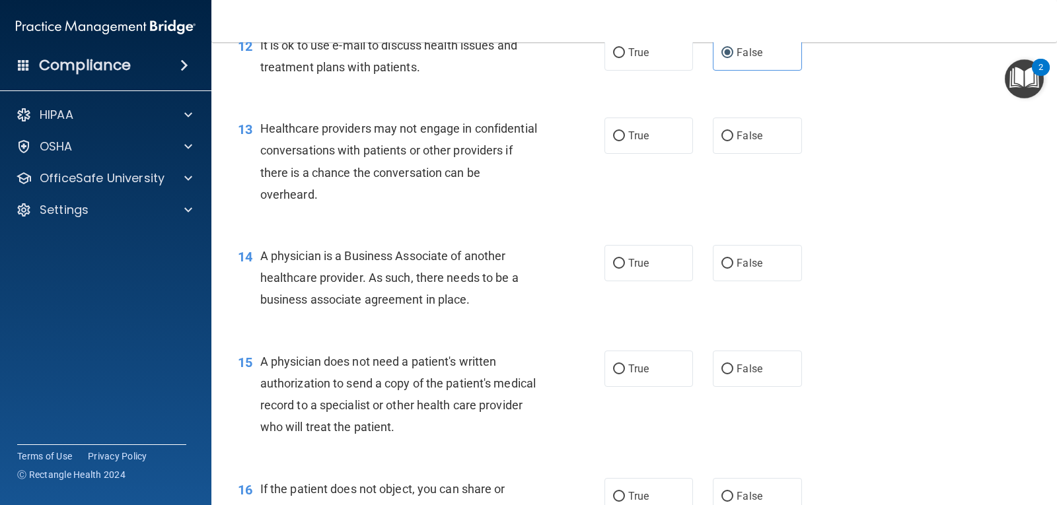
scroll to position [1344, 0]
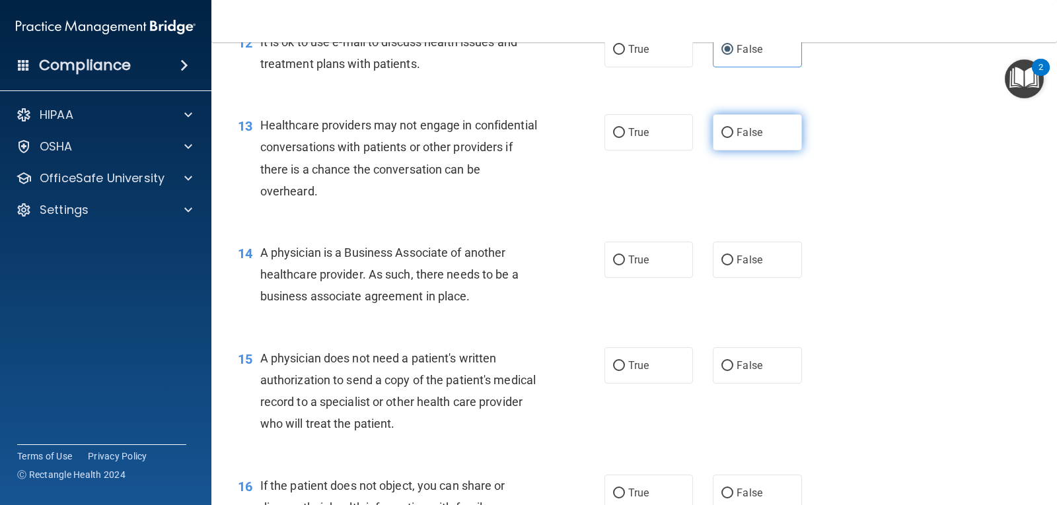
click at [737, 139] on span "False" at bounding box center [750, 132] width 26 height 13
click at [733, 138] on input "False" at bounding box center [728, 133] width 12 height 10
radio input "true"
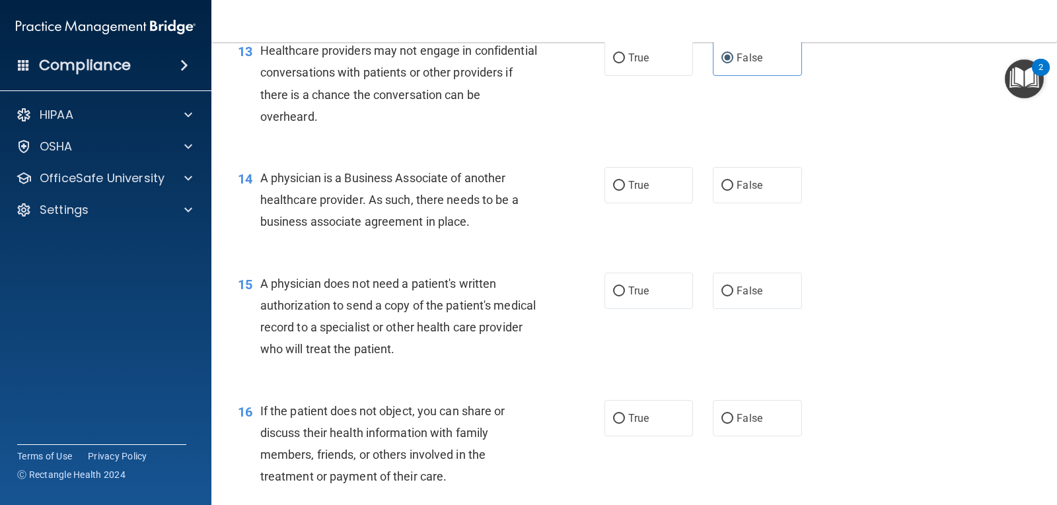
scroll to position [1419, 0]
click at [739, 191] on span "False" at bounding box center [750, 184] width 26 height 13
click at [733, 190] on input "False" at bounding box center [728, 185] width 12 height 10
radio input "true"
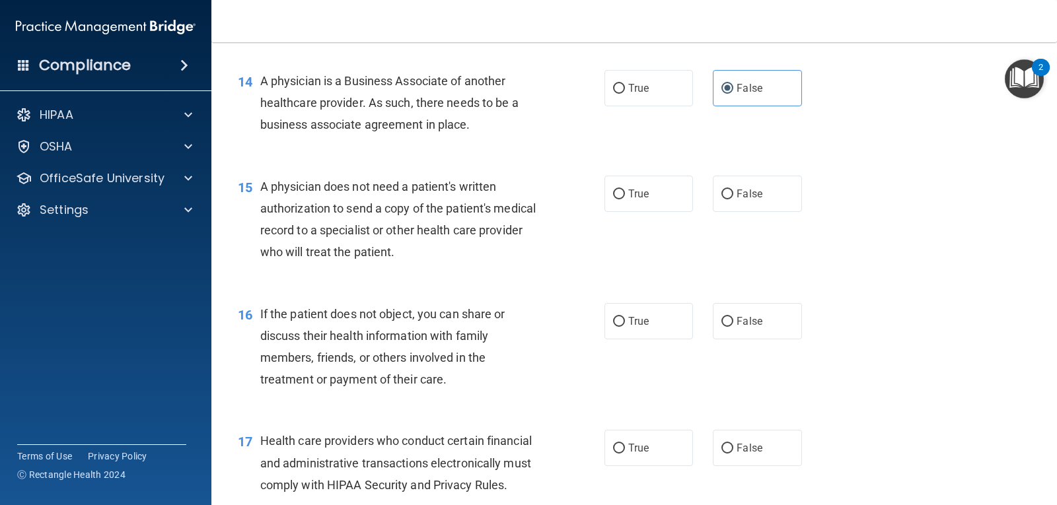
scroll to position [1515, 0]
click at [628, 213] on label "True" at bounding box center [649, 194] width 89 height 36
click at [625, 200] on input "True" at bounding box center [619, 195] width 12 height 10
radio input "true"
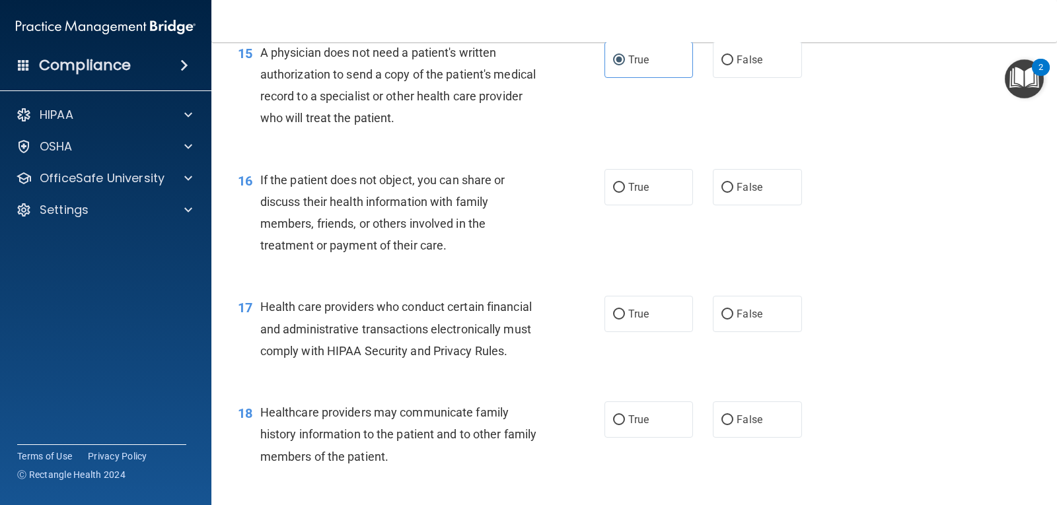
scroll to position [1649, 0]
click at [628, 206] on label "True" at bounding box center [649, 188] width 89 height 36
click at [625, 194] on input "True" at bounding box center [619, 189] width 12 height 10
radio input "true"
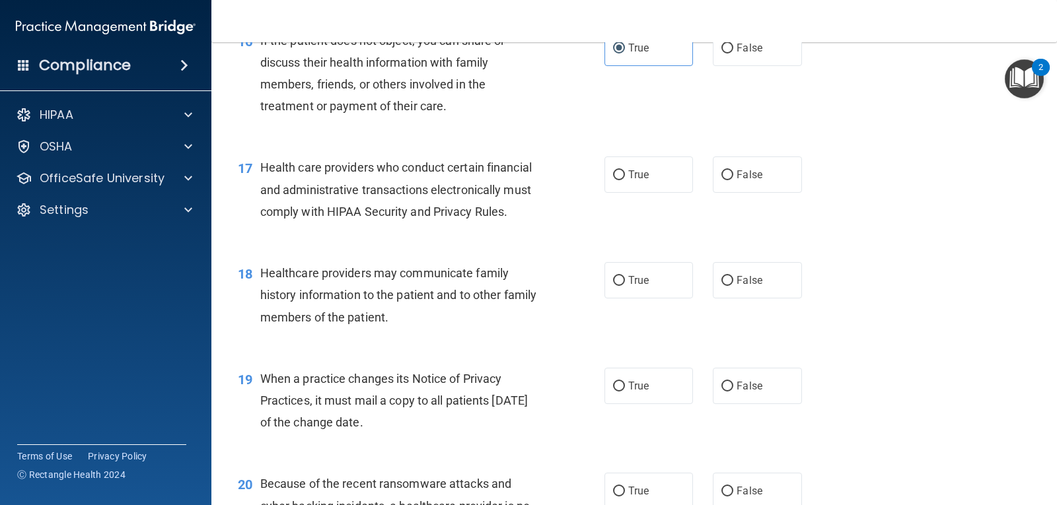
scroll to position [1789, 0]
click at [655, 190] on label "True" at bounding box center [649, 175] width 89 height 36
click at [625, 181] on input "True" at bounding box center [619, 176] width 12 height 10
radio input "true"
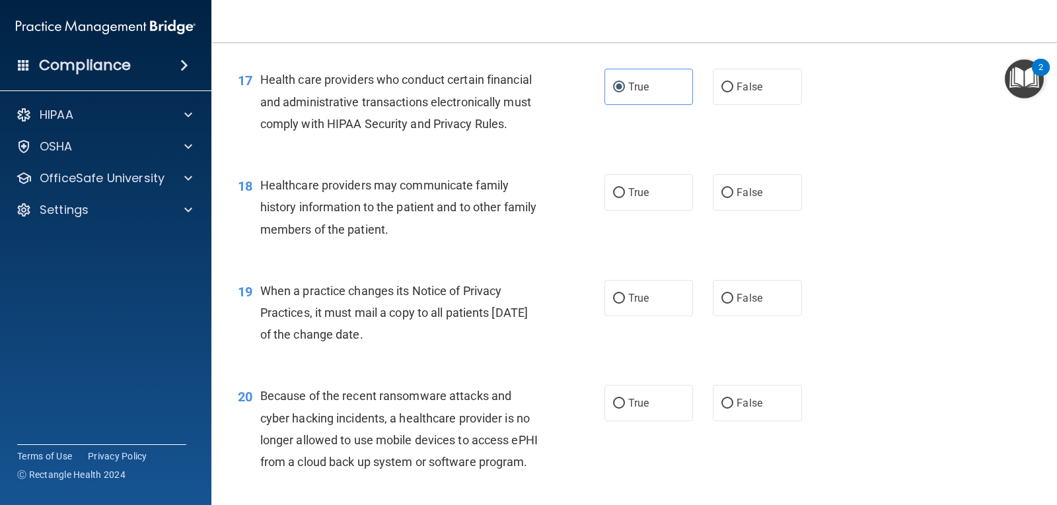
scroll to position [1880, 0]
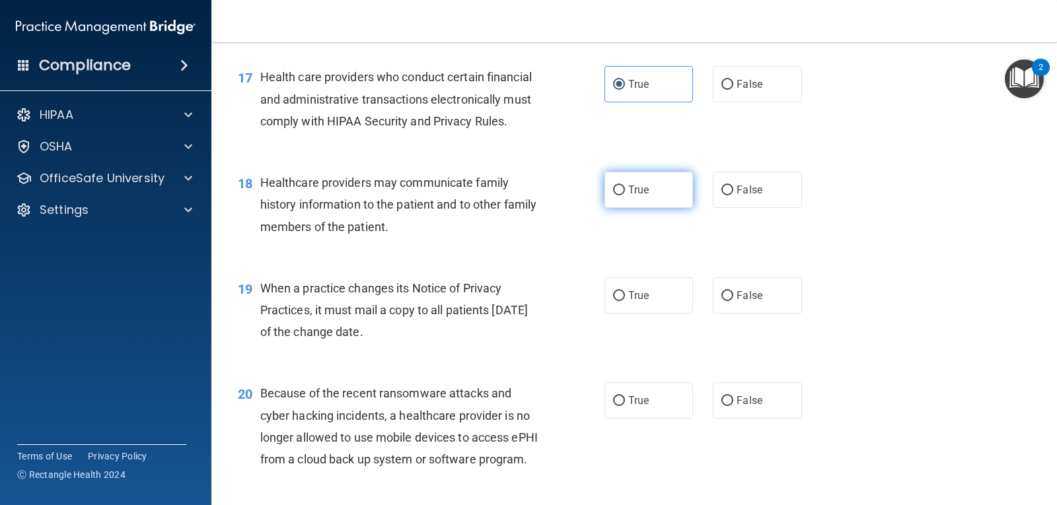
click at [680, 203] on label "True" at bounding box center [649, 190] width 89 height 36
click at [625, 196] on input "True" at bounding box center [619, 191] width 12 height 10
radio input "true"
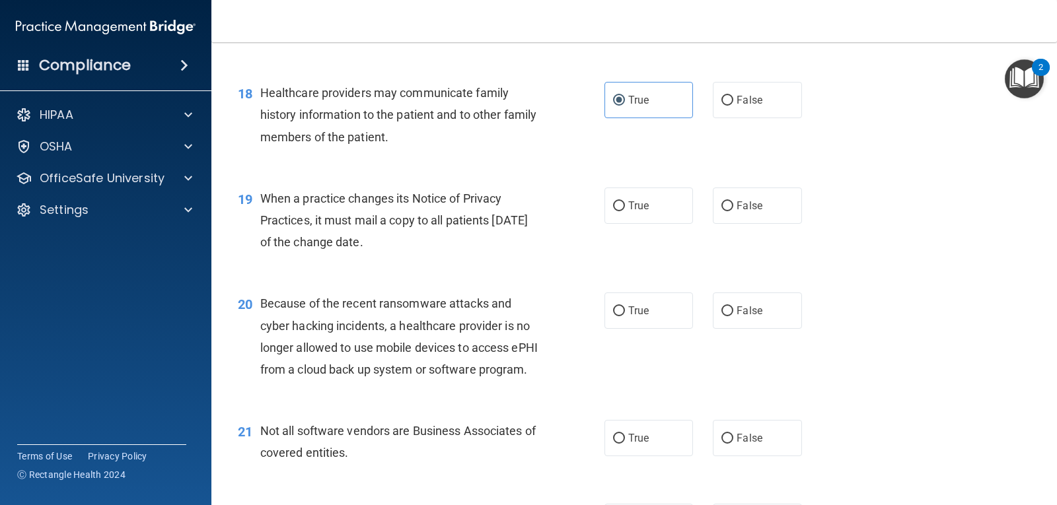
scroll to position [1987, 0]
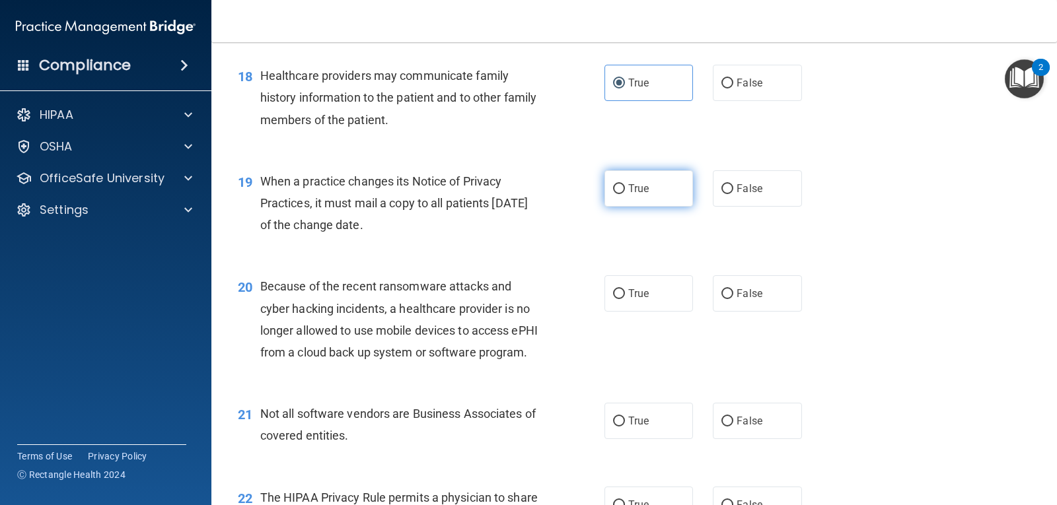
click at [636, 207] on label "True" at bounding box center [649, 188] width 89 height 36
click at [625, 194] on input "True" at bounding box center [619, 189] width 12 height 10
radio input "true"
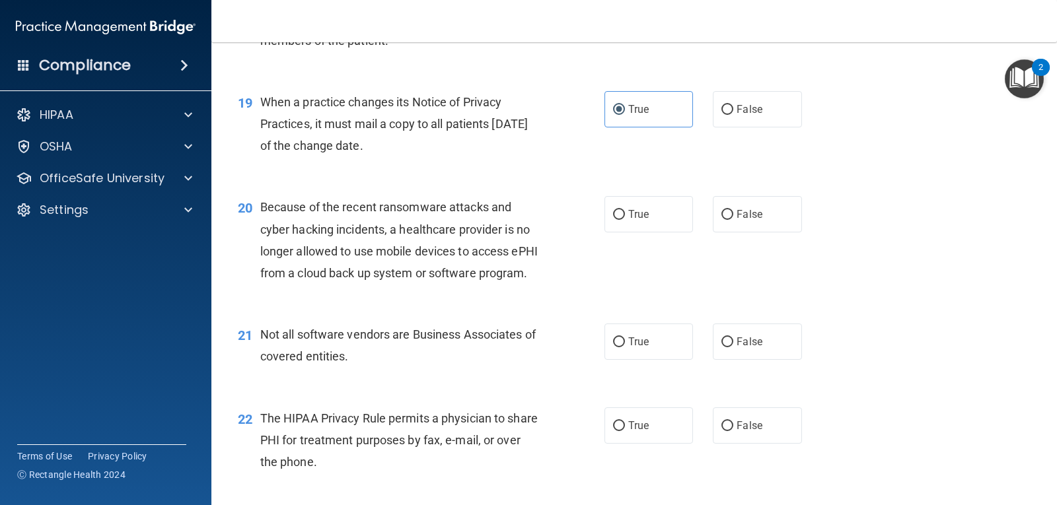
scroll to position [2108, 0]
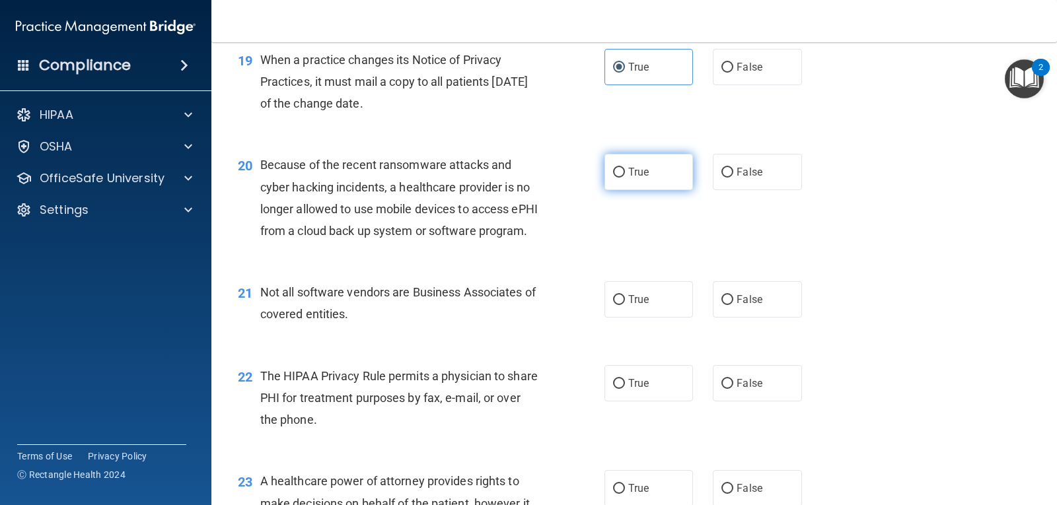
click at [683, 190] on label "True" at bounding box center [649, 172] width 89 height 36
click at [625, 178] on input "True" at bounding box center [619, 173] width 12 height 10
radio input "true"
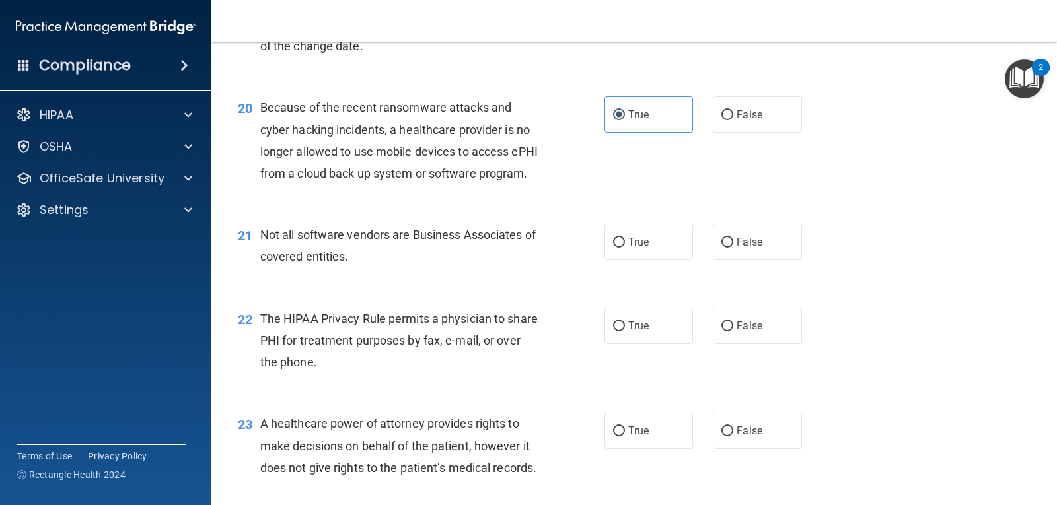
scroll to position [2165, 0]
click at [725, 131] on label "False" at bounding box center [757, 115] width 89 height 36
click at [725, 121] on input "False" at bounding box center [728, 116] width 12 height 10
radio input "true"
radio input "false"
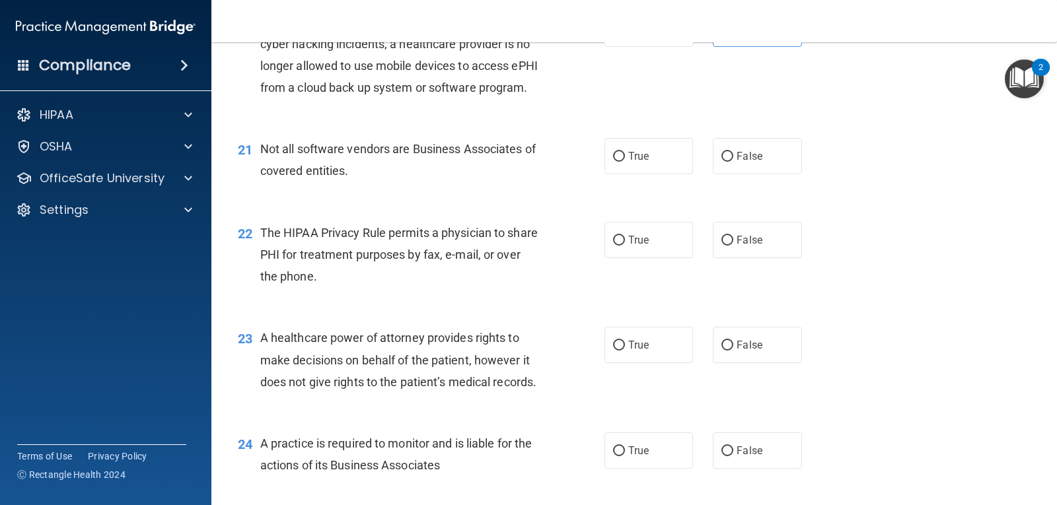
scroll to position [2276, 0]
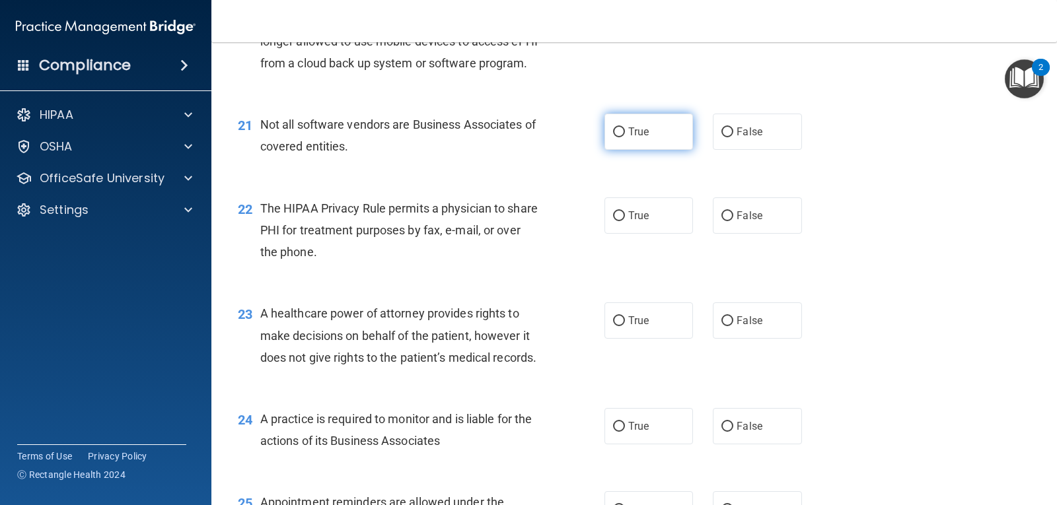
drag, startPoint x: 661, startPoint y: 177, endPoint x: 628, endPoint y: 187, distance: 35.1
click at [628, 150] on label "True" at bounding box center [649, 132] width 89 height 36
click at [625, 137] on input "True" at bounding box center [619, 133] width 12 height 10
radio input "true"
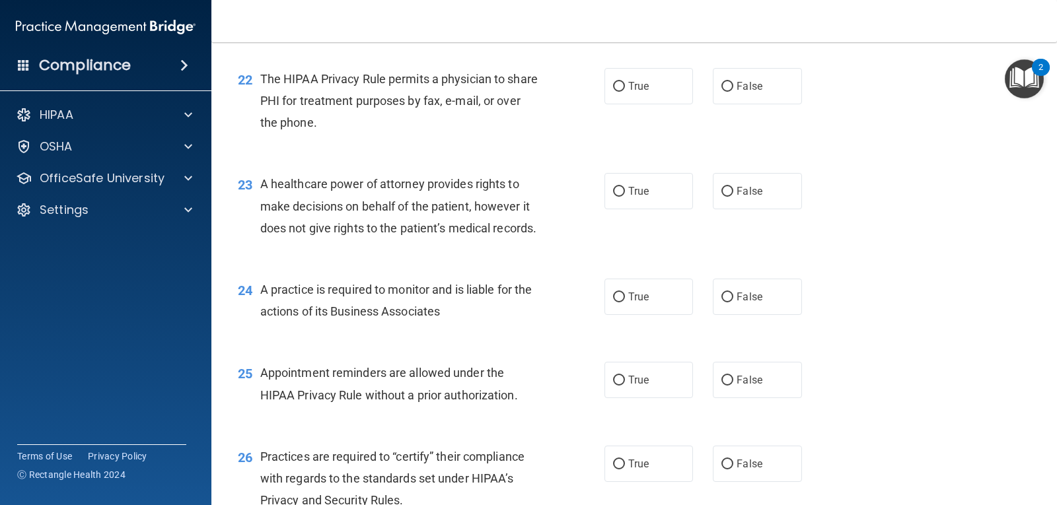
scroll to position [2408, 0]
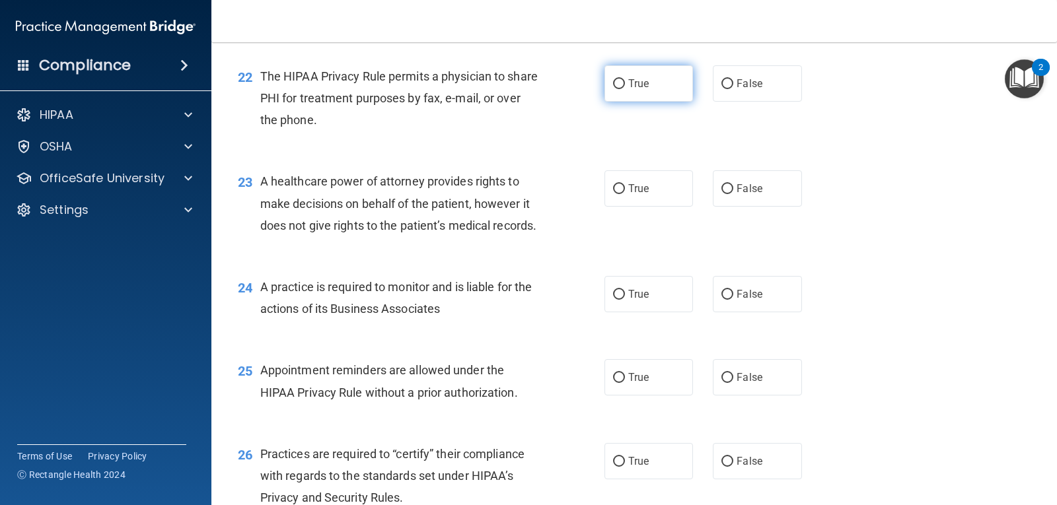
drag, startPoint x: 644, startPoint y: 122, endPoint x: 616, endPoint y: 130, distance: 29.5
click at [615, 89] on input "True" at bounding box center [619, 84] width 12 height 10
radio input "true"
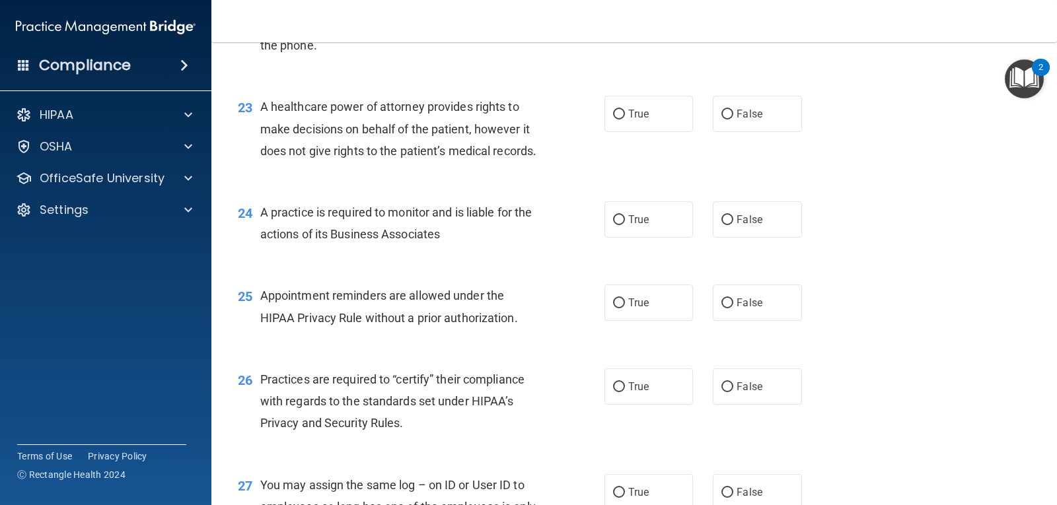
scroll to position [2484, 0]
click at [714, 131] on label "False" at bounding box center [757, 113] width 89 height 36
click at [722, 119] on input "False" at bounding box center [728, 114] width 12 height 10
radio input "true"
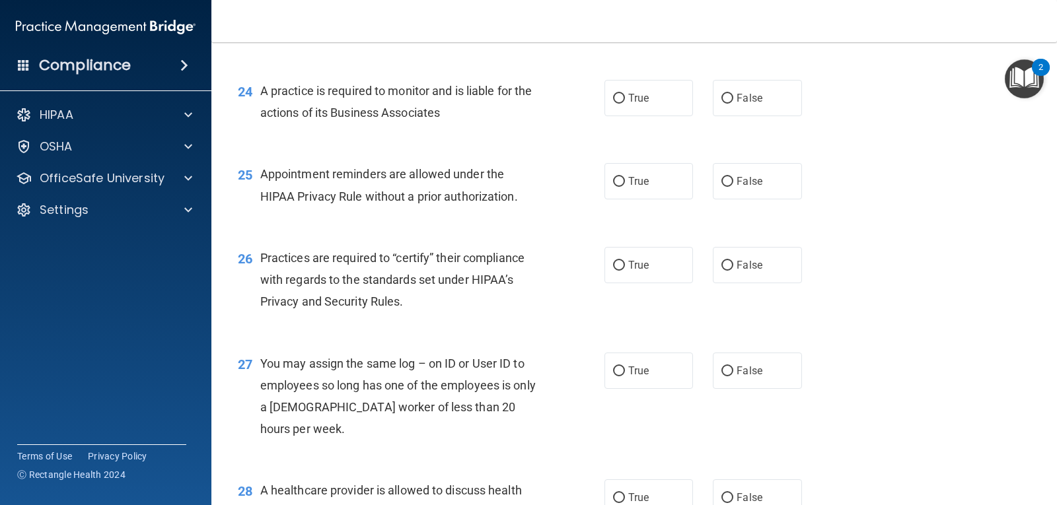
scroll to position [2604, 0]
click at [727, 104] on input "False" at bounding box center [728, 99] width 12 height 10
radio input "true"
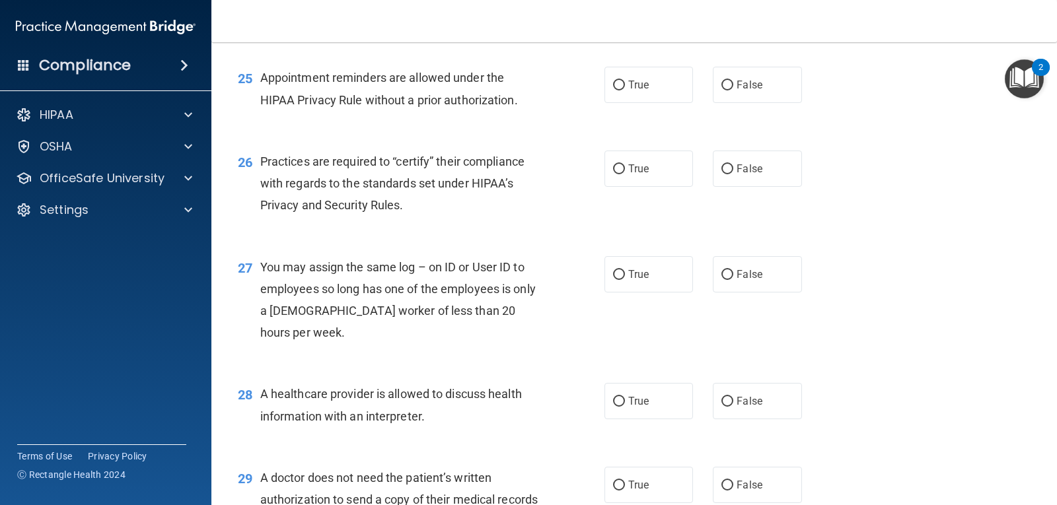
scroll to position [2700, 0]
click at [657, 104] on label "True" at bounding box center [649, 85] width 89 height 36
click at [625, 91] on input "True" at bounding box center [619, 86] width 12 height 10
radio input "true"
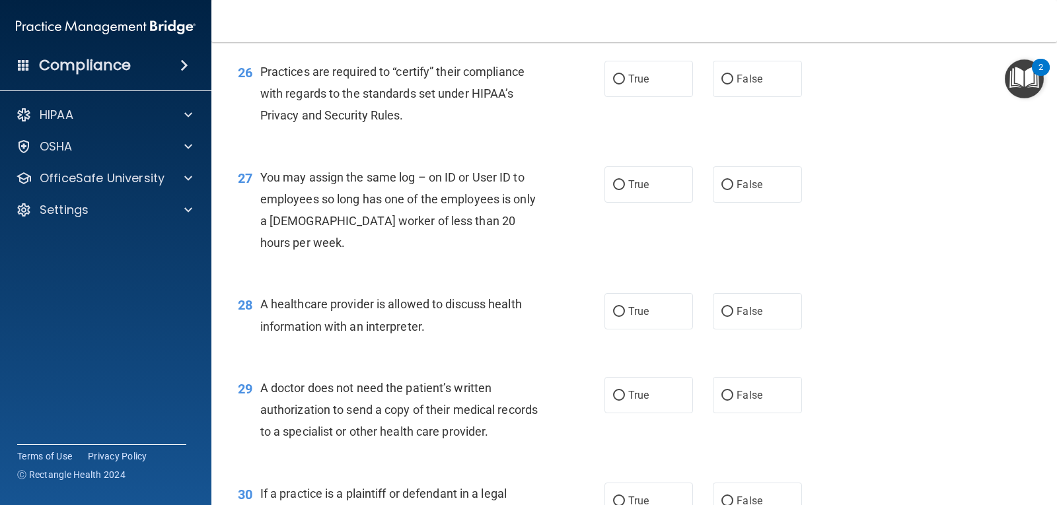
scroll to position [2790, 0]
radio input "true"
radio input "false"
drag, startPoint x: 657, startPoint y: 72, endPoint x: 609, endPoint y: 183, distance: 121.3
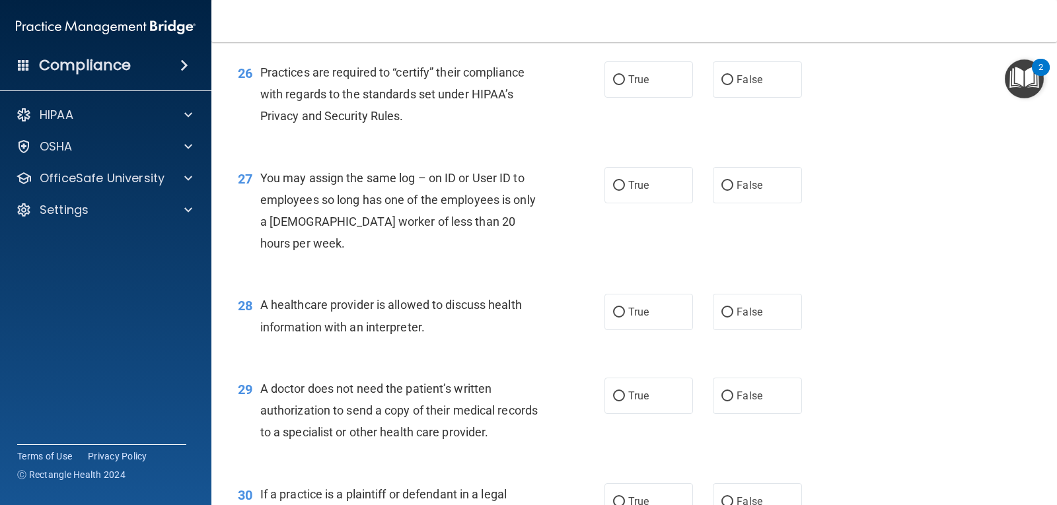
click at [609, 134] on div "26 Practices are required to “certify” their compliance with regards to the sta…" at bounding box center [421, 97] width 406 height 73
click at [633, 86] on span "True" at bounding box center [638, 79] width 20 height 13
click at [625, 85] on input "True" at bounding box center [619, 80] width 12 height 10
radio input "true"
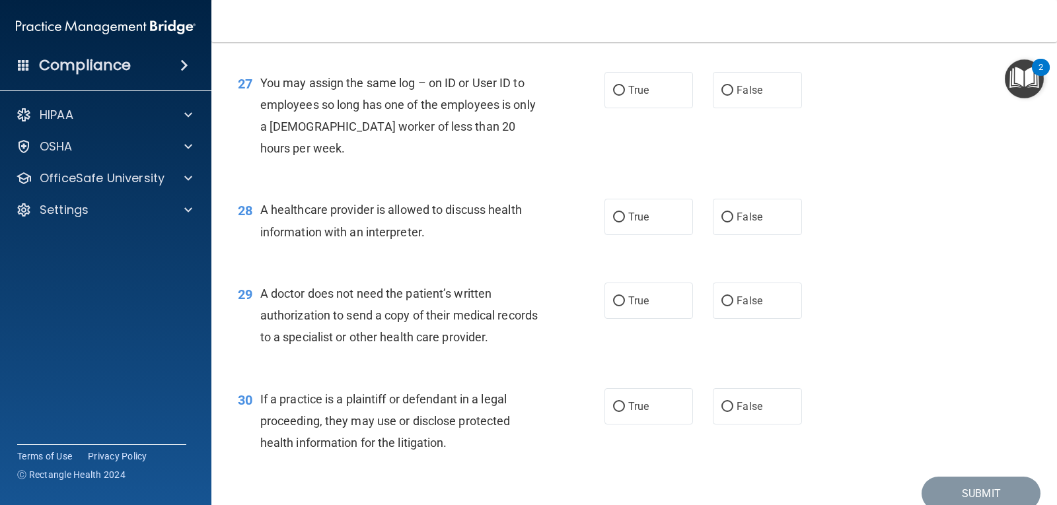
scroll to position [2885, 0]
click at [740, 109] on label "False" at bounding box center [757, 91] width 89 height 36
click at [733, 96] on input "False" at bounding box center [728, 92] width 12 height 10
radio input "true"
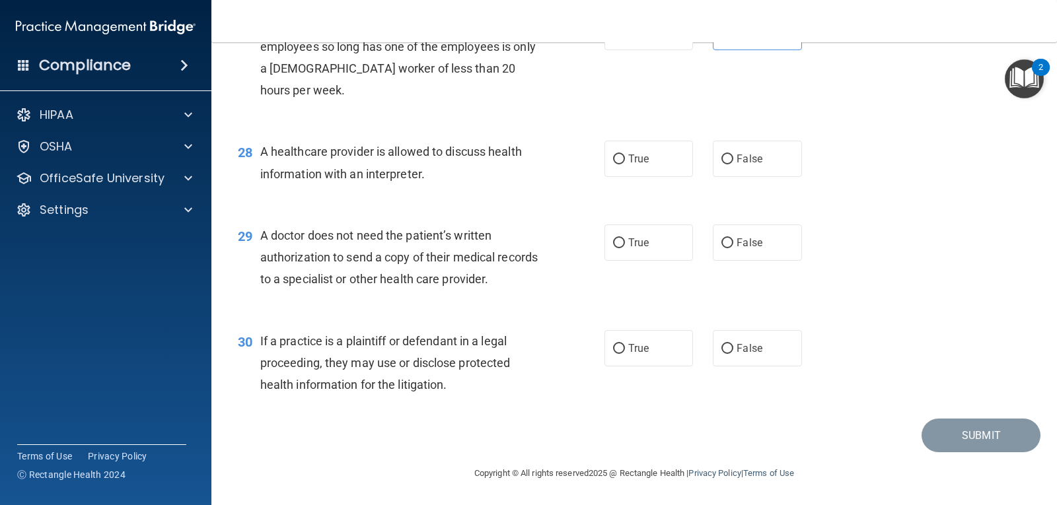
scroll to position [2955, 0]
click at [651, 177] on label "True" at bounding box center [649, 159] width 89 height 36
click at [625, 165] on input "True" at bounding box center [619, 160] width 12 height 10
radio input "true"
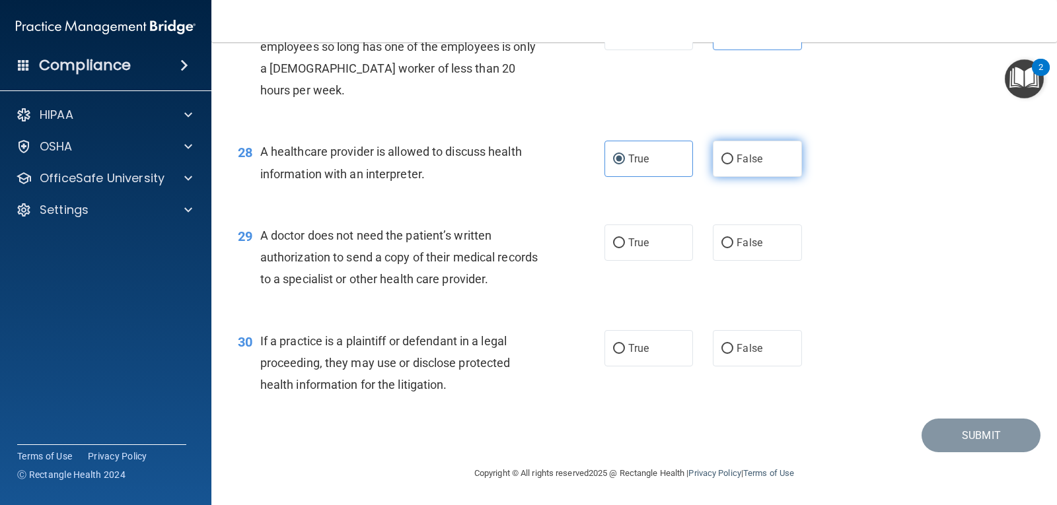
click at [729, 169] on label "False" at bounding box center [757, 159] width 89 height 36
click at [729, 165] on input "False" at bounding box center [728, 160] width 12 height 10
radio input "true"
click at [684, 167] on label "True" at bounding box center [649, 159] width 89 height 36
click at [625, 165] on input "True" at bounding box center [619, 160] width 12 height 10
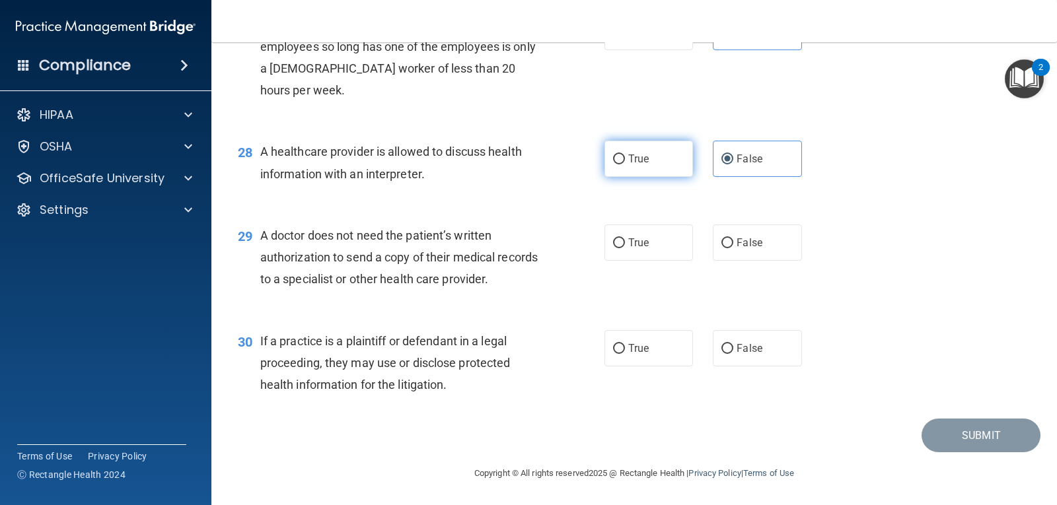
radio input "true"
radio input "false"
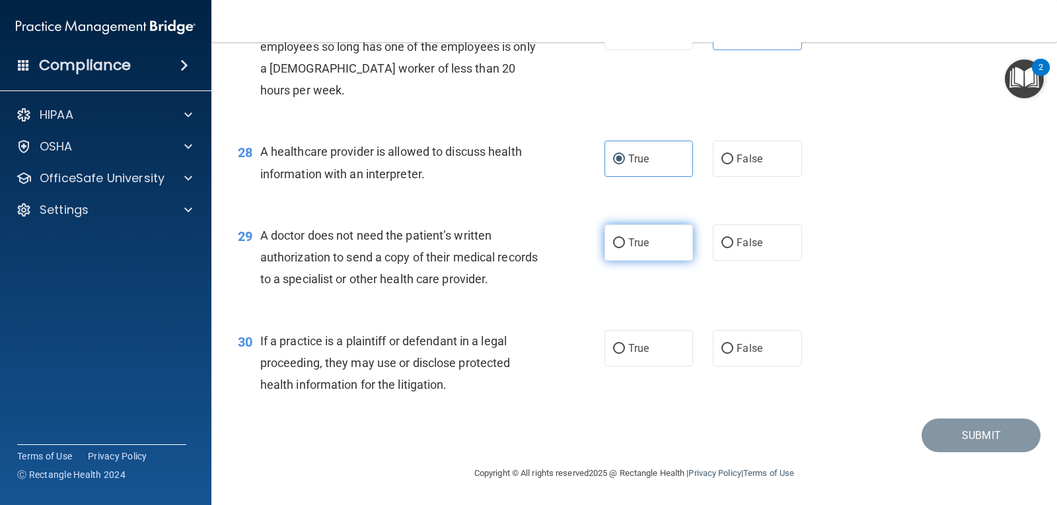
click at [637, 251] on label "True" at bounding box center [649, 243] width 89 height 36
click at [625, 248] on input "True" at bounding box center [619, 244] width 12 height 10
radio input "true"
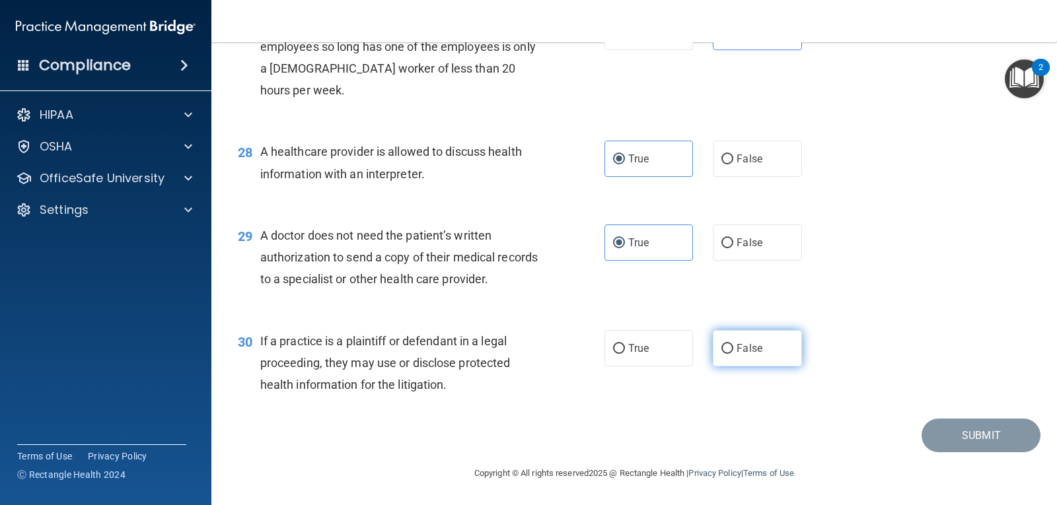
click at [759, 355] on label "False" at bounding box center [757, 348] width 89 height 36
click at [733, 354] on input "False" at bounding box center [728, 349] width 12 height 10
radio input "true"
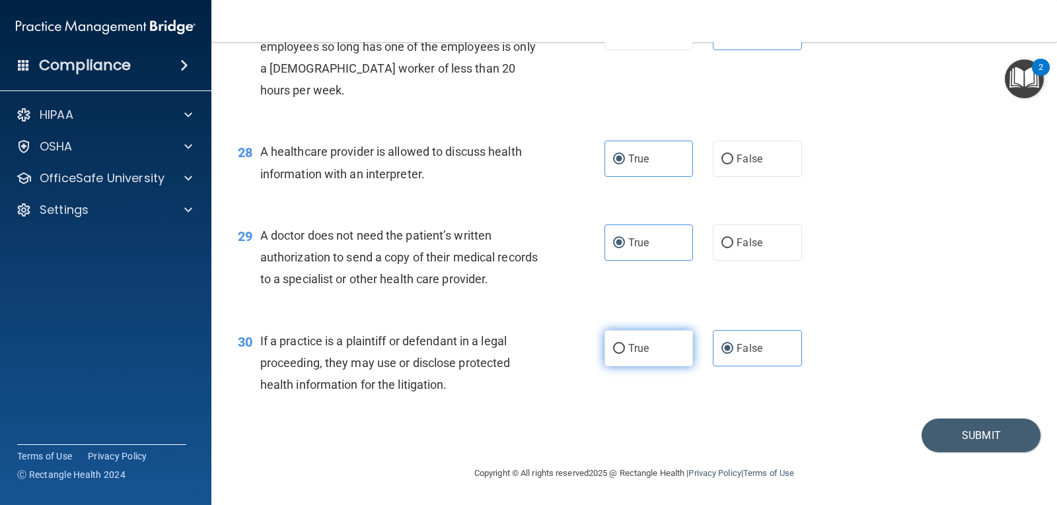
click at [671, 353] on label "True" at bounding box center [649, 348] width 89 height 36
click at [625, 353] on input "True" at bounding box center [619, 349] width 12 height 10
radio input "true"
radio input "false"
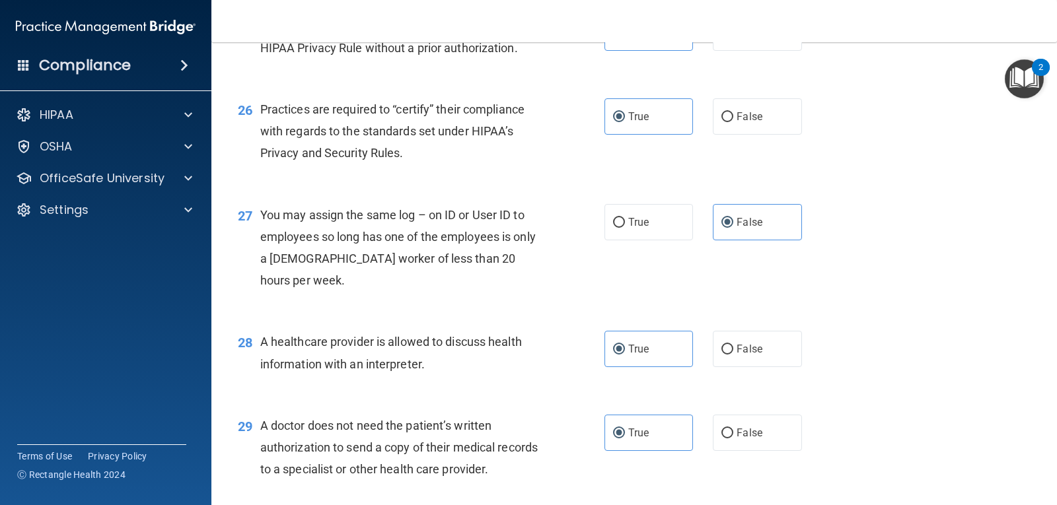
scroll to position [3009, 0]
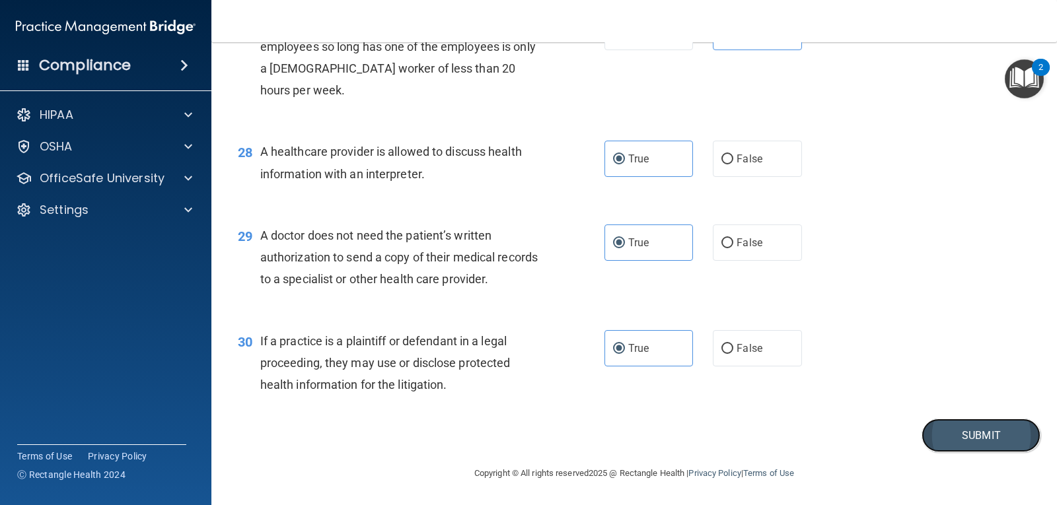
drag, startPoint x: 942, startPoint y: 435, endPoint x: 975, endPoint y: 433, distance: 33.8
click at [975, 433] on button "Submit" at bounding box center [981, 436] width 119 height 34
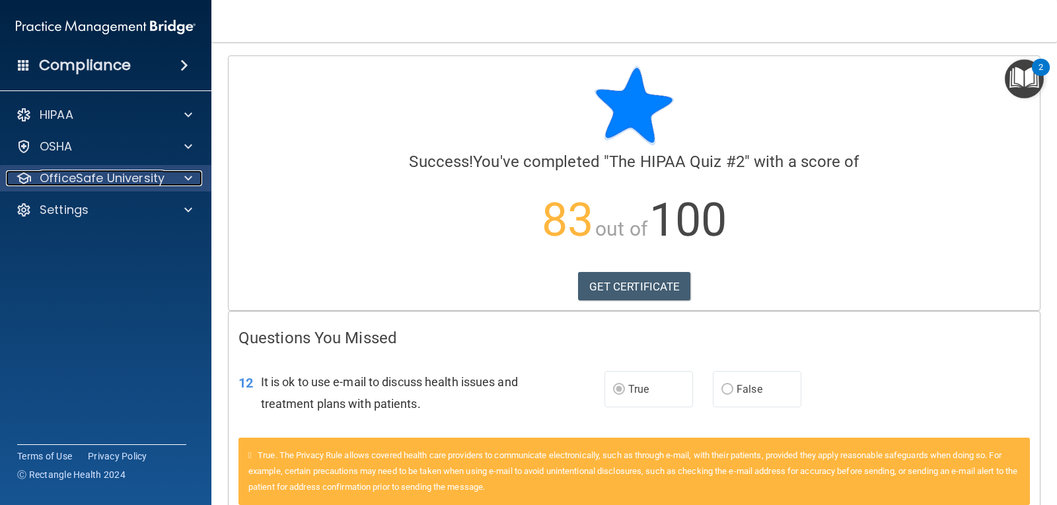
click at [192, 177] on div at bounding box center [186, 178] width 33 height 16
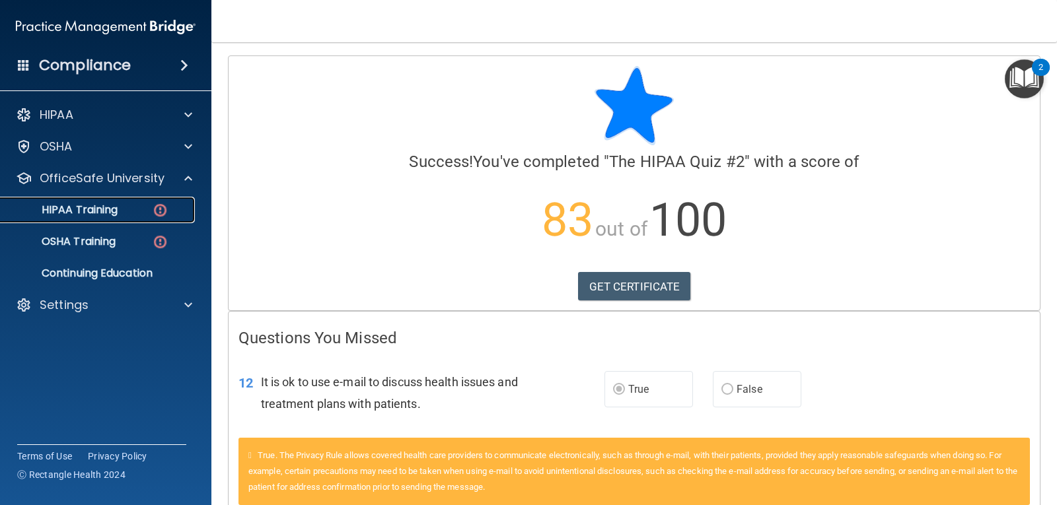
click at [135, 209] on div "HIPAA Training" at bounding box center [99, 210] width 180 height 13
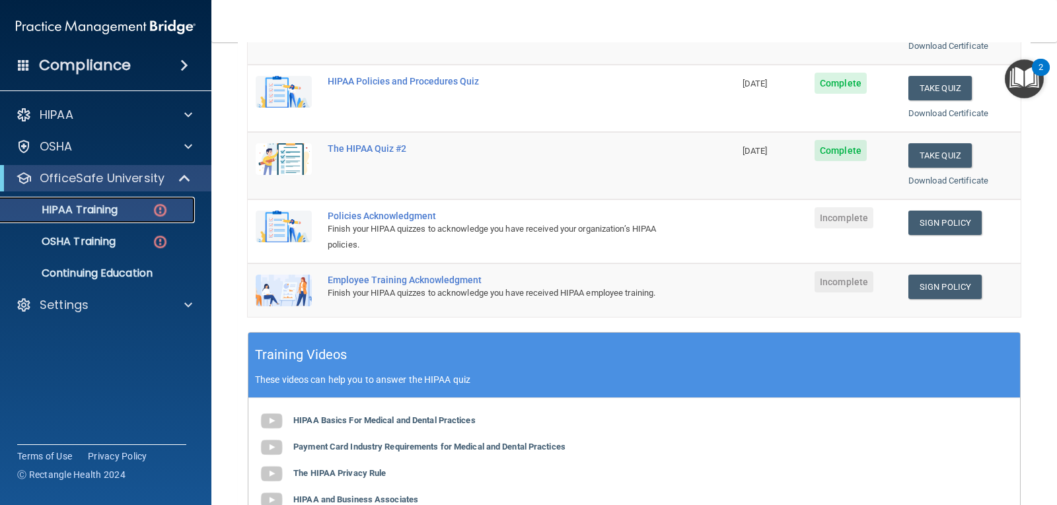
scroll to position [235, 0]
click at [908, 219] on link "Sign Policy" at bounding box center [944, 223] width 73 height 24
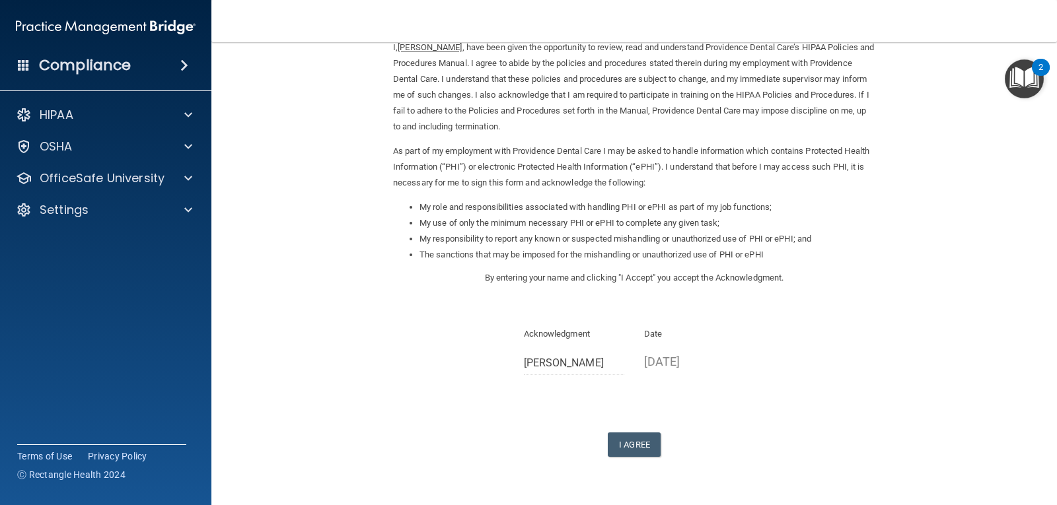
scroll to position [100, 0]
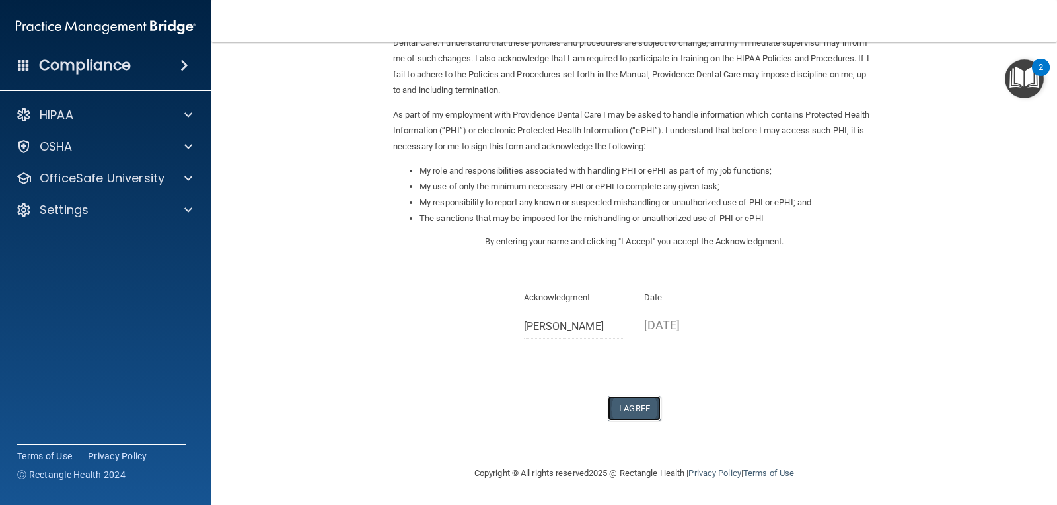
click at [626, 413] on button "I Agree" at bounding box center [634, 408] width 53 height 24
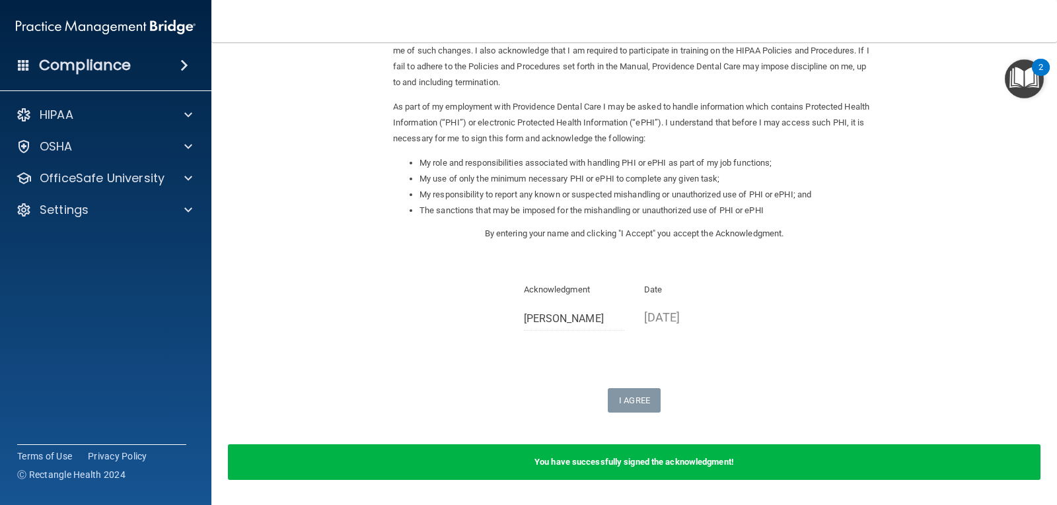
scroll to position [108, 0]
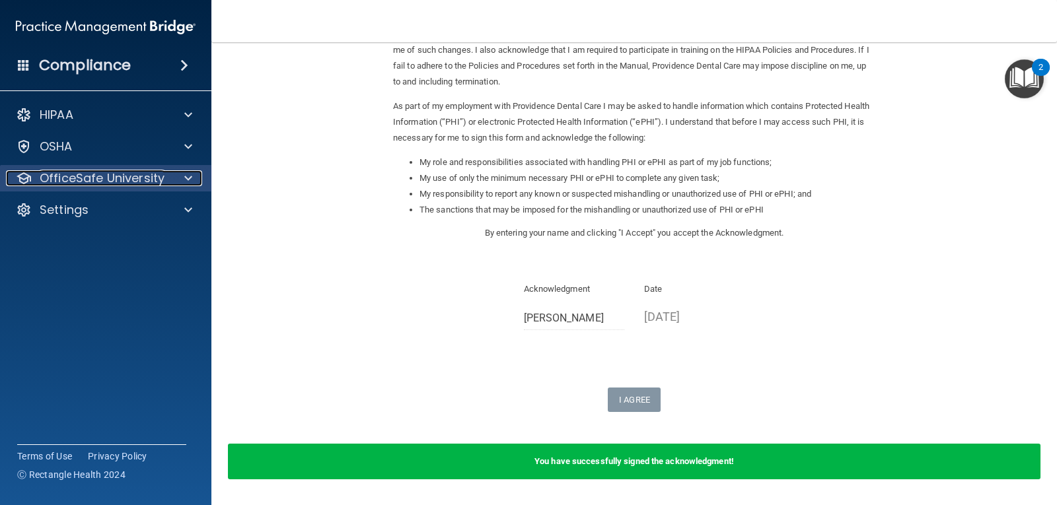
click at [188, 182] on span at bounding box center [188, 178] width 8 height 16
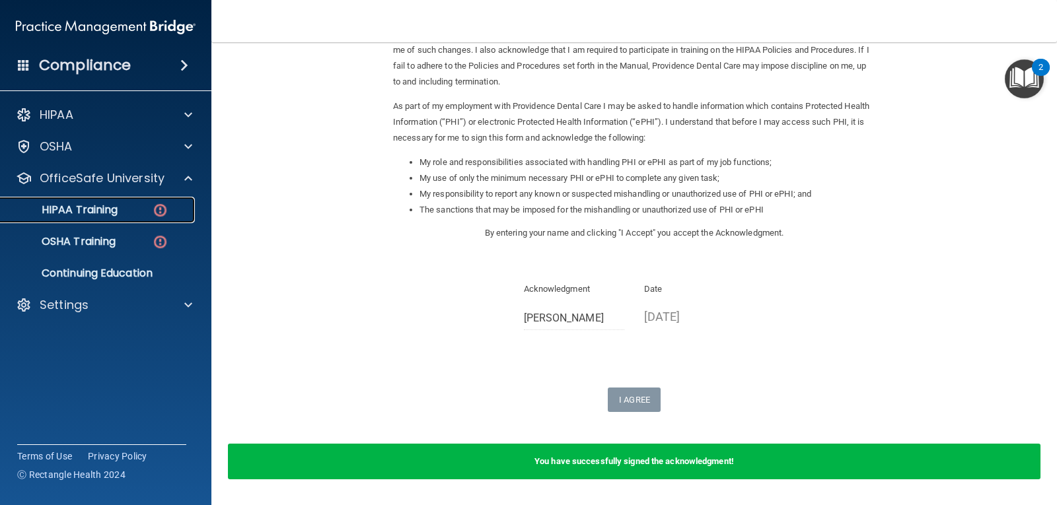
click at [123, 209] on div "HIPAA Training" at bounding box center [99, 210] width 180 height 13
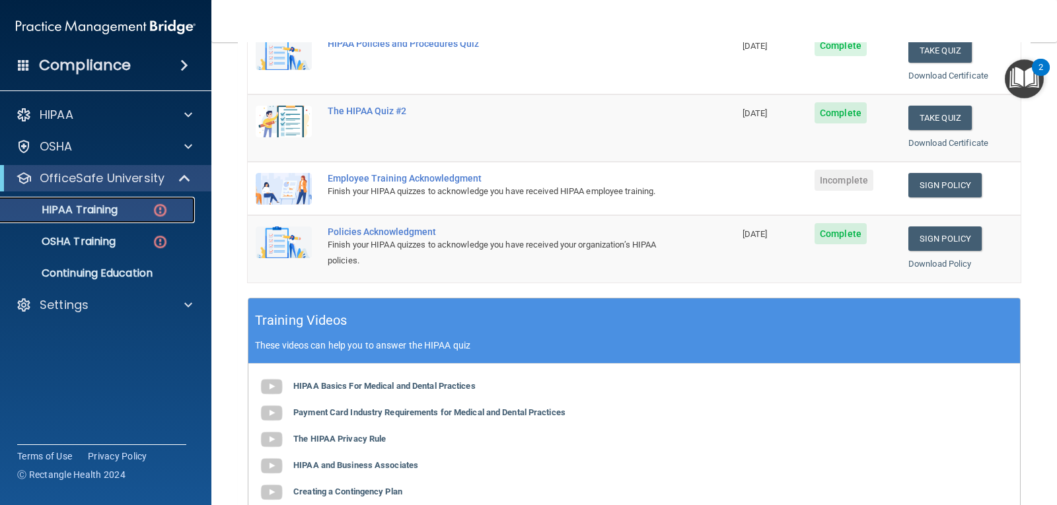
scroll to position [272, 0]
click at [918, 193] on link "Sign Policy" at bounding box center [944, 186] width 73 height 24
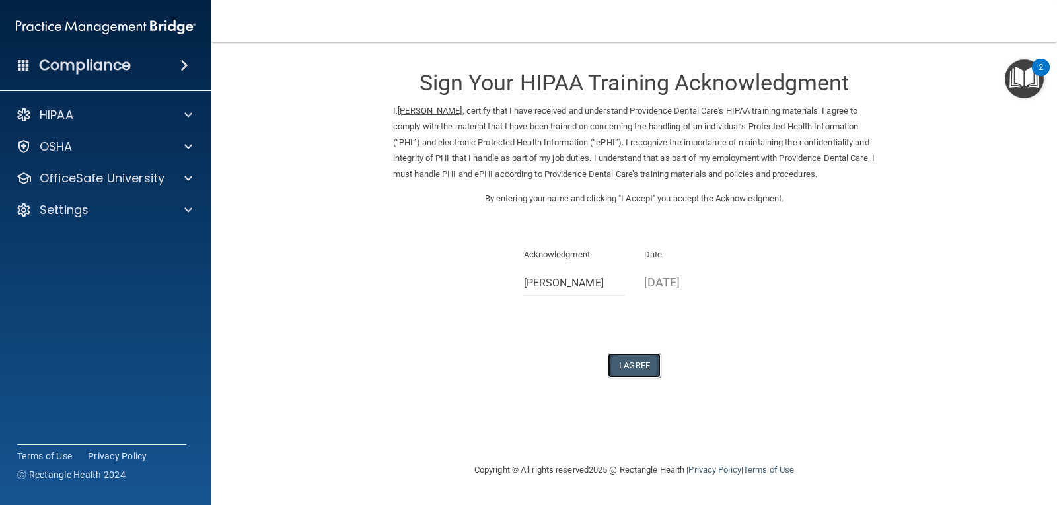
click at [644, 378] on button "I Agree" at bounding box center [634, 365] width 53 height 24
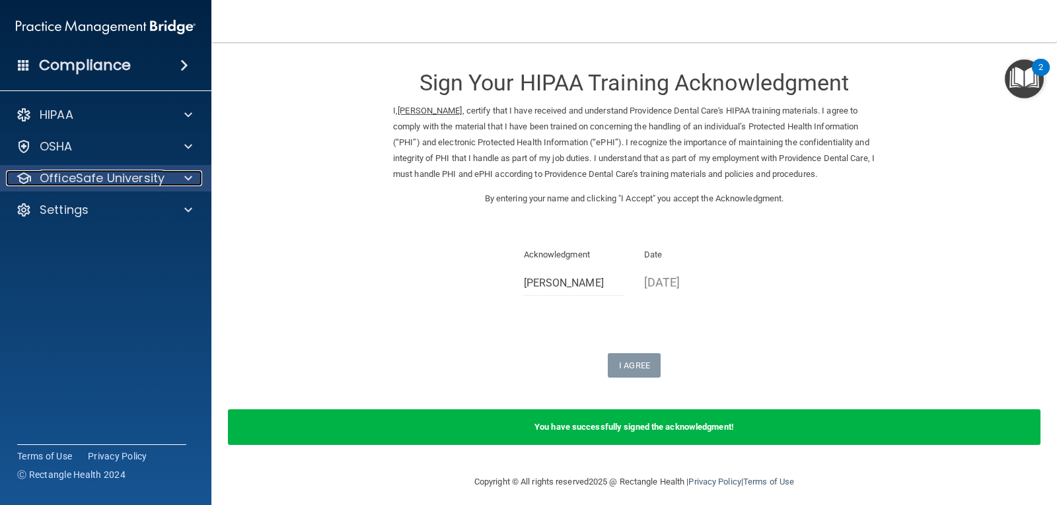
click at [172, 185] on div at bounding box center [186, 178] width 33 height 16
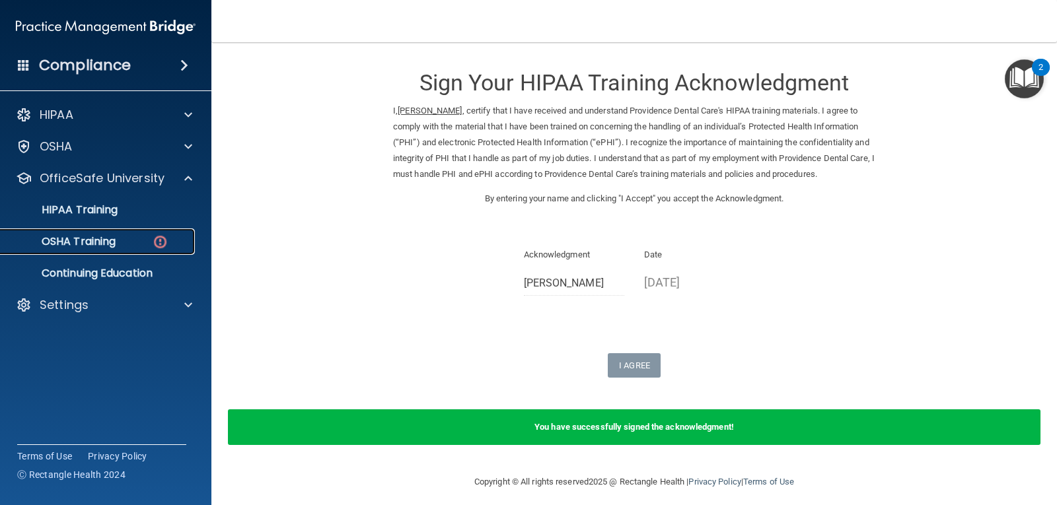
click at [153, 234] on img at bounding box center [160, 242] width 17 height 17
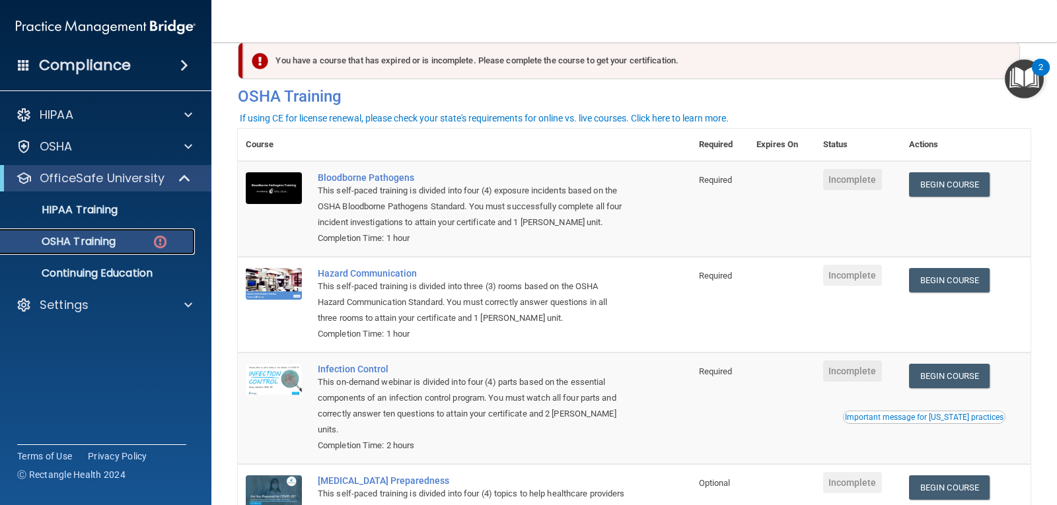
scroll to position [23, 0]
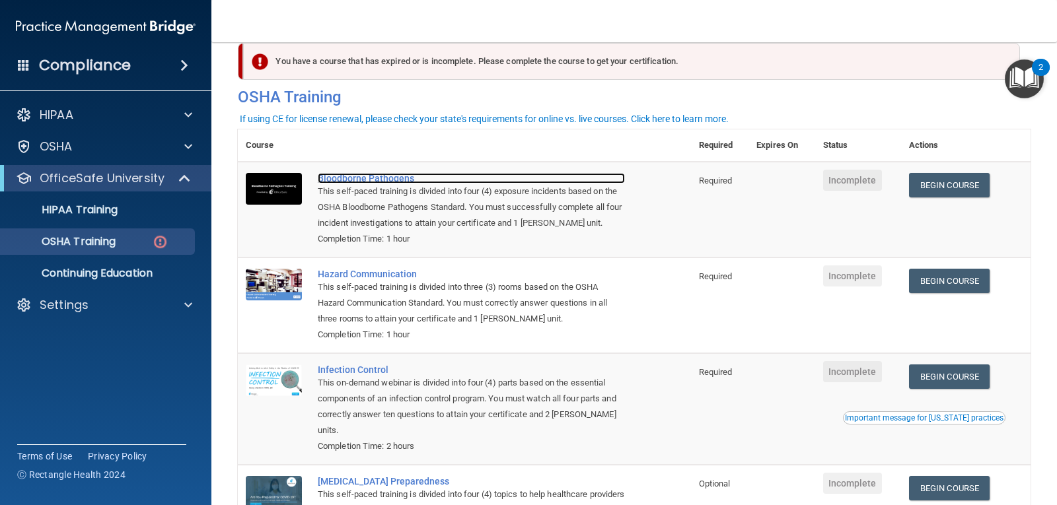
click at [415, 180] on div "Bloodborne Pathogens" at bounding box center [471, 178] width 307 height 11
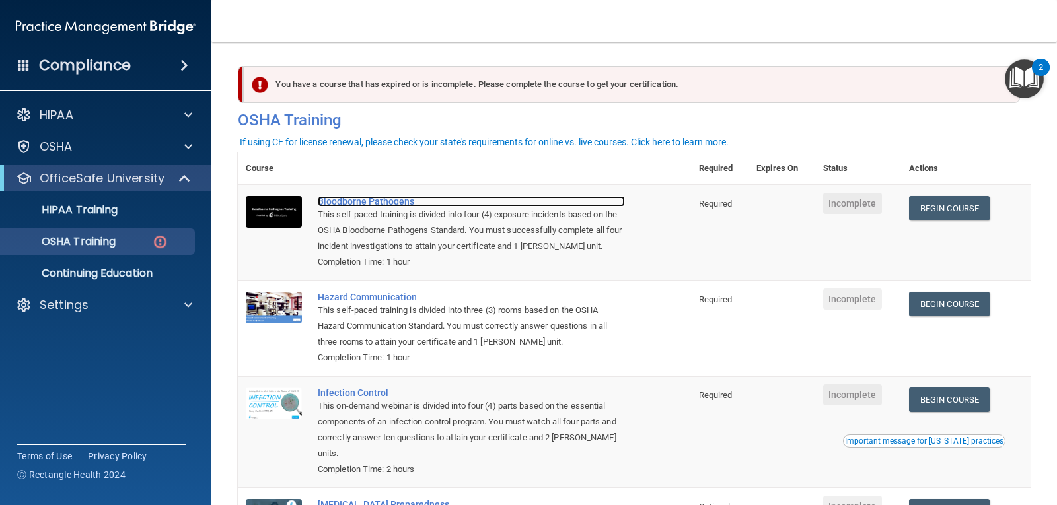
scroll to position [150, 0]
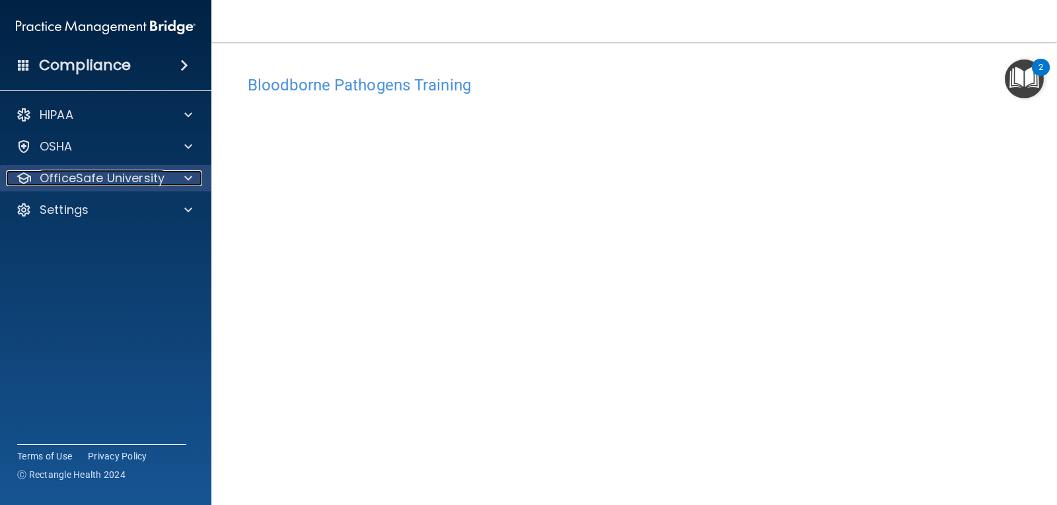
click at [165, 186] on div "OfficeSafe University" at bounding box center [88, 178] width 164 height 16
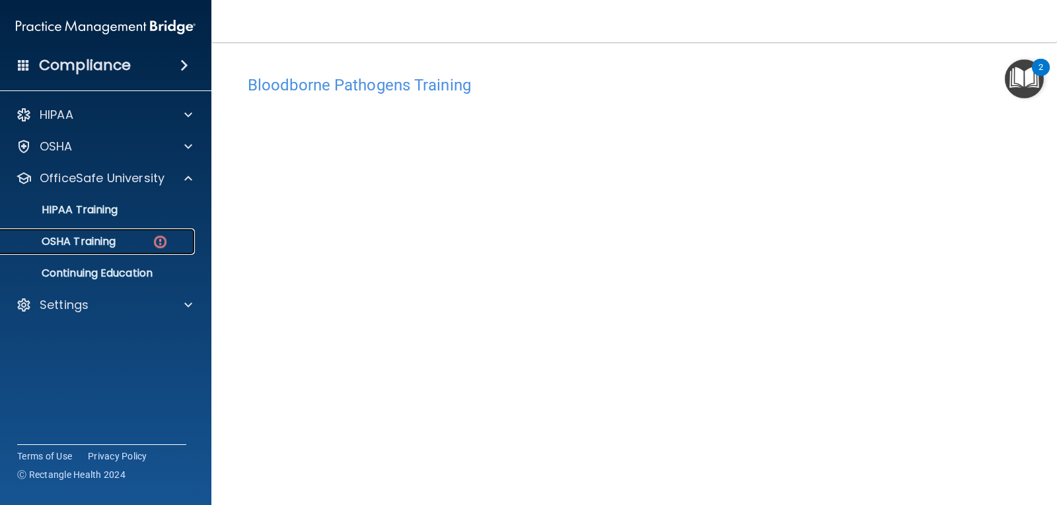
click at [147, 245] on div "OSHA Training" at bounding box center [99, 241] width 180 height 13
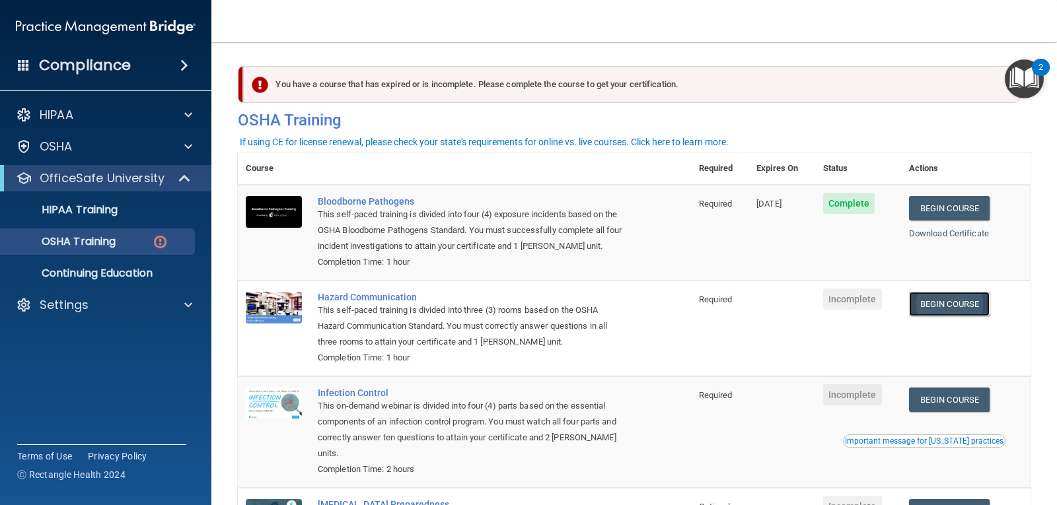
click at [932, 313] on link "Begin Course" at bounding box center [949, 304] width 81 height 24
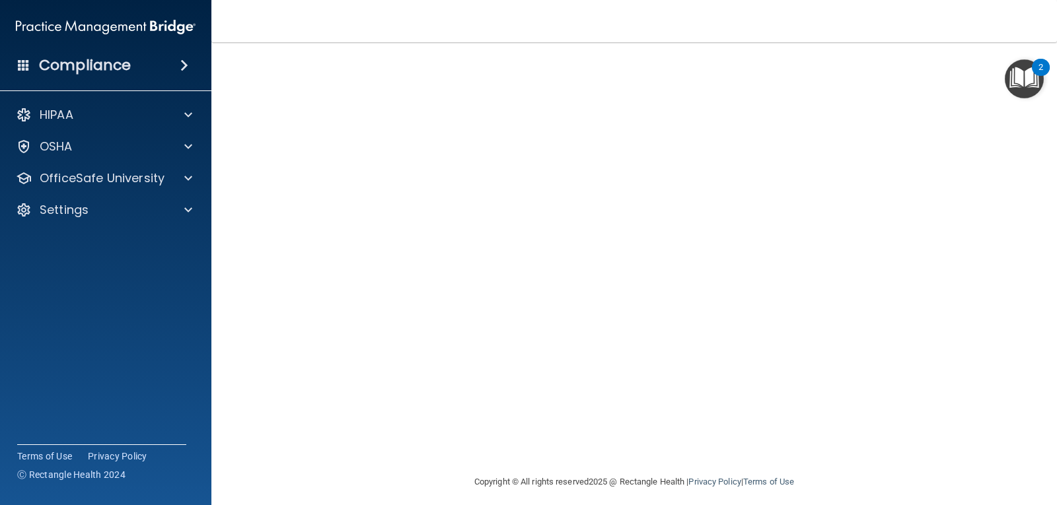
scroll to position [81, 0]
click at [948, 334] on div "Hazard Communication Training This course doesn’t expire until . Are you sure y…" at bounding box center [634, 231] width 793 height 487
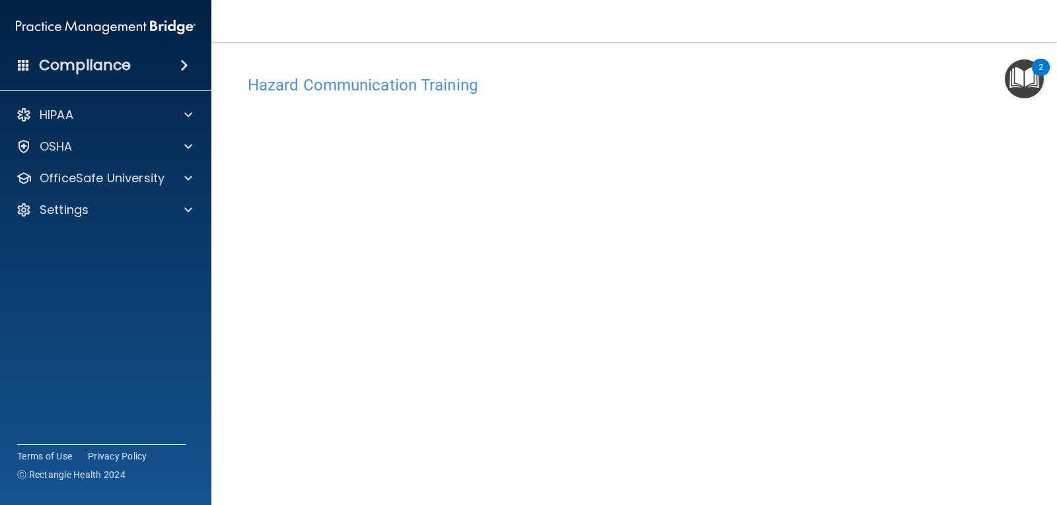
scroll to position [1, 0]
click at [470, 87] on h4 "Hazard Communication Training" at bounding box center [634, 83] width 773 height 17
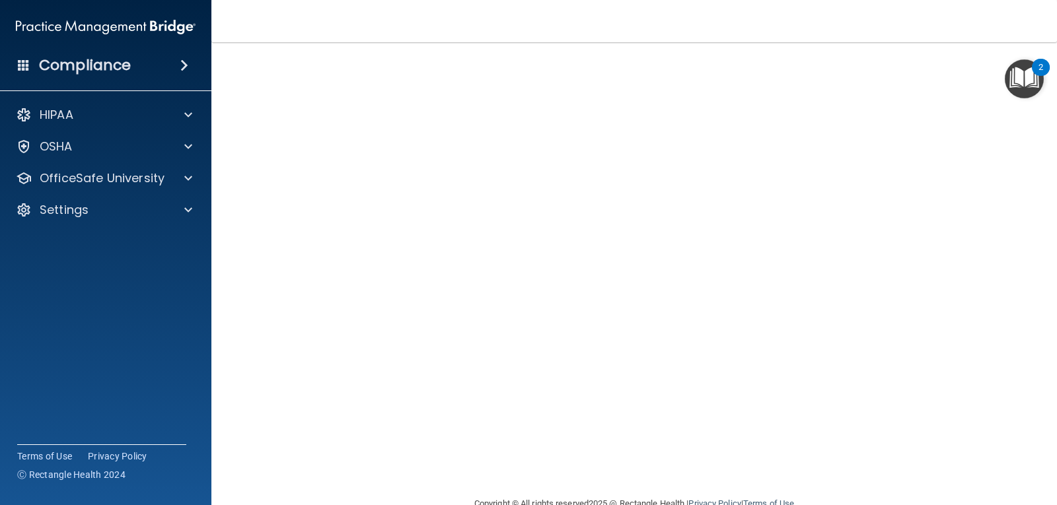
scroll to position [59, 0]
click at [183, 171] on div at bounding box center [186, 178] width 33 height 16
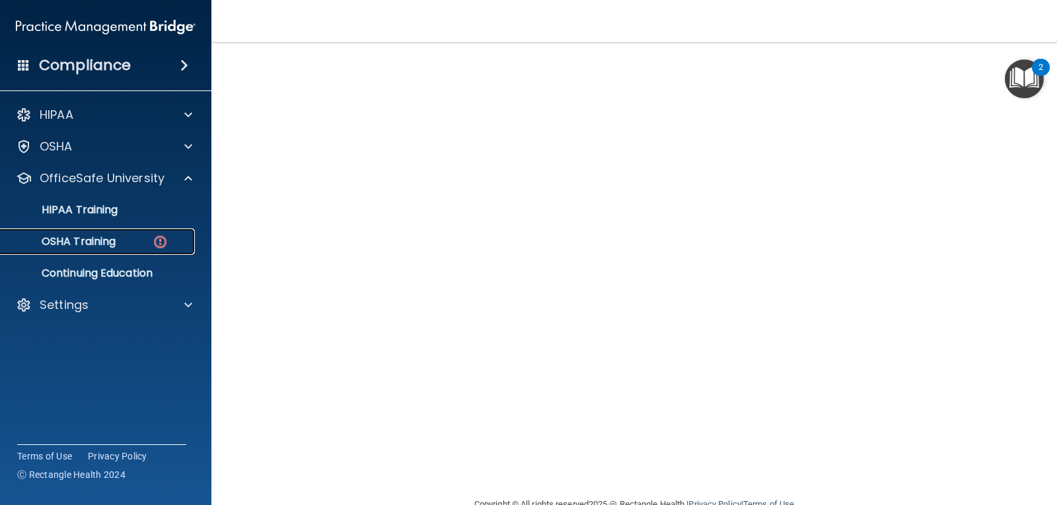
click at [146, 237] on div "OSHA Training" at bounding box center [99, 241] width 180 height 13
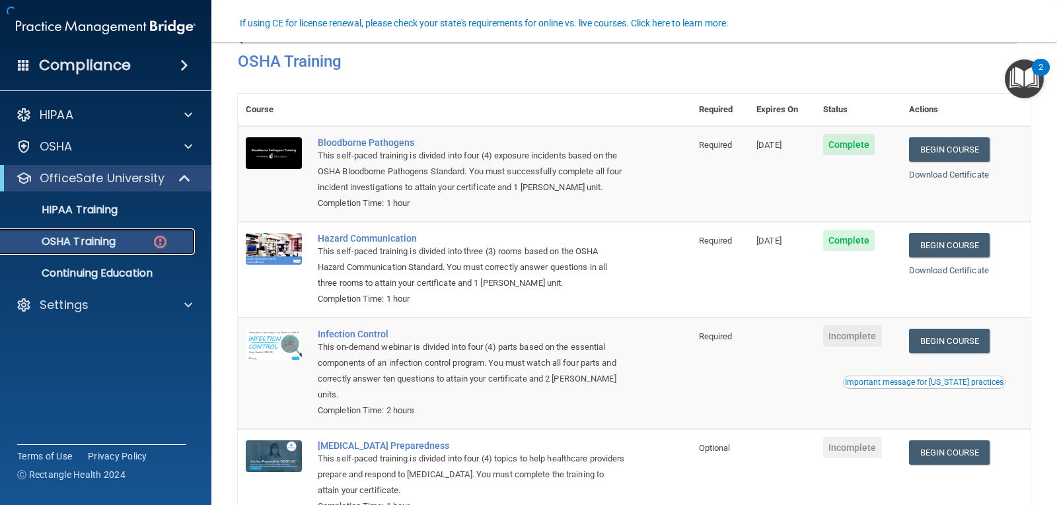
scroll to position [119, 0]
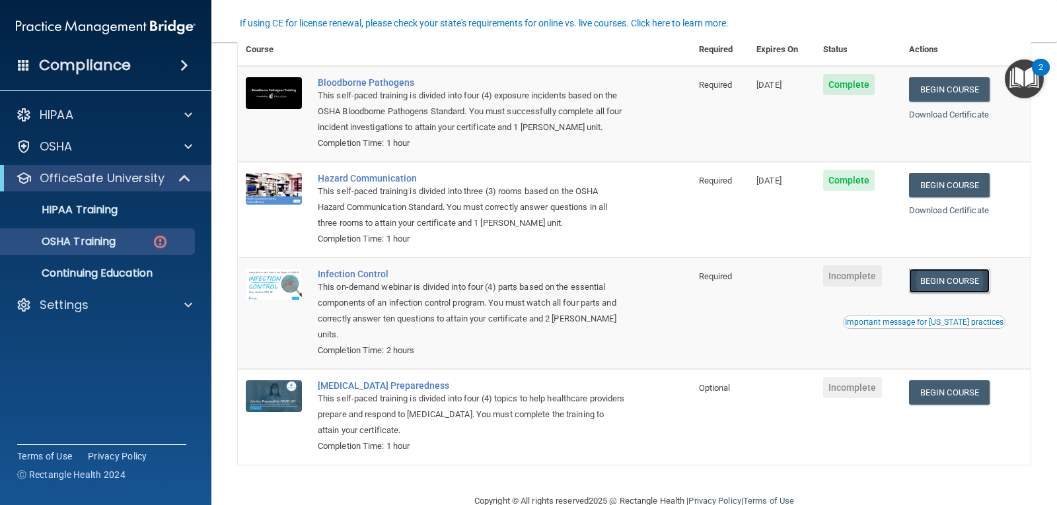
click at [922, 281] on link "Begin Course" at bounding box center [949, 281] width 81 height 24
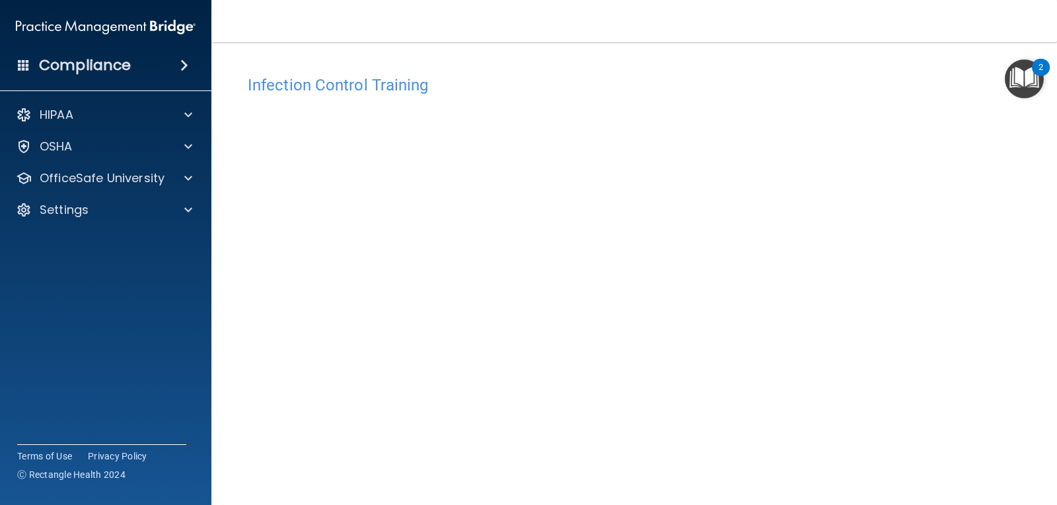
scroll to position [60, 0]
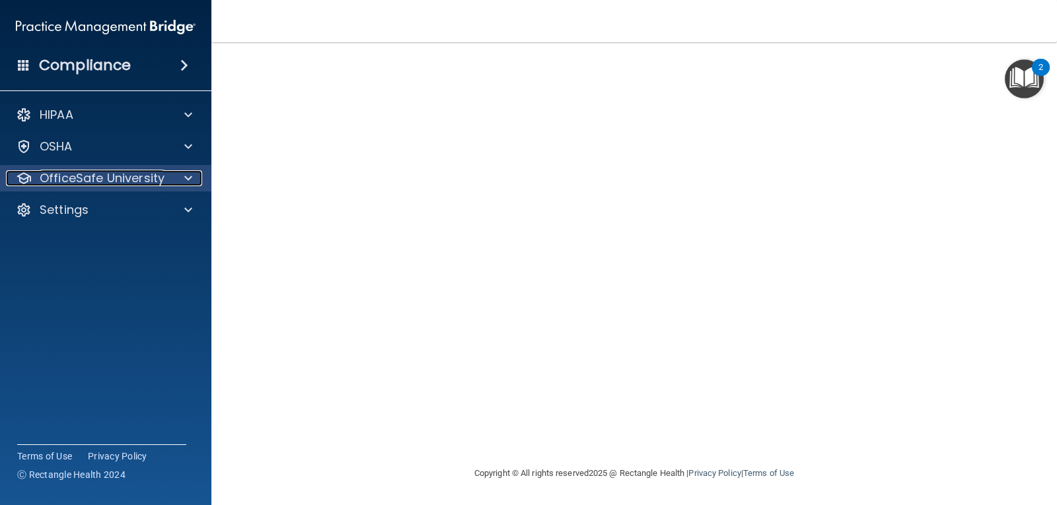
click at [192, 182] on span at bounding box center [188, 178] width 8 height 16
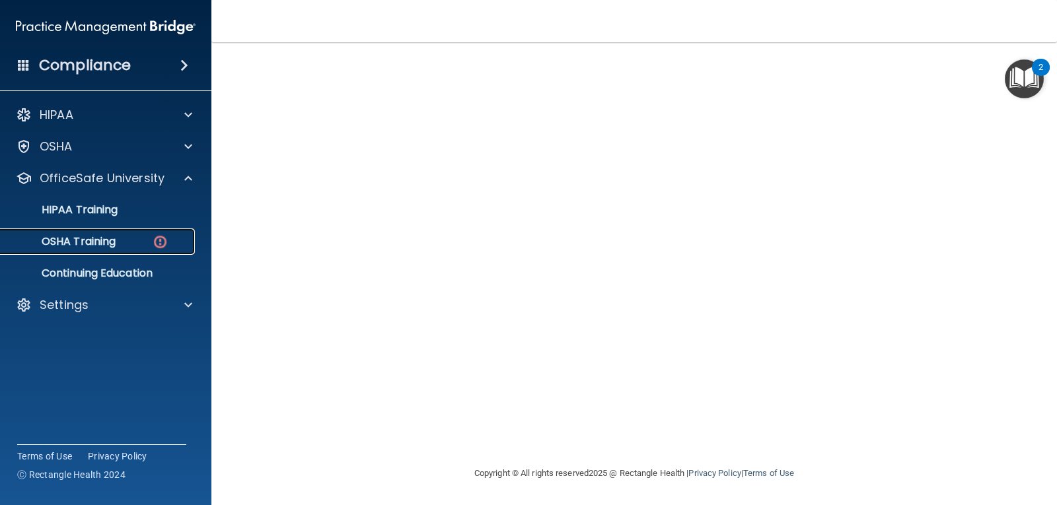
click at [164, 235] on img at bounding box center [160, 242] width 17 height 17
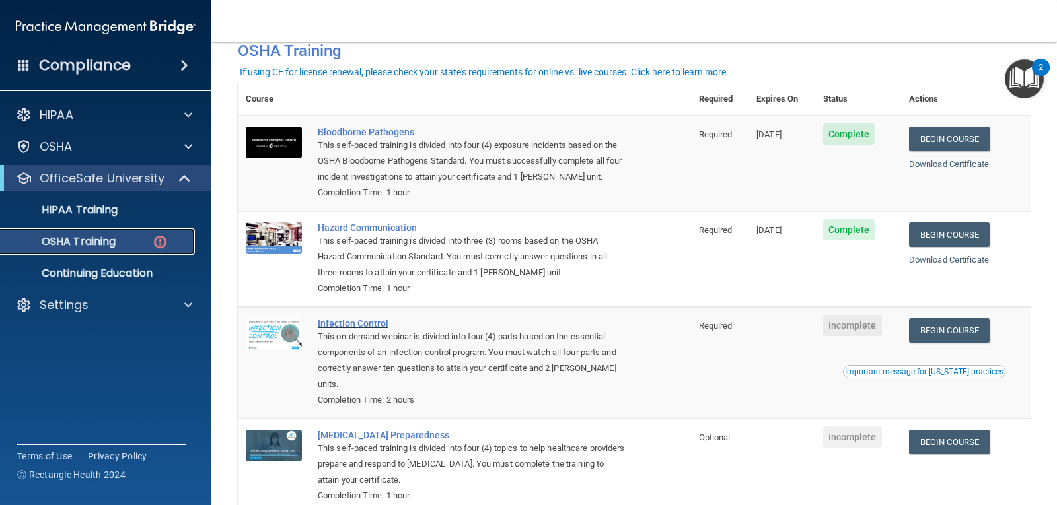
scroll to position [150, 0]
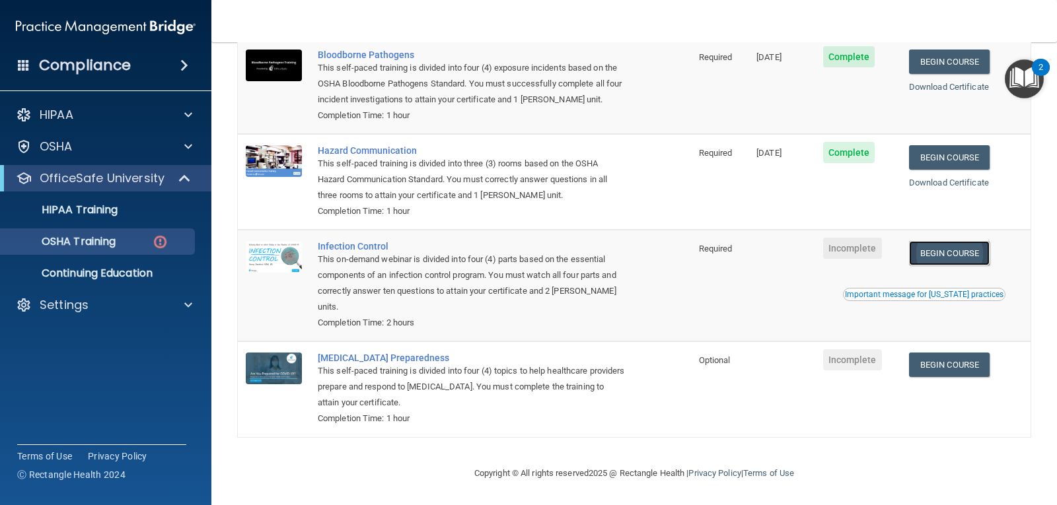
click at [944, 244] on link "Begin Course" at bounding box center [949, 253] width 81 height 24
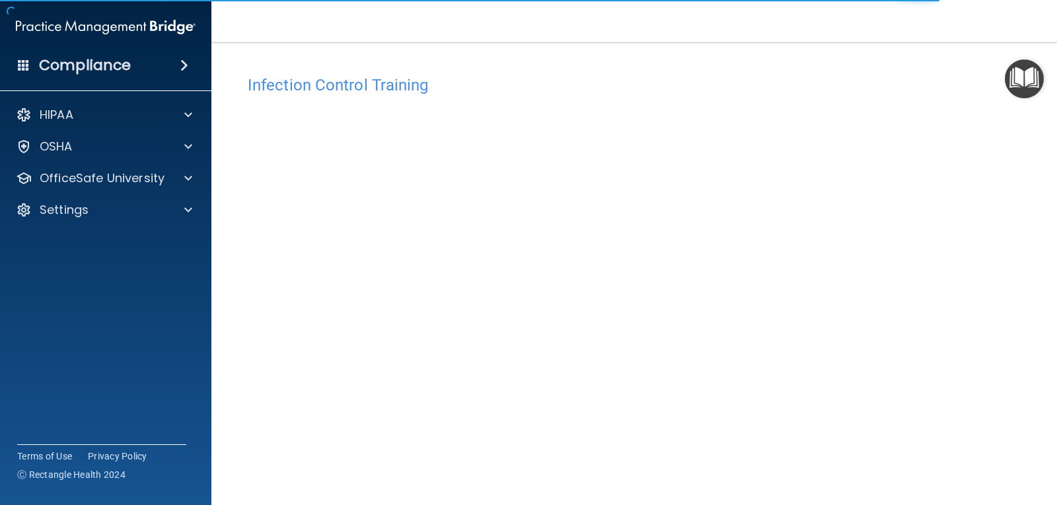
scroll to position [60, 0]
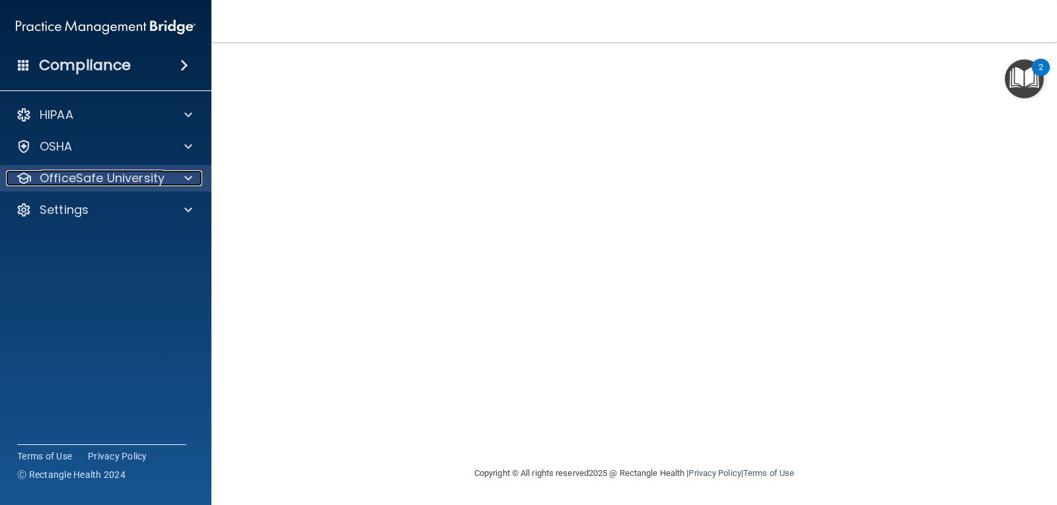
click at [189, 180] on span at bounding box center [188, 178] width 8 height 16
click at [132, 184] on p "OfficeSafe University" at bounding box center [102, 178] width 125 height 16
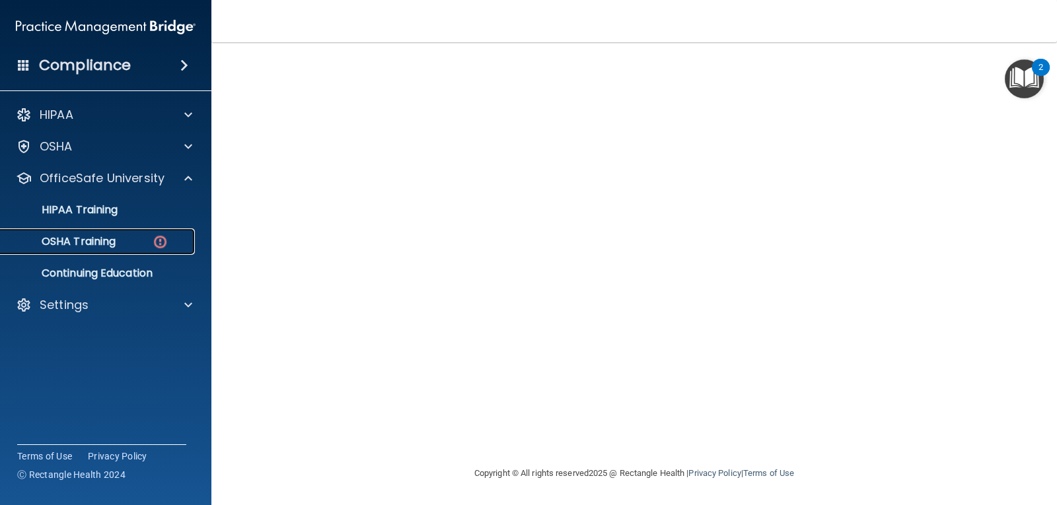
click at [120, 242] on div "OSHA Training" at bounding box center [99, 241] width 180 height 13
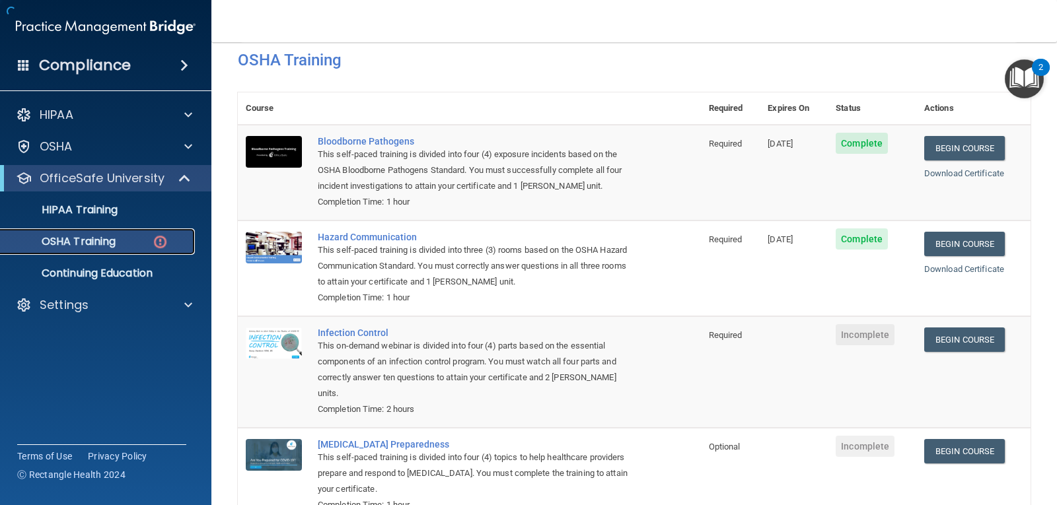
scroll to position [150, 0]
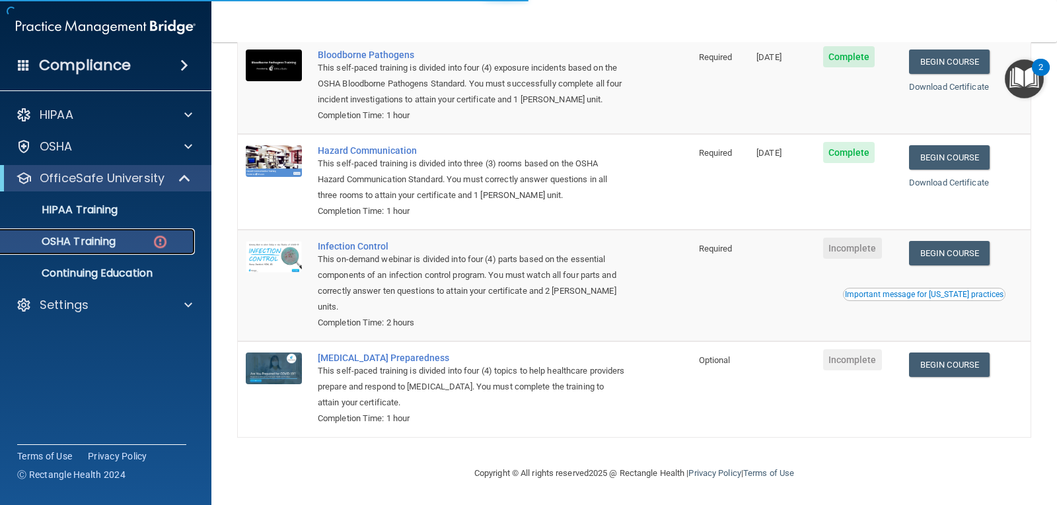
click at [120, 242] on div "OSHA Training" at bounding box center [99, 241] width 180 height 13
click at [944, 251] on link "Begin Course" at bounding box center [949, 253] width 81 height 24
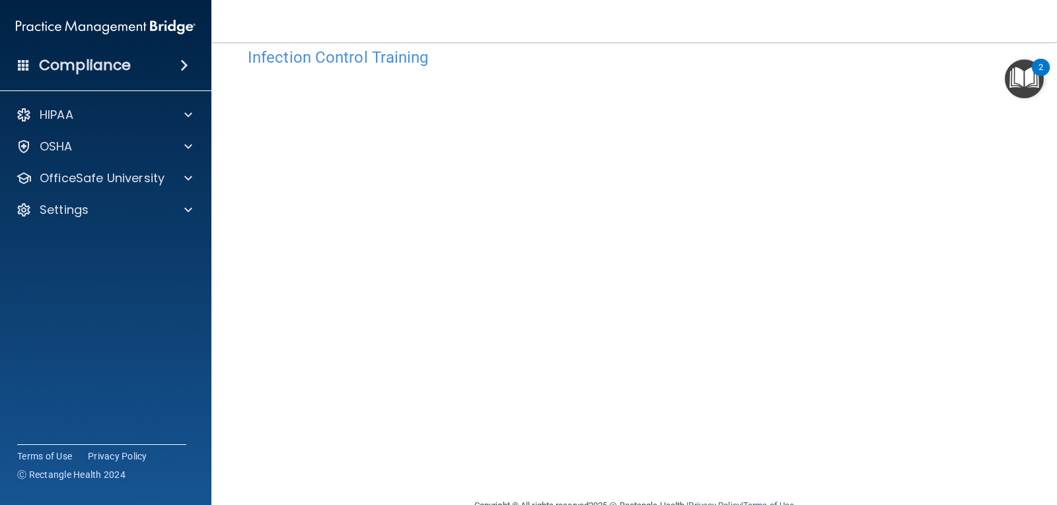
scroll to position [60, 0]
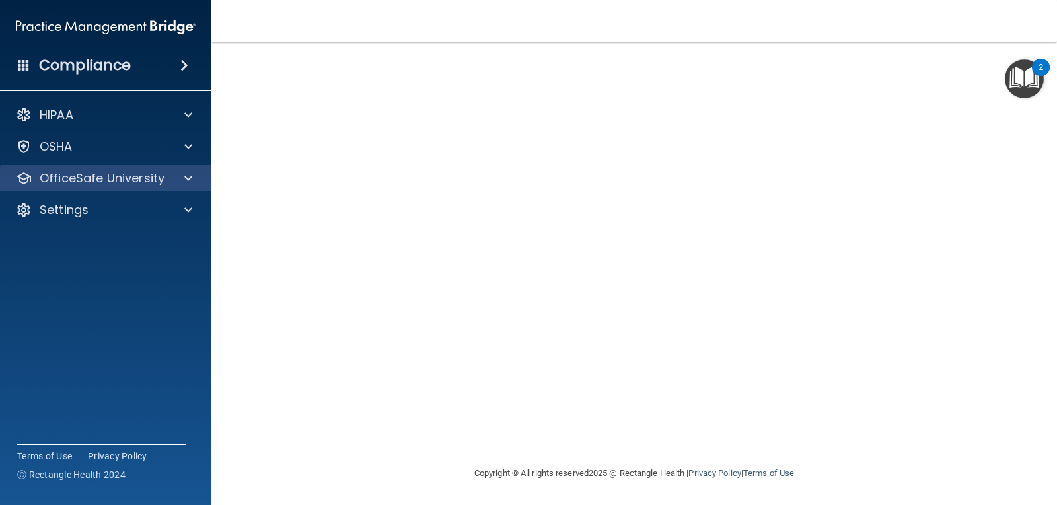
click at [122, 190] on div "OfficeSafe University" at bounding box center [106, 178] width 212 height 26
click at [190, 170] on span at bounding box center [188, 178] width 8 height 16
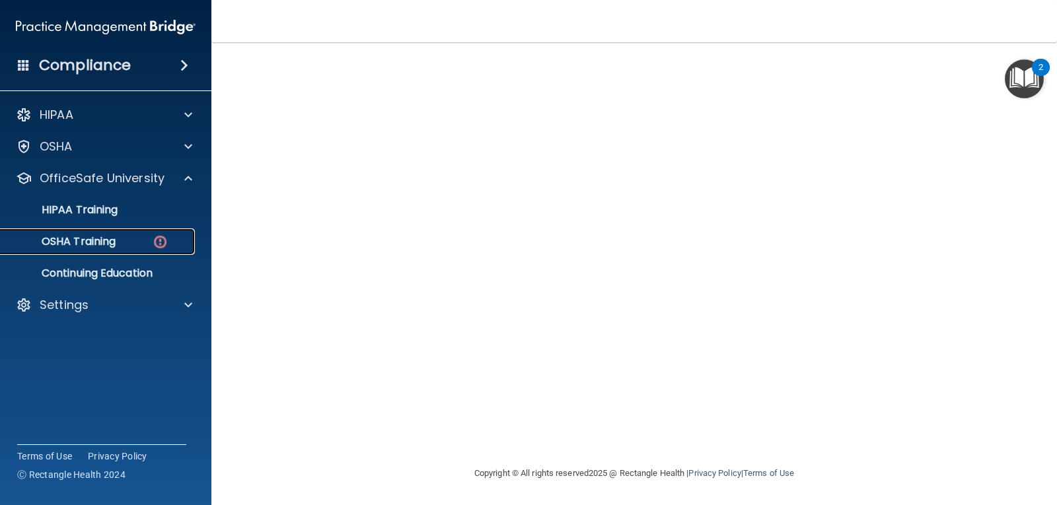
click at [143, 244] on div "OSHA Training" at bounding box center [99, 241] width 180 height 13
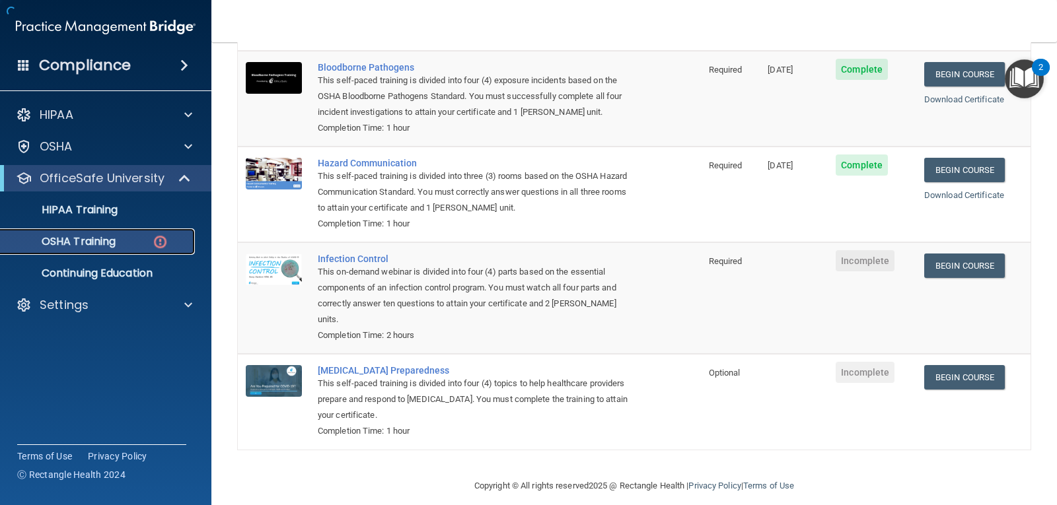
scroll to position [150, 0]
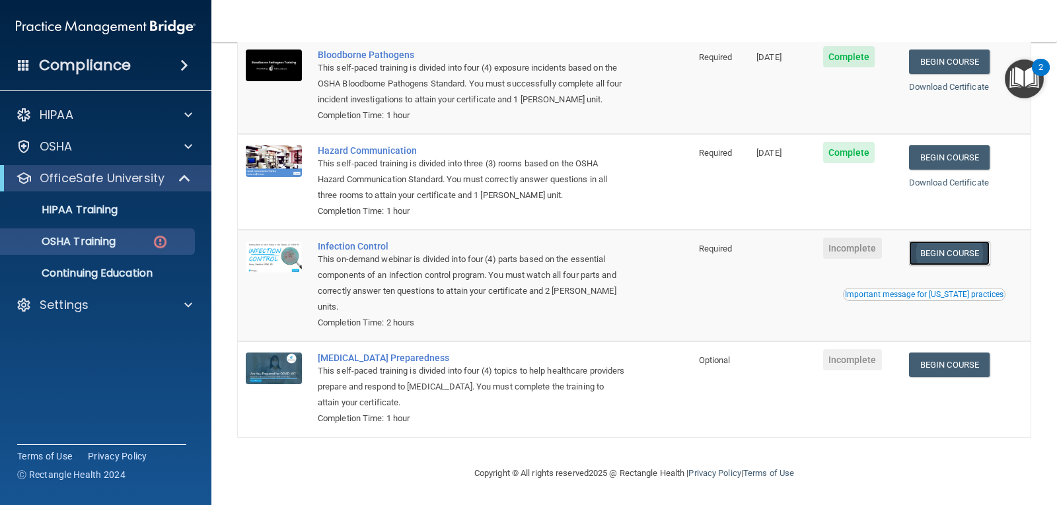
click at [927, 257] on link "Begin Course" at bounding box center [949, 253] width 81 height 24
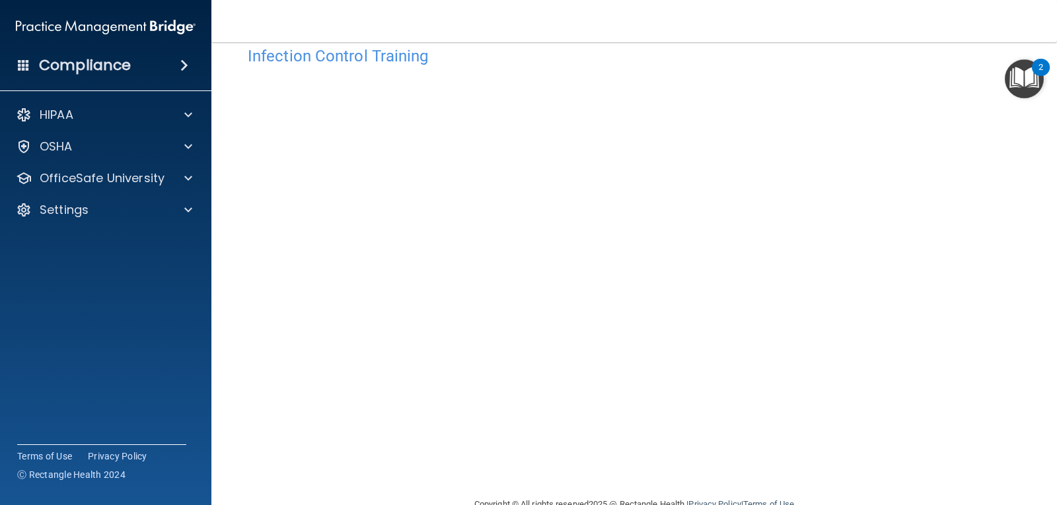
scroll to position [60, 0]
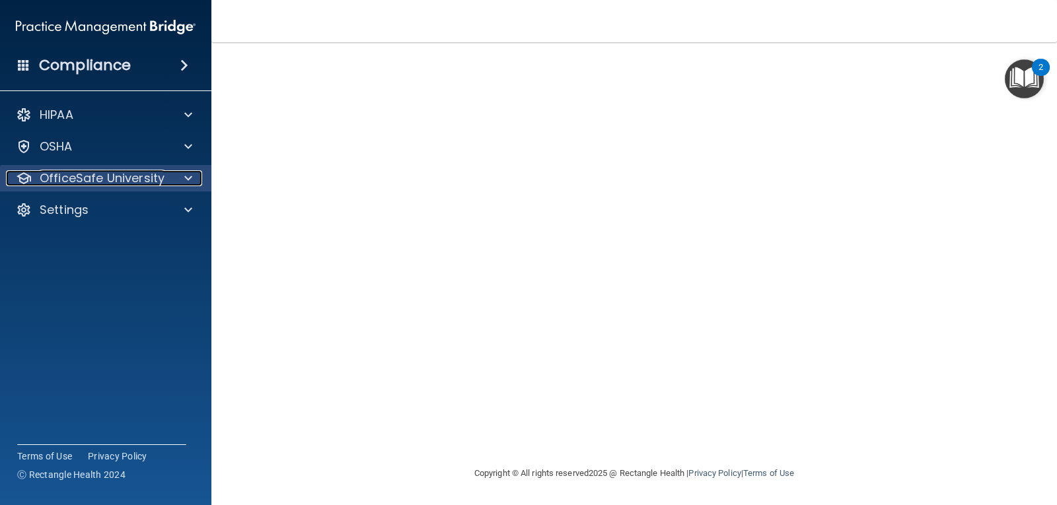
click at [191, 176] on span at bounding box center [188, 178] width 8 height 16
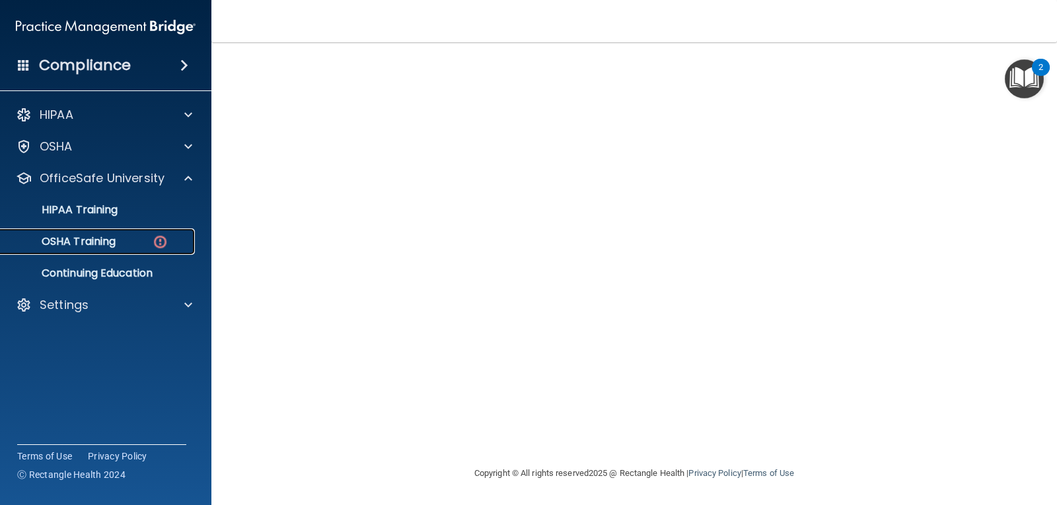
click at [139, 241] on div "OSHA Training" at bounding box center [99, 241] width 180 height 13
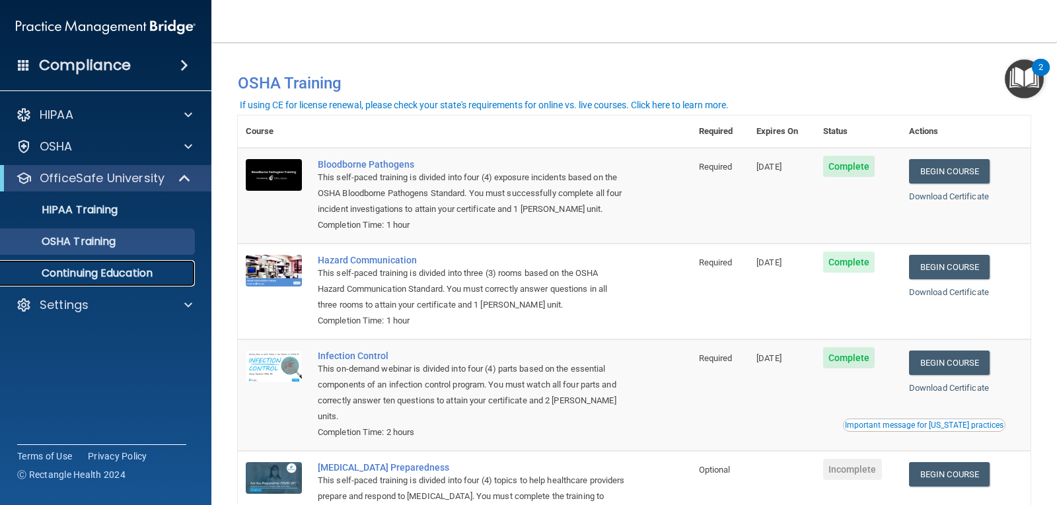
click at [139, 268] on p "Continuing Education" at bounding box center [99, 273] width 180 height 13
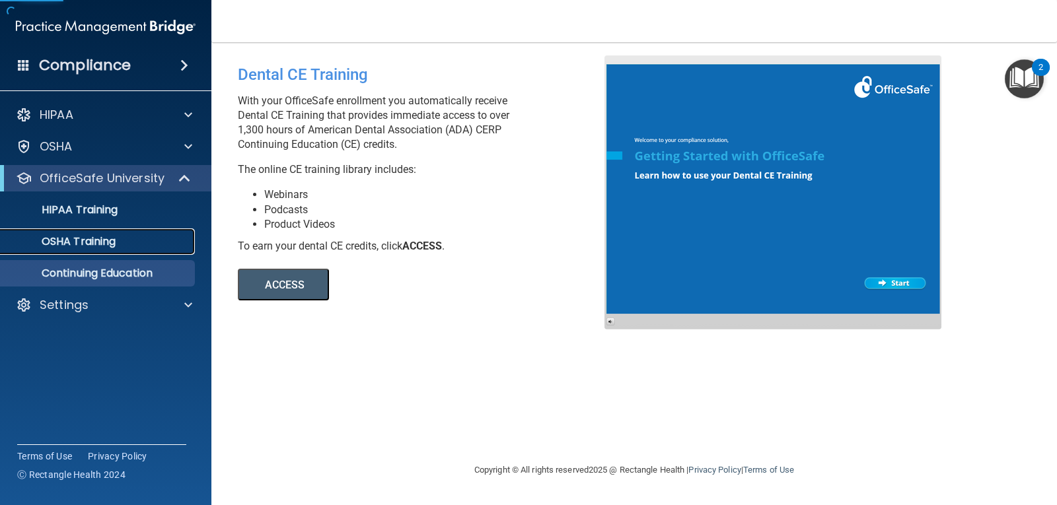
click at [112, 235] on p "OSHA Training" at bounding box center [62, 241] width 107 height 13
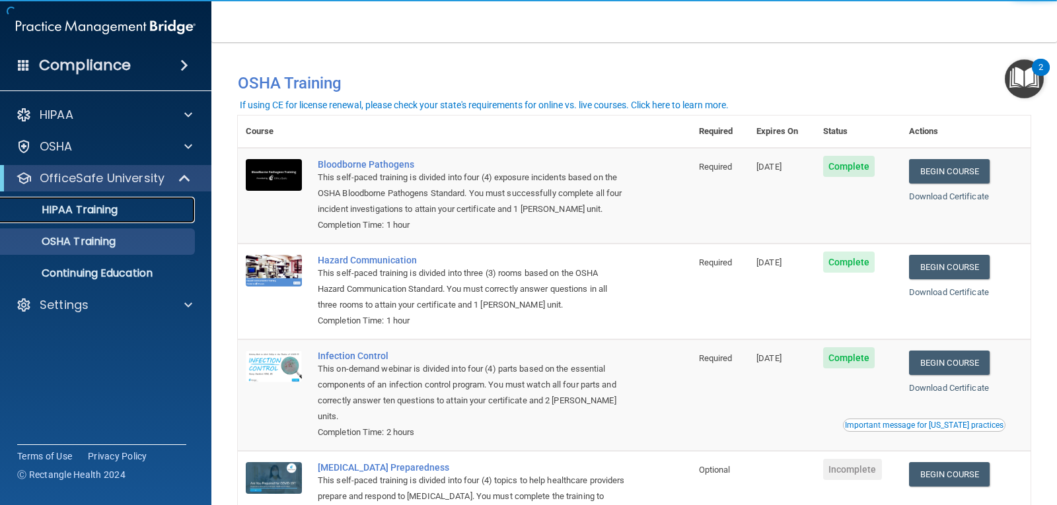
click at [96, 217] on p "HIPAA Training" at bounding box center [63, 210] width 109 height 13
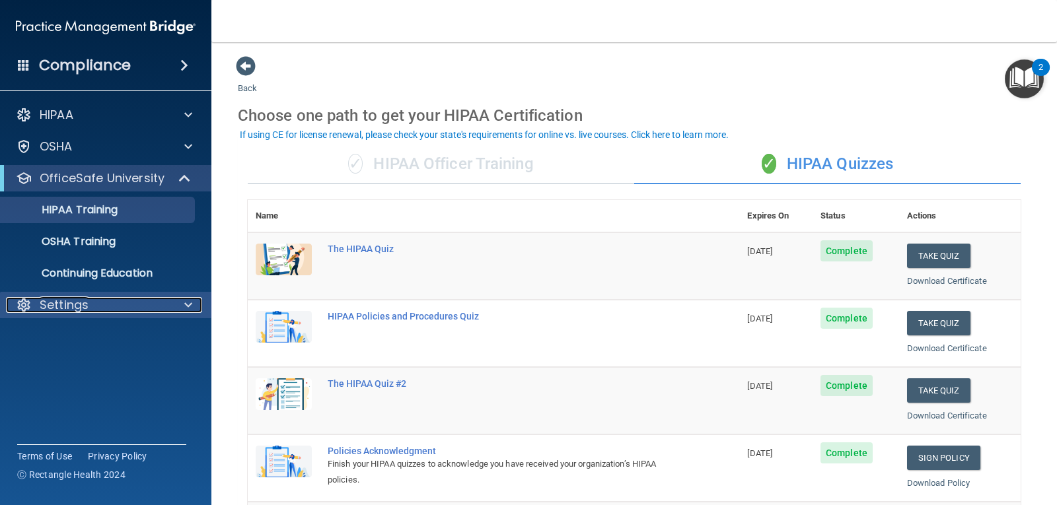
click at [152, 303] on div "Settings" at bounding box center [88, 305] width 164 height 16
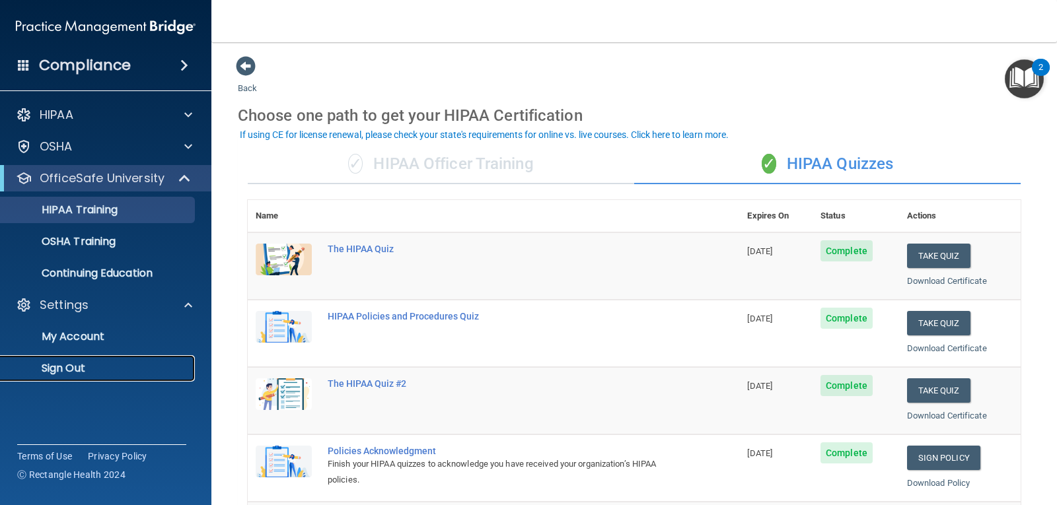
click at [89, 371] on p "Sign Out" at bounding box center [99, 368] width 180 height 13
